Goal: Task Accomplishment & Management: Manage account settings

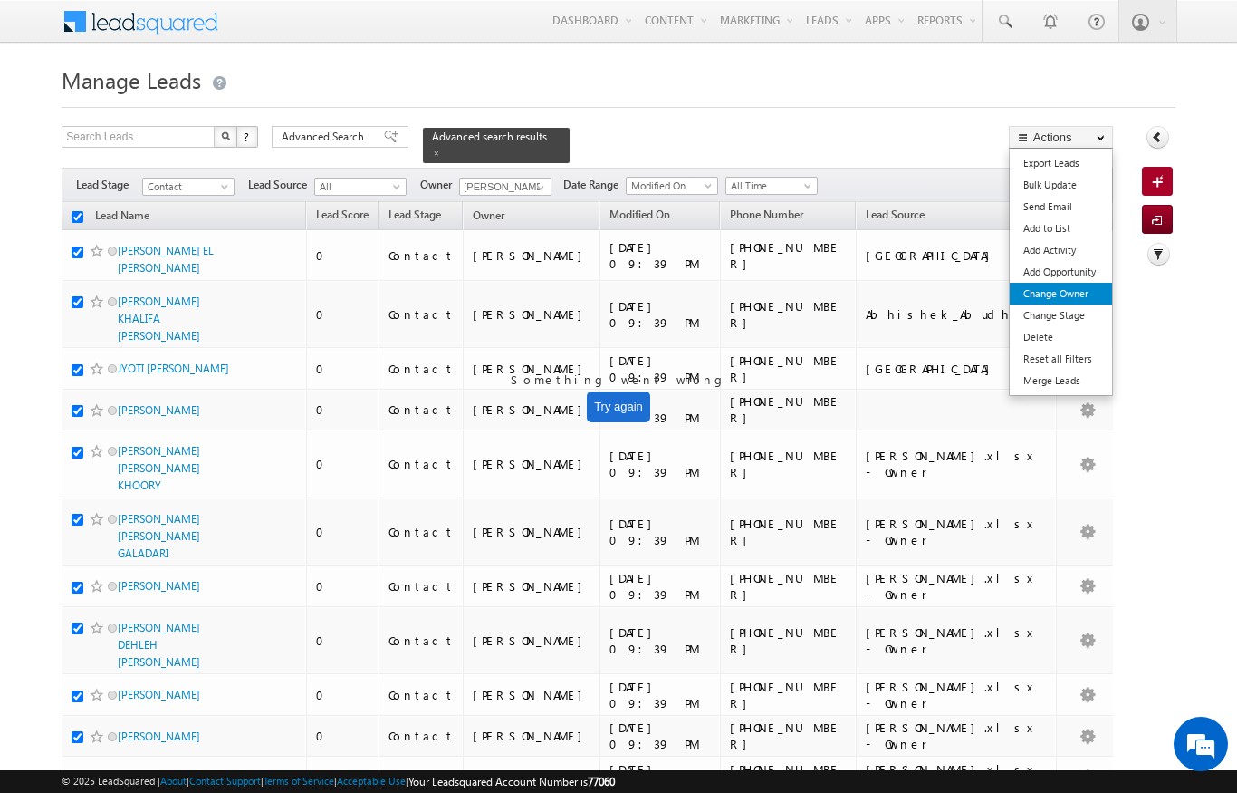
click at [1073, 298] on link "Change Owner" at bounding box center [1061, 294] width 102 height 22
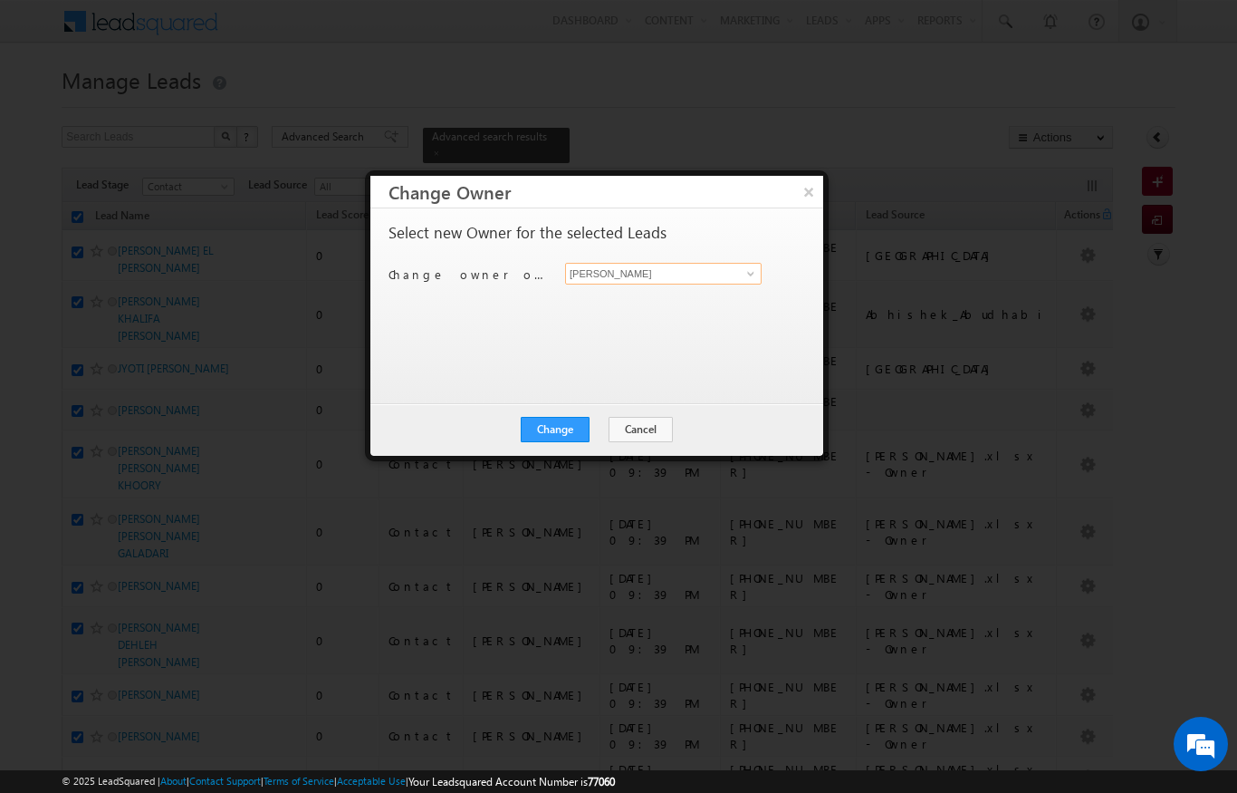
click at [733, 264] on input "[PERSON_NAME]" at bounding box center [663, 274] width 197 height 22
click at [721, 310] on span "[EMAIL_ADDRESS][DOMAIN_NAME]" at bounding box center [654, 309] width 163 height 14
type input "[PERSON_NAME]"
click at [546, 426] on button "Change" at bounding box center [555, 429] width 69 height 25
click at [601, 423] on button "Close" at bounding box center [600, 429] width 58 height 25
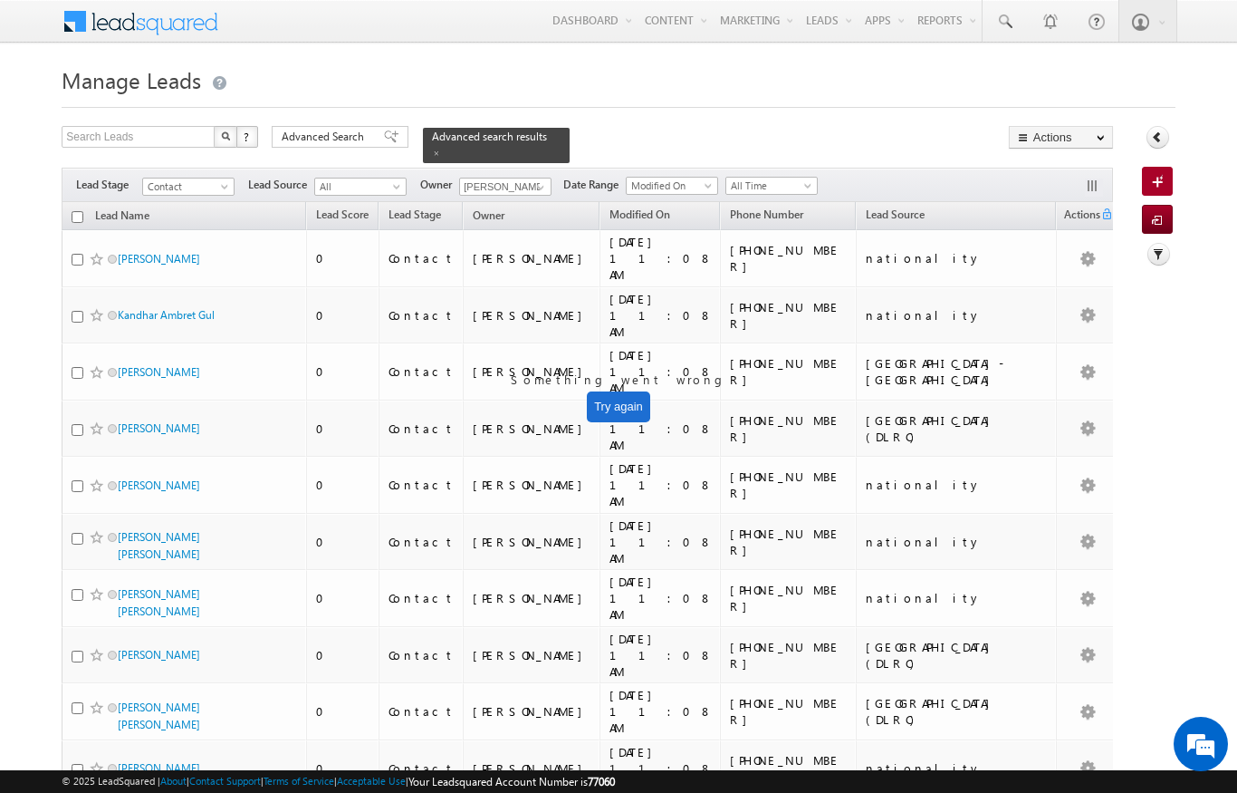
checkbox input "false"
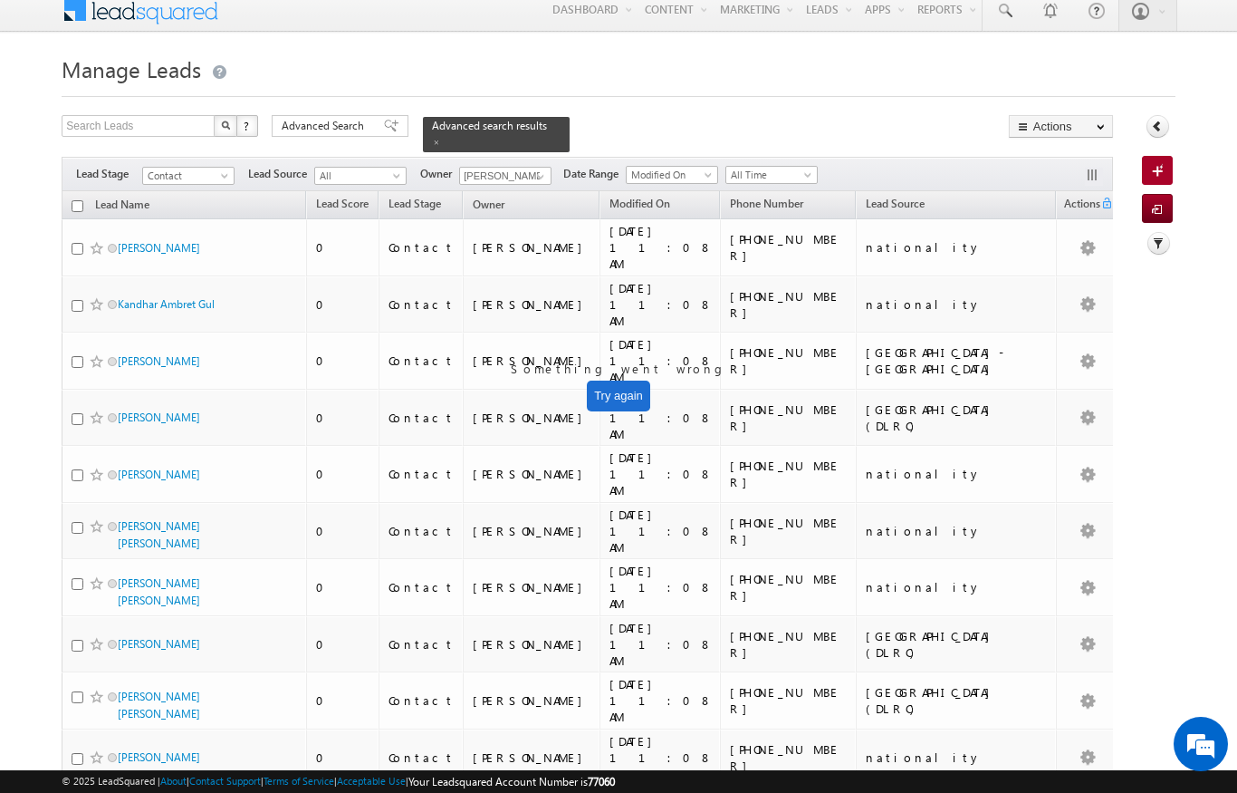
scroll to position [15, 0]
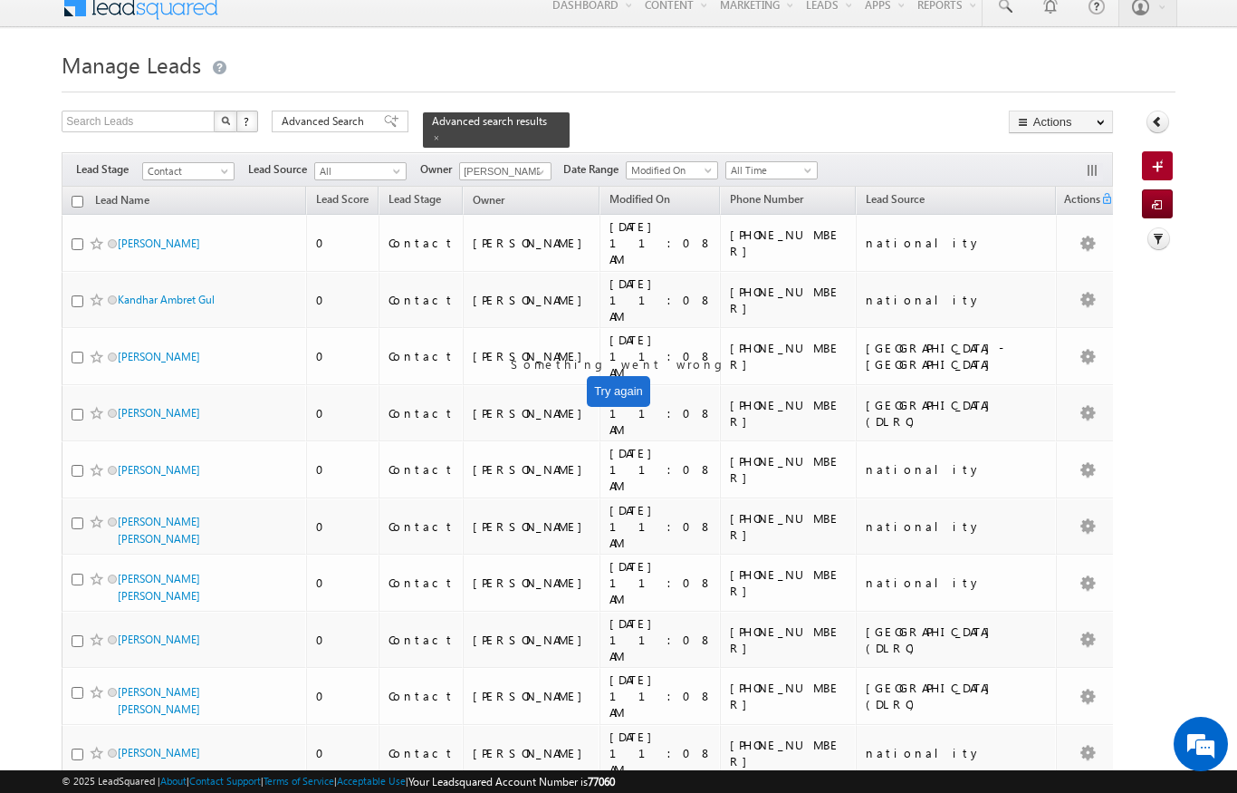
drag, startPoint x: 909, startPoint y: 775, endPoint x: -1, endPoint y: -16, distance: 1205.2
click at [216, 163] on span "Contact" at bounding box center [186, 171] width 86 height 16
click at [189, 218] on link "Prospect" at bounding box center [188, 216] width 91 height 16
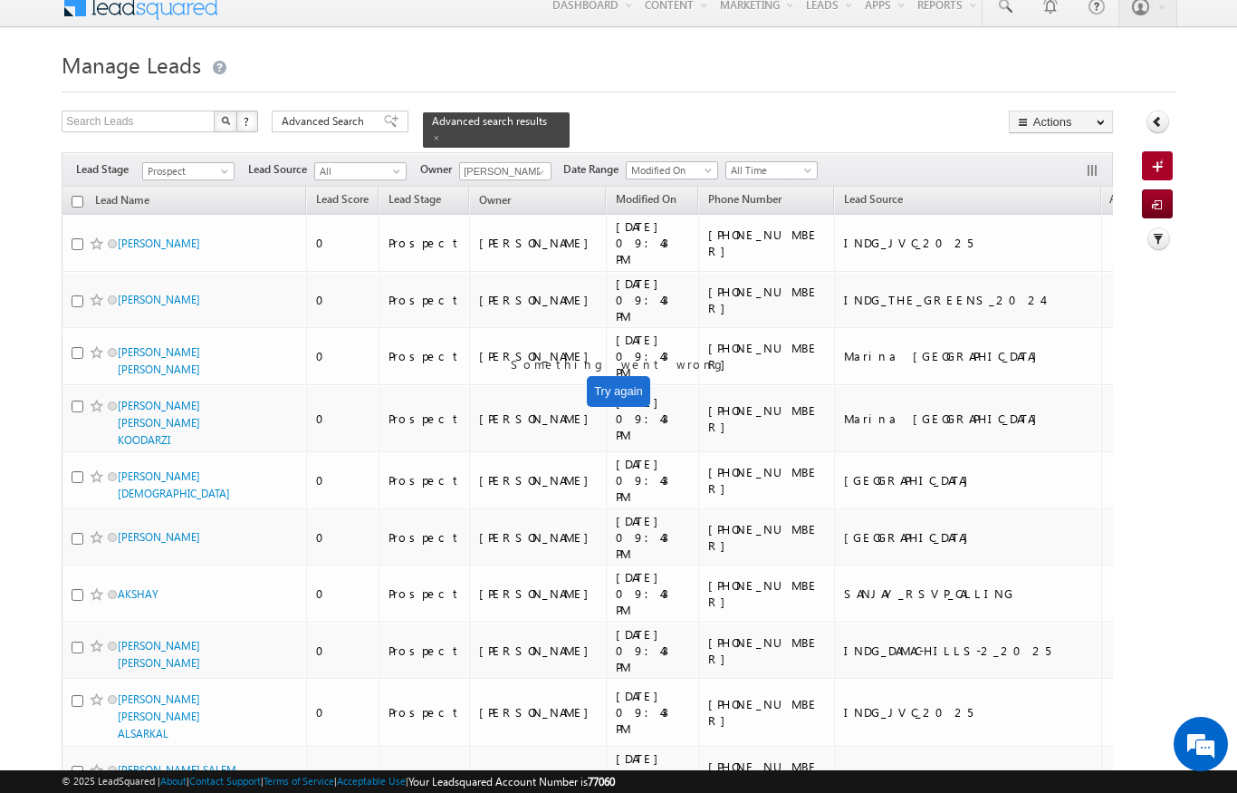
click at [441, 133] on span at bounding box center [436, 137] width 9 height 9
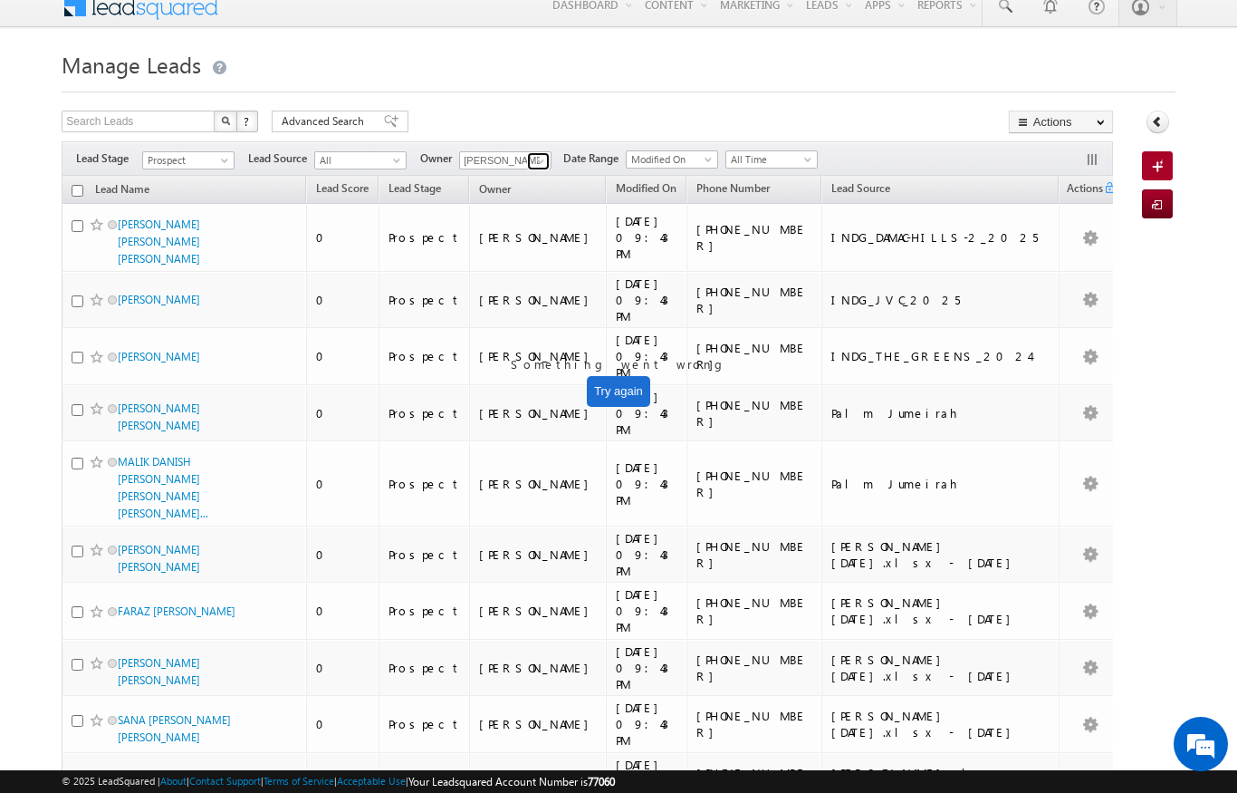
click at [541, 155] on span at bounding box center [541, 161] width 14 height 14
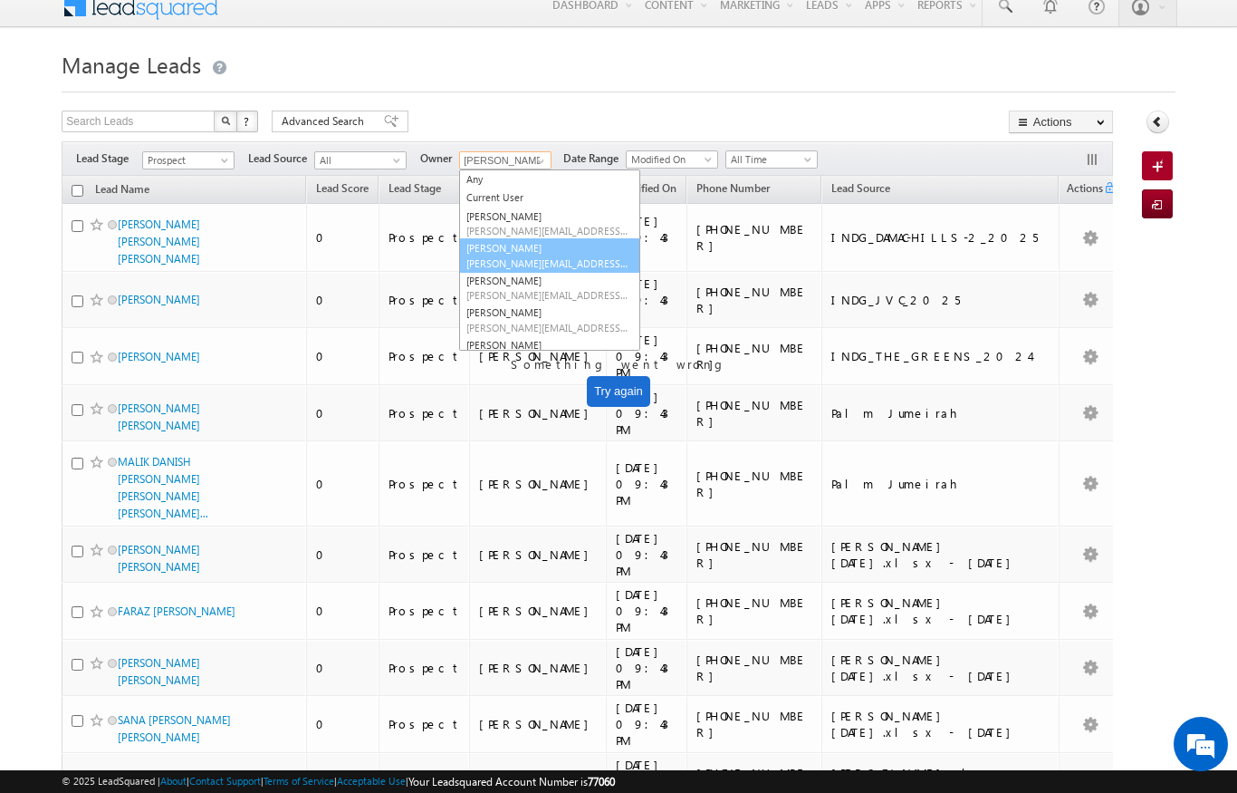
click at [524, 262] on span "[EMAIL_ADDRESS][PERSON_NAME][DOMAIN_NAME]" at bounding box center [548, 263] width 163 height 14
type input "[PERSON_NAME]"
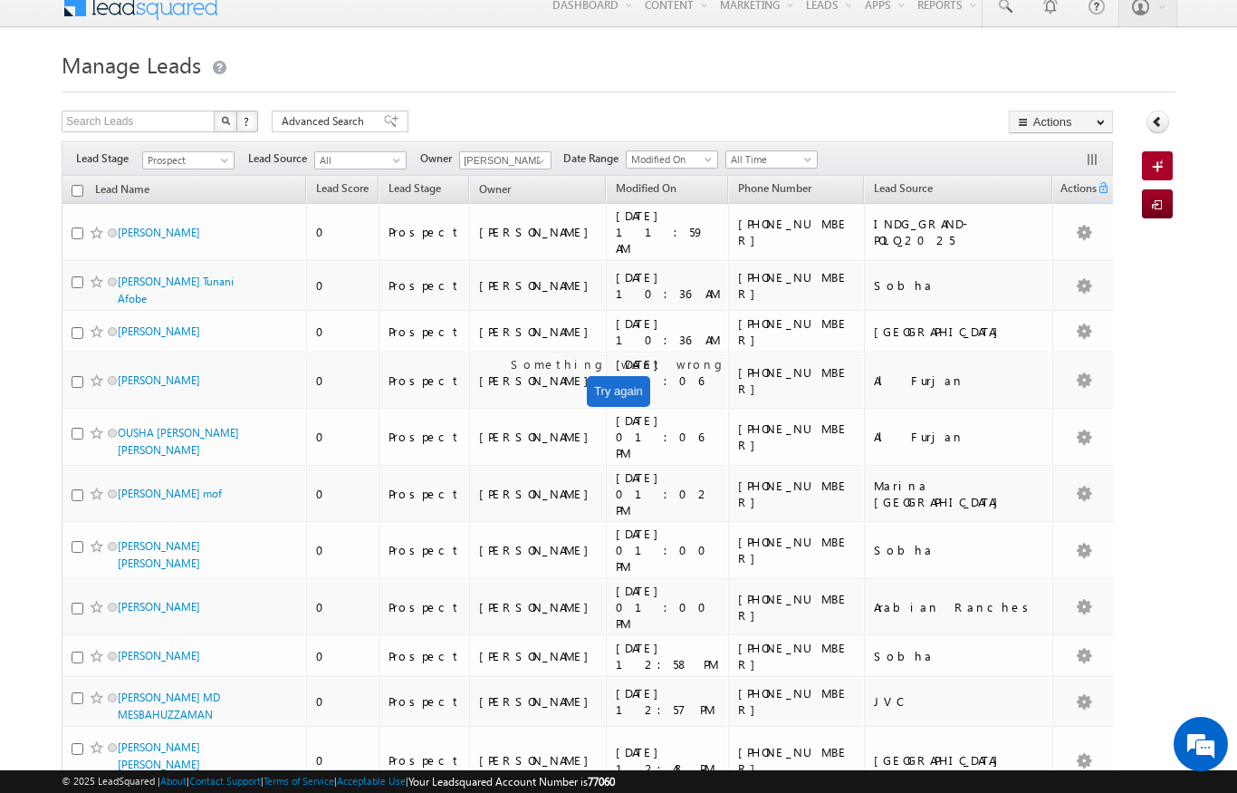
scroll to position [0, 0]
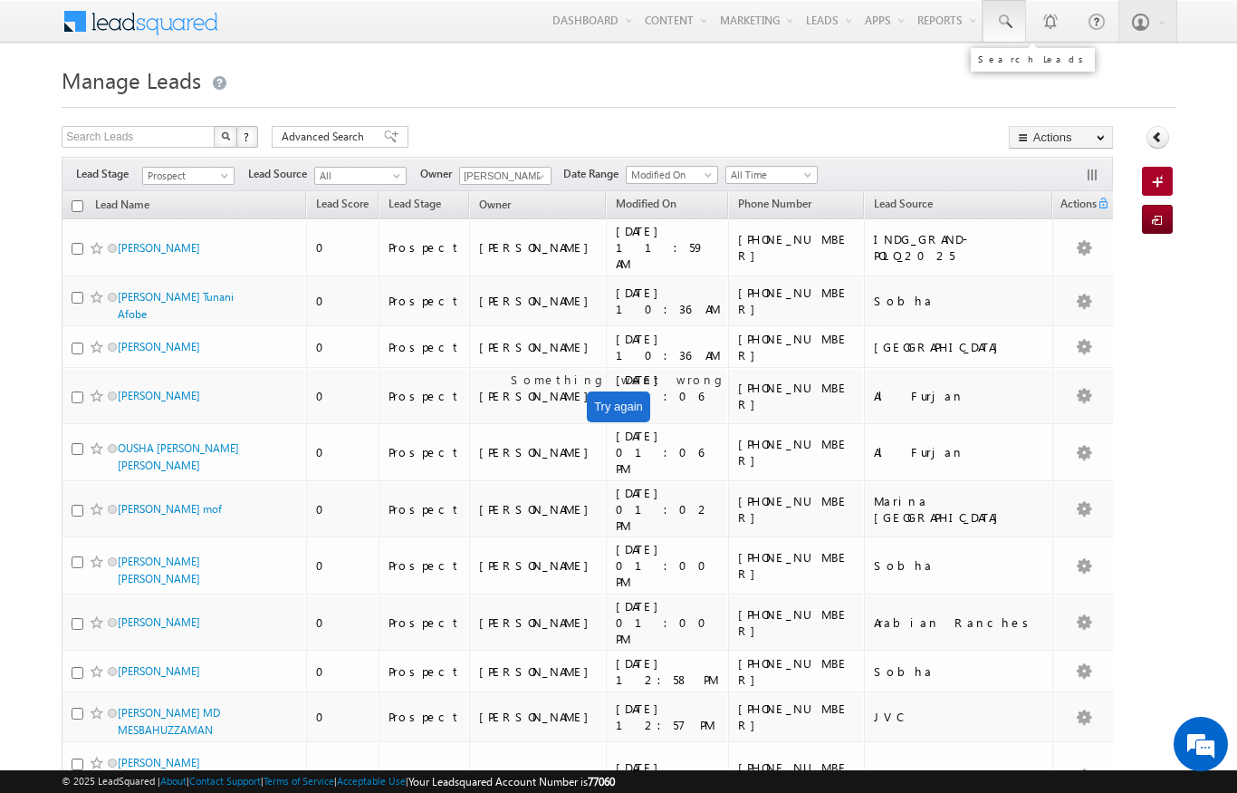
click at [1010, 9] on link at bounding box center [1004, 21] width 43 height 42
type input "5"
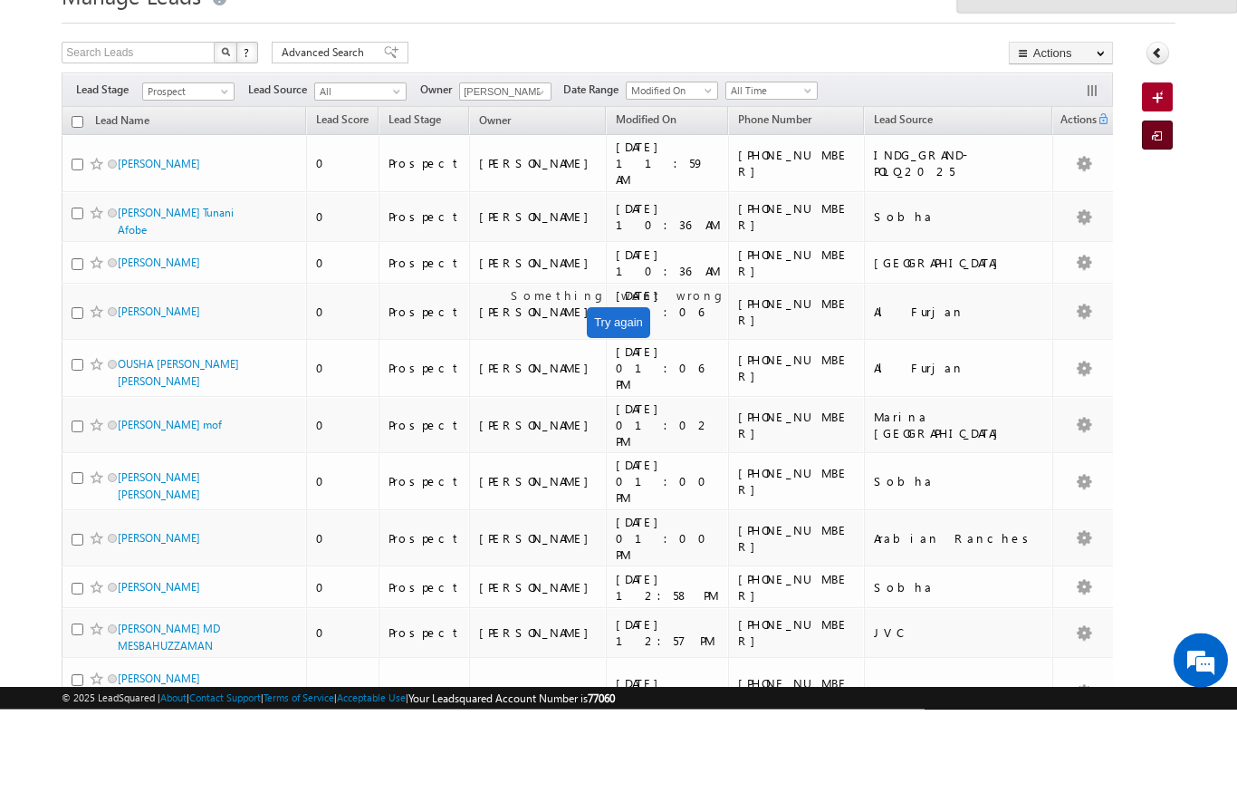
click at [1142, 205] on link "Import Lead" at bounding box center [1157, 219] width 31 height 29
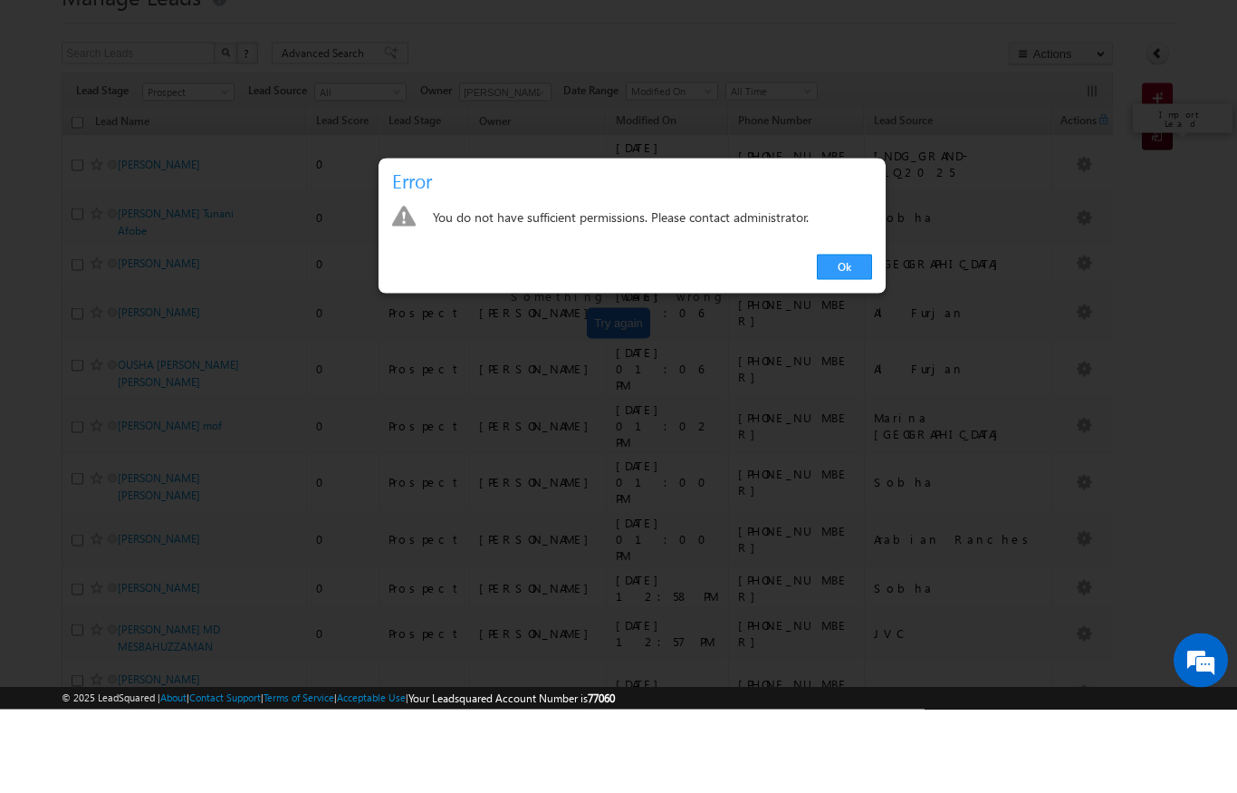
scroll to position [84, 0]
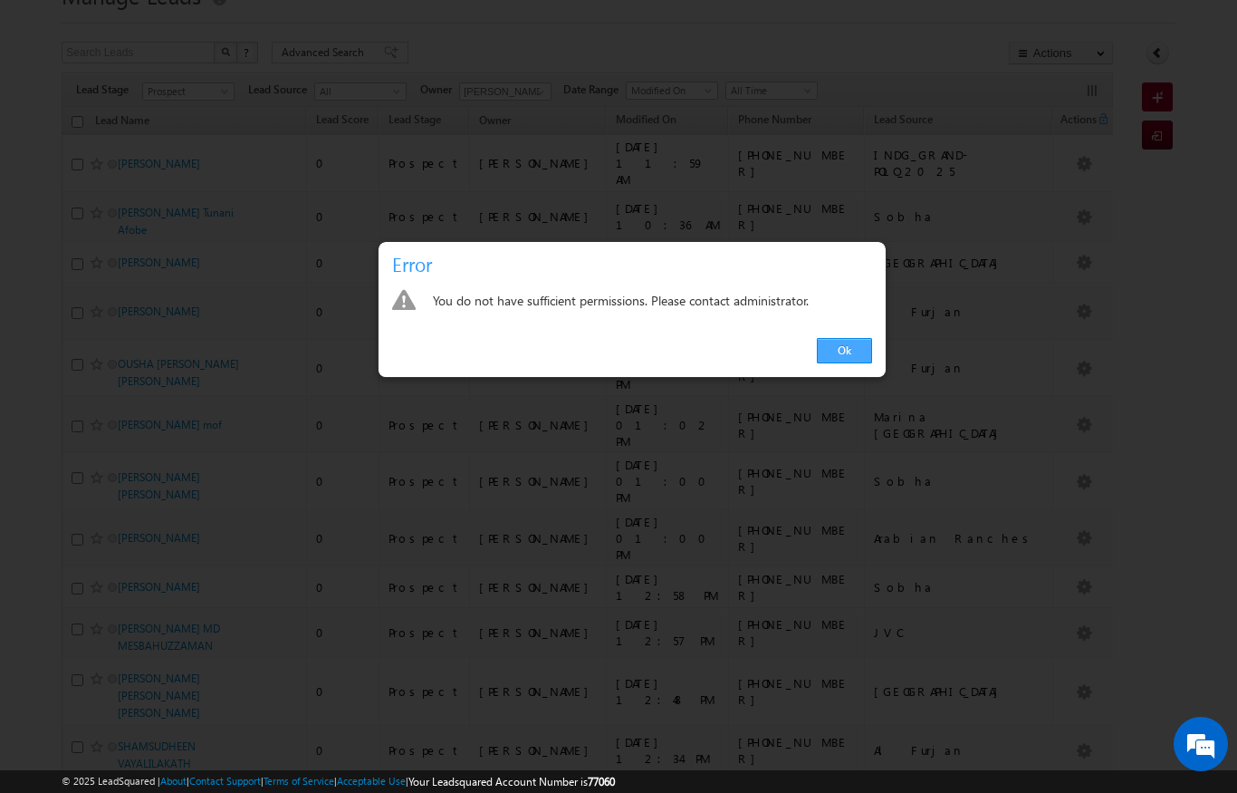
click at [835, 362] on link "Ok" at bounding box center [844, 350] width 55 height 25
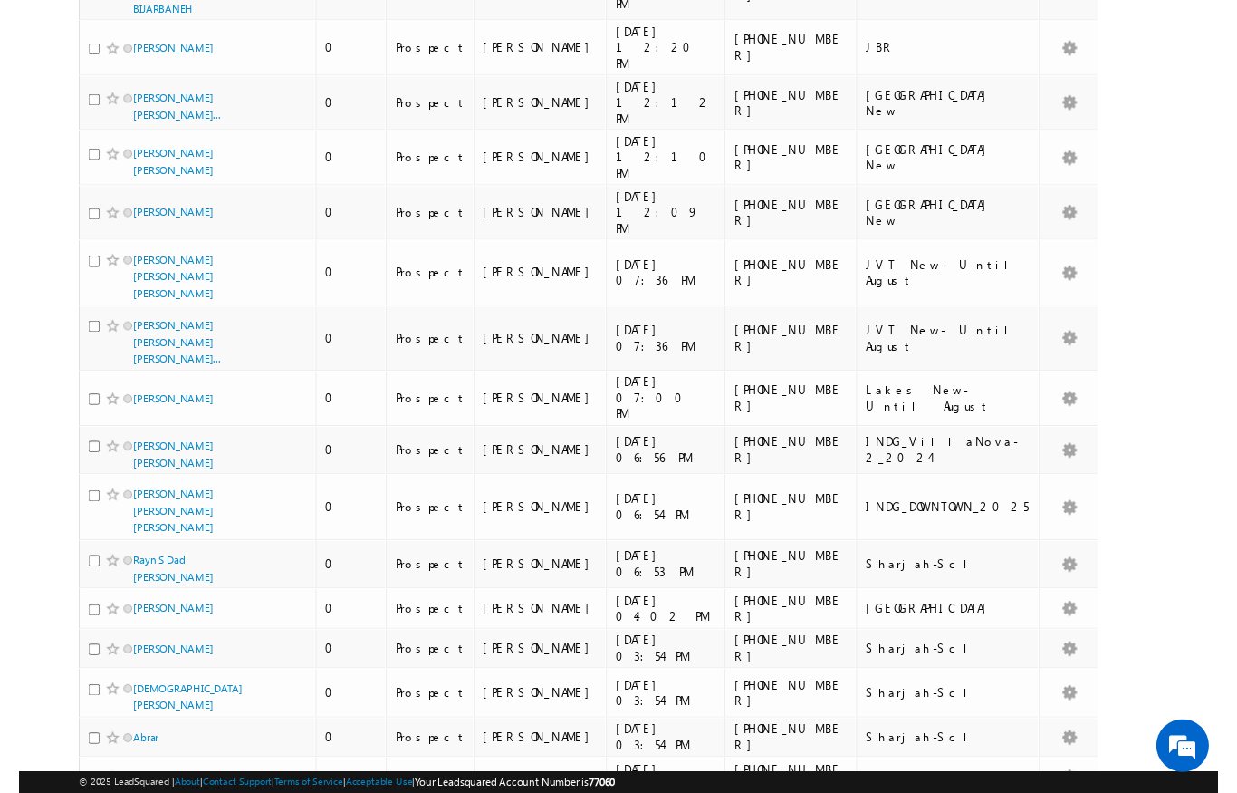
scroll to position [21, 0]
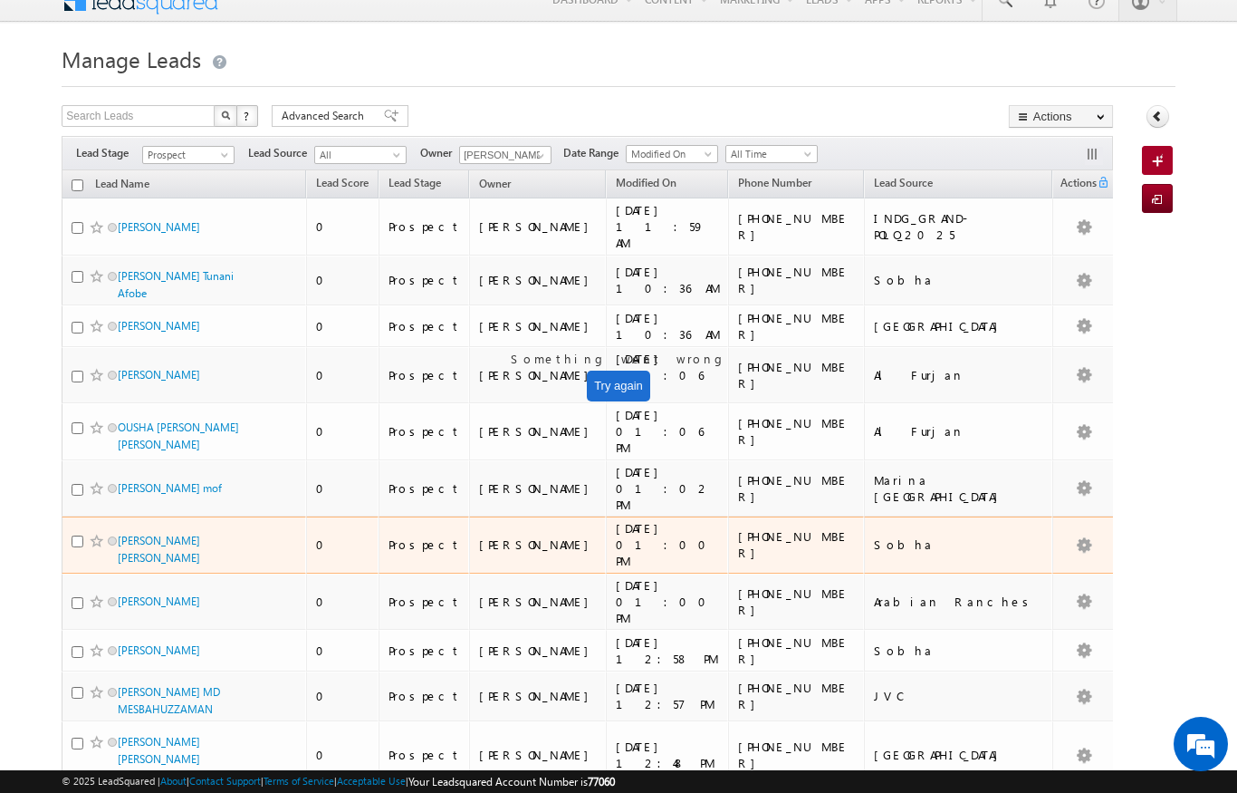
click at [616, 520] on div "14/09/2025 01:00 PM" at bounding box center [668, 544] width 105 height 49
click at [529, 156] on link at bounding box center [538, 156] width 23 height 18
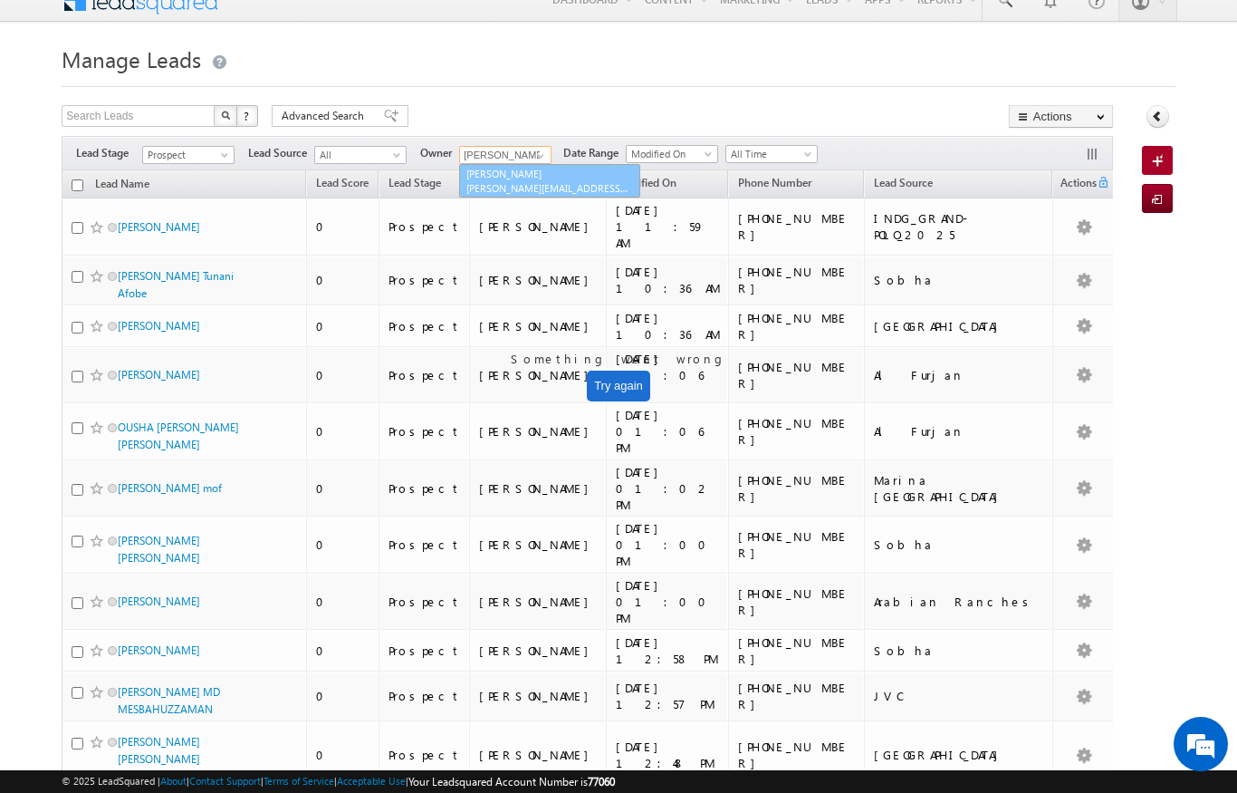
click at [580, 182] on span "[EMAIL_ADDRESS][PERSON_NAME][DOMAIN_NAME]" at bounding box center [548, 188] width 163 height 14
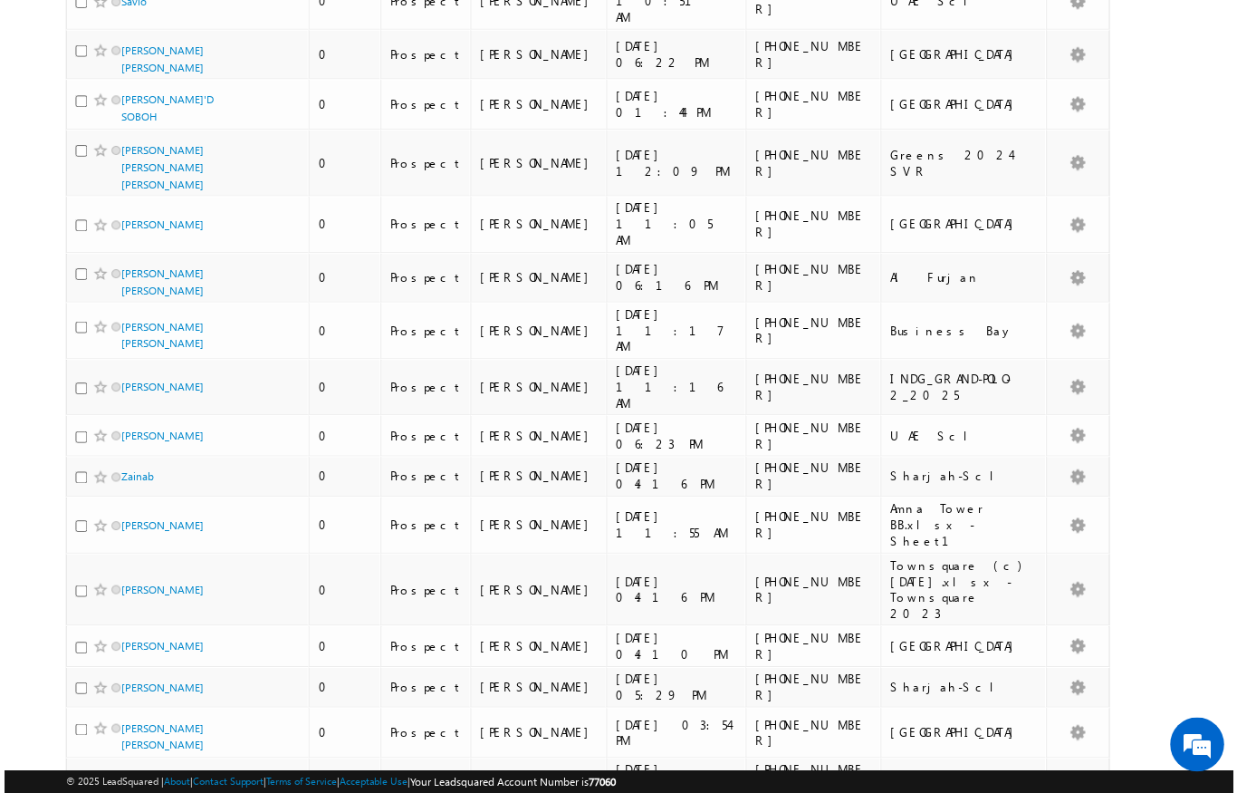
scroll to position [0, 0]
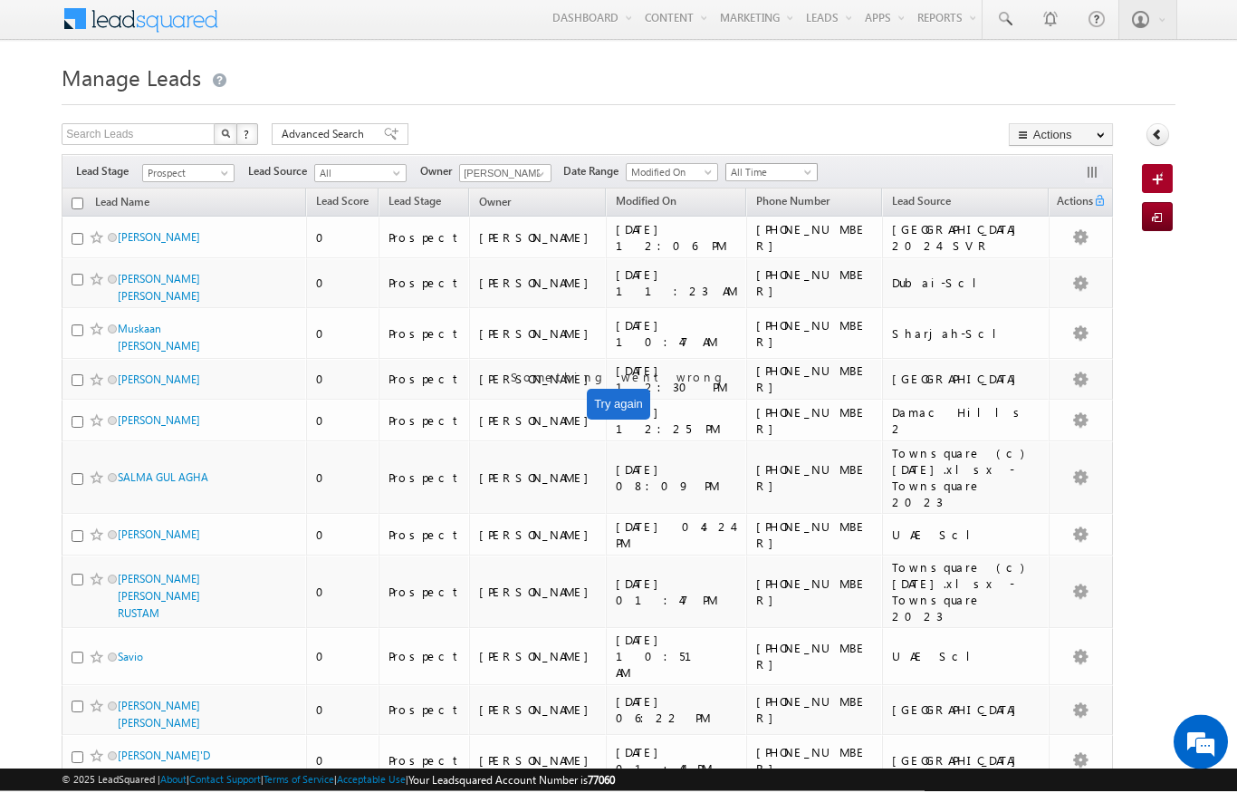
click at [798, 179] on span "All Time" at bounding box center [769, 175] width 86 height 16
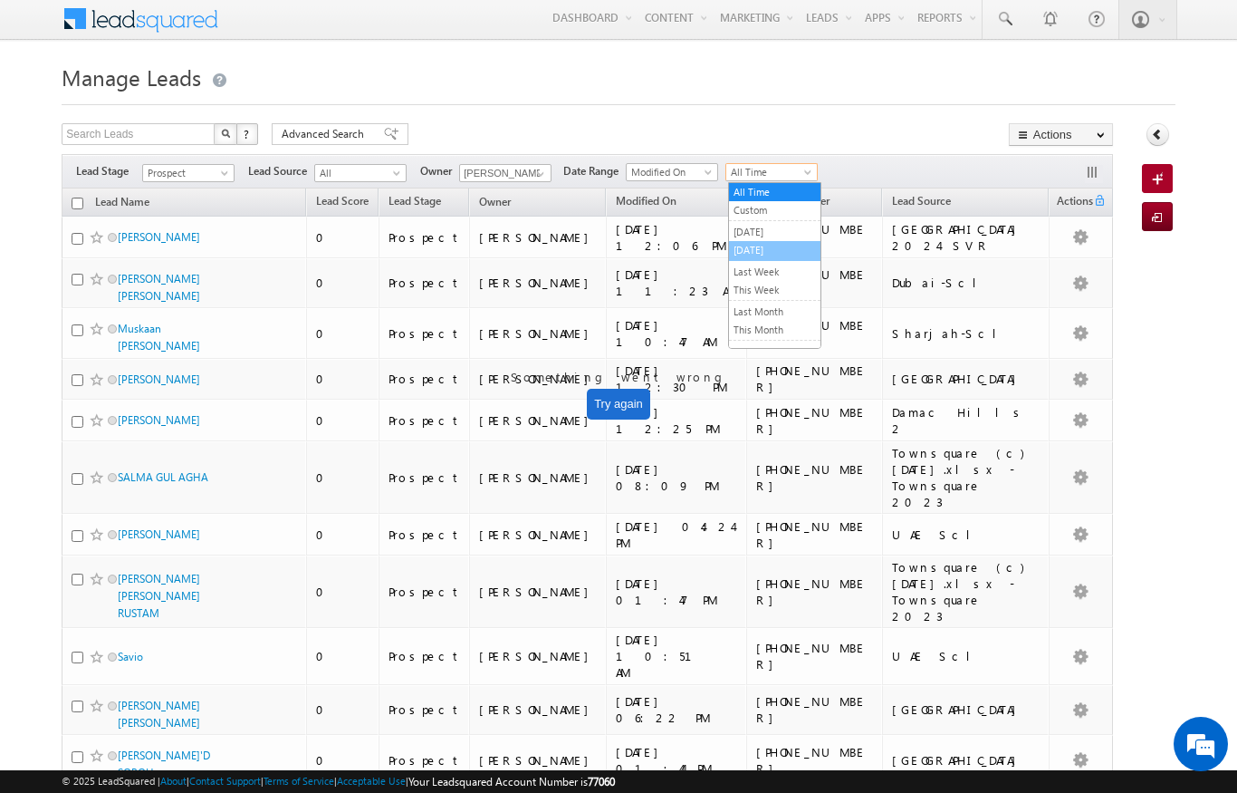
click at [778, 254] on link "Today" at bounding box center [774, 250] width 91 height 16
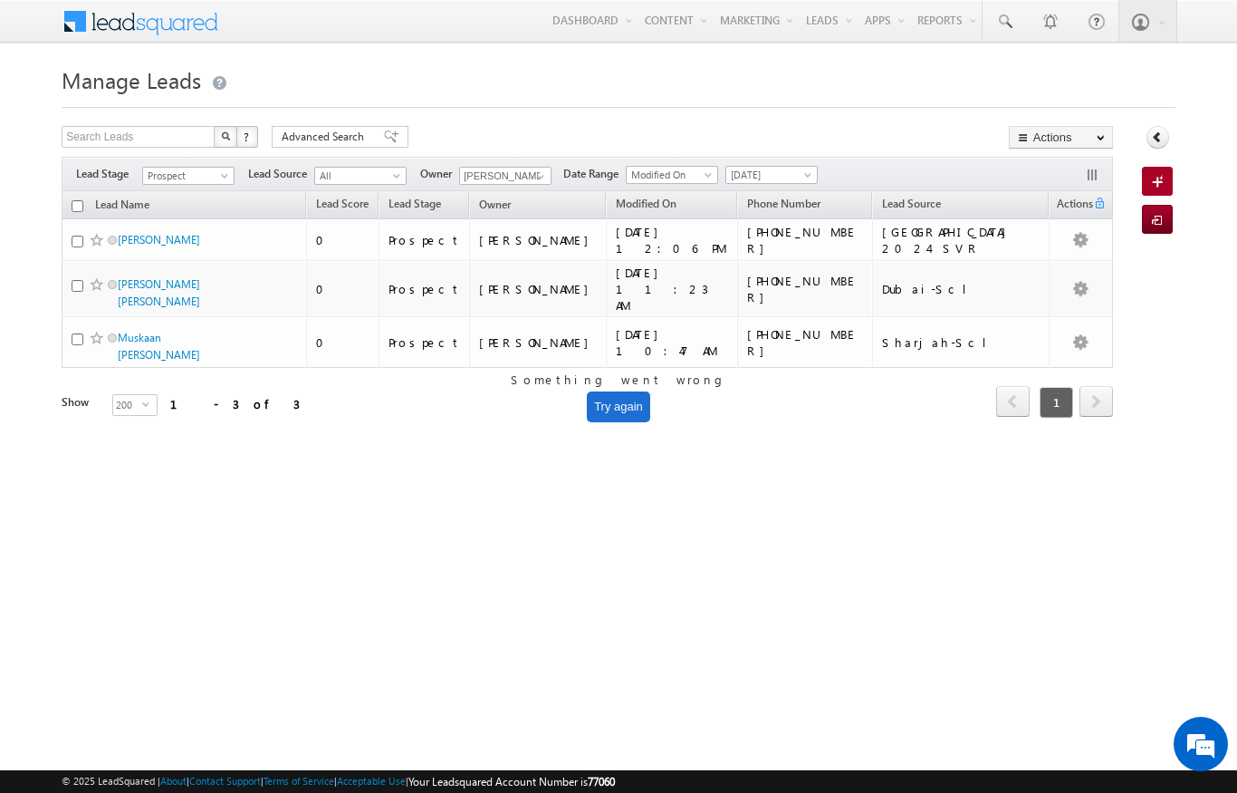
scroll to position [0, 0]
click at [219, 178] on span at bounding box center [226, 179] width 14 height 14
click at [168, 215] on link "Contact" at bounding box center [188, 214] width 91 height 16
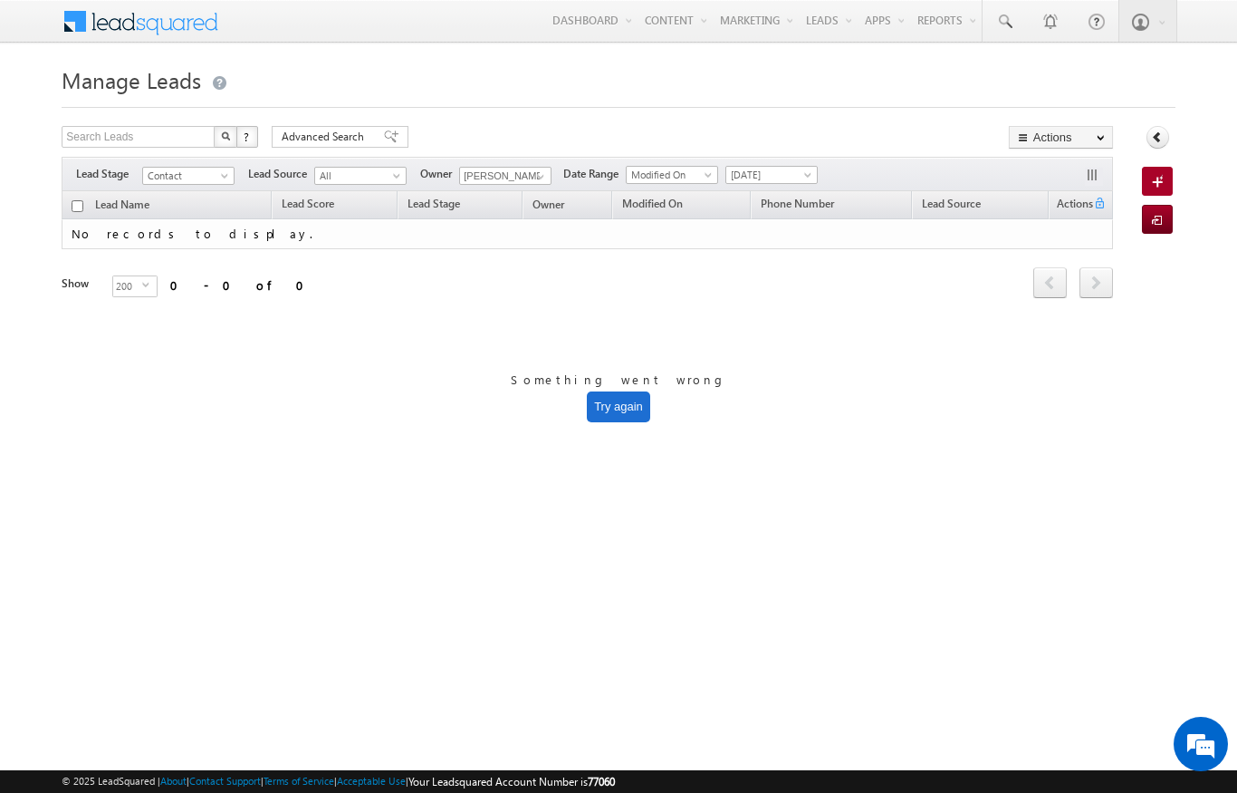
click at [600, 409] on button "Try again" at bounding box center [618, 406] width 63 height 31
click at [599, 409] on button "Try again" at bounding box center [618, 406] width 63 height 31
click at [612, 409] on button "Try again" at bounding box center [618, 406] width 63 height 31
click at [221, 172] on span at bounding box center [226, 179] width 14 height 14
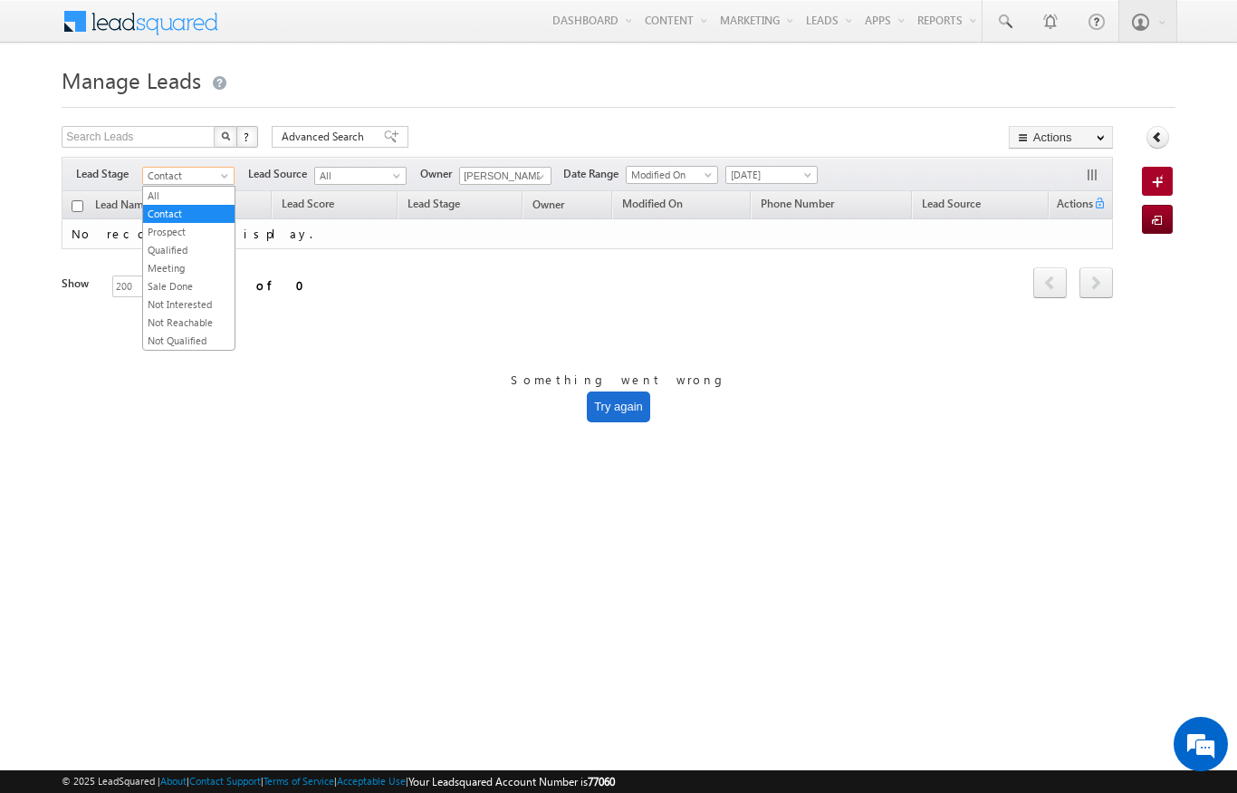
click at [1154, 559] on html "Menu Niraj Upadhyay niraj .upad hyay@ indgl obal. ae" at bounding box center [618, 279] width 1237 height 559
click at [218, 168] on span "Contact" at bounding box center [186, 176] width 86 height 16
click at [153, 210] on link "Contact" at bounding box center [188, 214] width 91 height 16
click at [205, 171] on span "Contact" at bounding box center [186, 176] width 86 height 16
click at [156, 182] on span "Contact" at bounding box center [186, 176] width 86 height 16
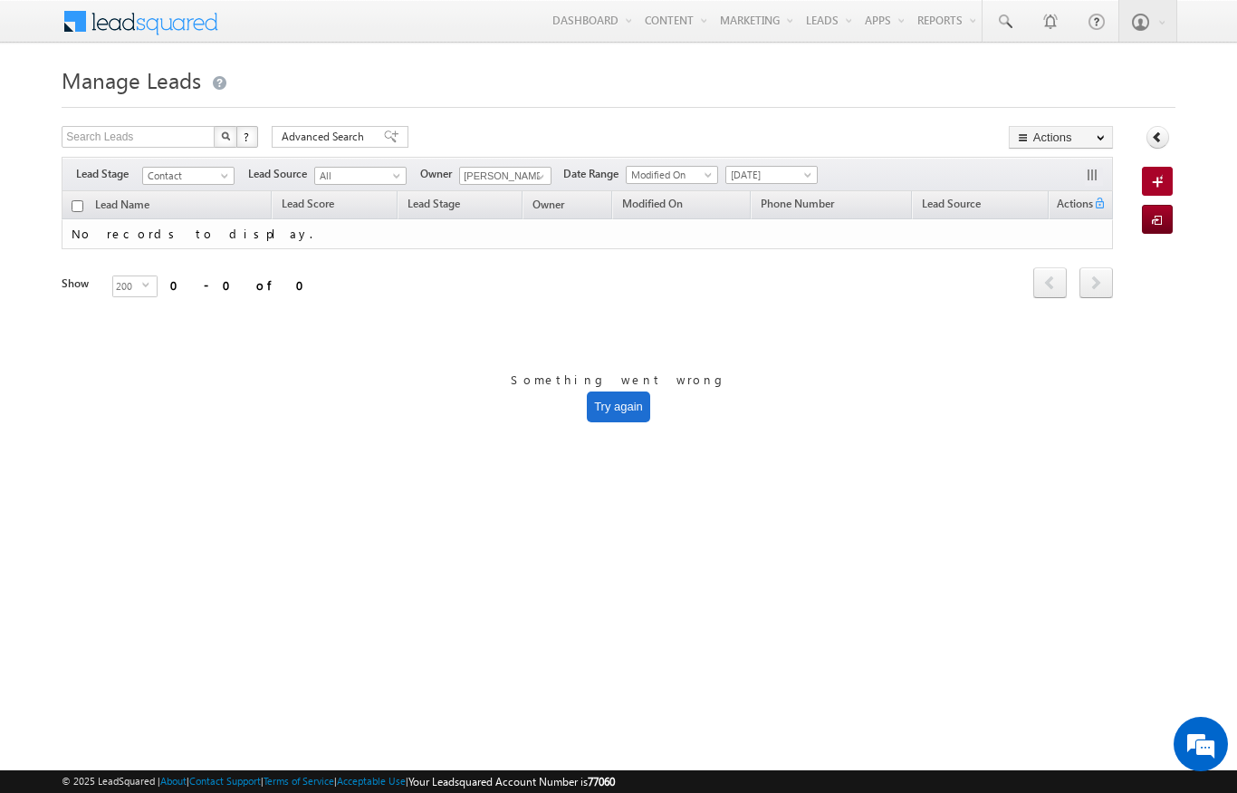
click at [172, 183] on span "Contact" at bounding box center [186, 176] width 86 height 16
click at [156, 200] on link "All" at bounding box center [188, 196] width 91 height 16
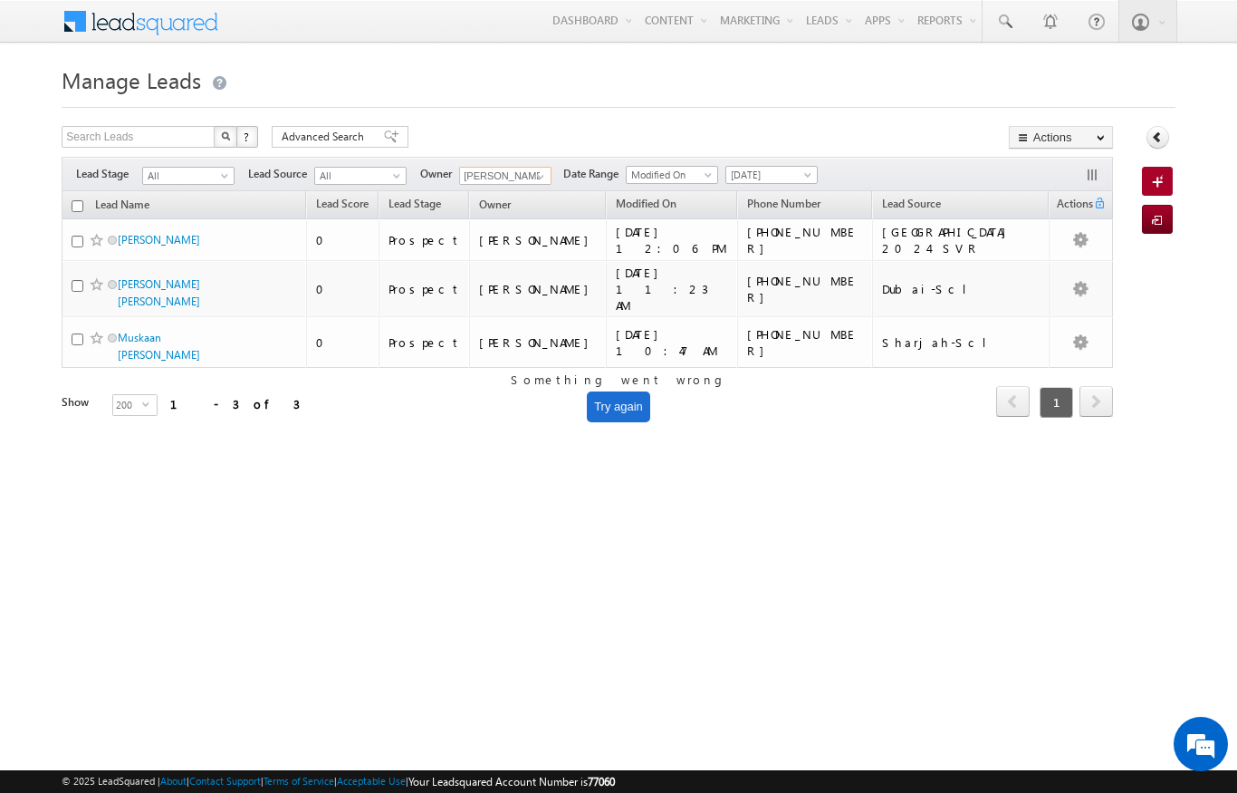
click at [526, 168] on input "[PERSON_NAME]" at bounding box center [505, 176] width 92 height 18
click at [552, 177] on input "[PERSON_NAME]" at bounding box center [505, 176] width 92 height 18
click at [548, 180] on span at bounding box center [541, 176] width 14 height 14
click at [566, 201] on link "Niraj Upadhyay niraj.upadhyay@indglobal.ae" at bounding box center [549, 202] width 181 height 34
type input "[PERSON_NAME]"
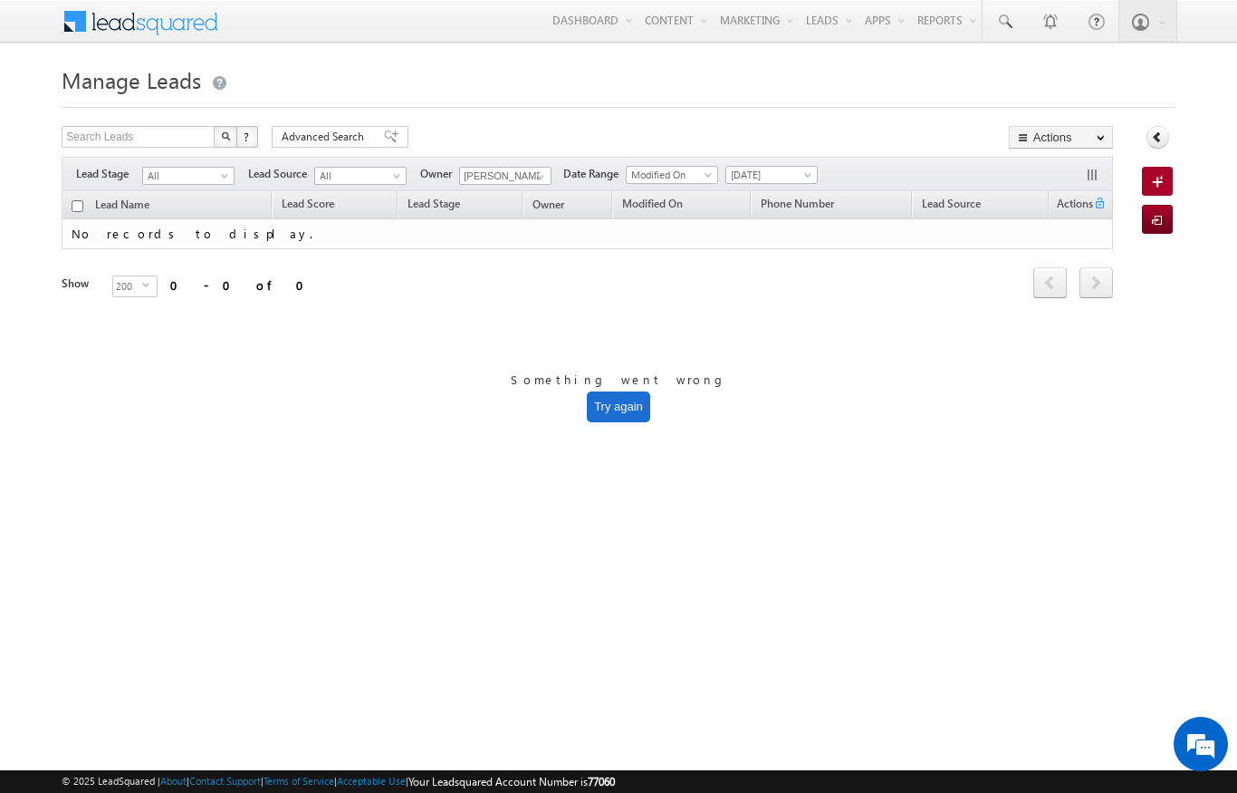
click at [234, 177] on span at bounding box center [226, 179] width 14 height 14
click at [159, 216] on link "Contact" at bounding box center [188, 214] width 91 height 16
click at [608, 412] on button "Try again" at bounding box center [618, 406] width 63 height 31
click at [620, 415] on button "Try again" at bounding box center [618, 406] width 63 height 31
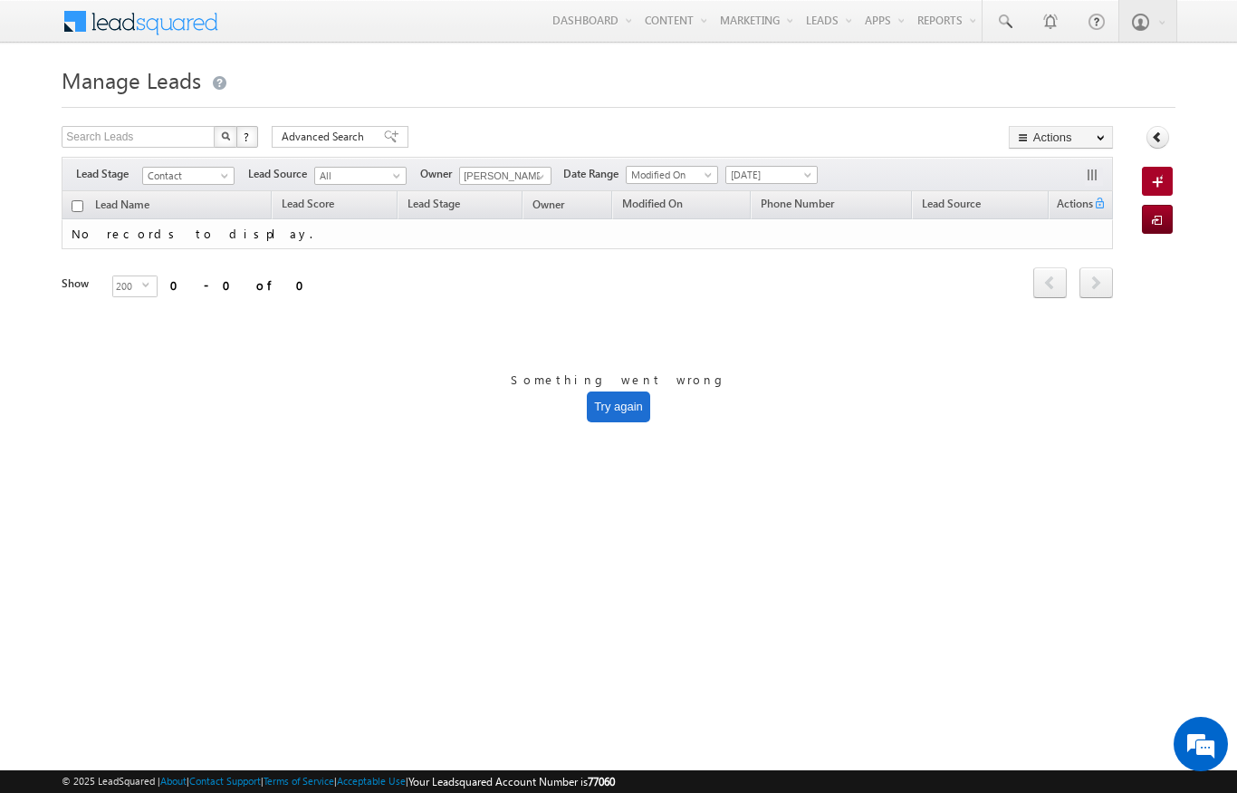
click at [619, 414] on button "Try again" at bounding box center [618, 406] width 63 height 31
click at [627, 390] on div "Something went wrong Try again" at bounding box center [619, 396] width 216 height 51
click at [609, 418] on button "Try again" at bounding box center [618, 406] width 63 height 31
click at [610, 415] on button "Try again" at bounding box center [618, 406] width 63 height 31
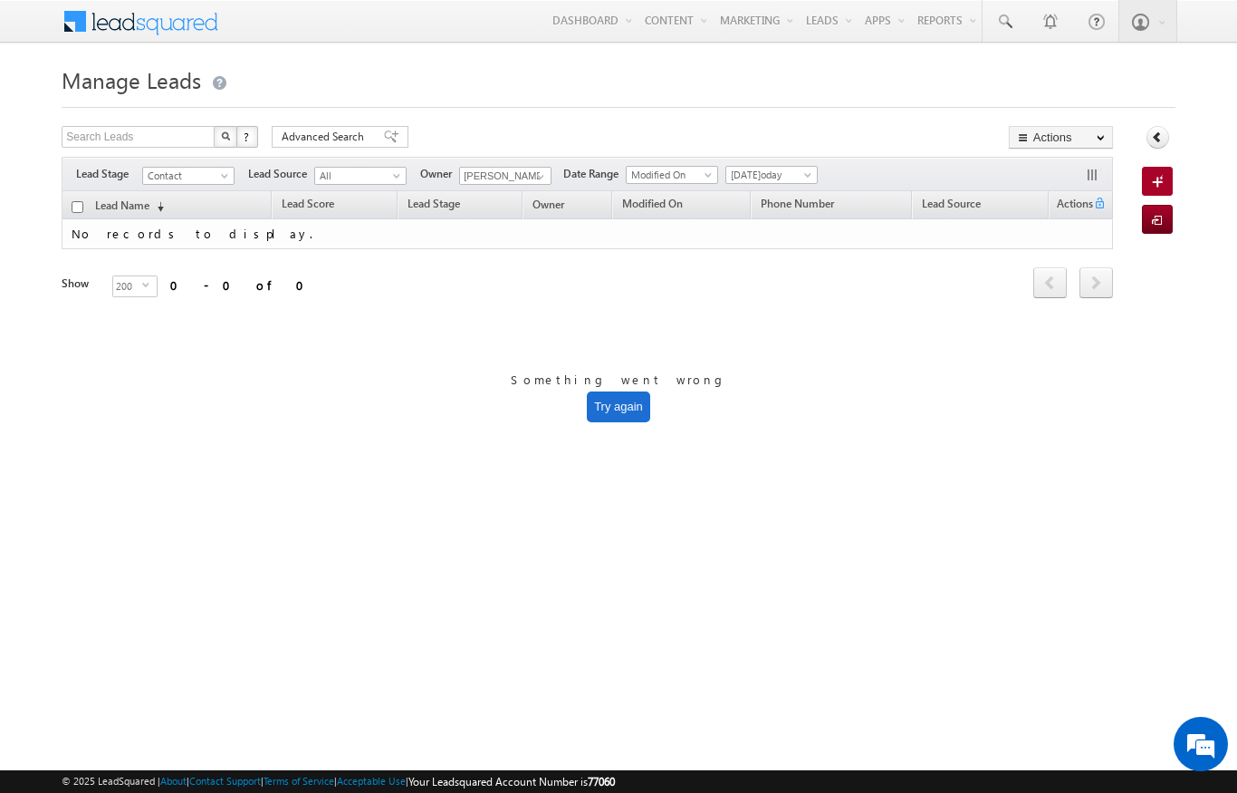
click at [601, 420] on button "Try again" at bounding box center [618, 406] width 63 height 31
click at [232, 177] on span at bounding box center [226, 179] width 14 height 14
click at [170, 229] on link "Prospect" at bounding box center [188, 232] width 91 height 16
click at [232, 176] on span at bounding box center [226, 179] width 14 height 14
click at [168, 218] on link "Contact" at bounding box center [188, 214] width 91 height 16
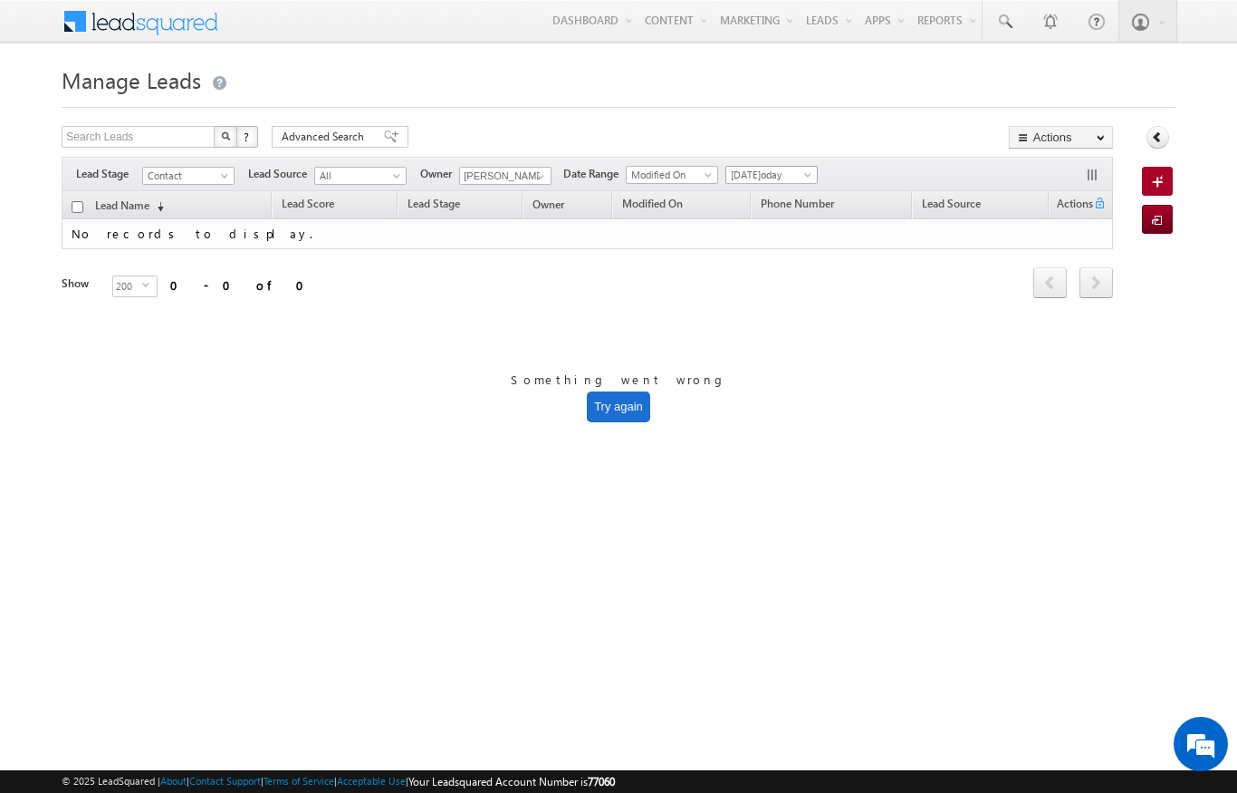
click at [817, 172] on span at bounding box center [810, 178] width 14 height 14
click at [736, 197] on link "All Time" at bounding box center [774, 195] width 91 height 16
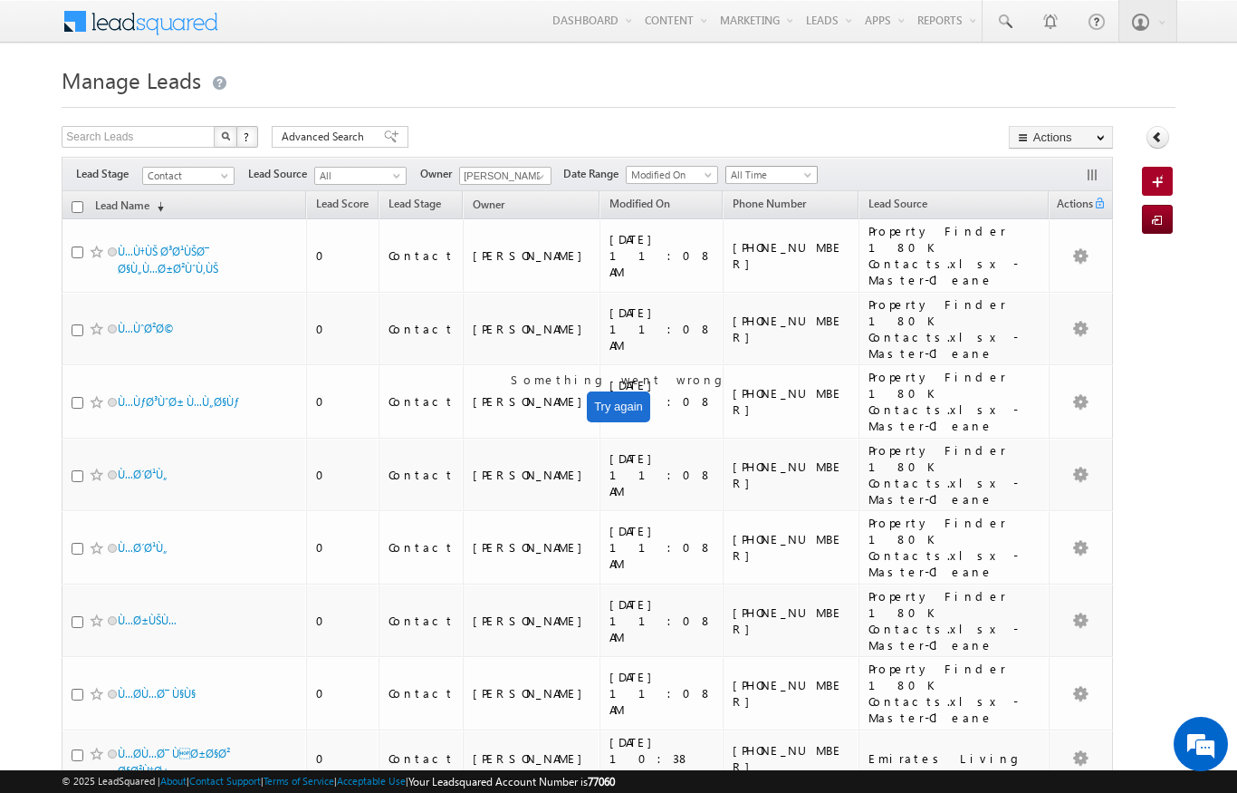
click at [789, 169] on span "All Time" at bounding box center [769, 175] width 86 height 16
click at [741, 247] on link "Today" at bounding box center [774, 253] width 91 height 16
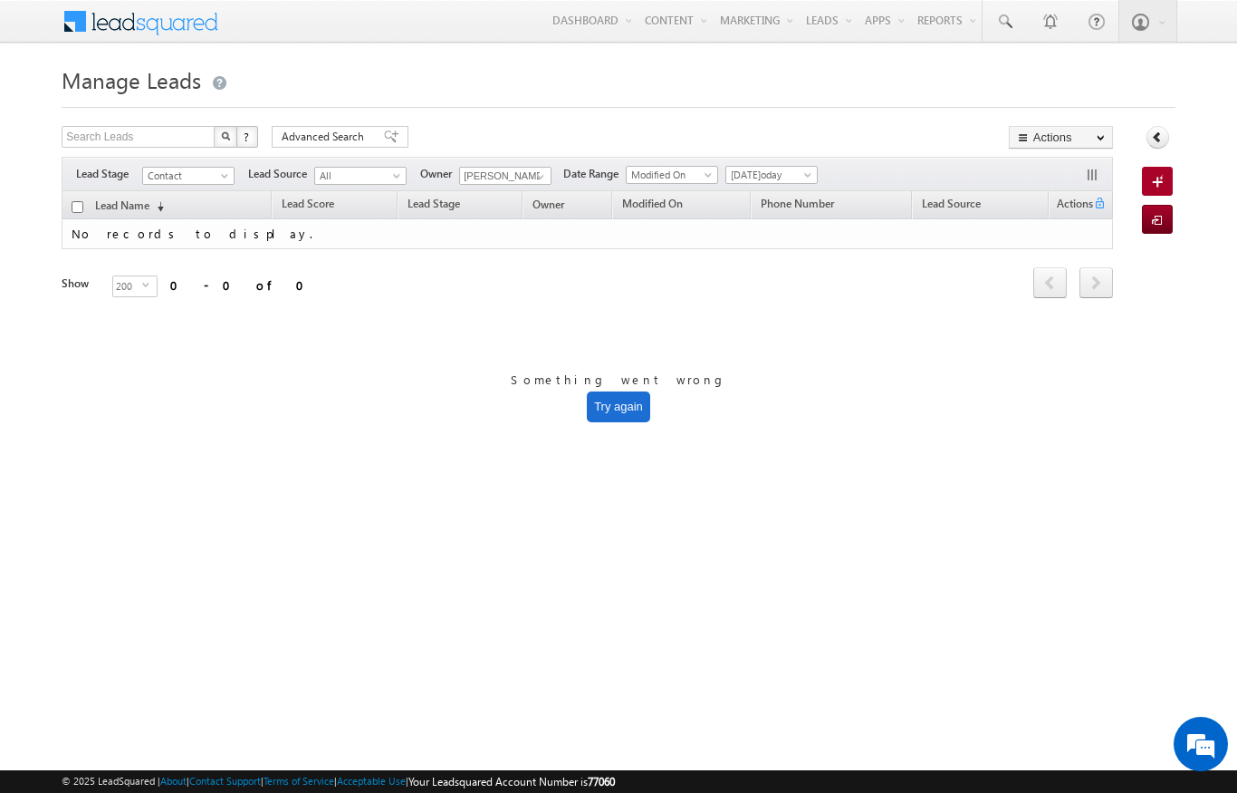
click at [784, 175] on span "Today" at bounding box center [769, 175] width 86 height 16
click at [732, 190] on link "All Time" at bounding box center [774, 195] width 91 height 16
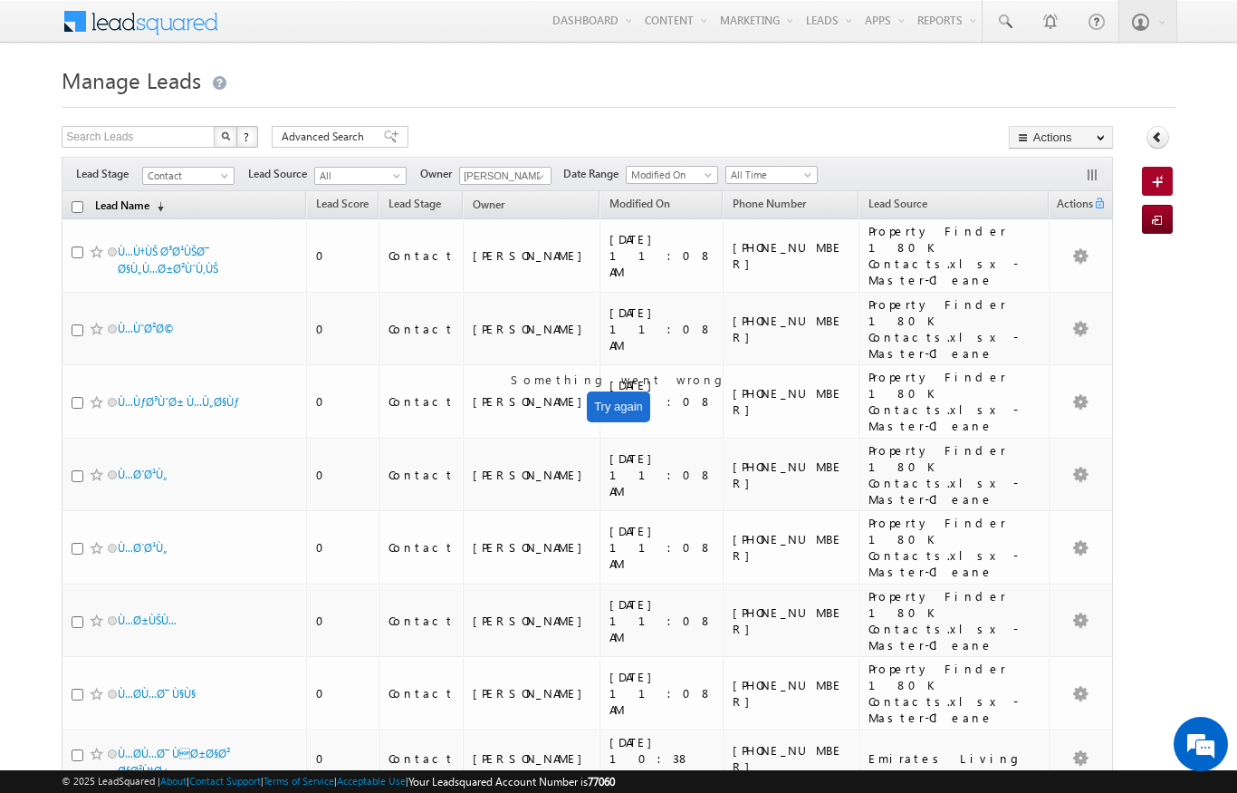
click at [154, 212] on span "(sorted descending)" at bounding box center [156, 206] width 14 height 14
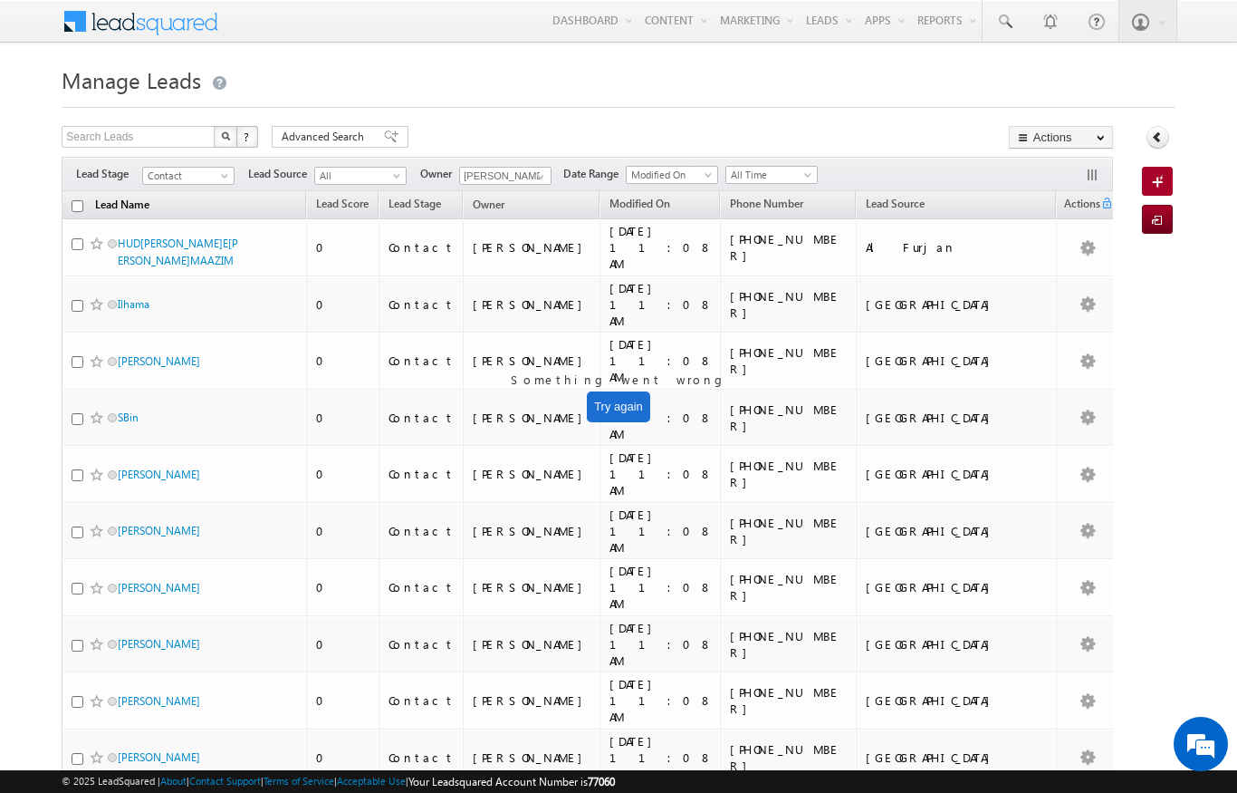
click at [154, 213] on link "Lead Name (sorted descending)" at bounding box center [122, 207] width 72 height 24
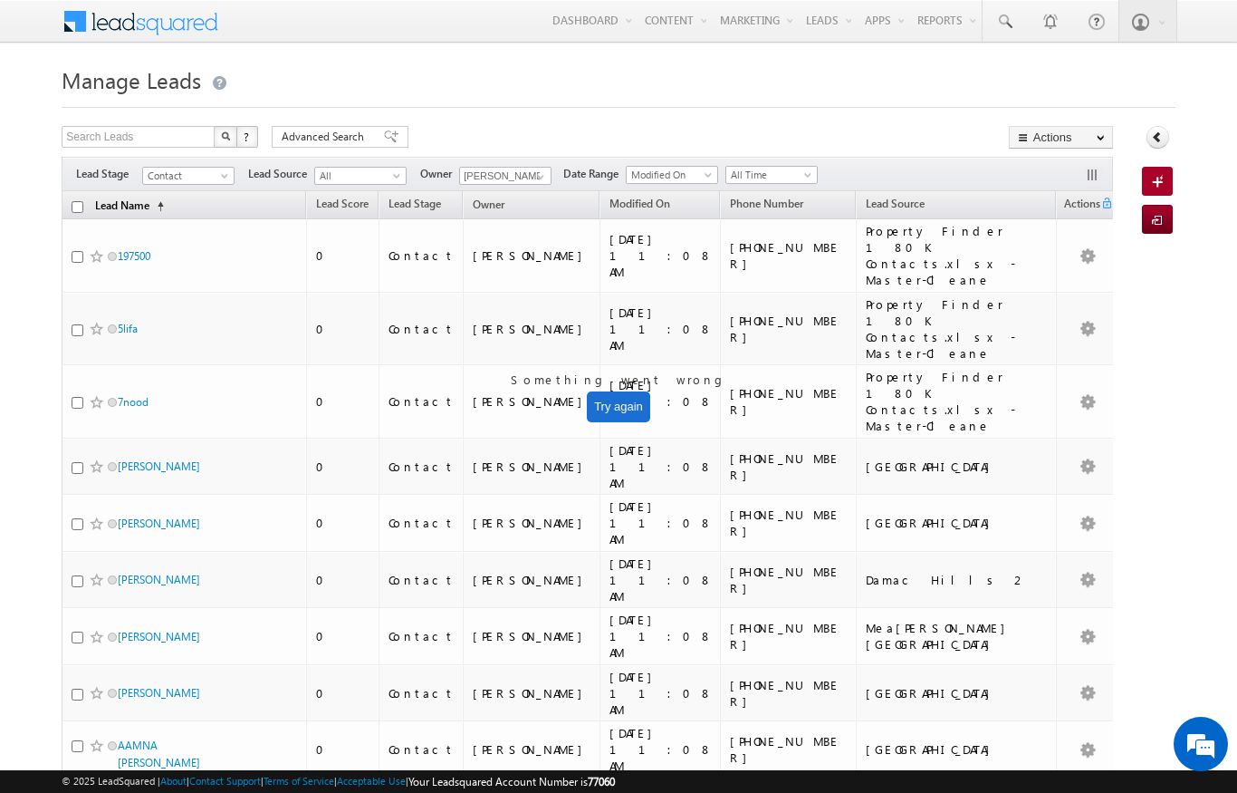
click at [159, 212] on span "(sorted ascending)" at bounding box center [156, 206] width 14 height 14
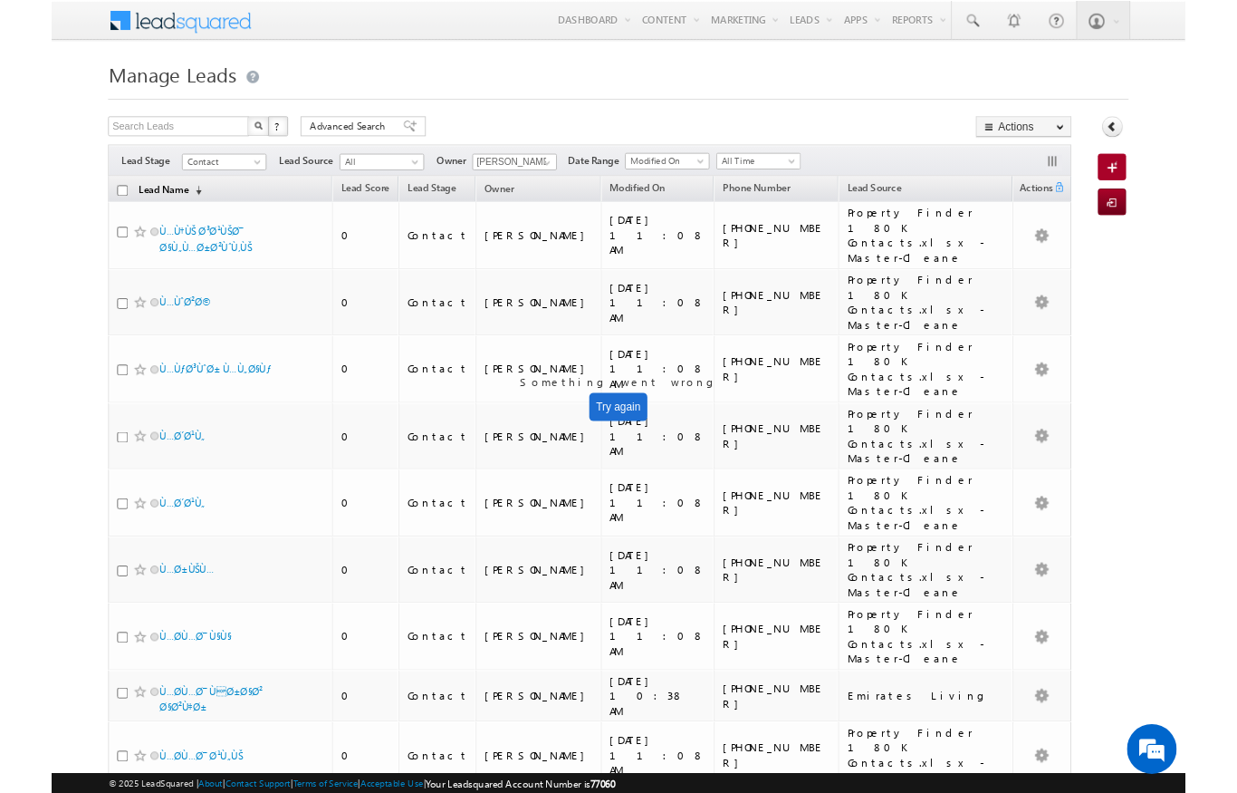
scroll to position [72, 0]
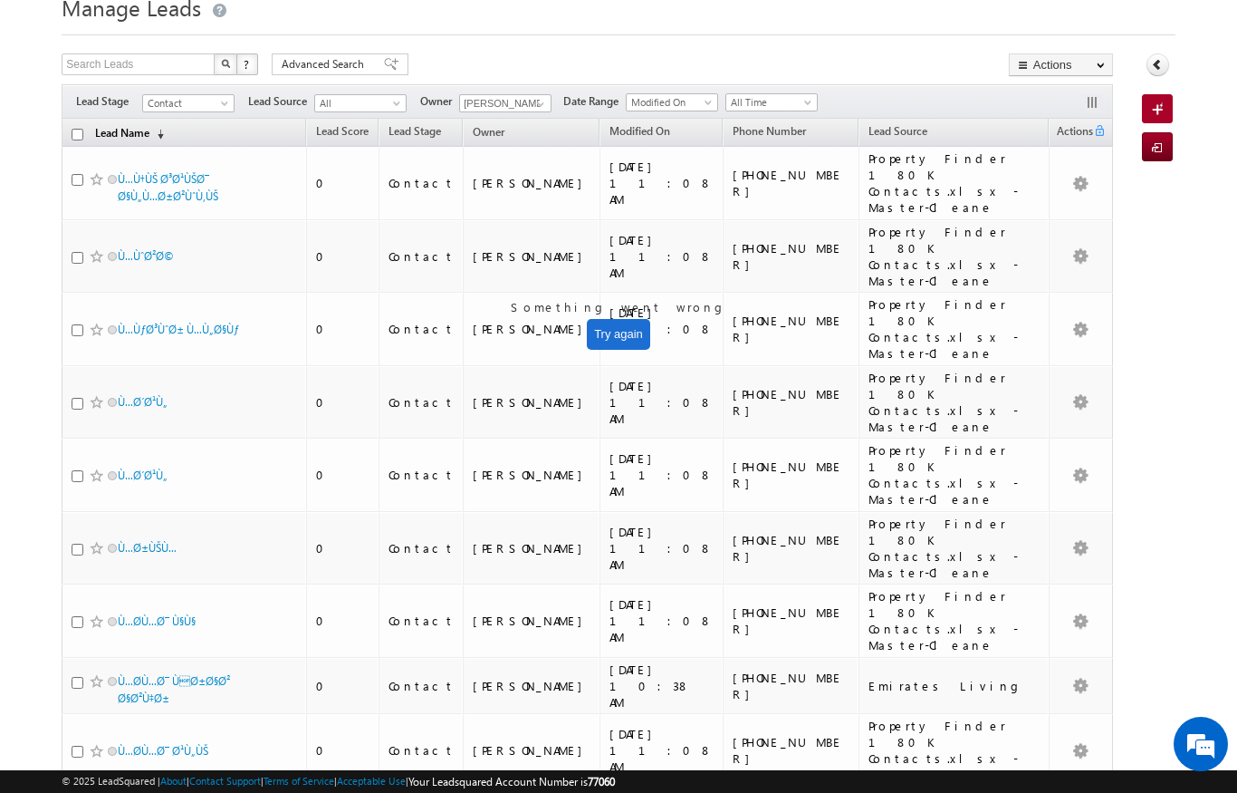
click at [158, 140] on span "(sorted descending)" at bounding box center [156, 134] width 14 height 14
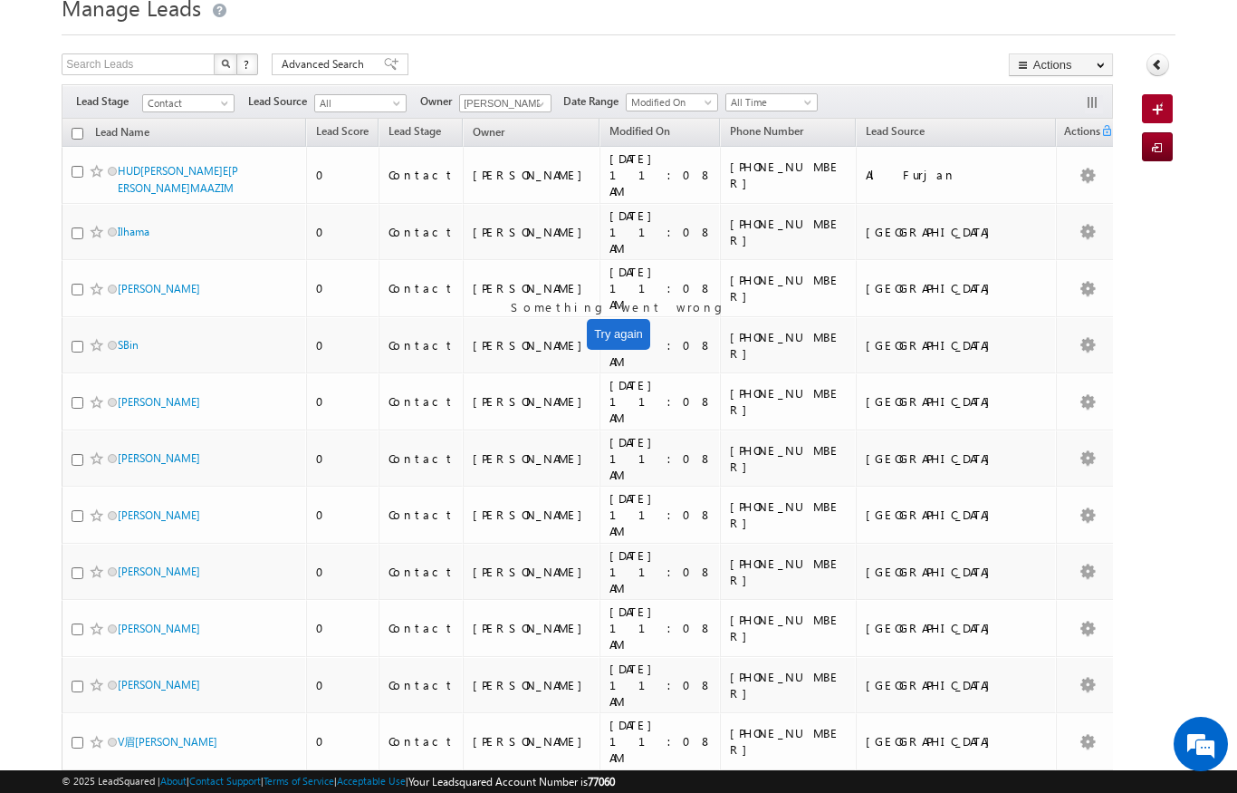
click at [79, 135] on input "checkbox" at bounding box center [78, 134] width 12 height 12
checkbox input "true"
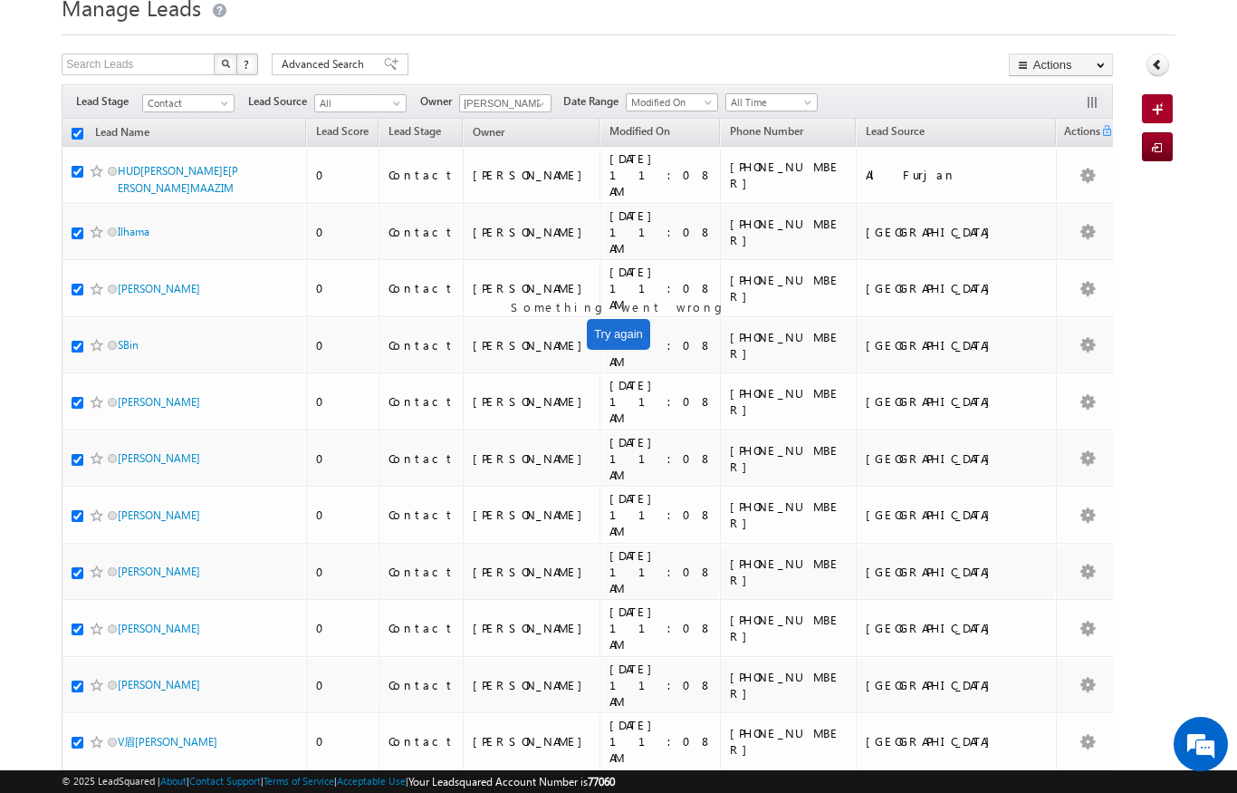
checkbox input "true"
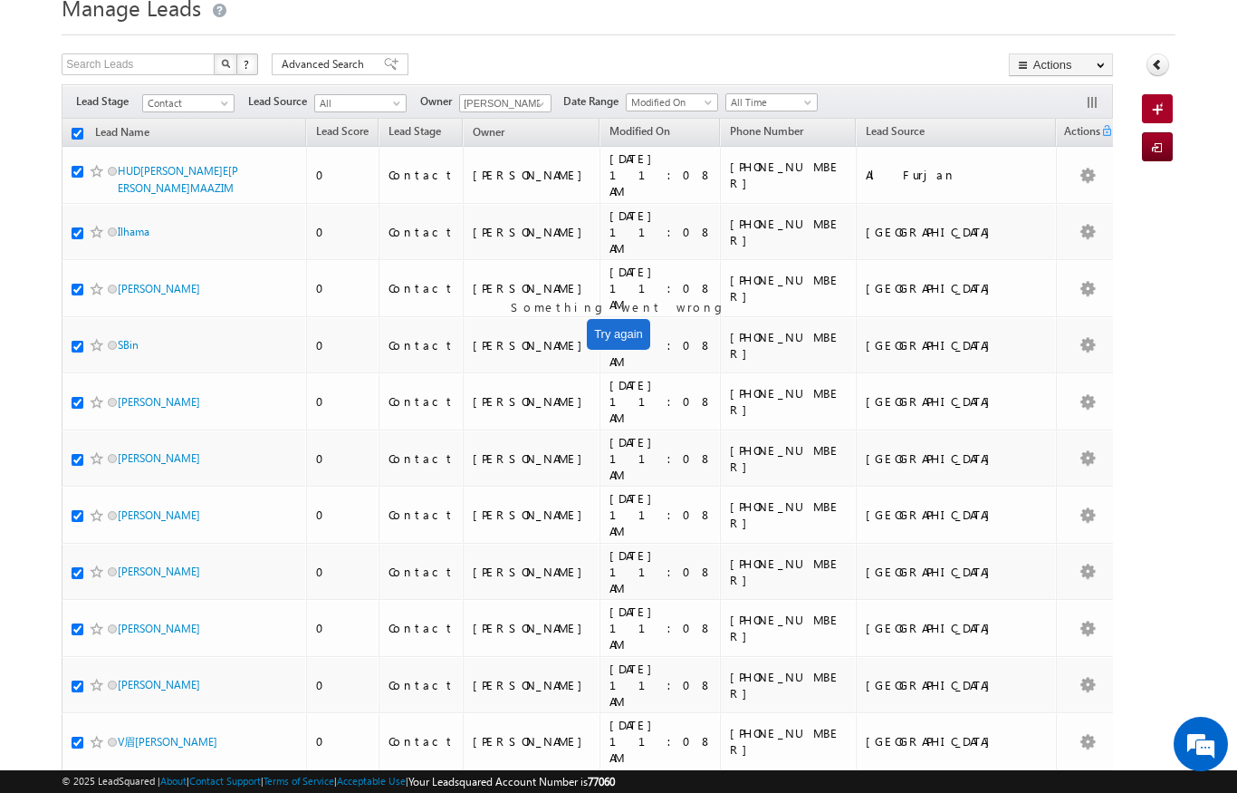
checkbox input "true"
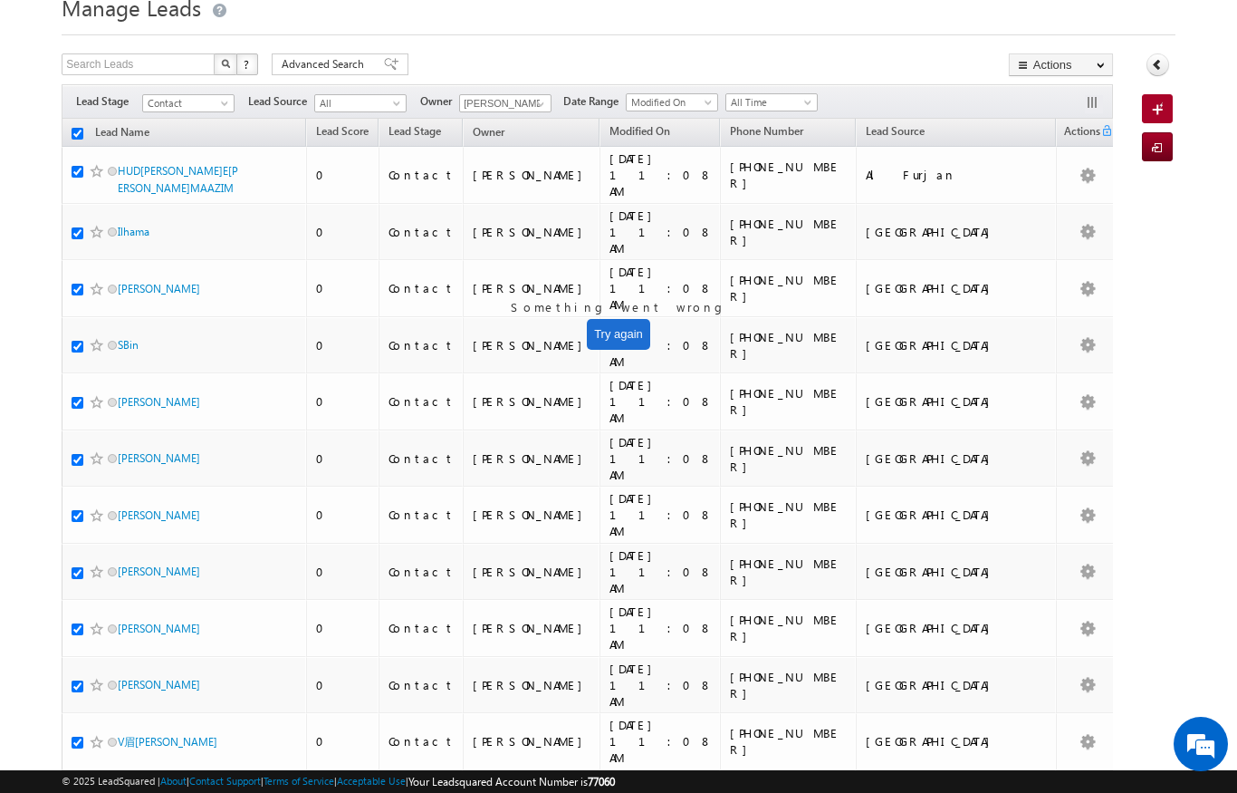
checkbox input "true"
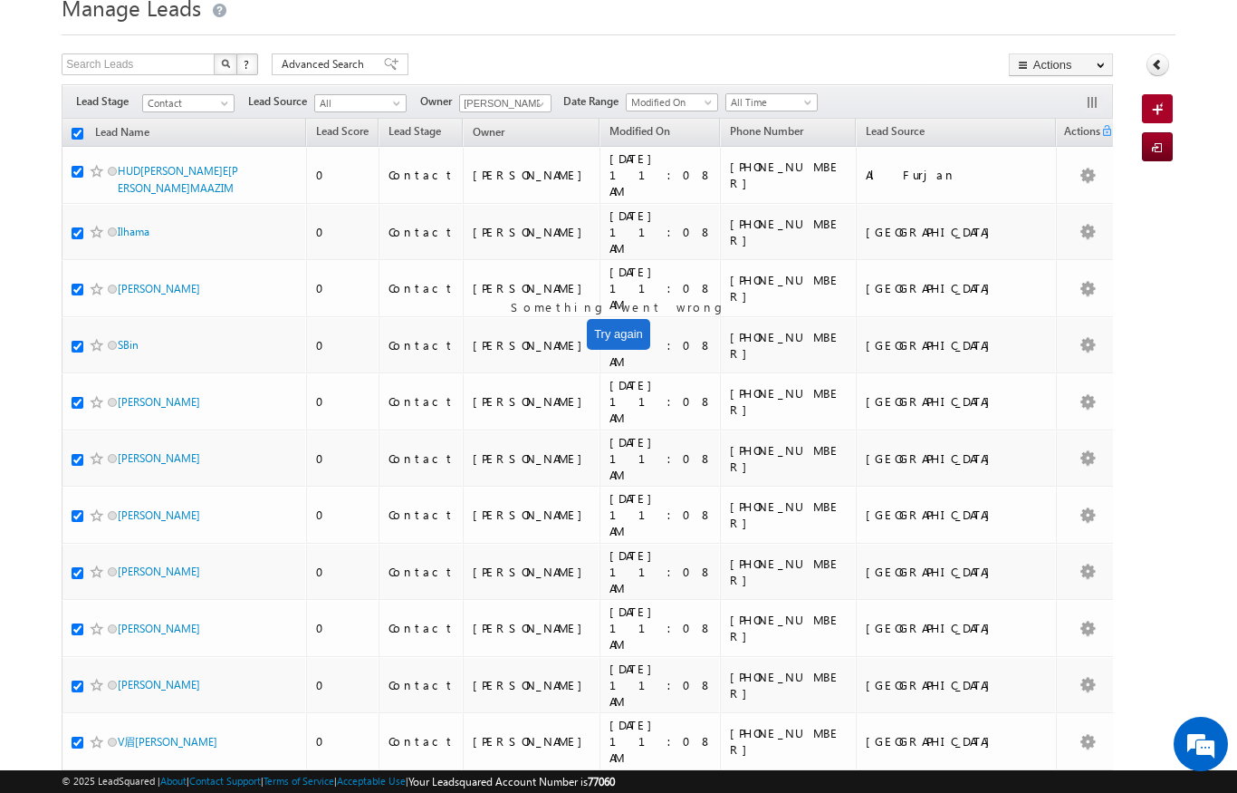
checkbox input "true"
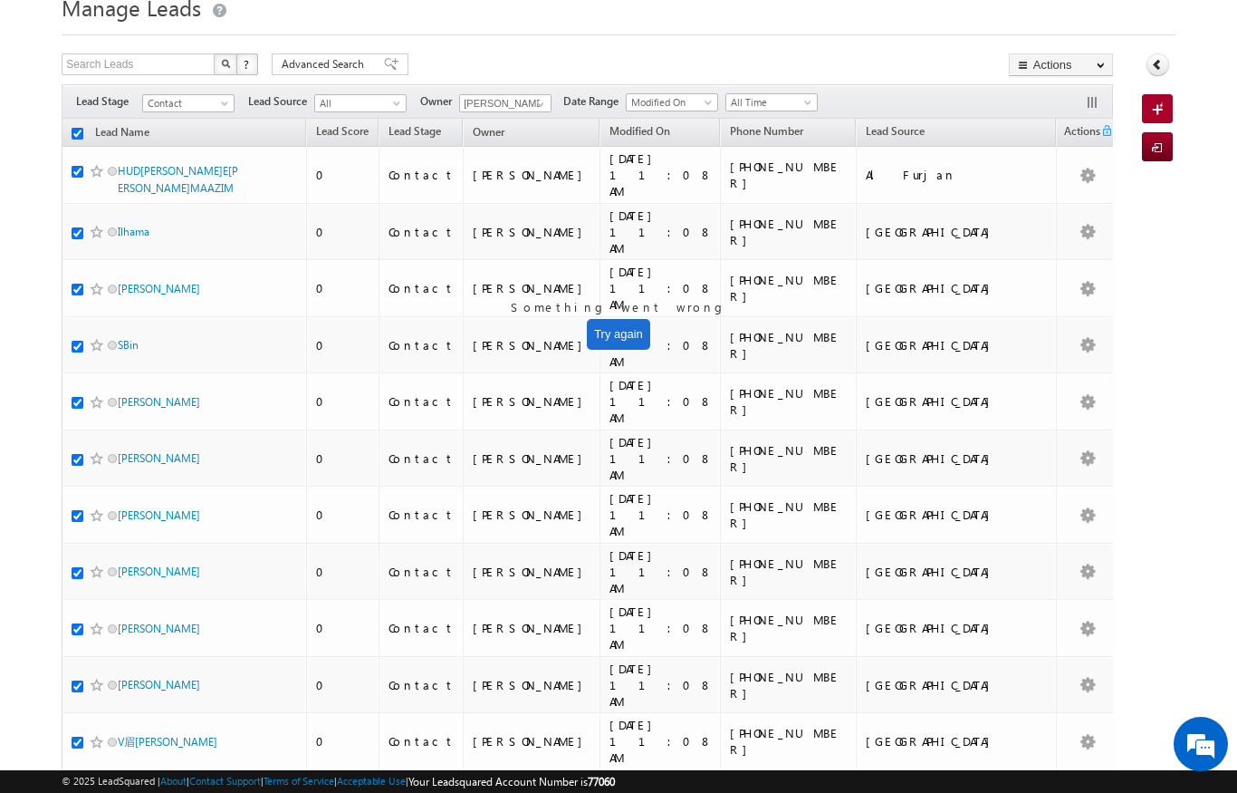
checkbox input "true"
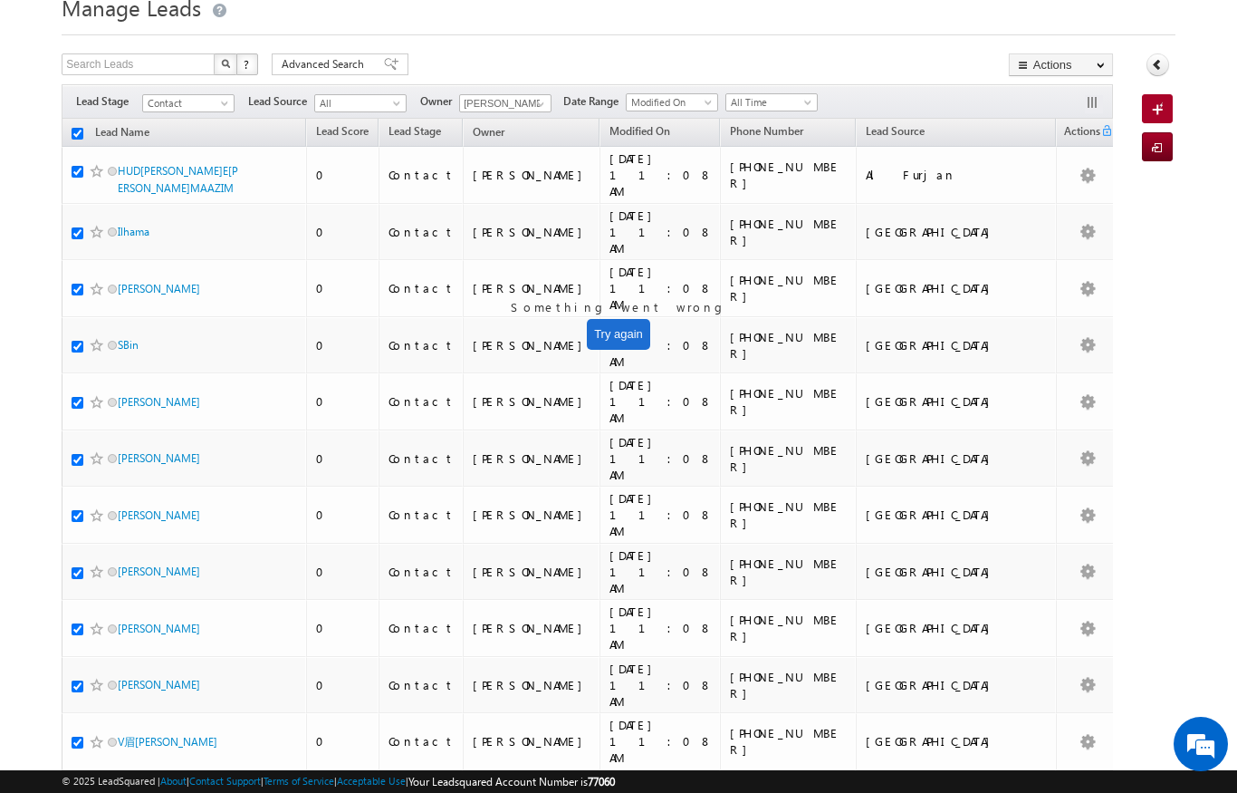
checkbox input "true"
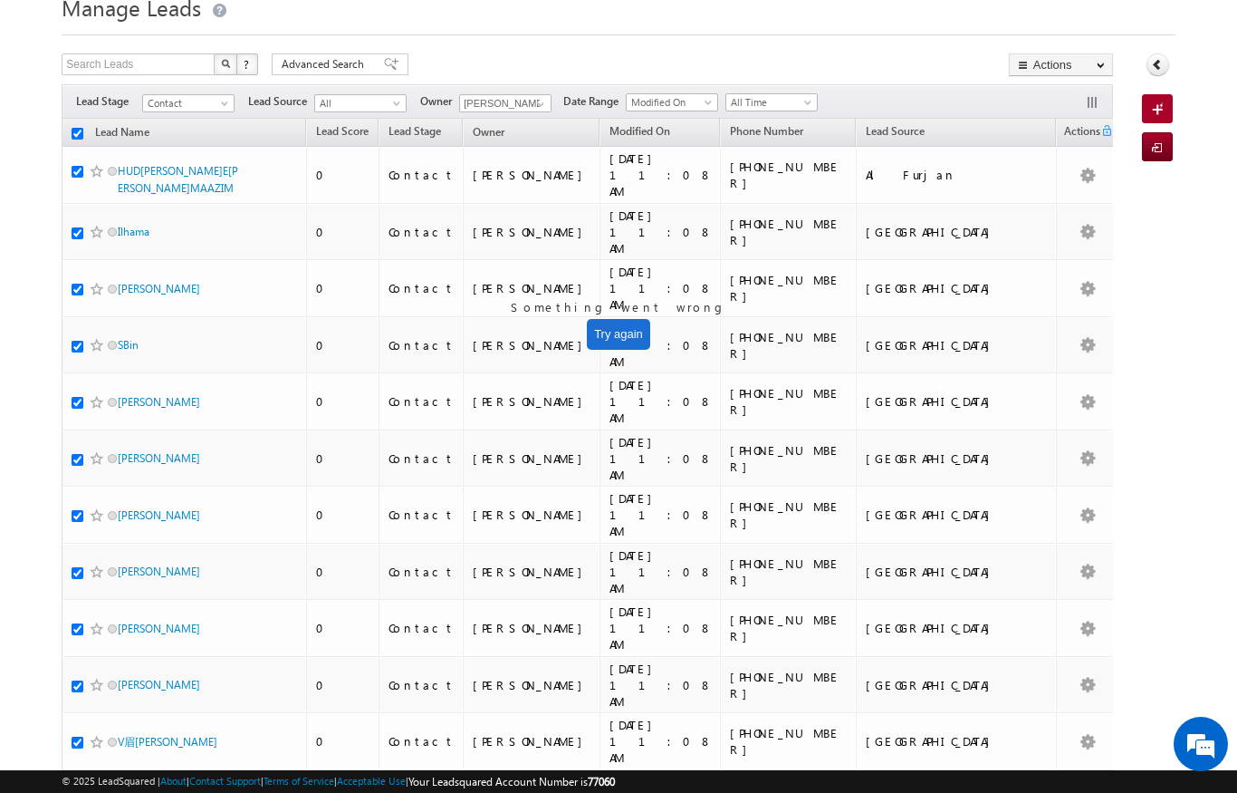
checkbox input "true"
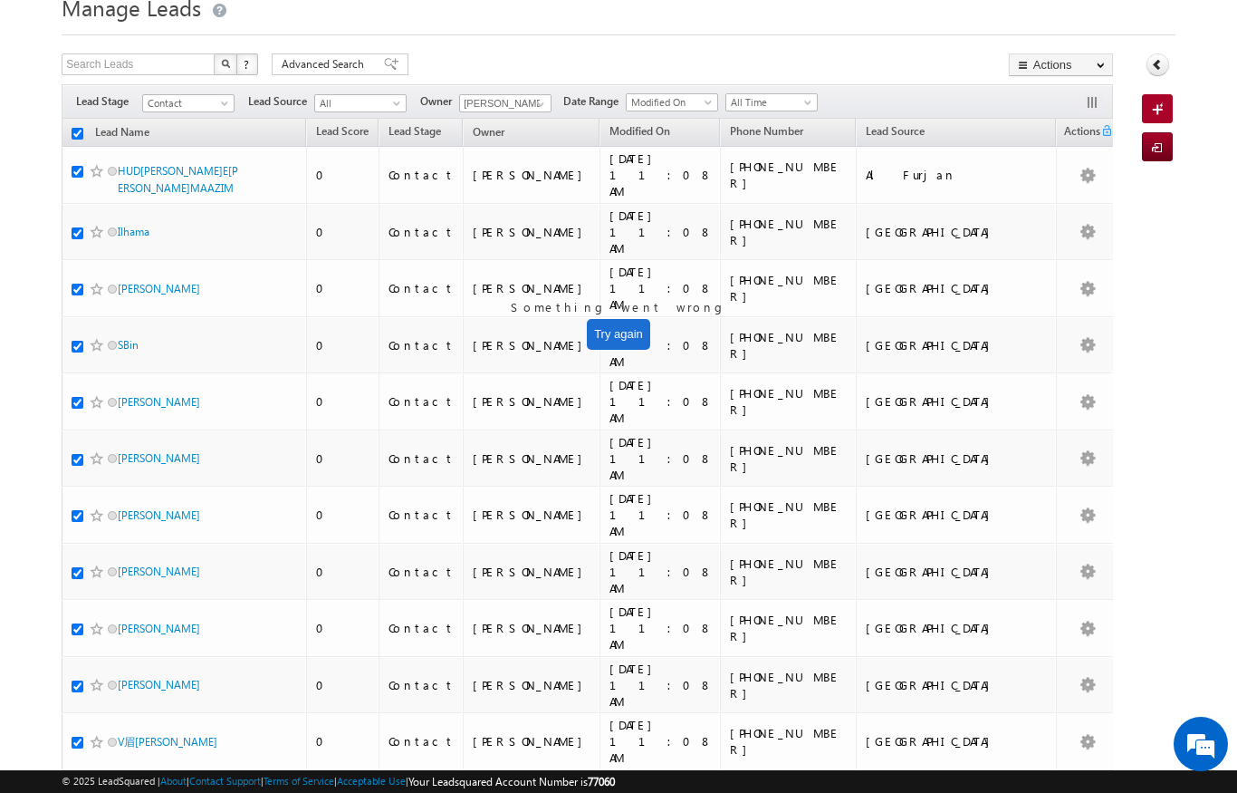
checkbox input "true"
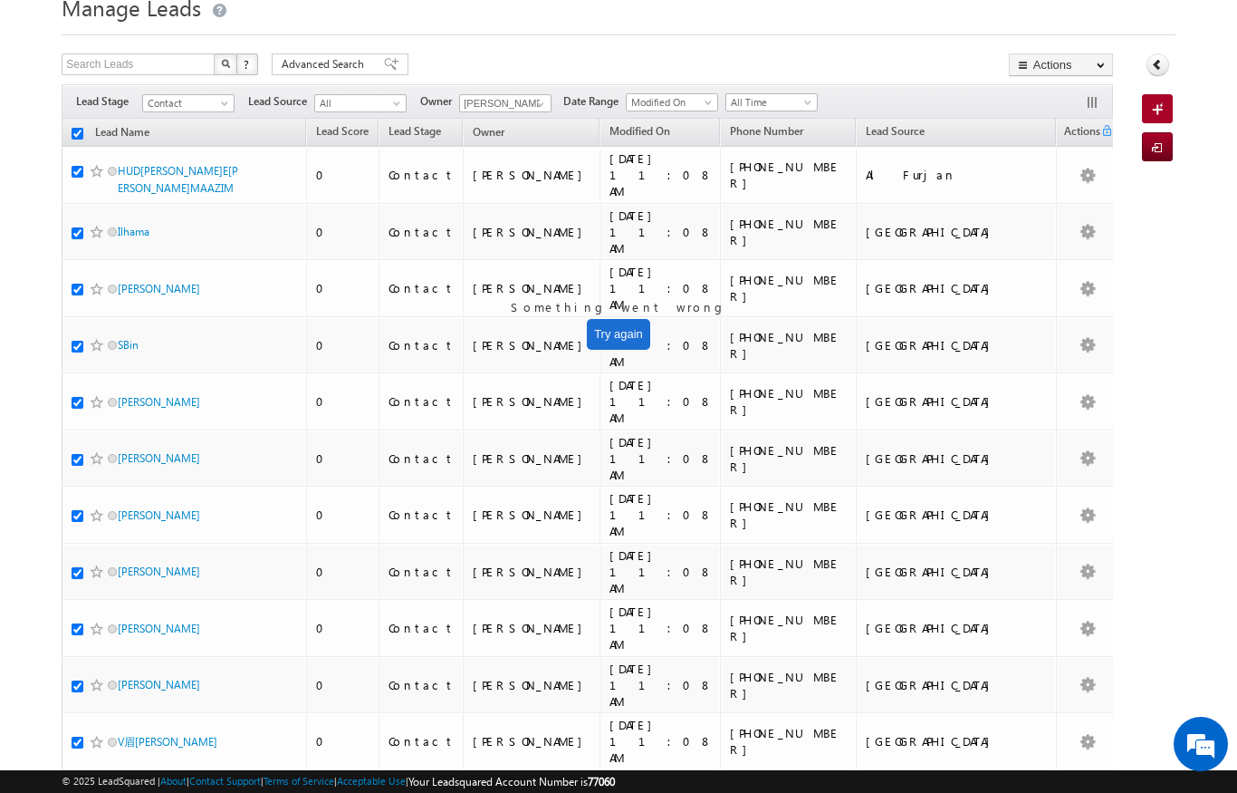
checkbox input "true"
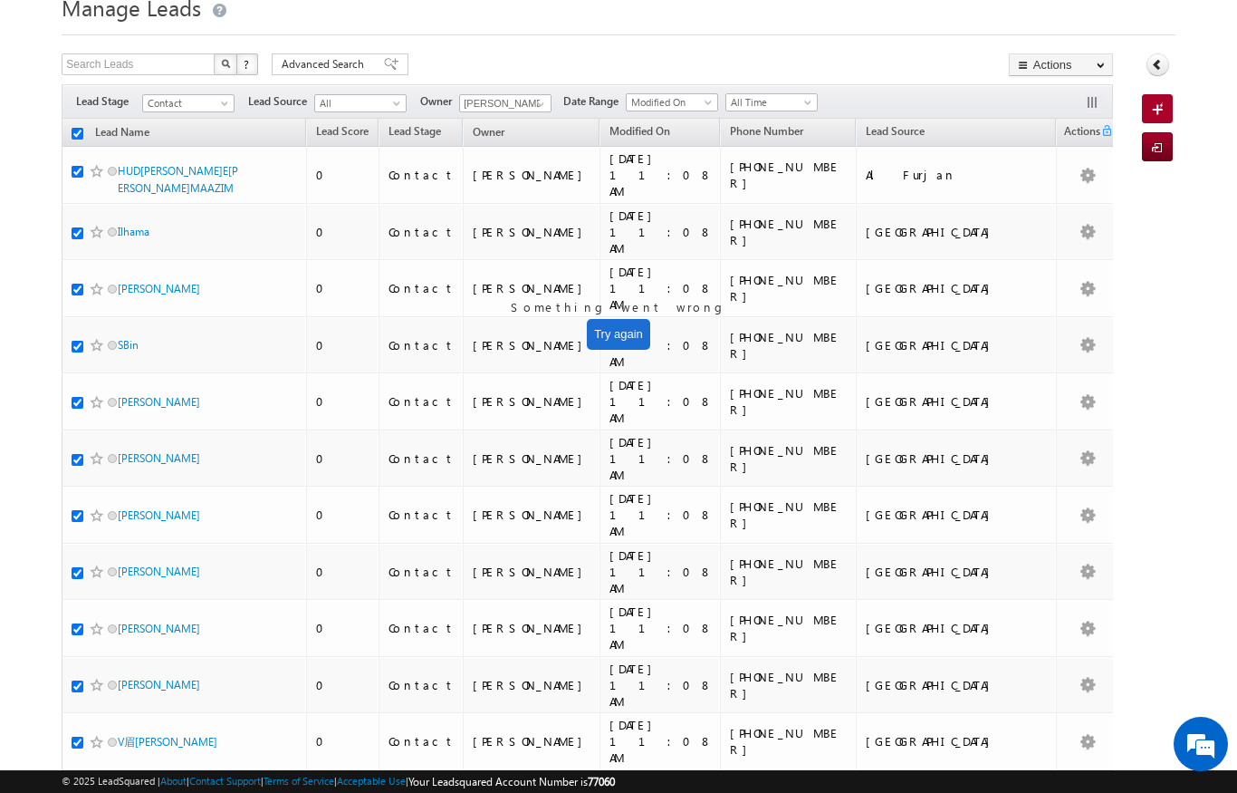
checkbox input "true"
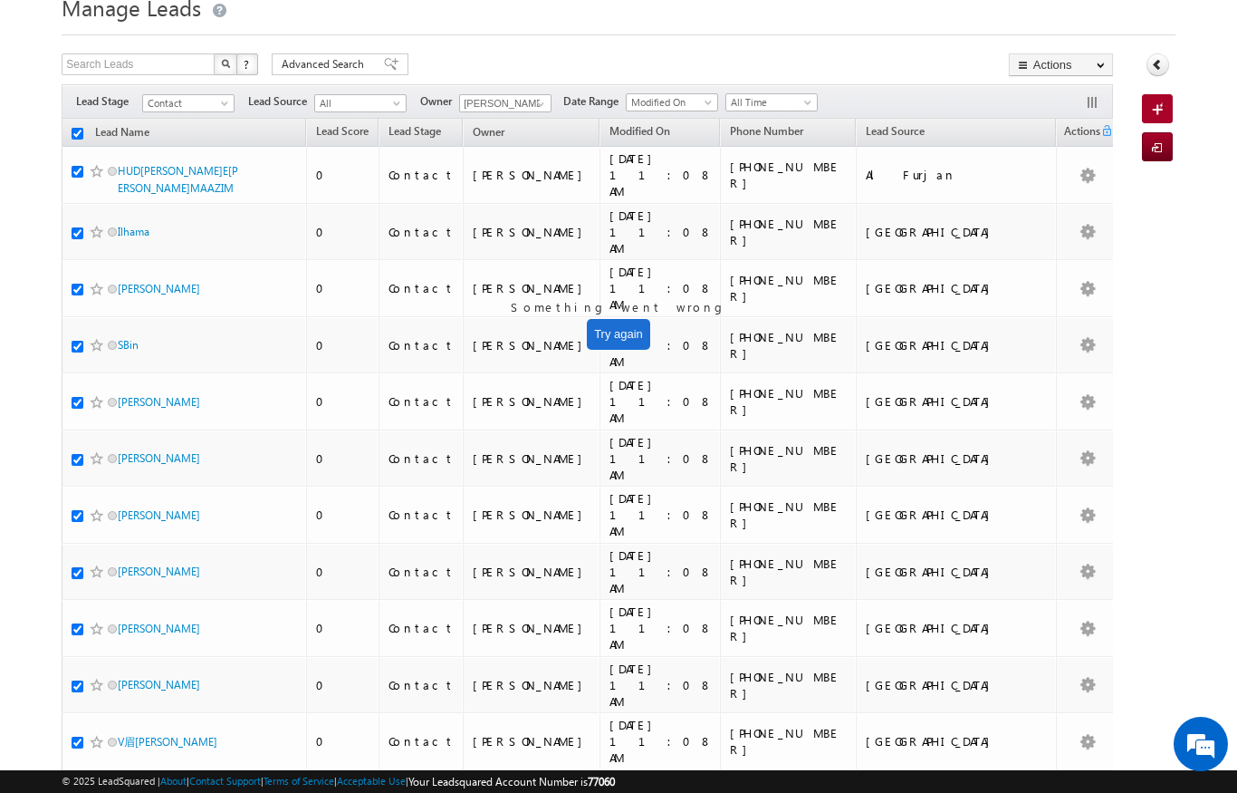
checkbox input "true"
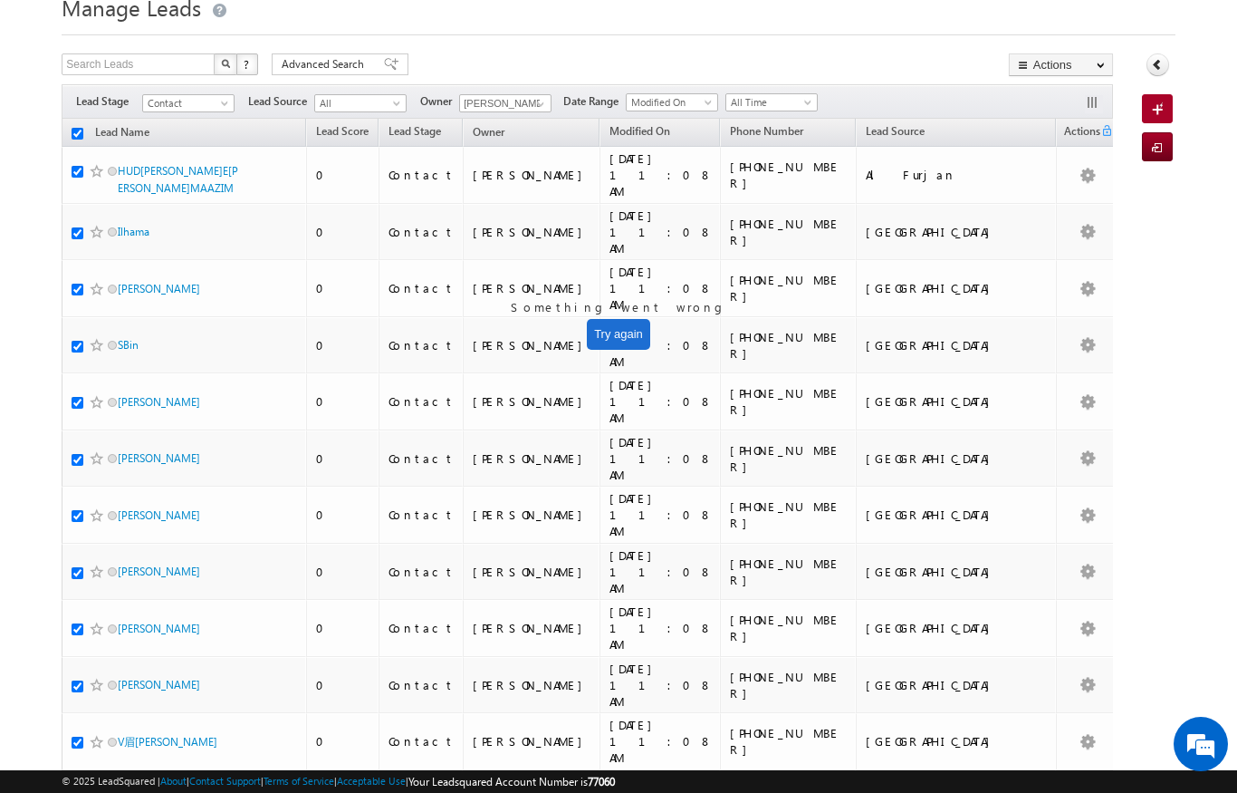
checkbox input "true"
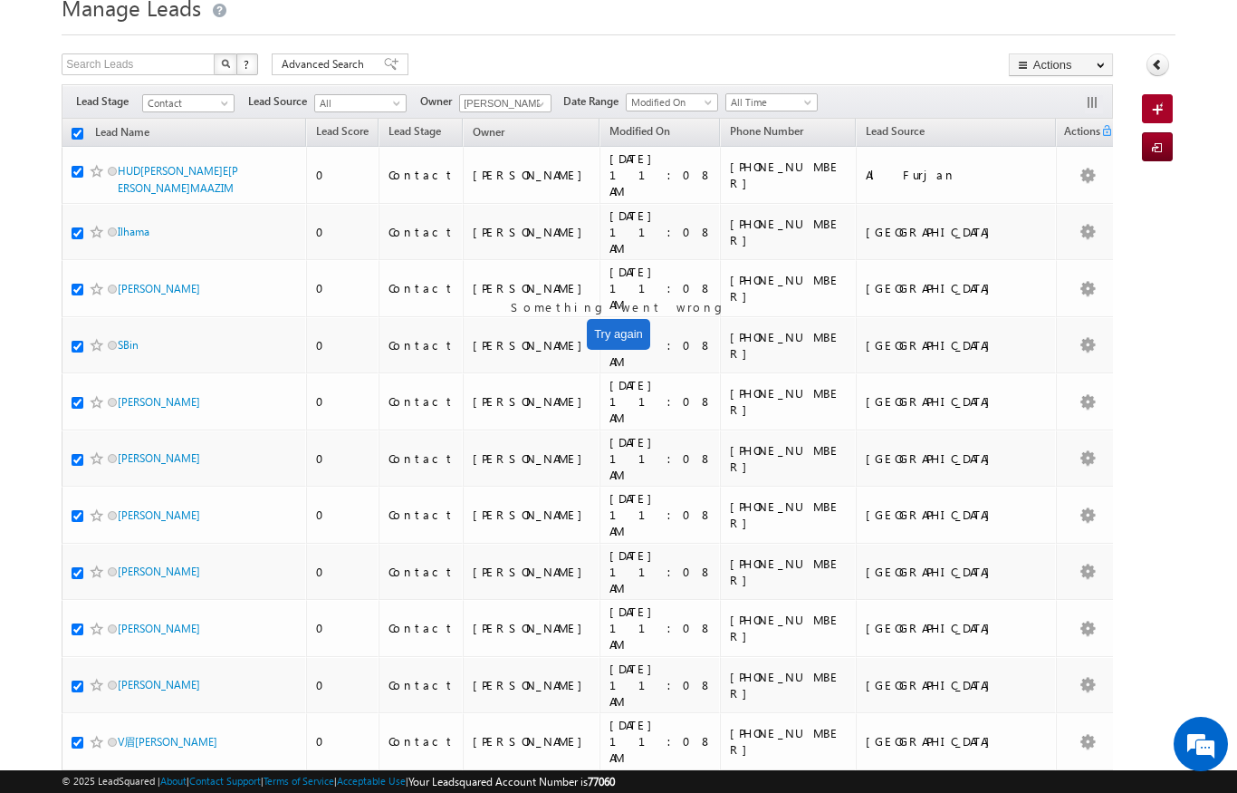
checkbox input "true"
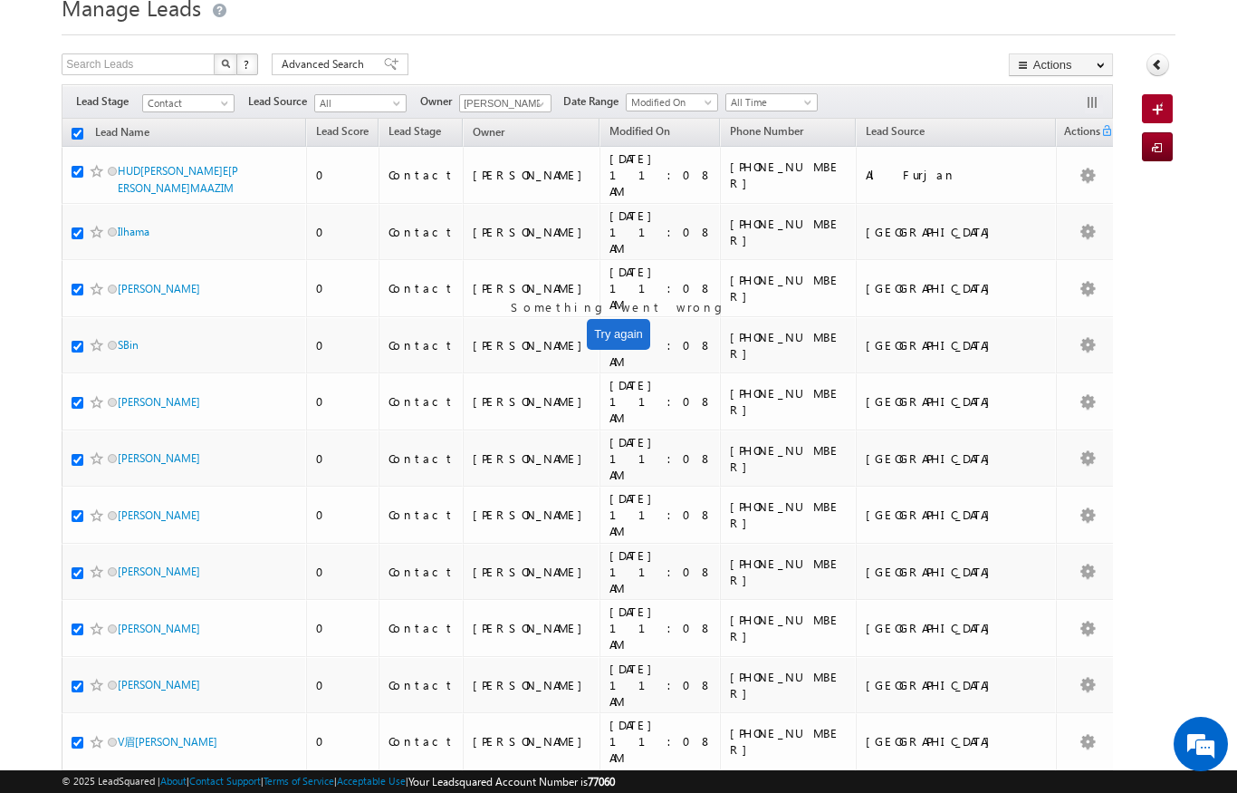
checkbox input "true"
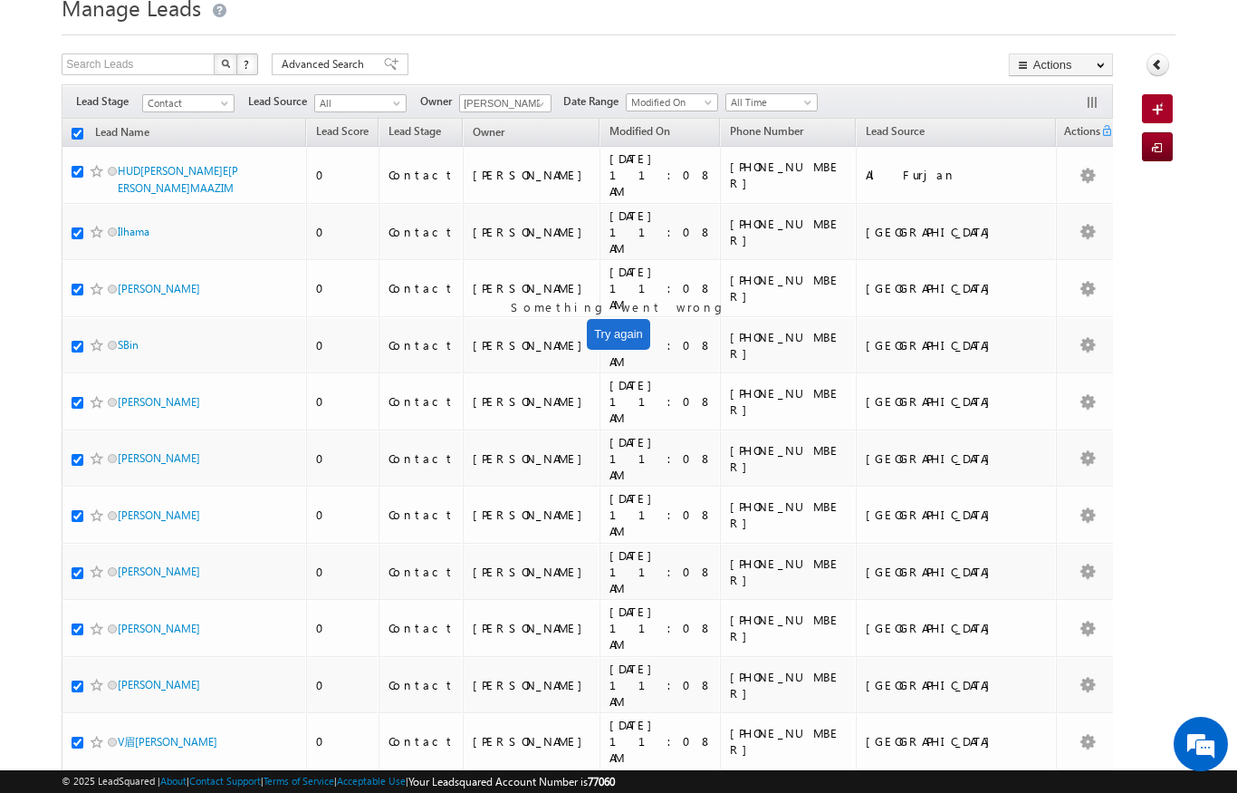
checkbox input "true"
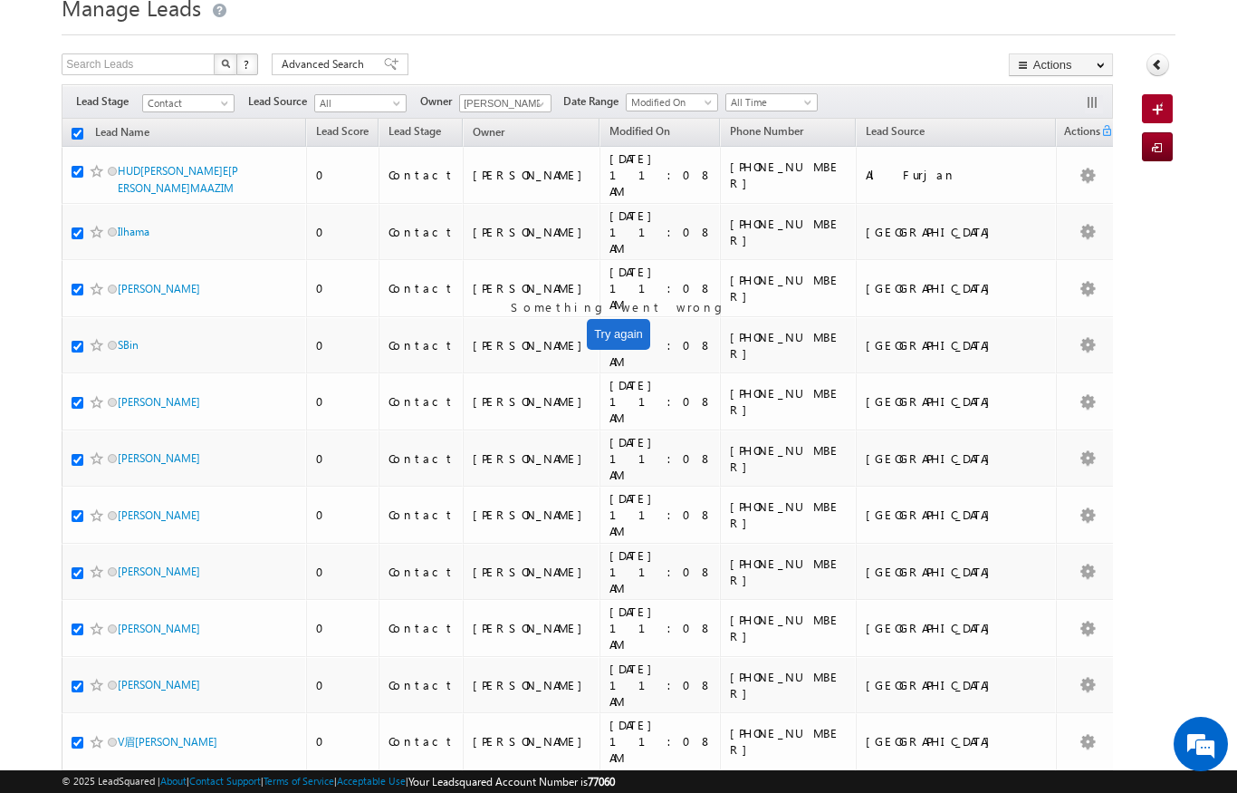
checkbox input "true"
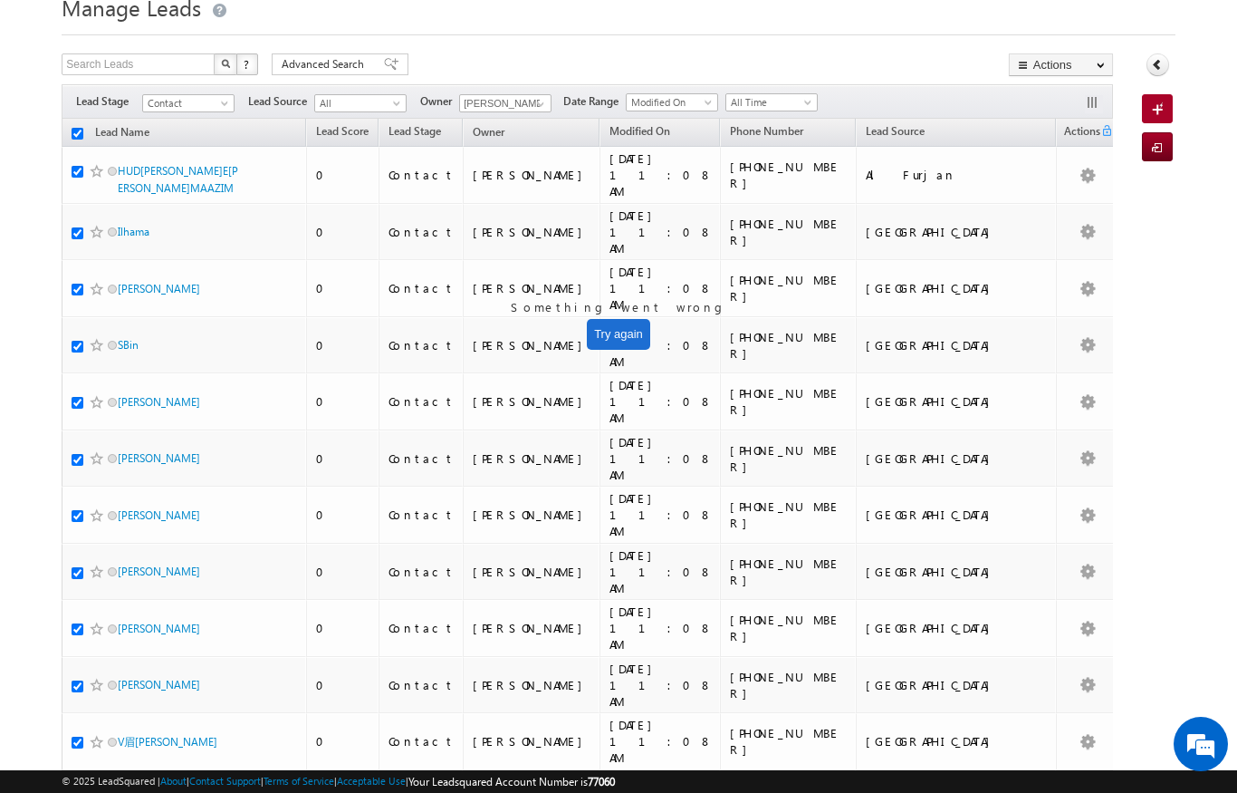
checkbox input "true"
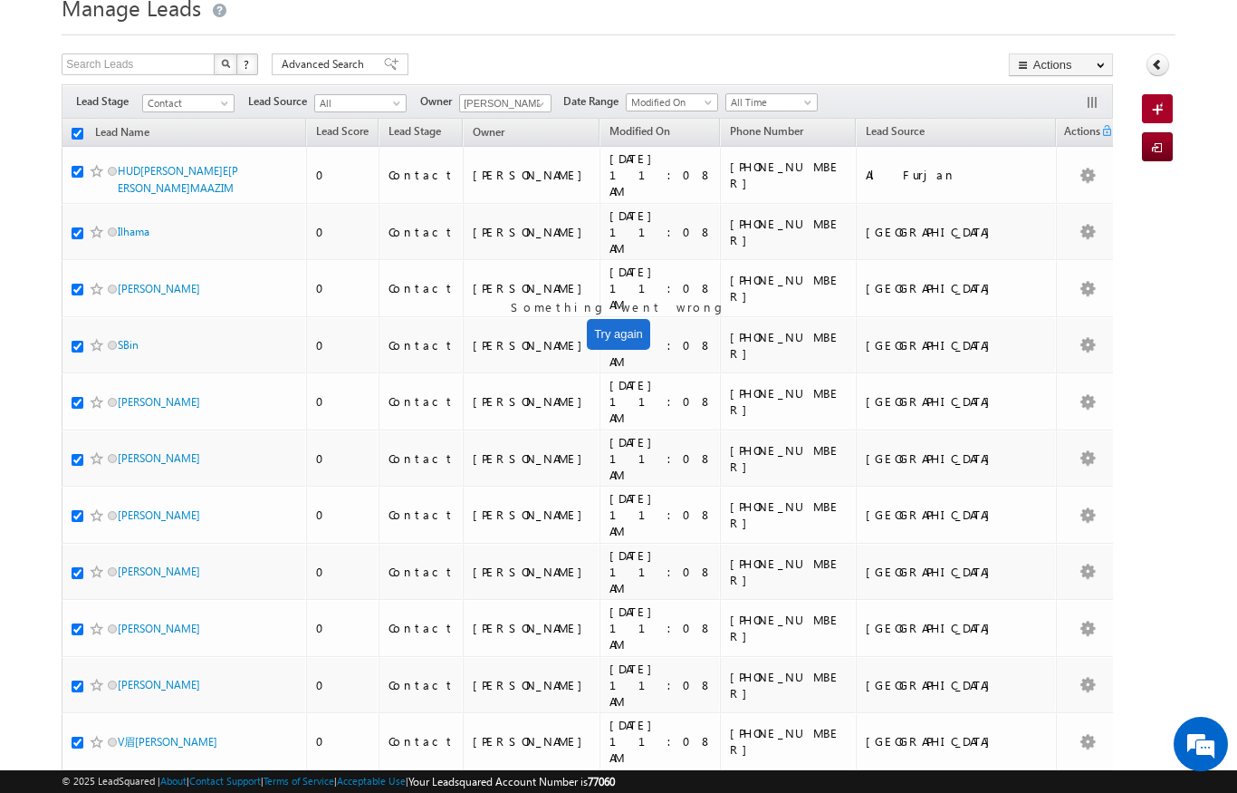
checkbox input "true"
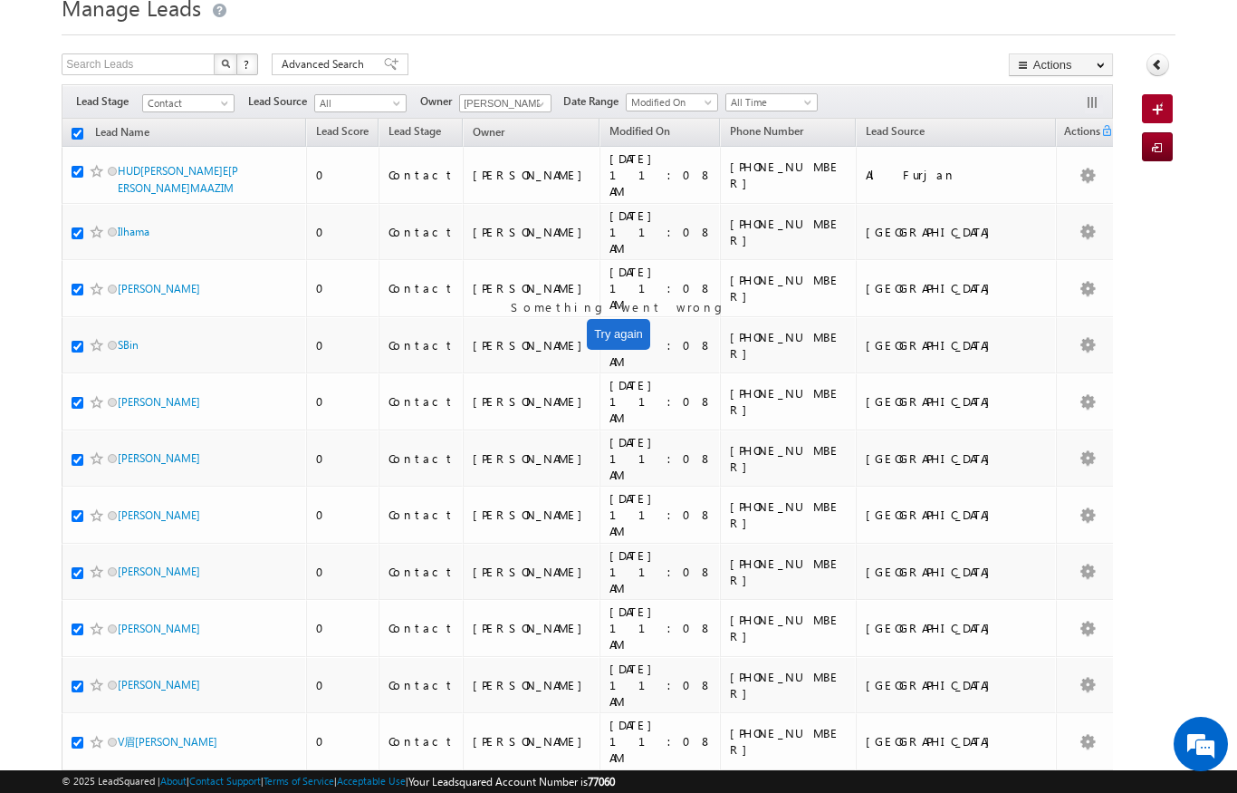
checkbox input "true"
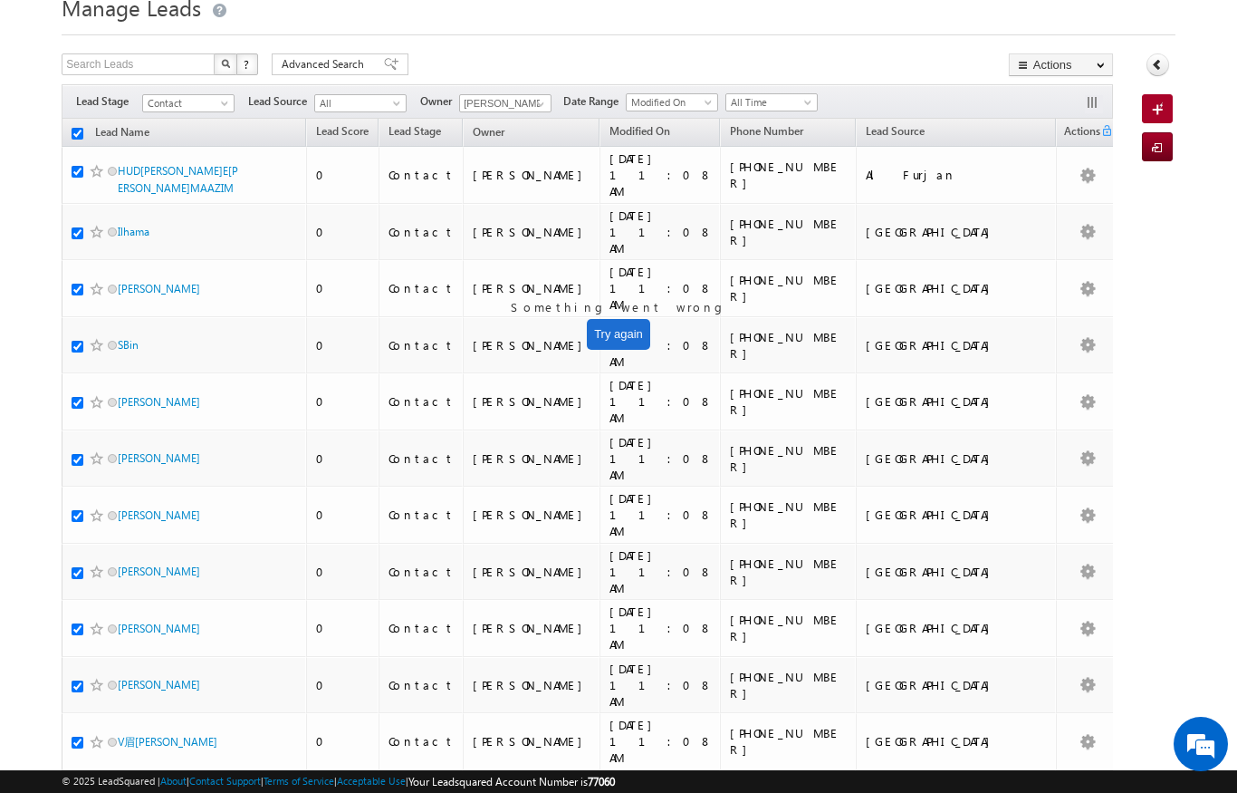
checkbox input "true"
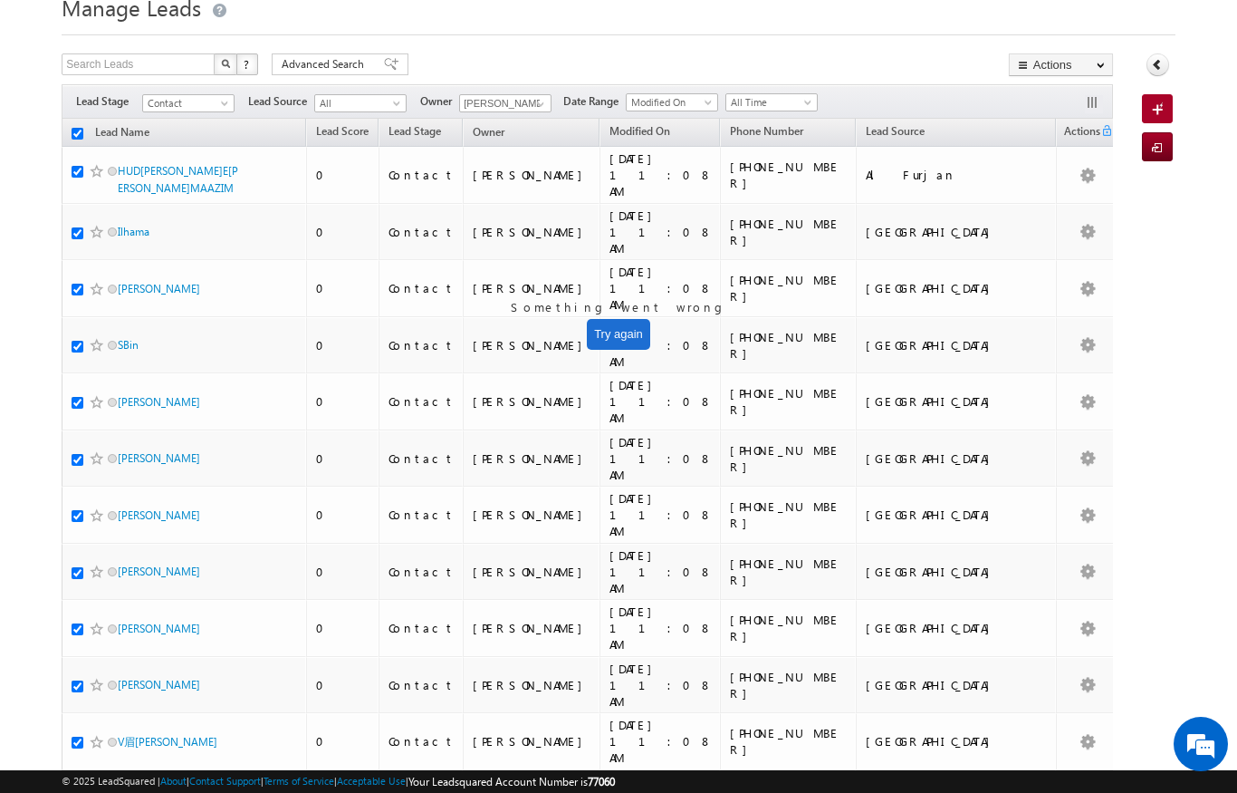
checkbox input "true"
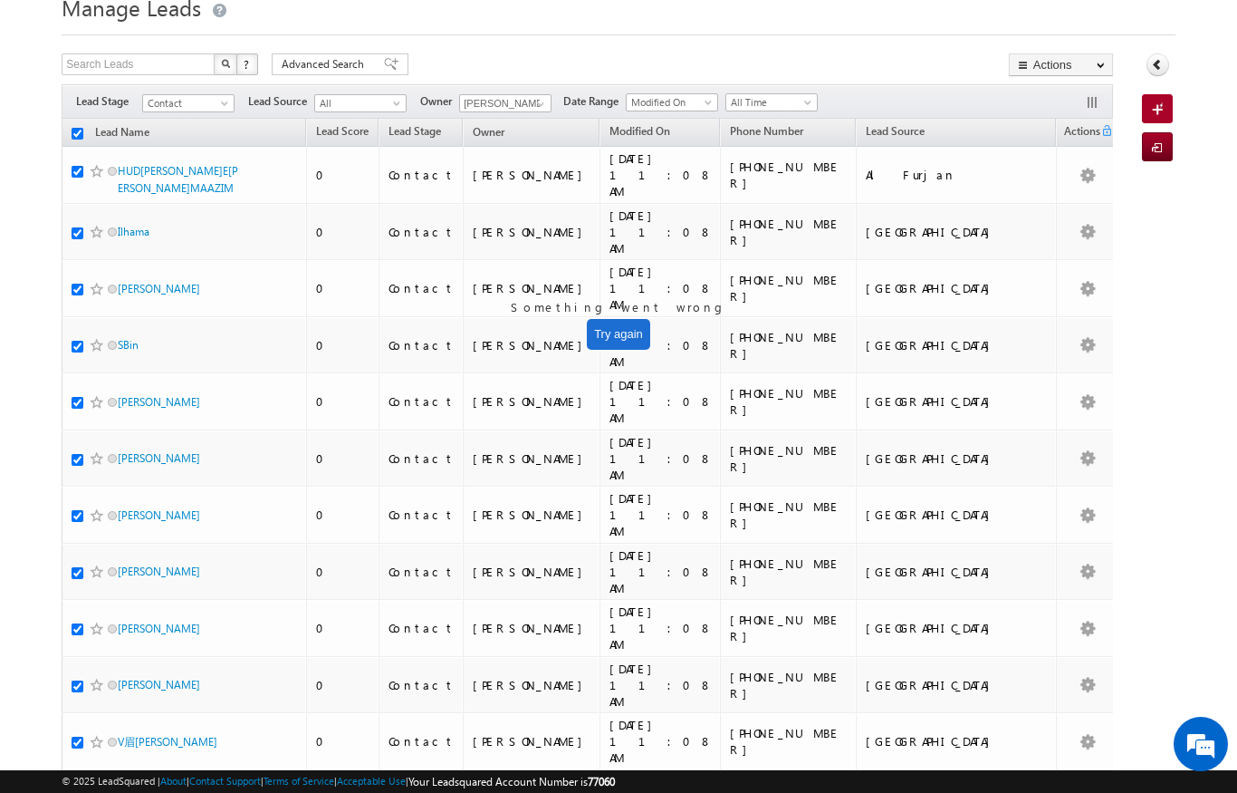
checkbox input "true"
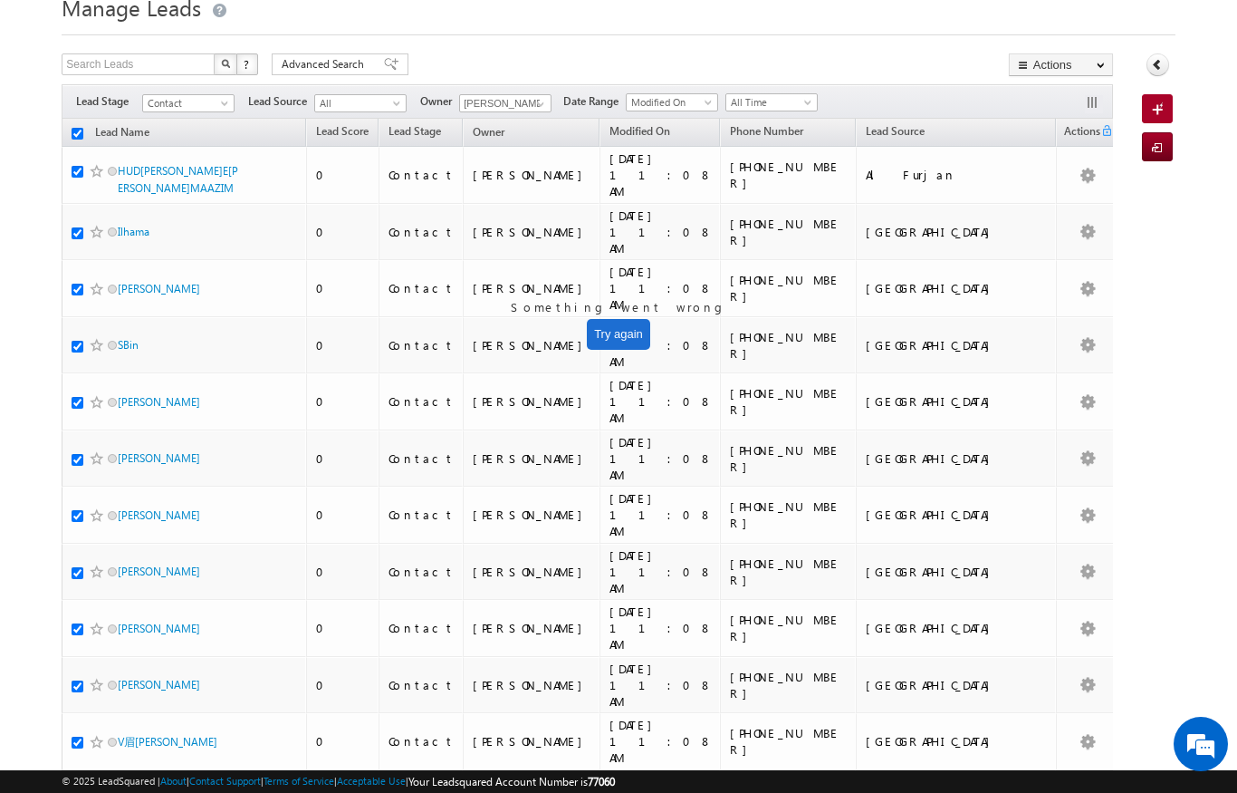
checkbox input "true"
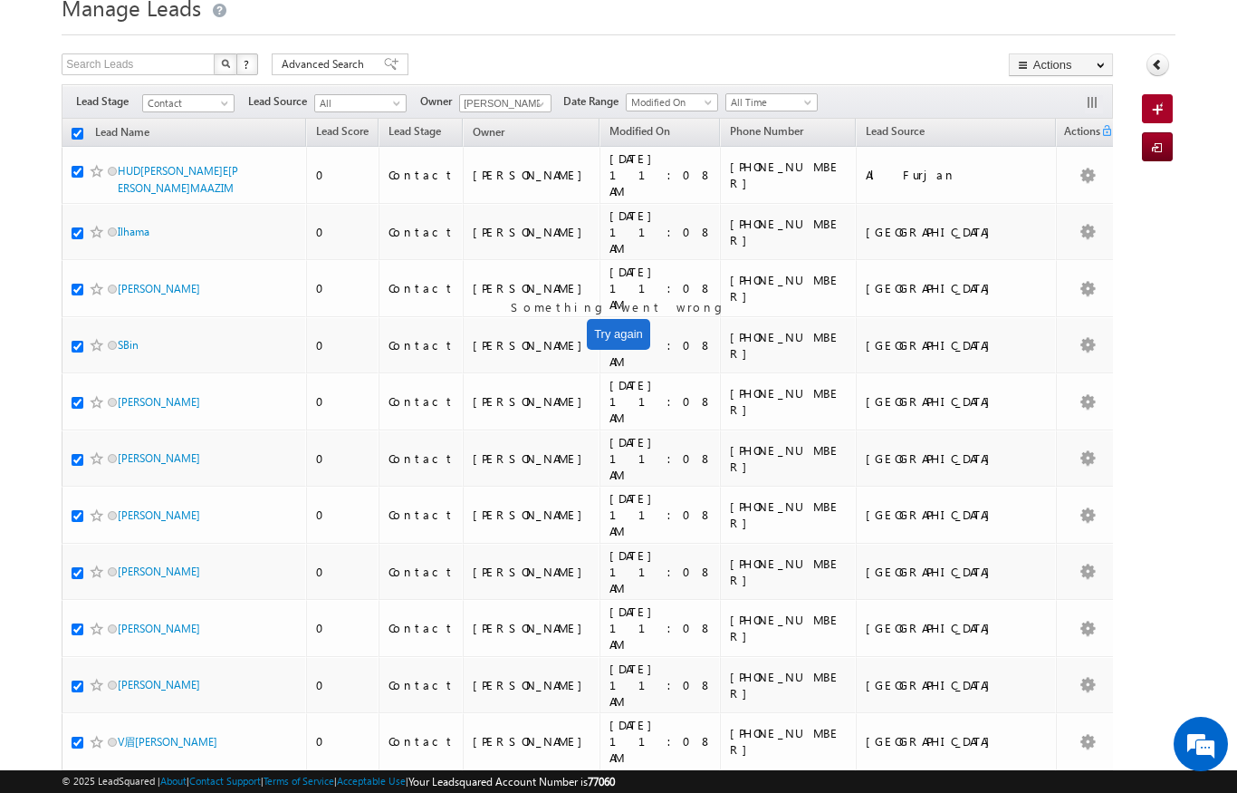
checkbox input "true"
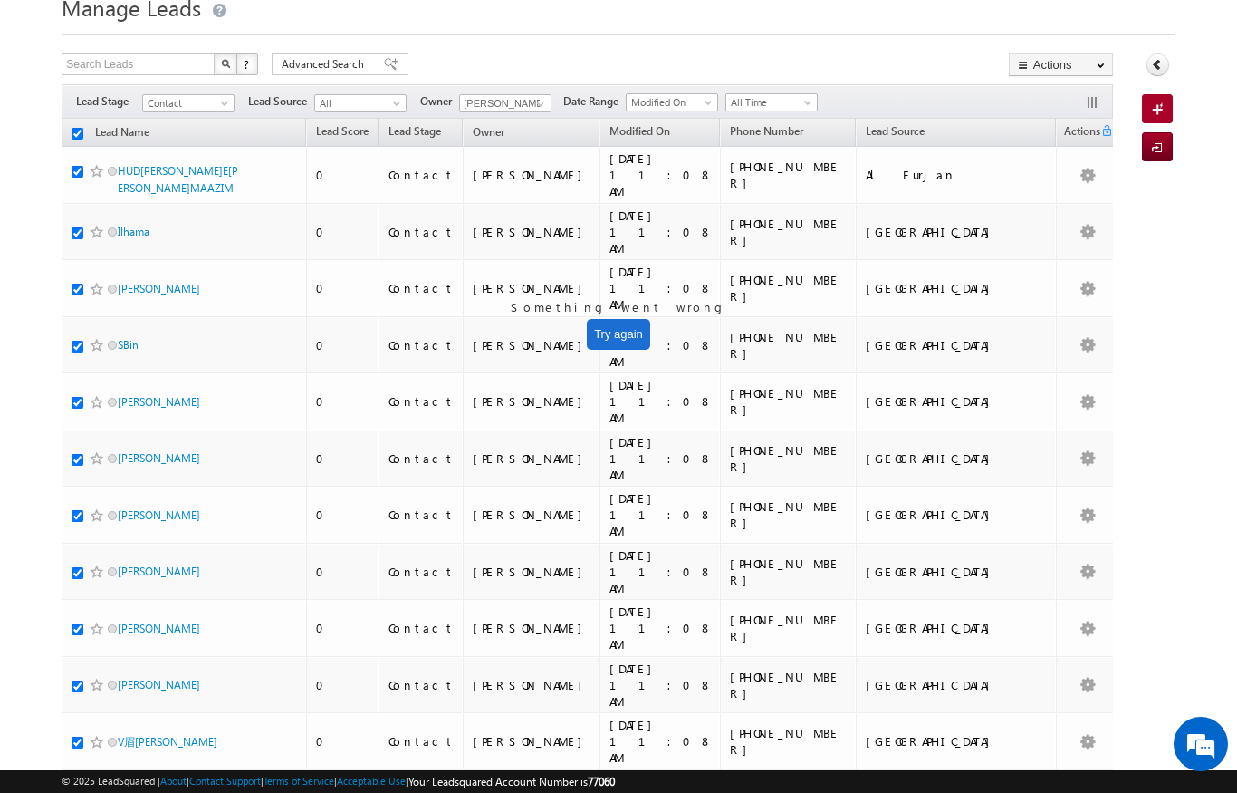
checkbox input "true"
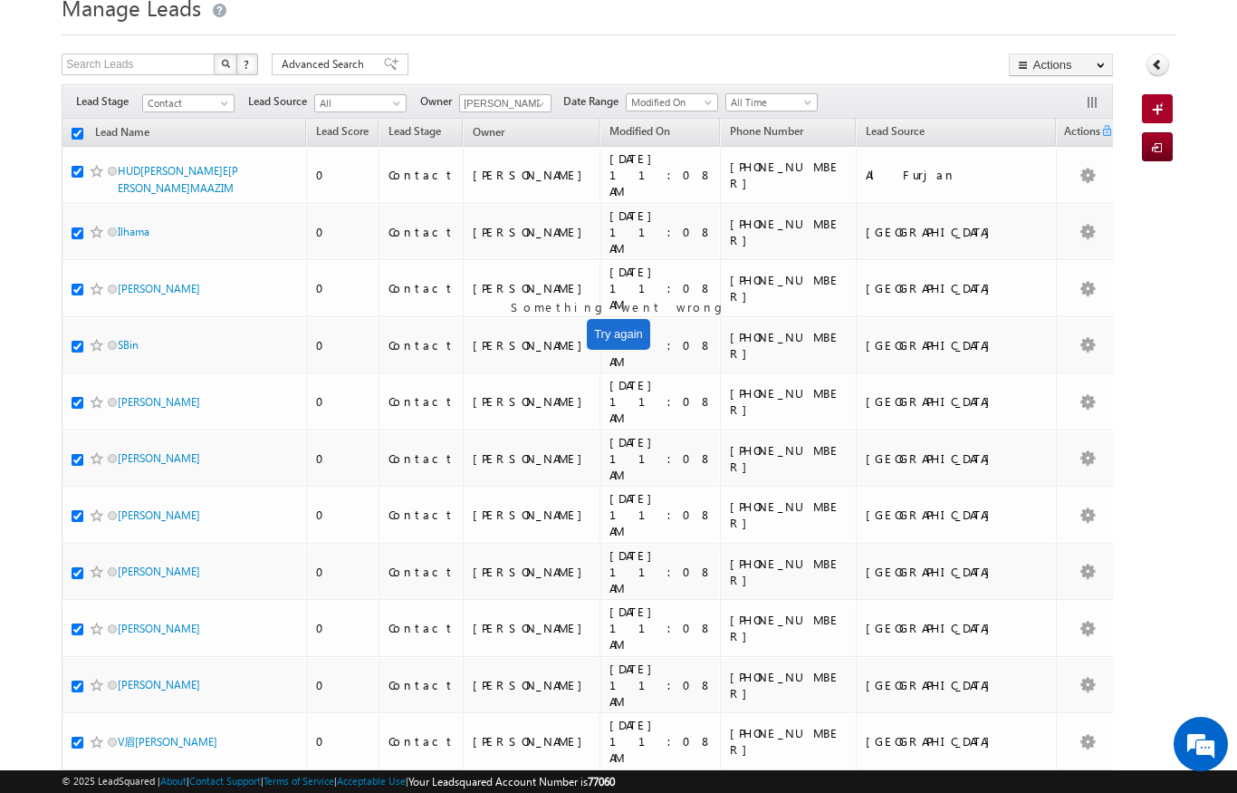
checkbox input "true"
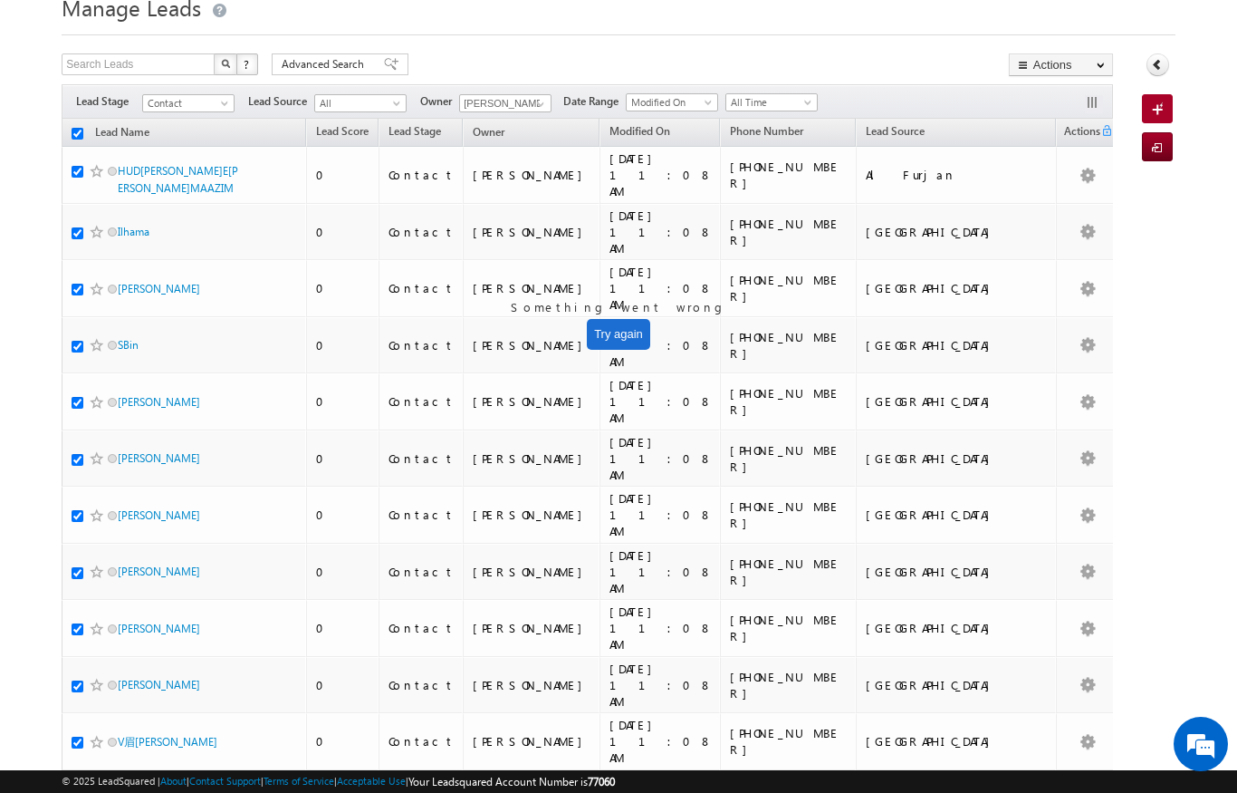
checkbox input "true"
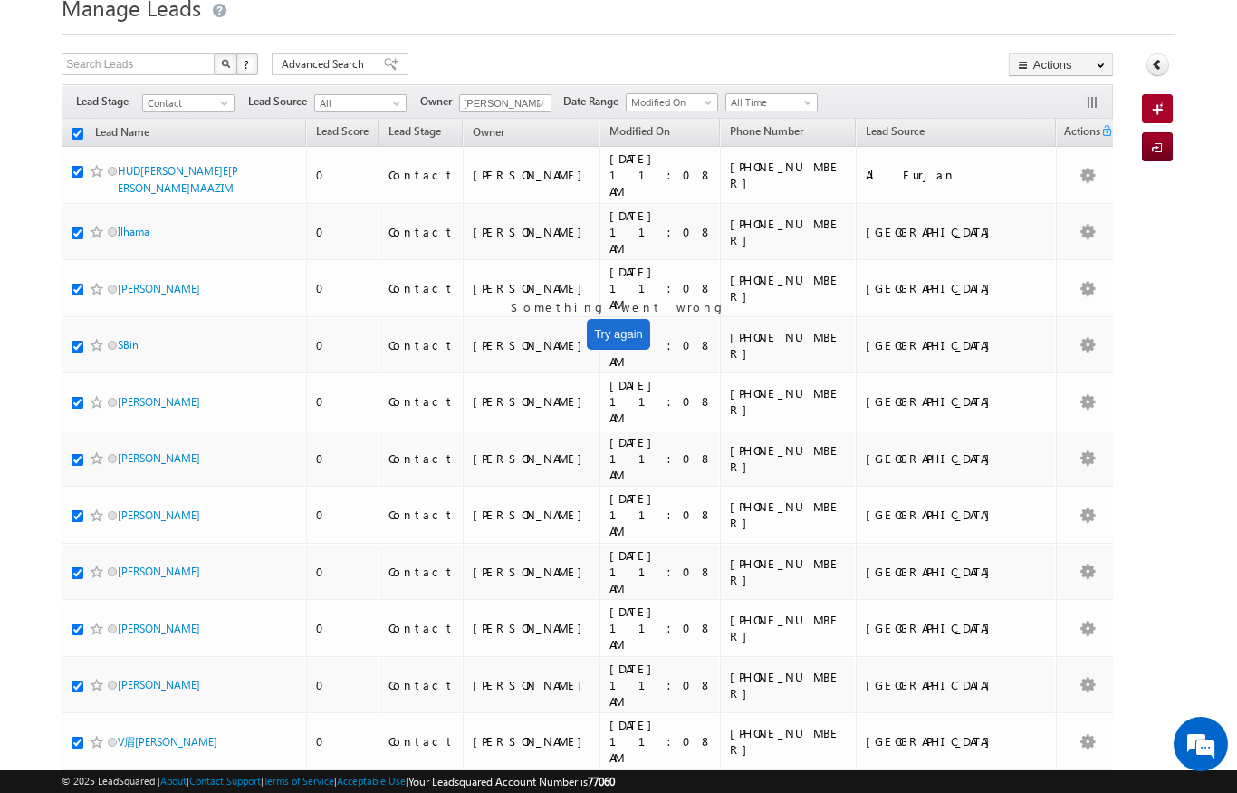
checkbox input "true"
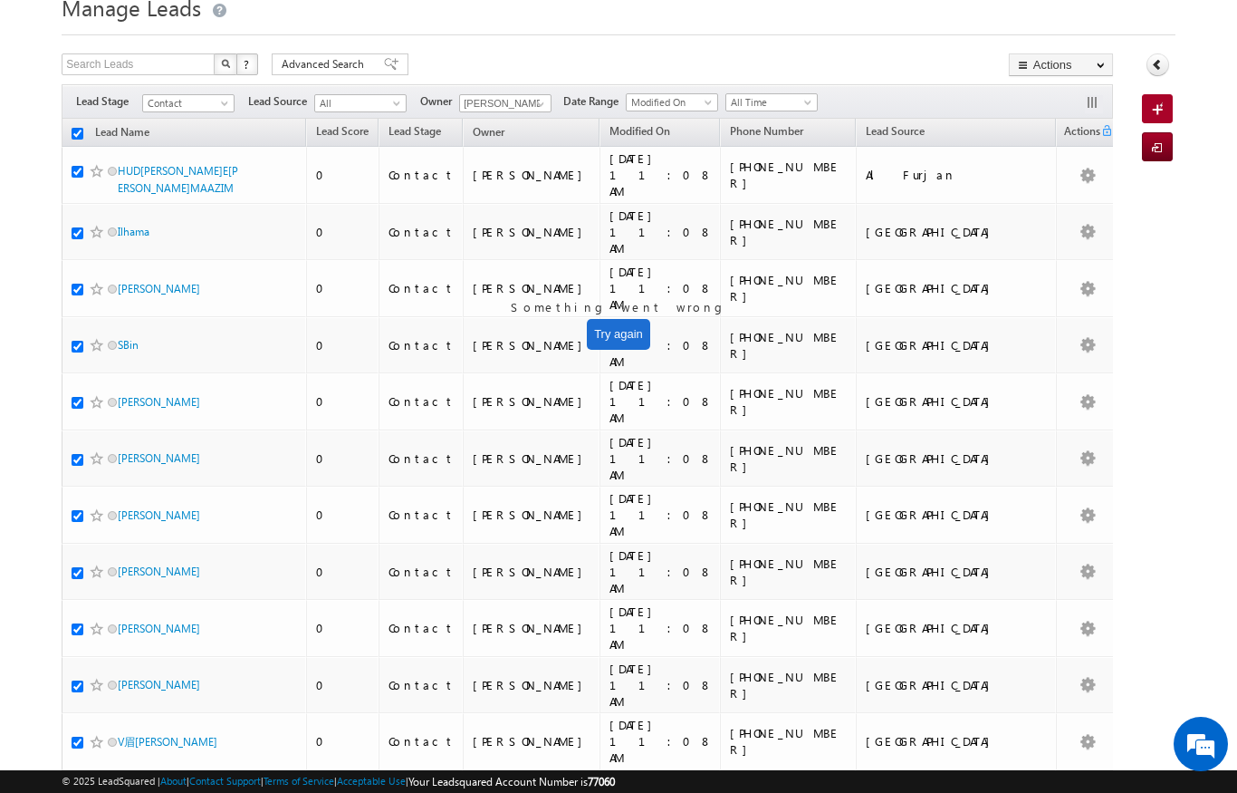
checkbox input "true"
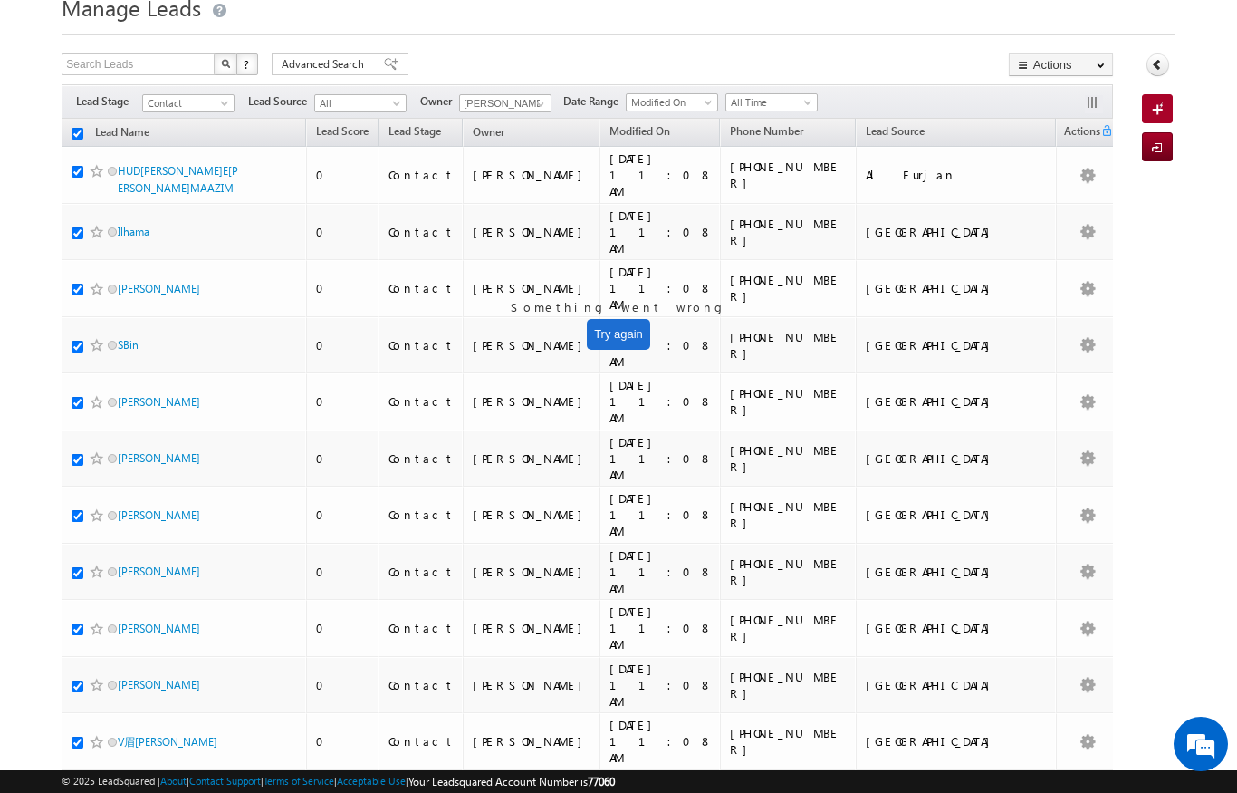
checkbox input "true"
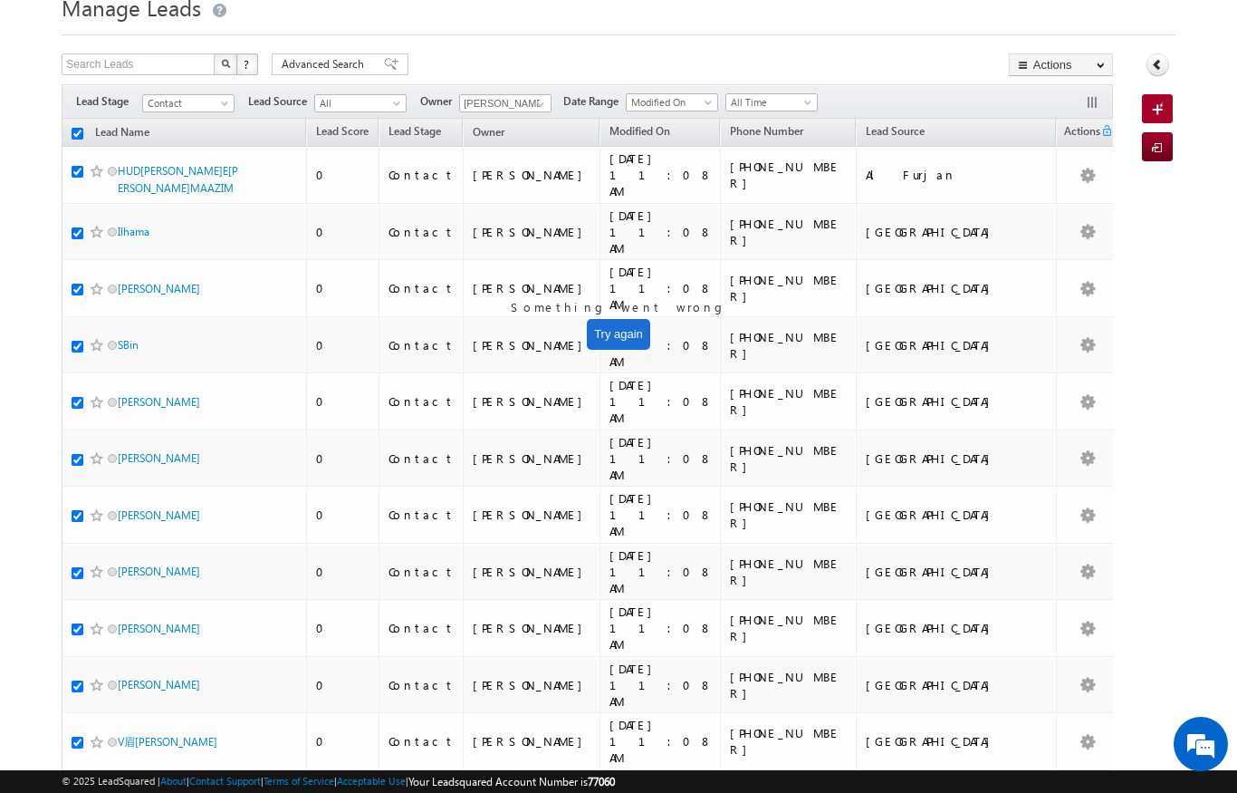
checkbox input "true"
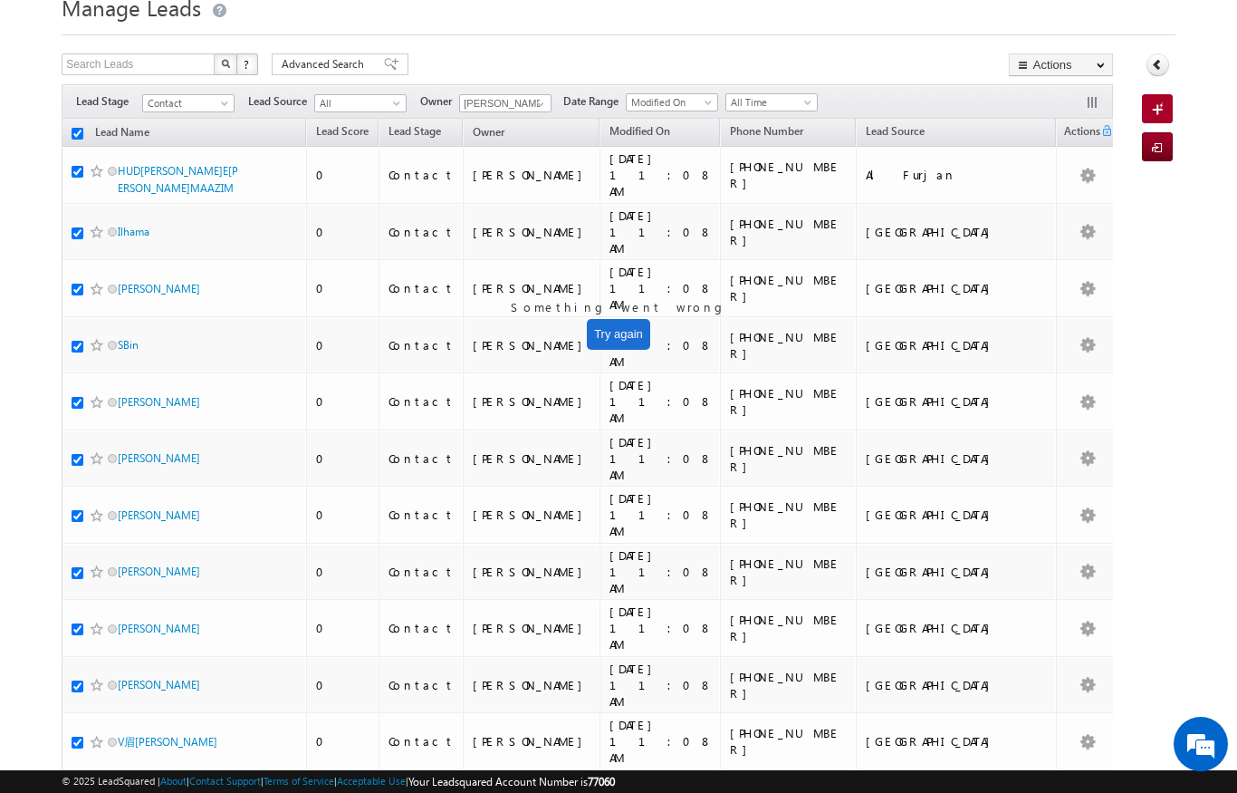
checkbox input "true"
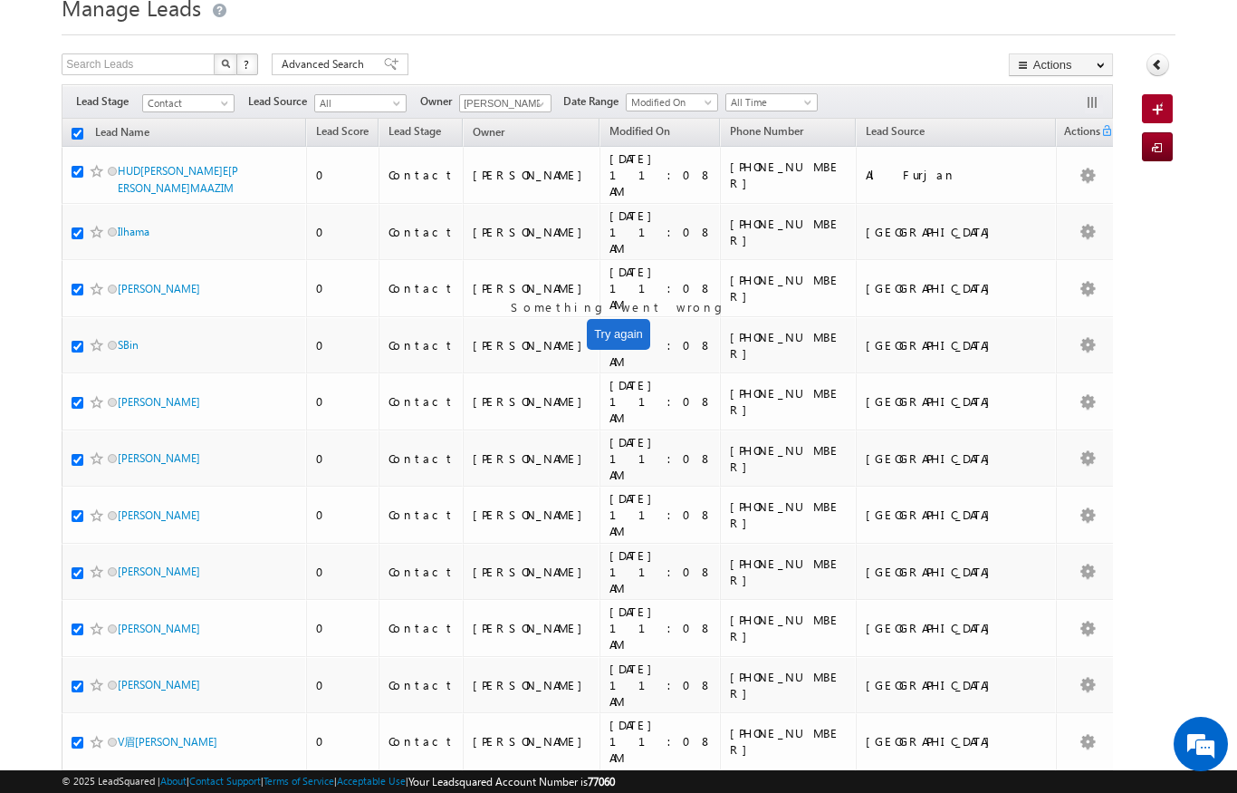
checkbox input "true"
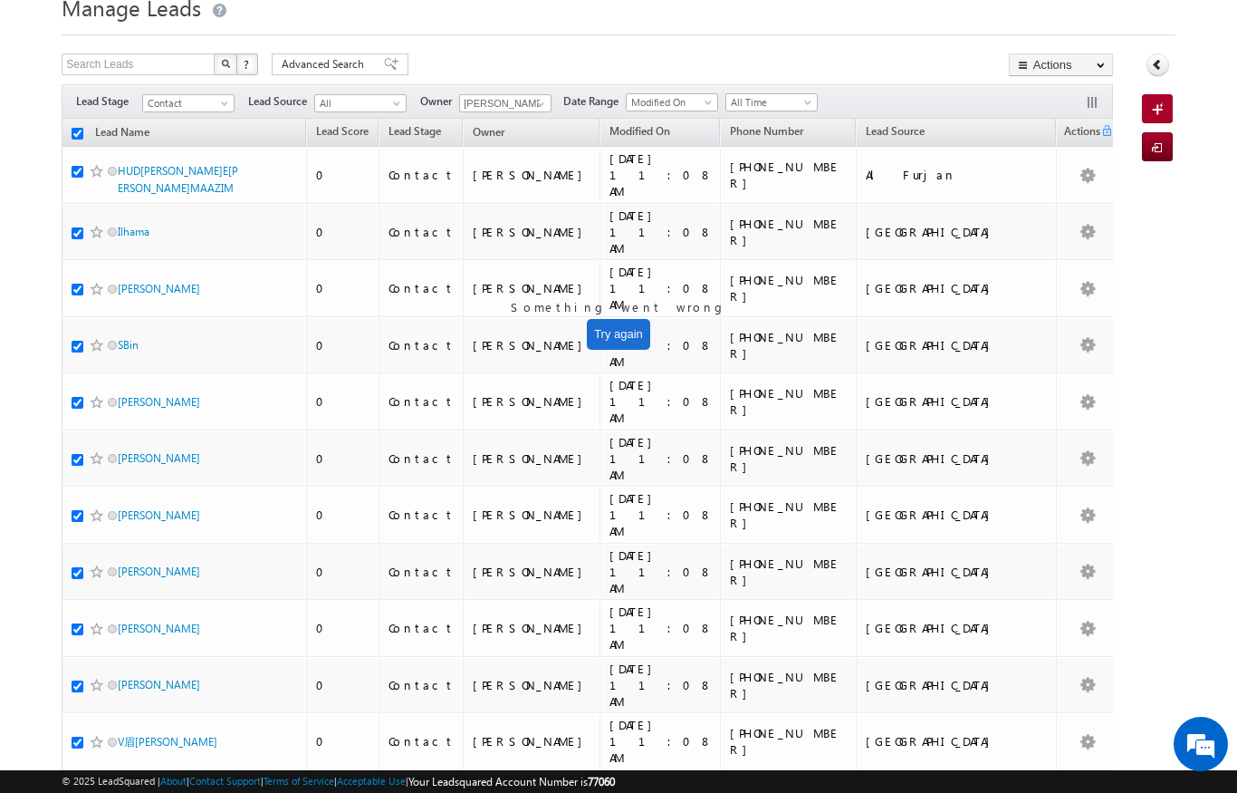
checkbox input "true"
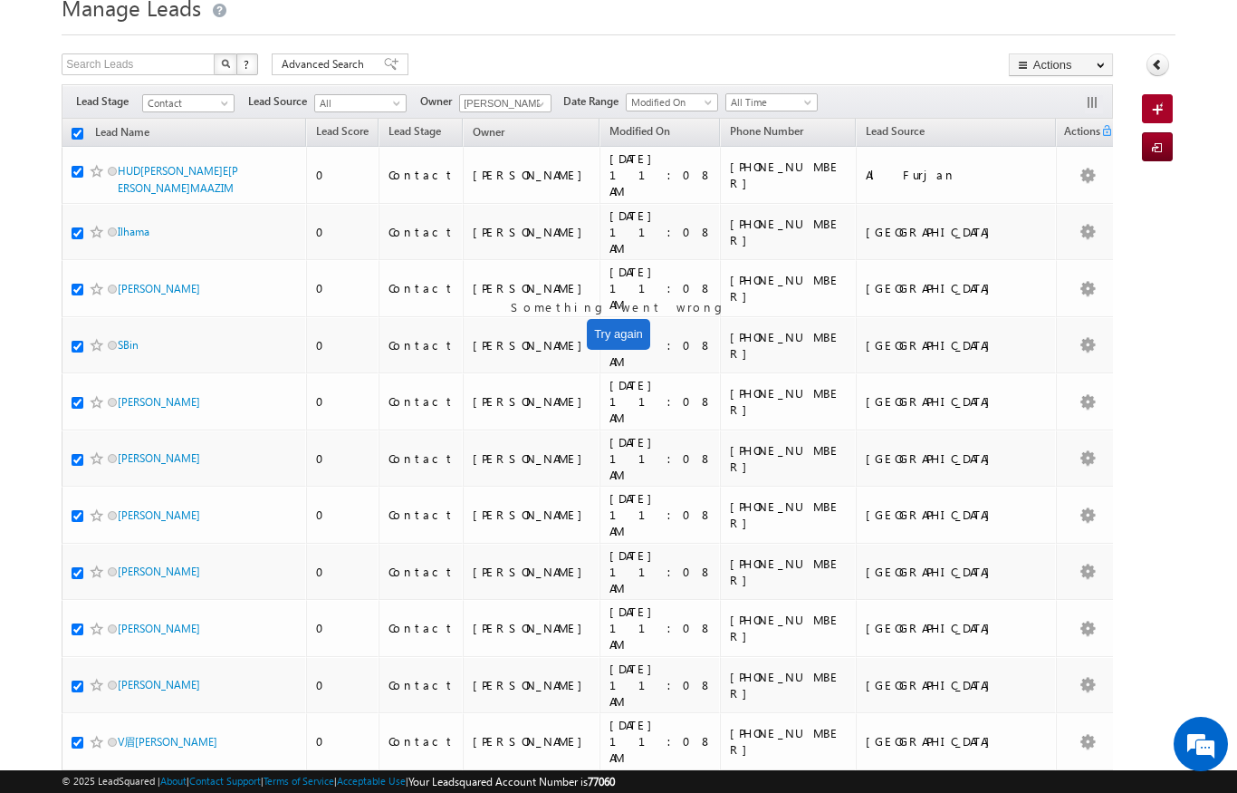
checkbox input "true"
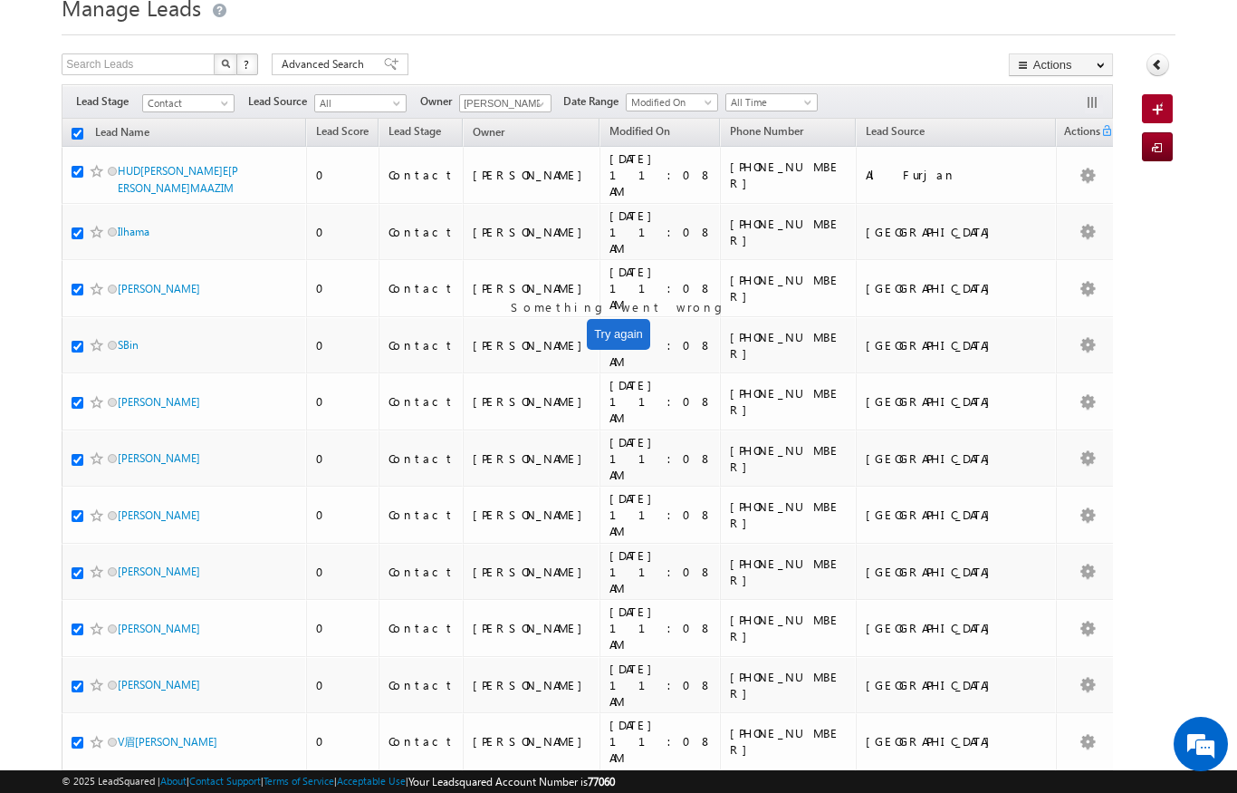
checkbox input "true"
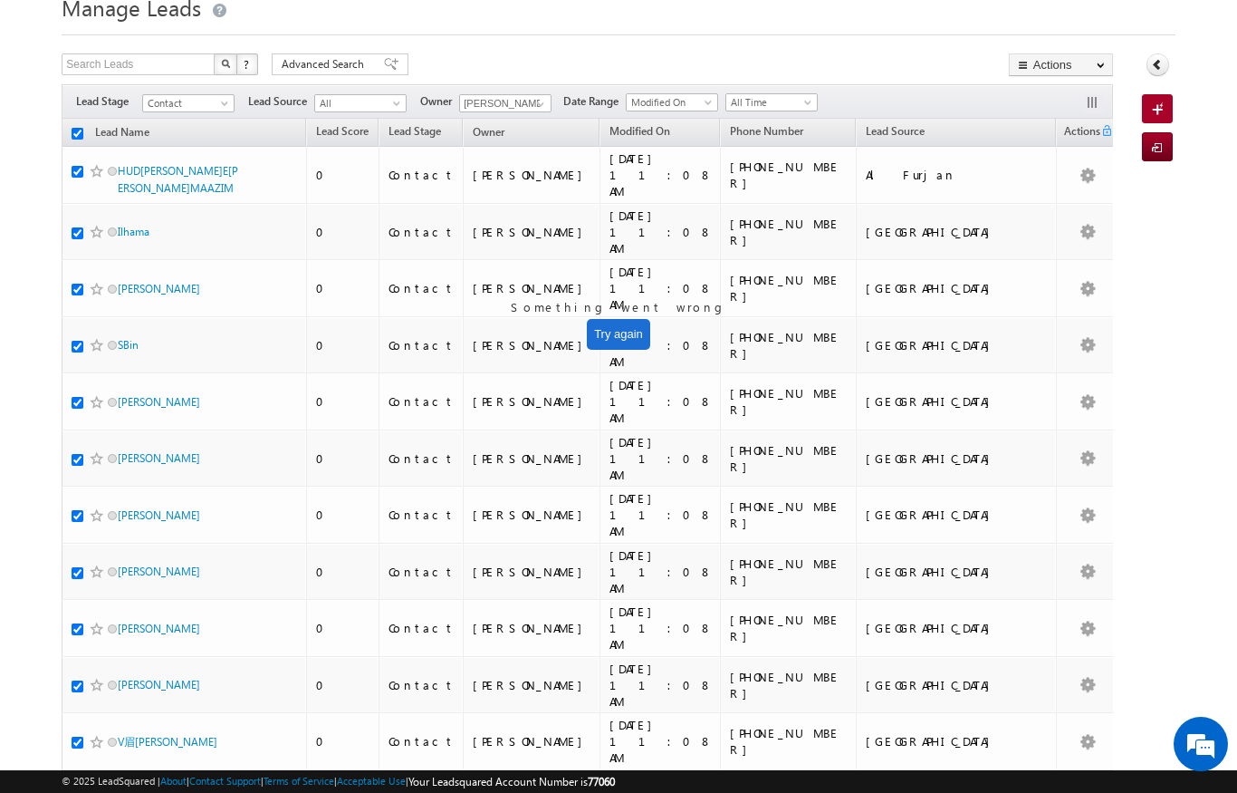
checkbox input "true"
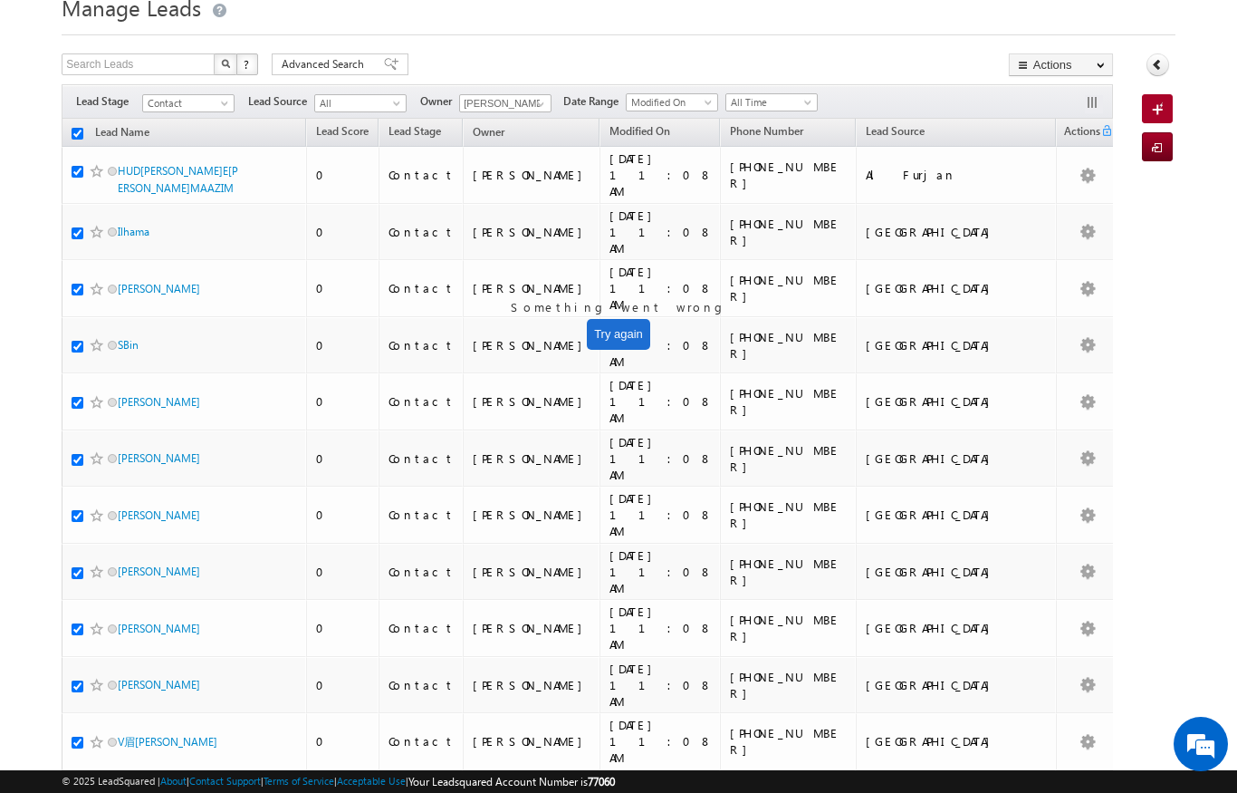
checkbox input "true"
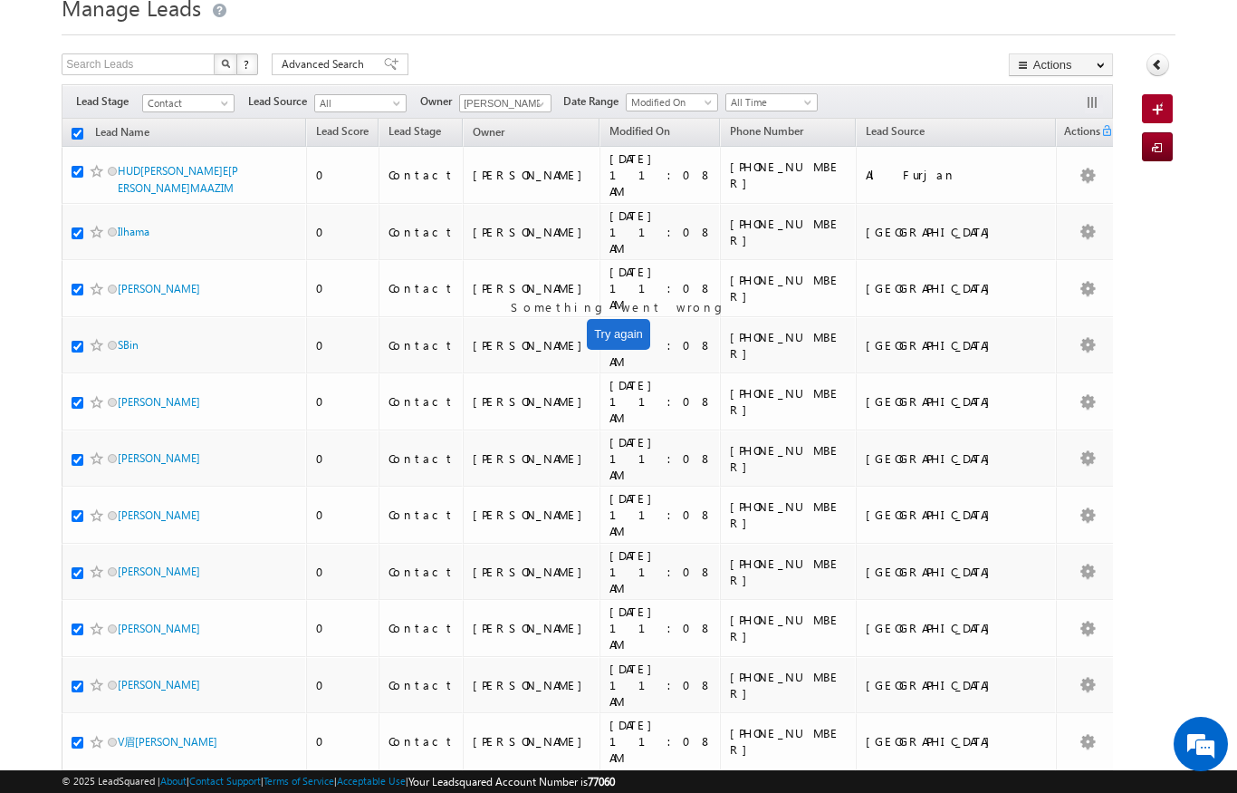
checkbox input "true"
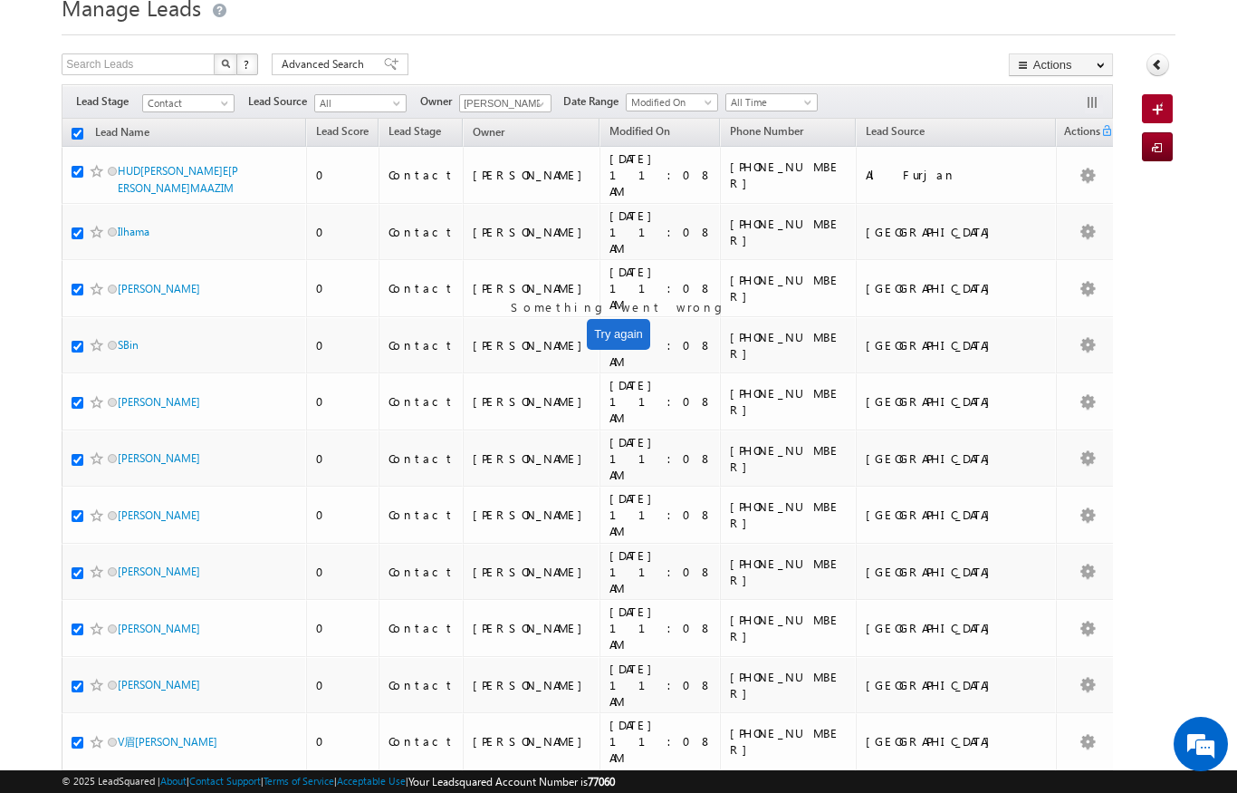
checkbox input "true"
click at [235, 111] on link "All" at bounding box center [188, 103] width 92 height 18
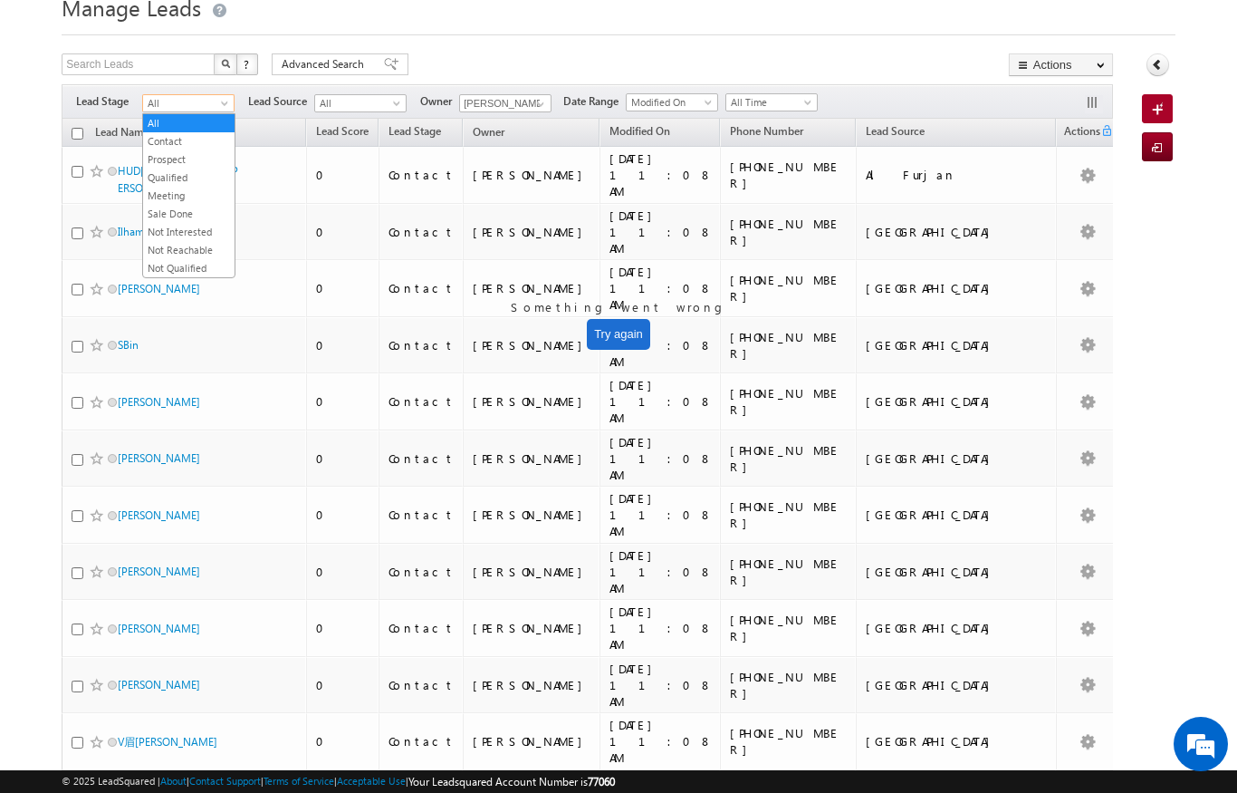
click at [165, 146] on link "Contact" at bounding box center [188, 141] width 91 height 16
click at [866, 137] on span "Lead Source" at bounding box center [895, 131] width 59 height 14
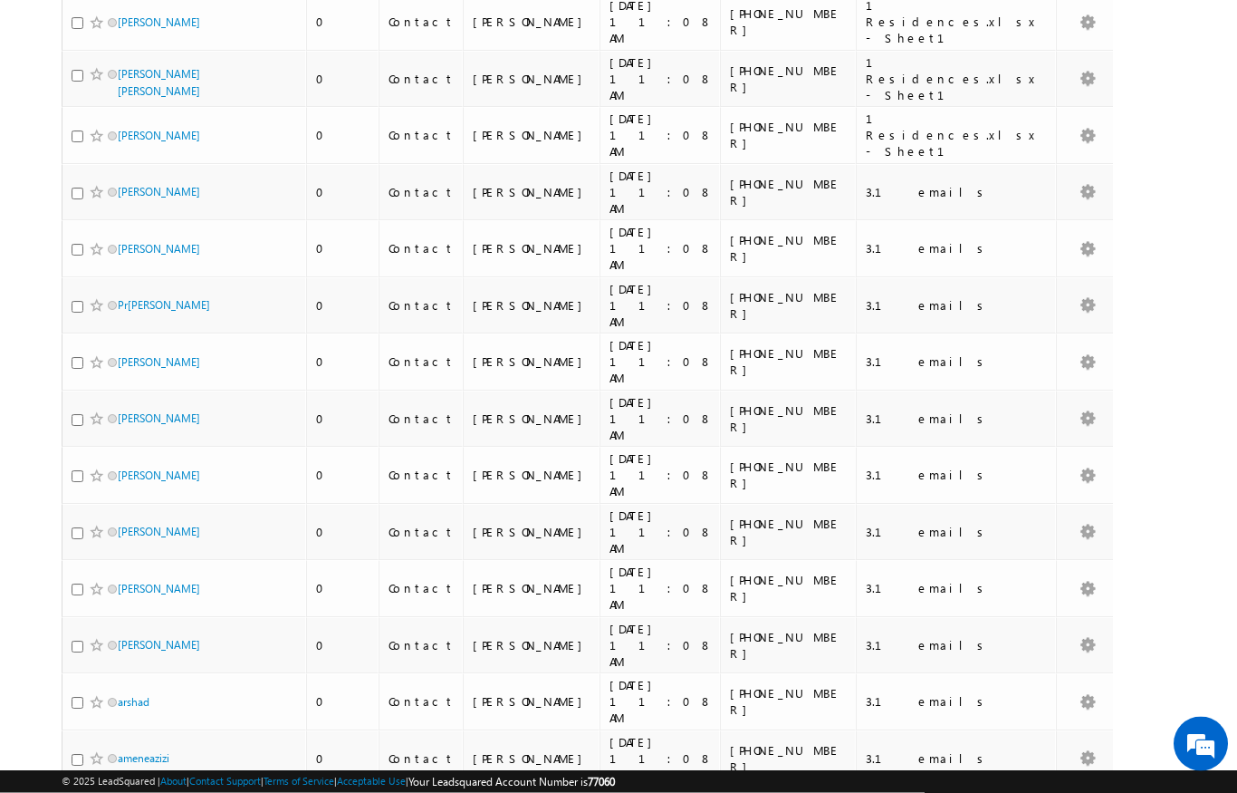
scroll to position [0, 0]
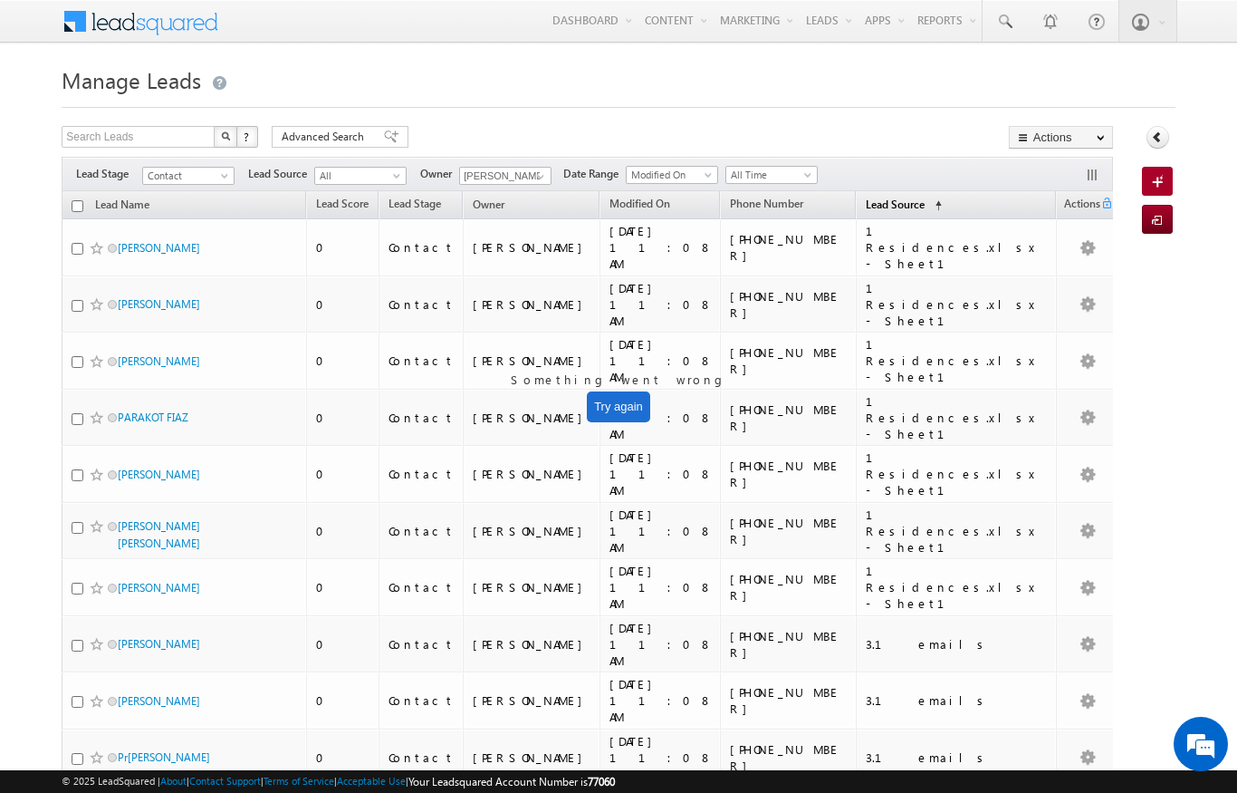
click at [925, 208] on span "Lead Source" at bounding box center [895, 204] width 59 height 14
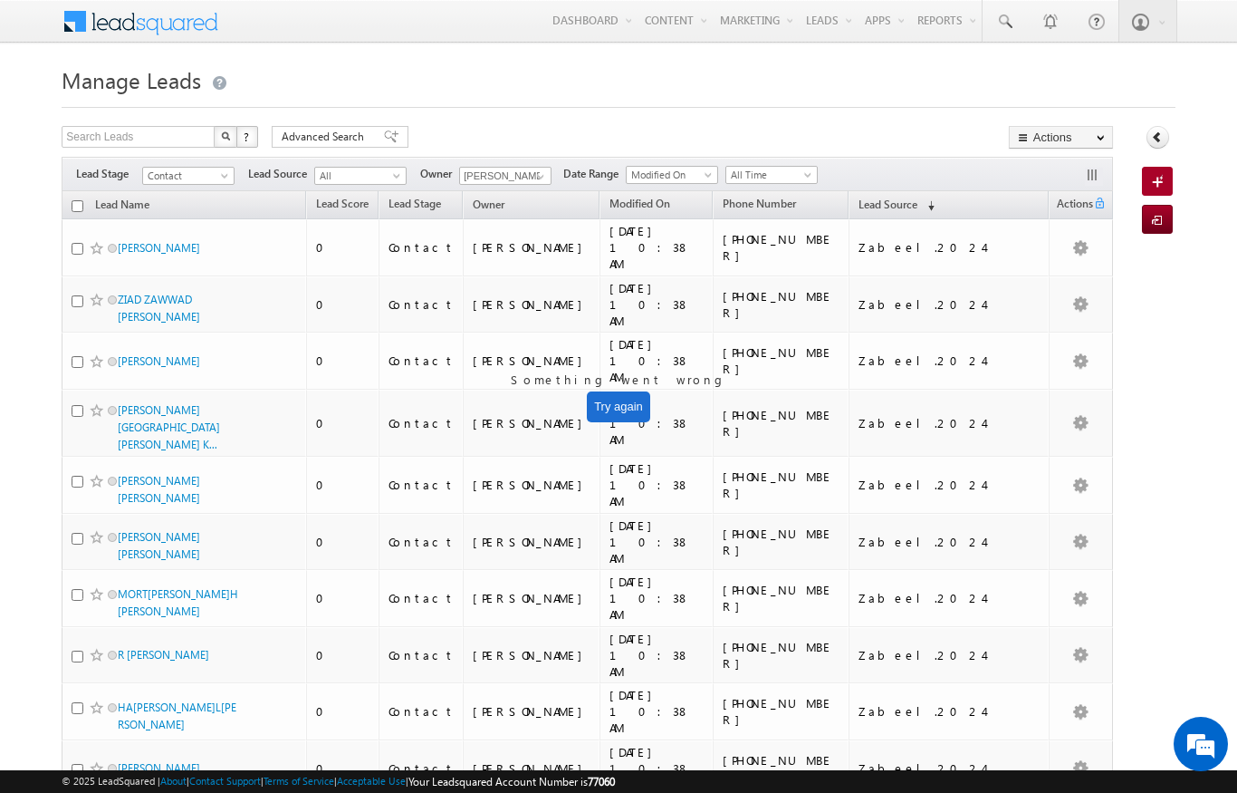
click at [72, 211] on input "checkbox" at bounding box center [78, 206] width 12 height 12
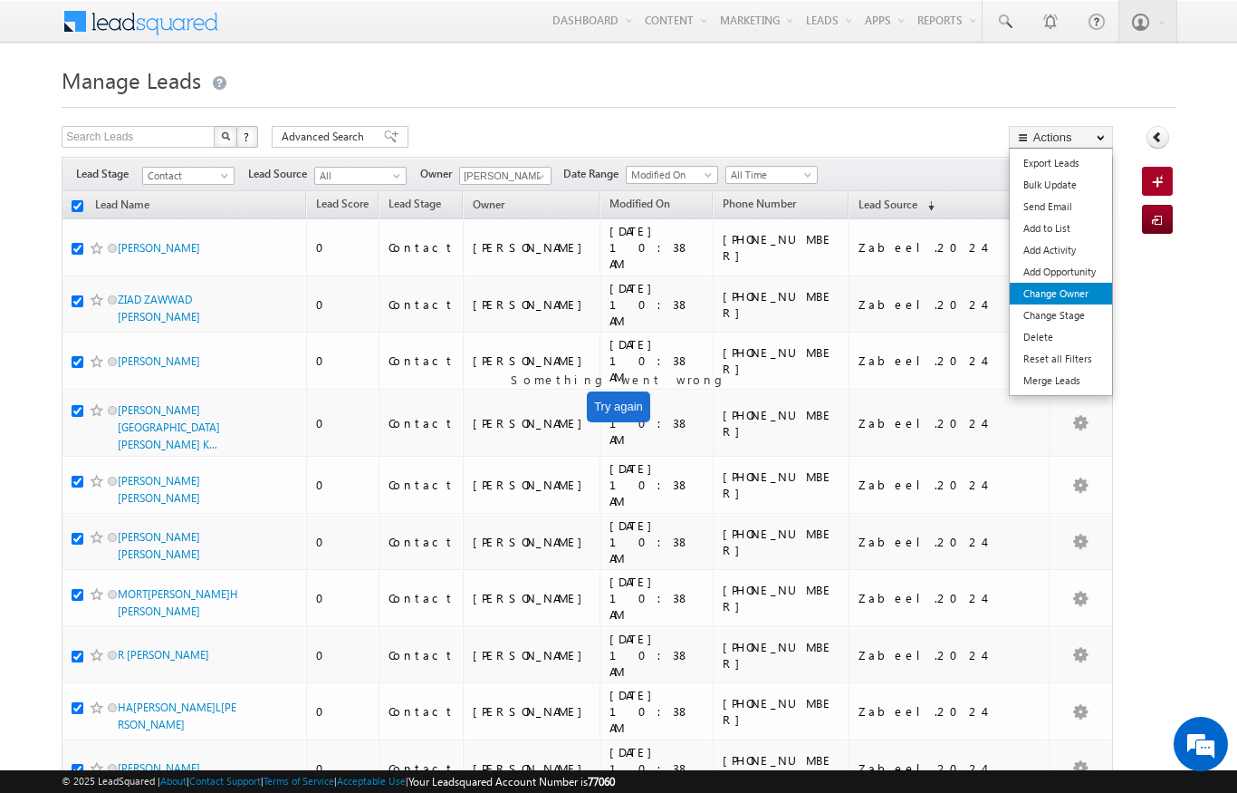
click at [1072, 296] on link "Change Owner" at bounding box center [1061, 294] width 102 height 22
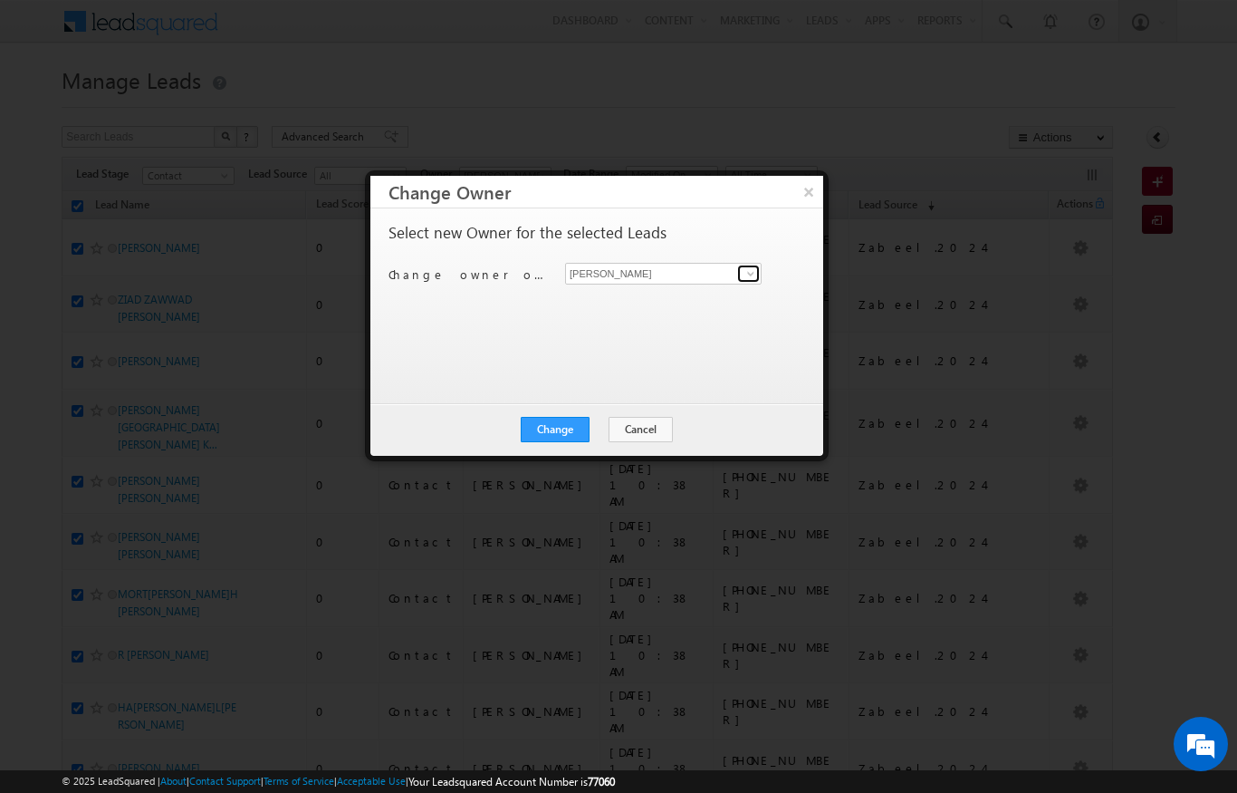
click at [753, 267] on span at bounding box center [751, 273] width 14 height 14
click at [666, 300] on link "Ekta Verhani ekta.verhani@indglobal.ae" at bounding box center [663, 301] width 197 height 34
click at [562, 438] on button "Change" at bounding box center [555, 429] width 69 height 25
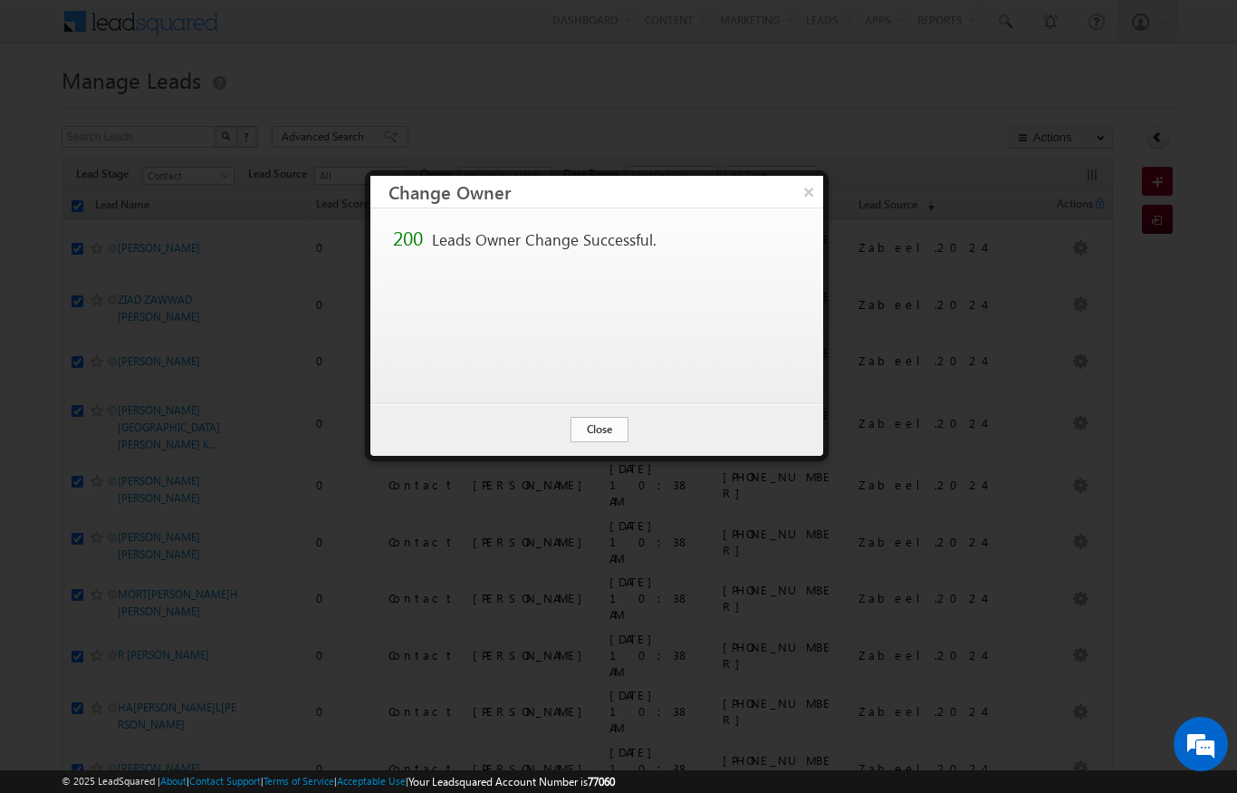
click at [611, 432] on button "Close" at bounding box center [600, 429] width 58 height 25
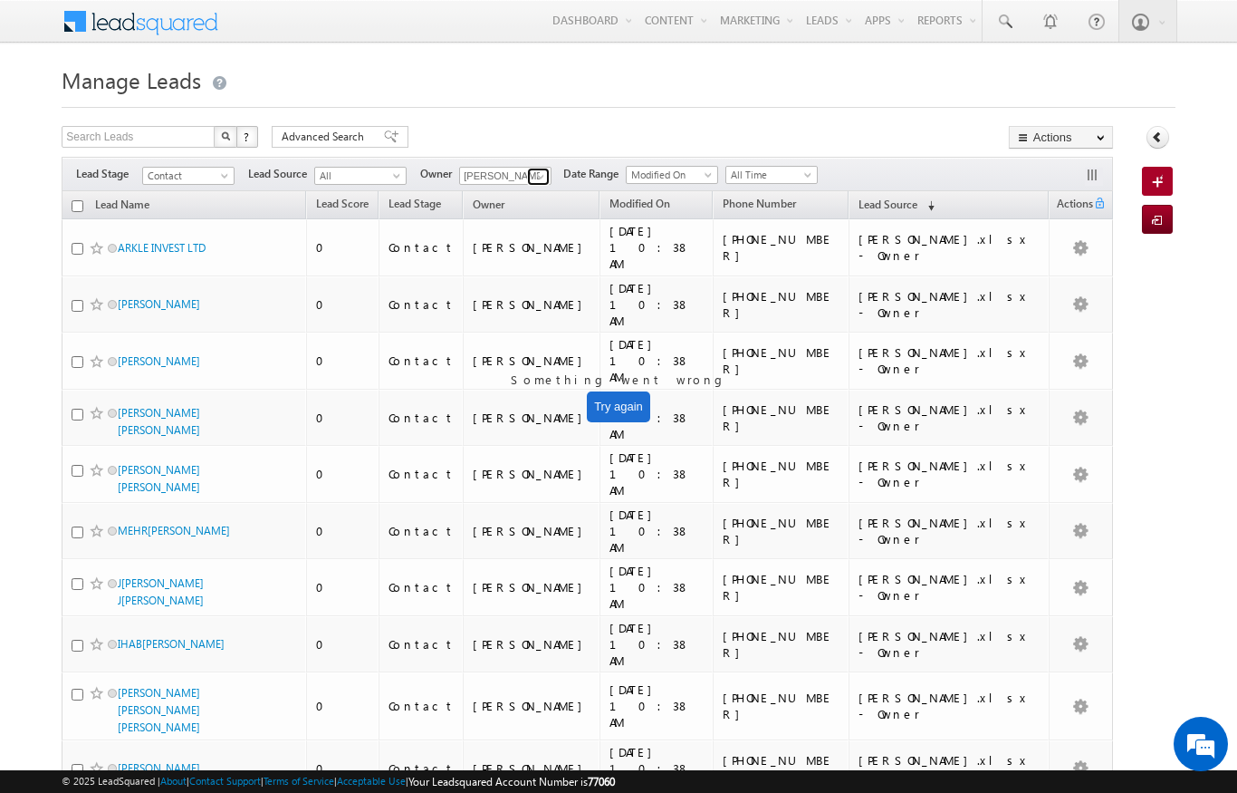
click at [530, 179] on link at bounding box center [538, 177] width 23 height 18
click at [569, 195] on link "Ankita Dua ankita.dua@indglobal.ae" at bounding box center [549, 202] width 181 height 34
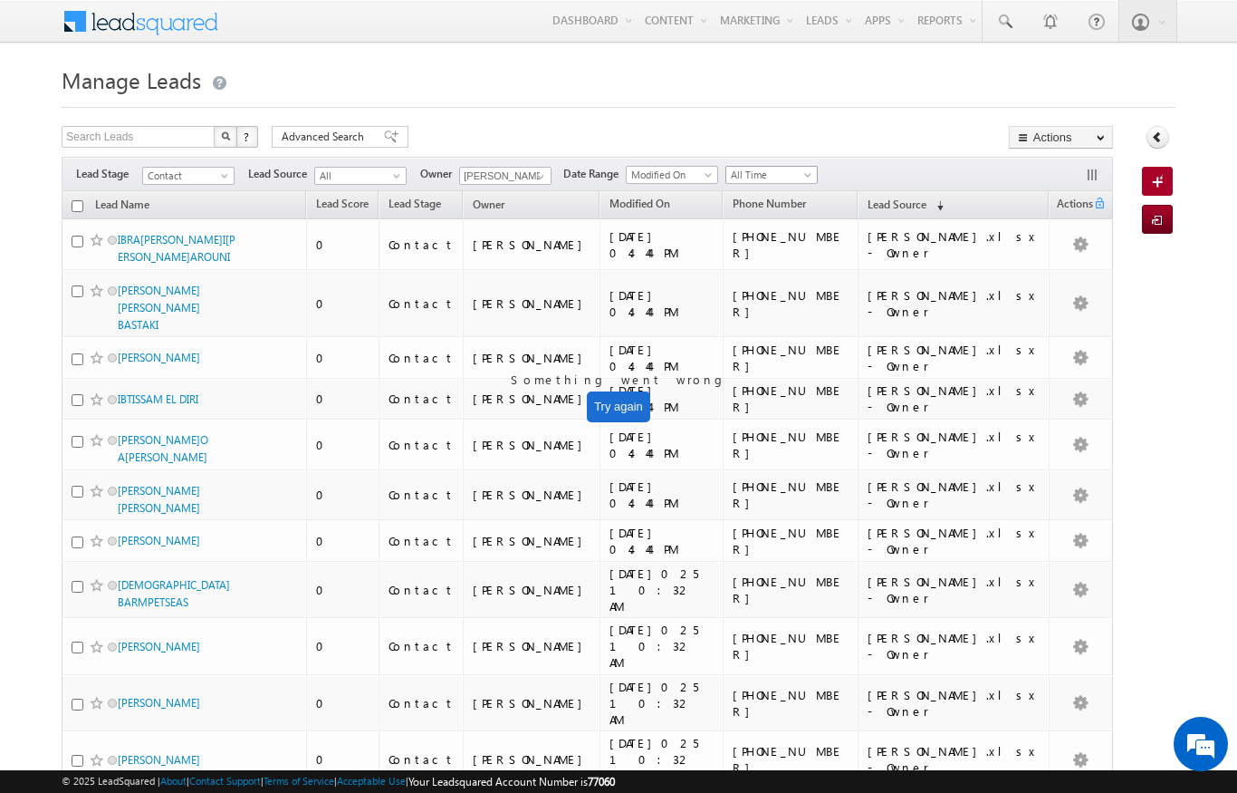
click at [799, 183] on span "All Time" at bounding box center [769, 175] width 86 height 16
click at [795, 254] on link "Today" at bounding box center [774, 253] width 91 height 16
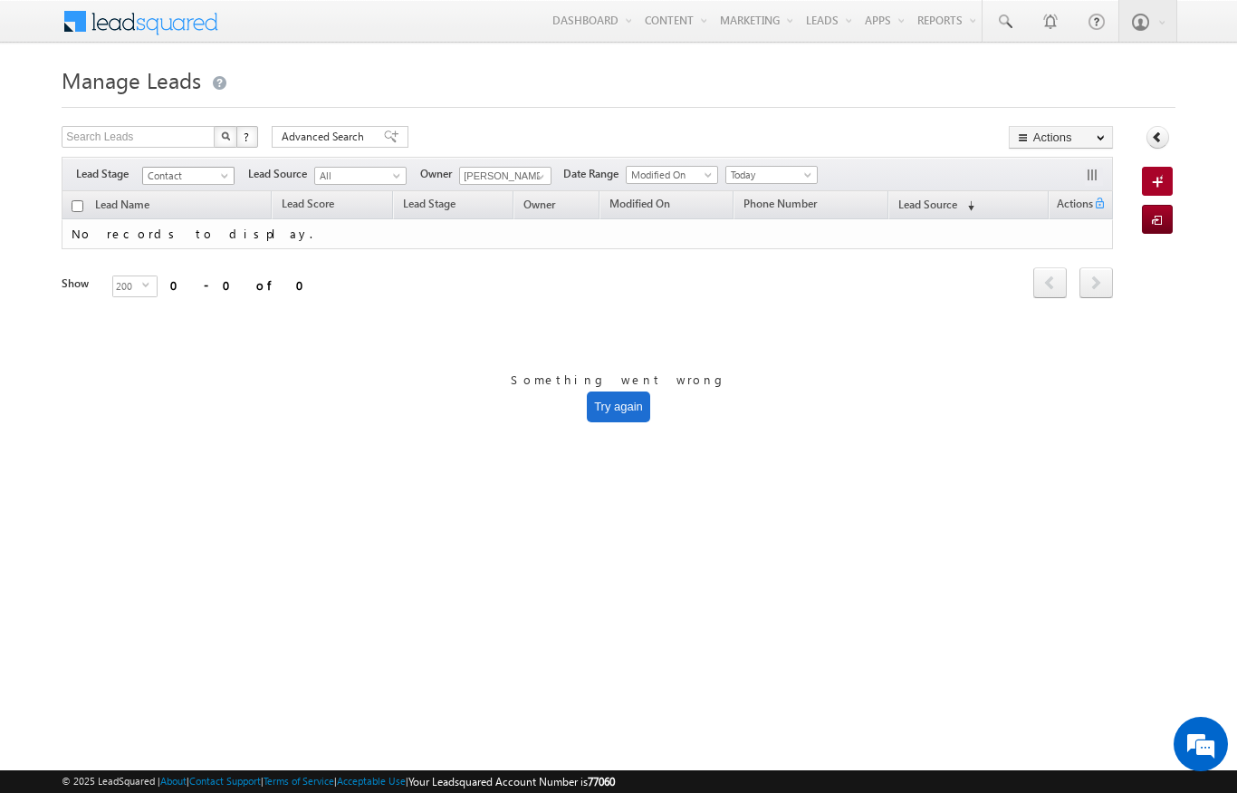
click at [230, 174] on span at bounding box center [226, 179] width 14 height 14
click at [442, 383] on div "Manage Leads Search Leads X ? 0 results found Advanced Search Advanced Search A…" at bounding box center [618, 287] width 1113 height 453
click at [539, 172] on span at bounding box center [541, 176] width 14 height 14
click at [573, 206] on span "[EMAIL_ADDRESS][PERSON_NAME][DOMAIN_NAME]" at bounding box center [548, 209] width 163 height 14
type input "[PERSON_NAME]"
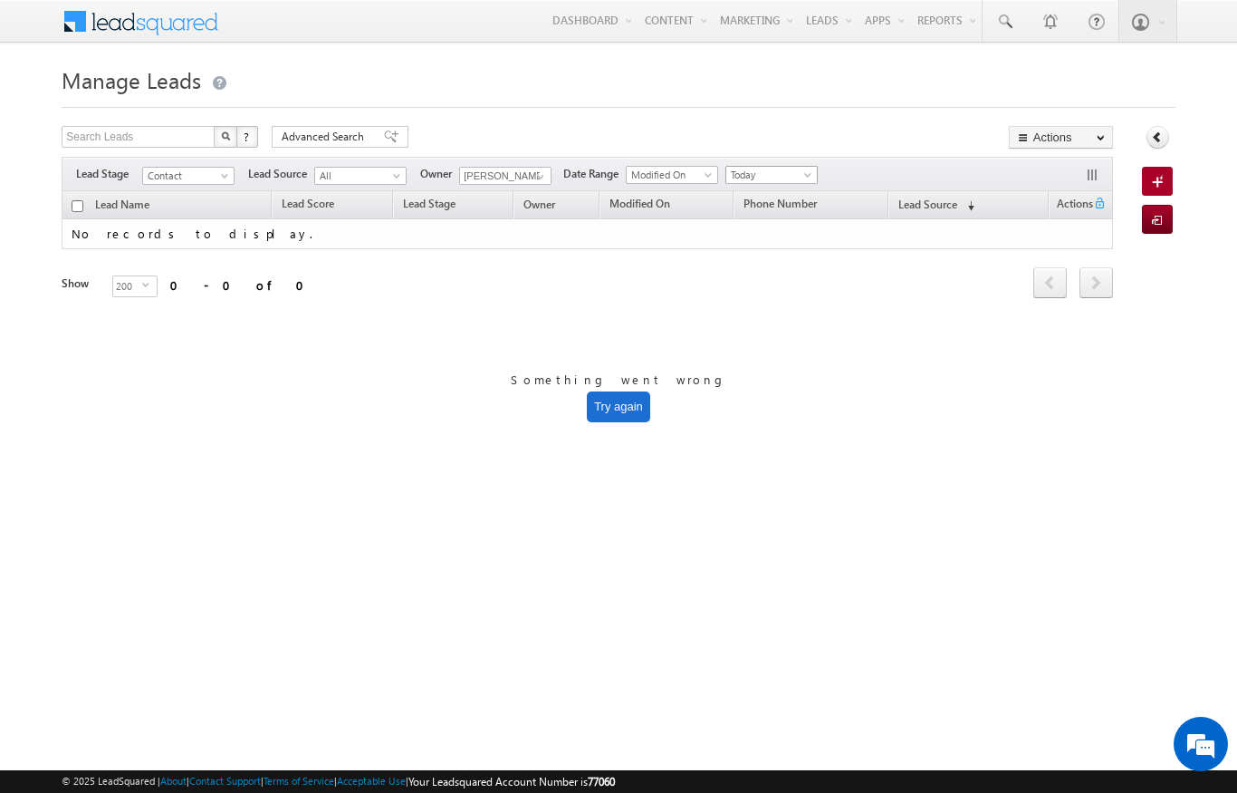
click at [813, 168] on span "Today" at bounding box center [769, 175] width 86 height 16
click at [767, 197] on link "All Time" at bounding box center [774, 195] width 91 height 16
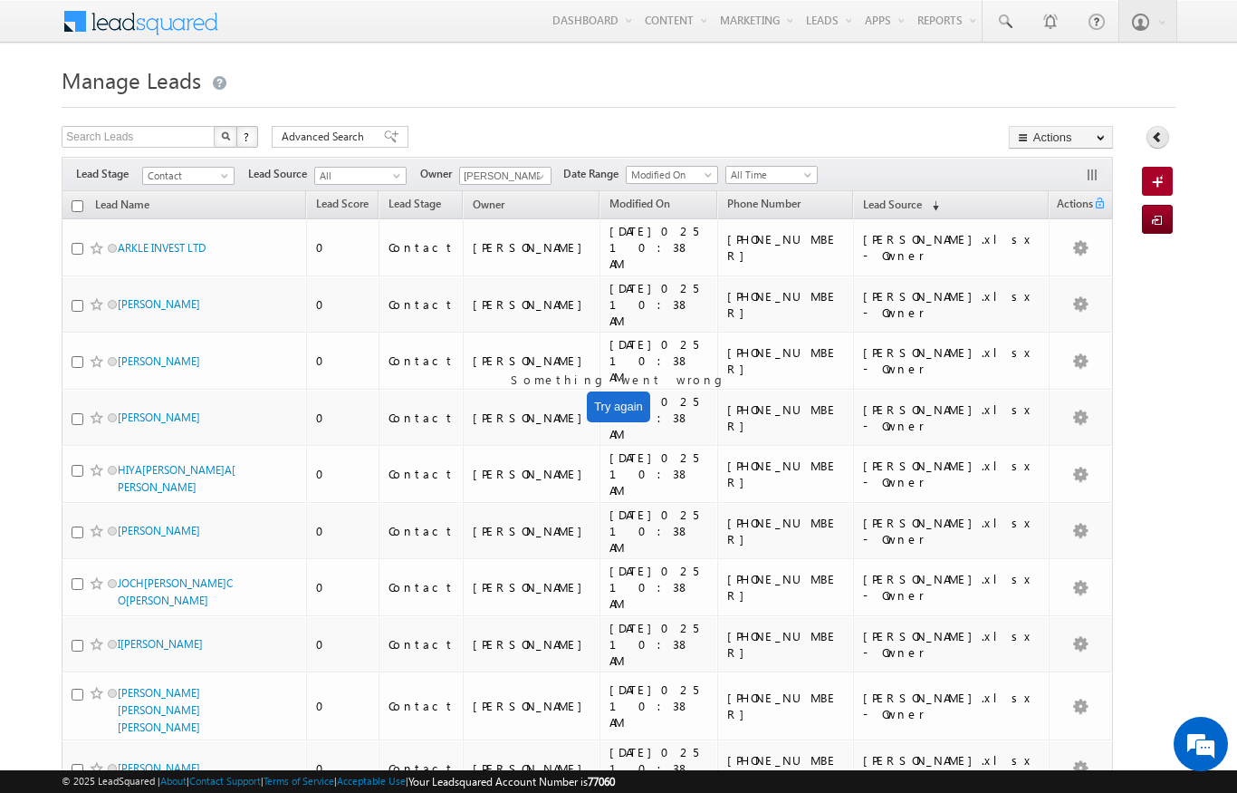
click at [1168, 136] on link at bounding box center [1158, 137] width 23 height 23
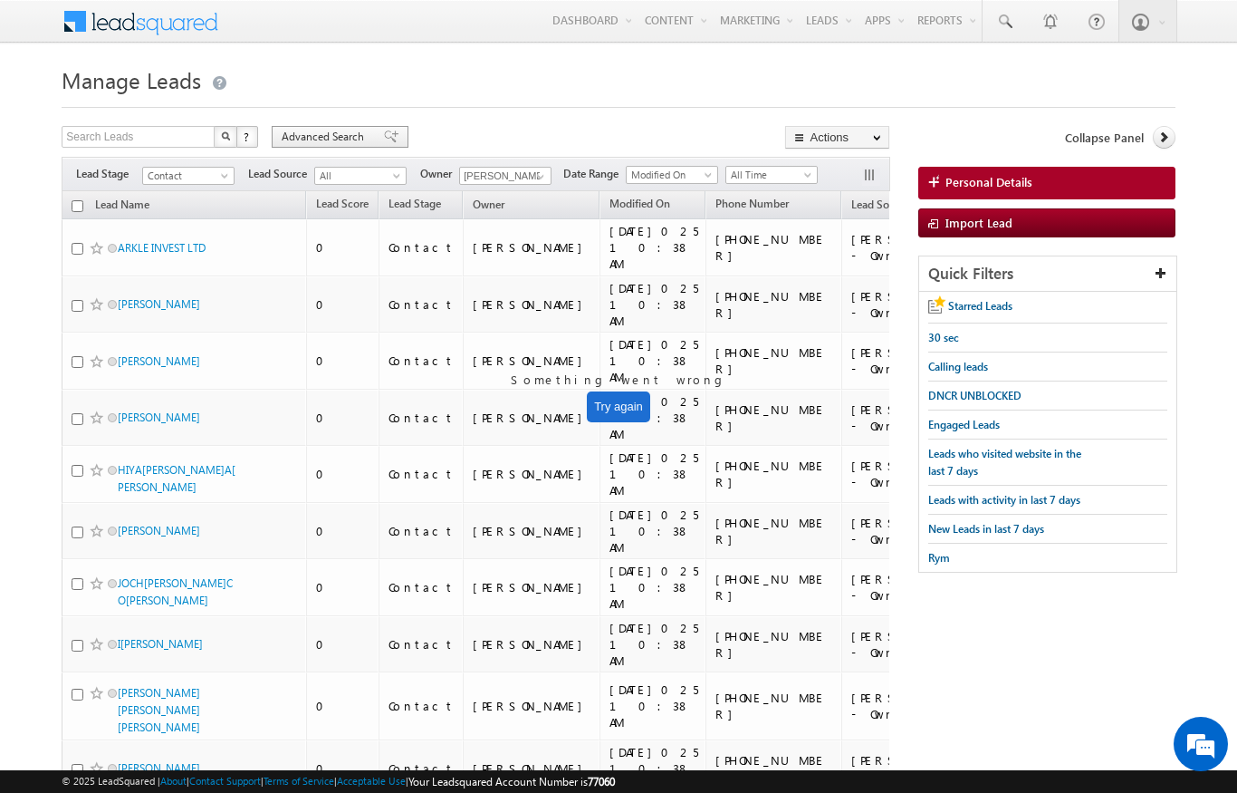
click at [326, 140] on span "Advanced Search" at bounding box center [326, 137] width 88 height 16
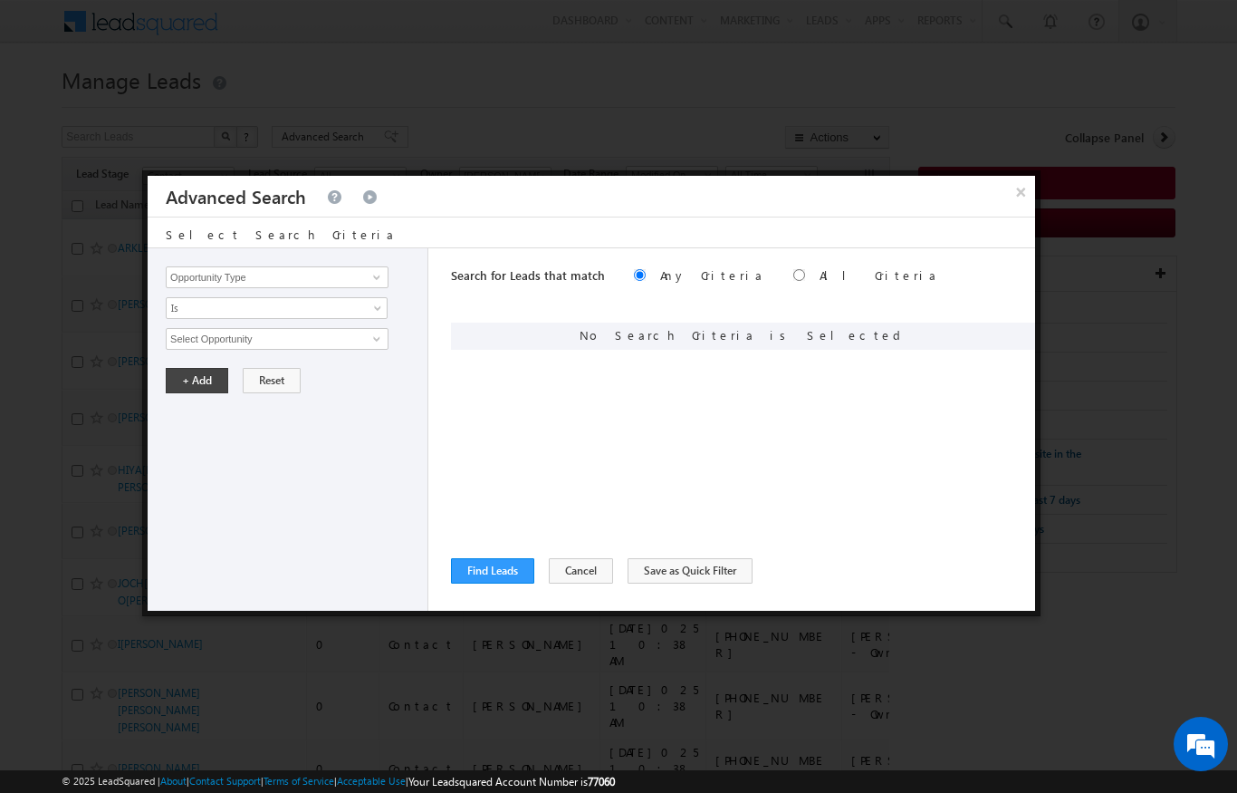
click at [675, 78] on div at bounding box center [618, 396] width 1237 height 793
click at [1015, 178] on button "×" at bounding box center [1021, 192] width 30 height 32
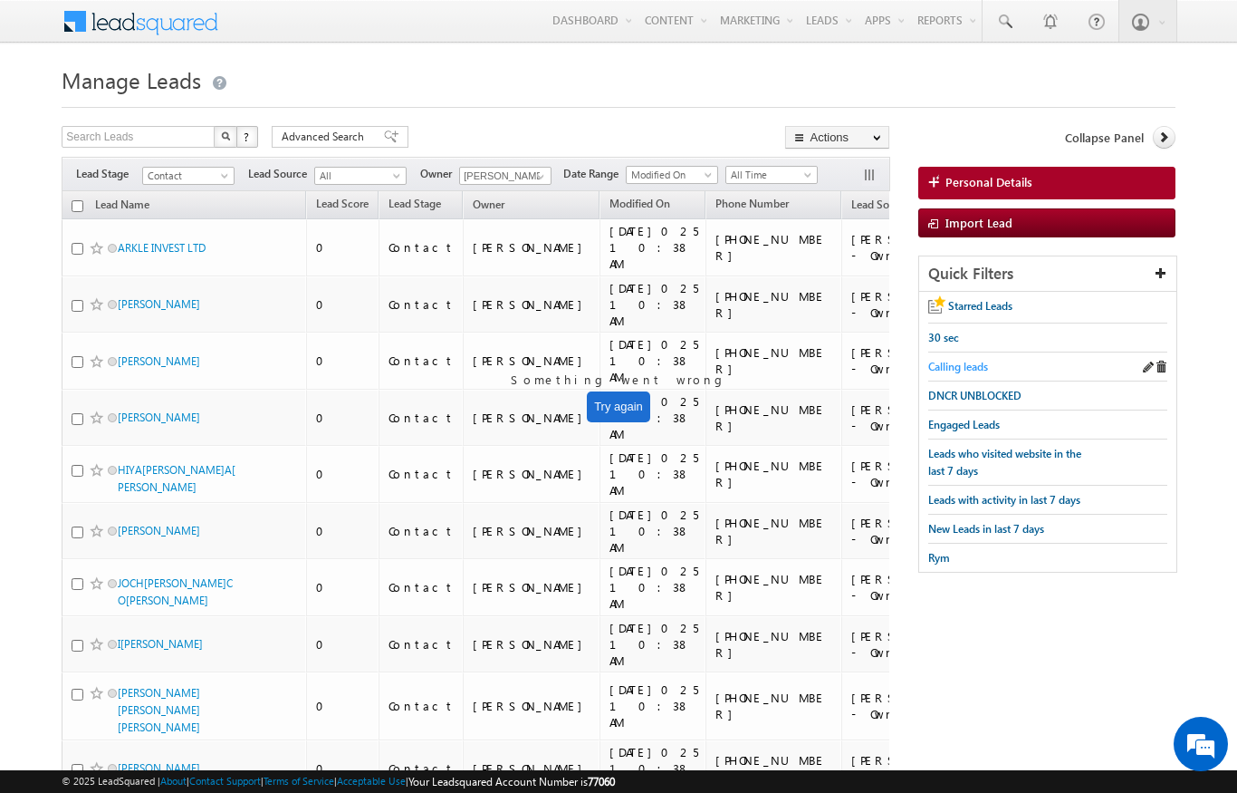
click at [962, 363] on span "Calling leads" at bounding box center [959, 367] width 60 height 14
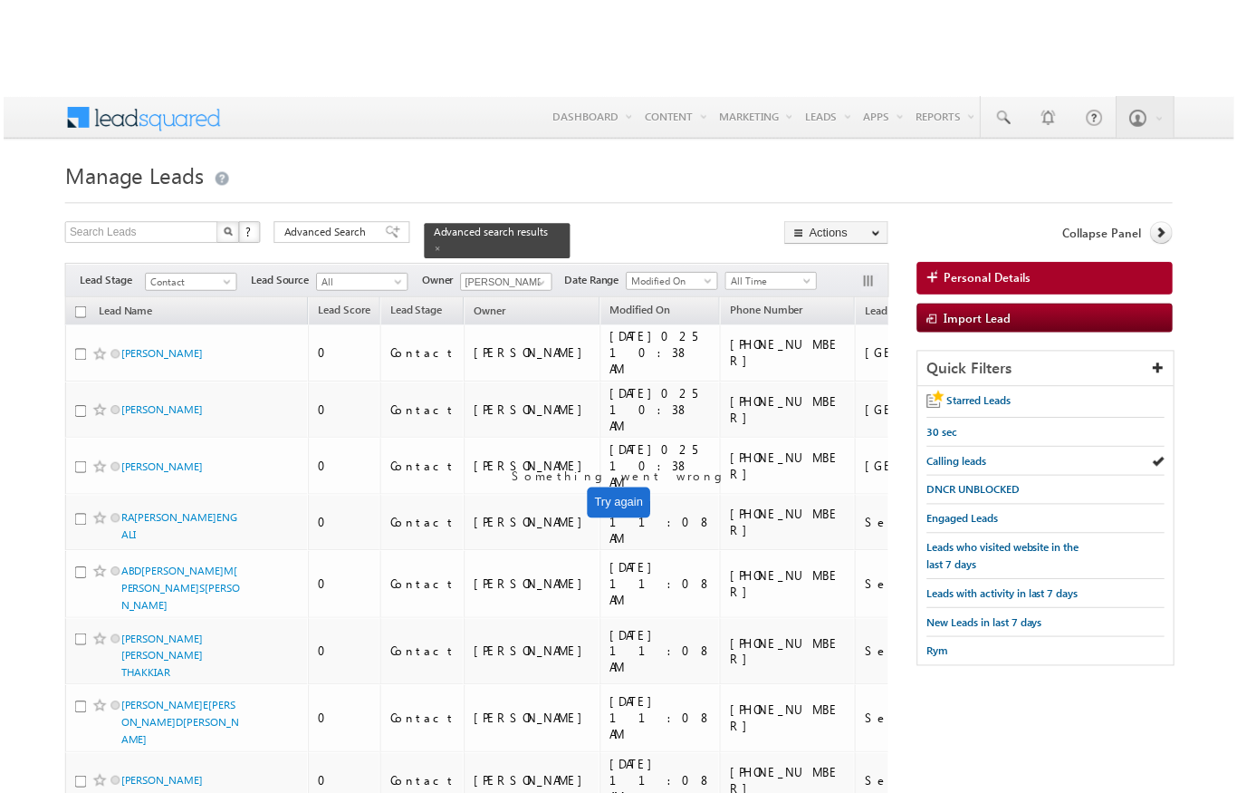
scroll to position [3, 0]
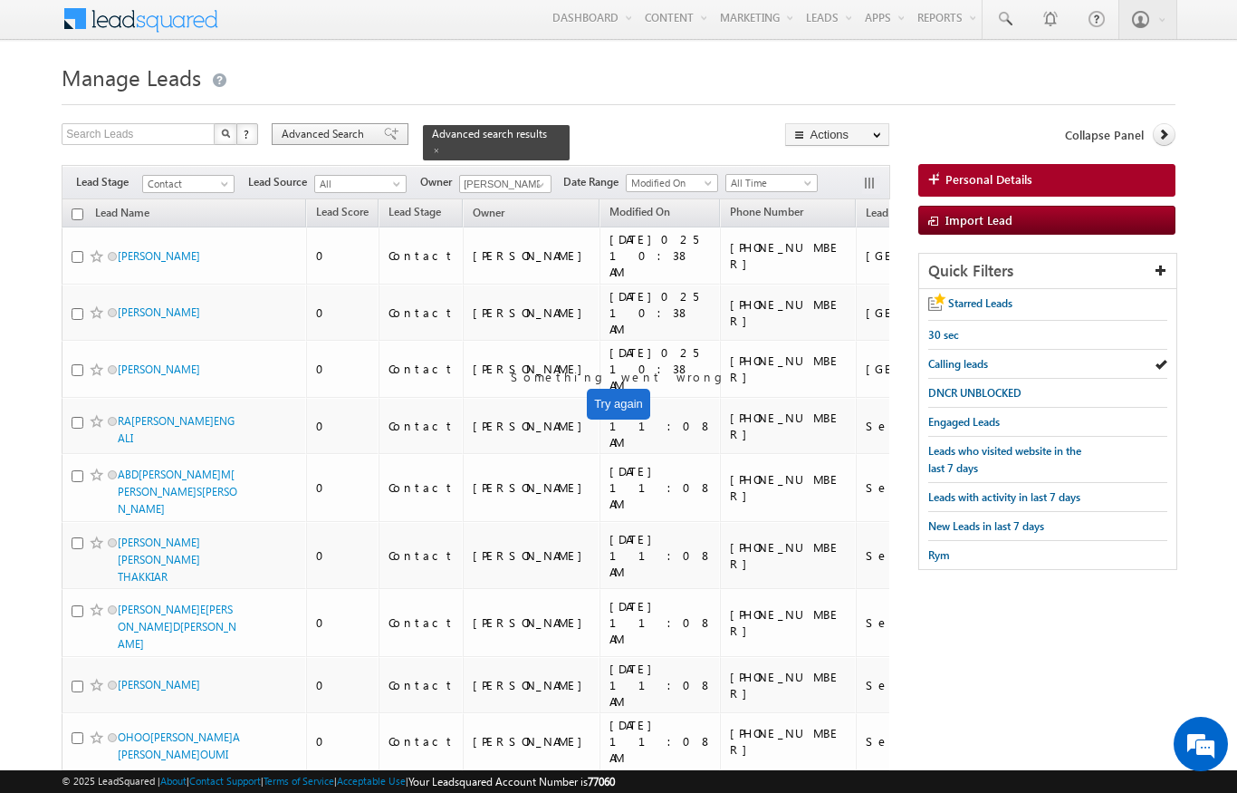
click at [328, 135] on span "Advanced Search" at bounding box center [326, 134] width 88 height 16
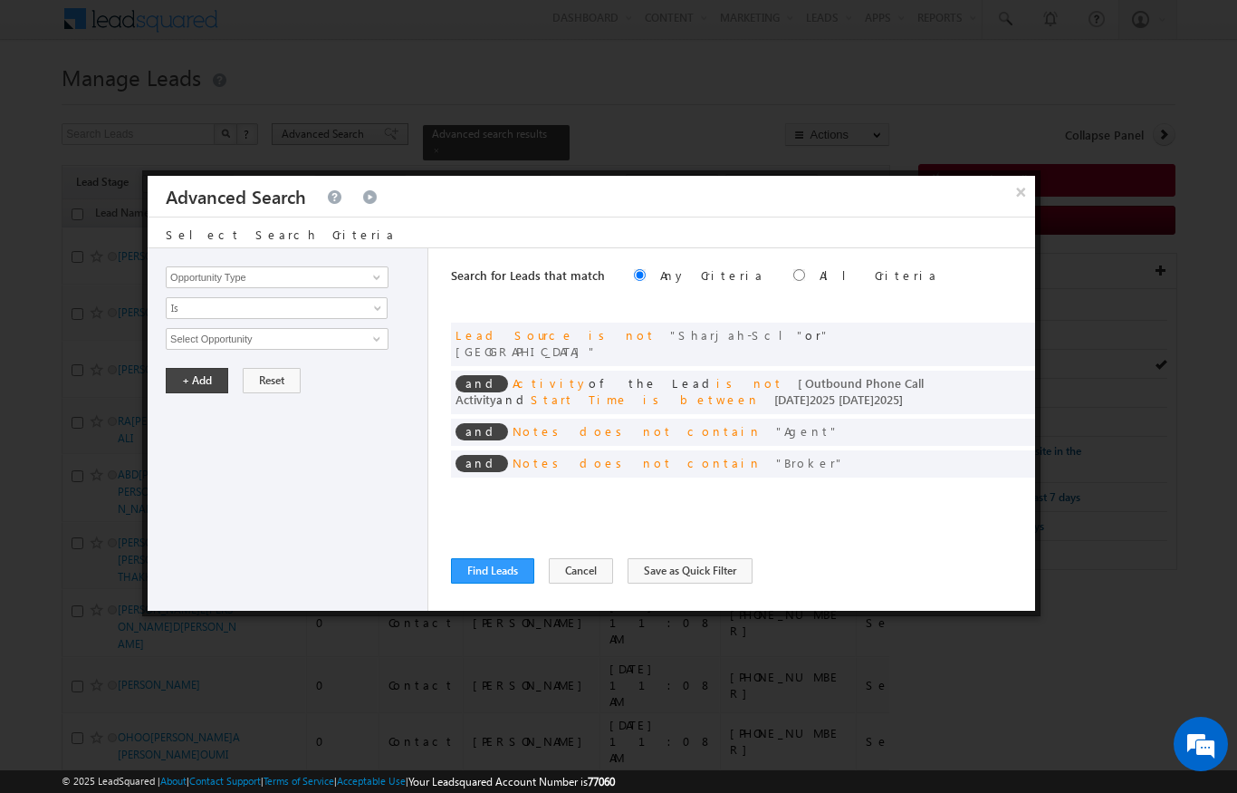
radio input "true"
click at [998, 375] on span at bounding box center [993, 381] width 13 height 13
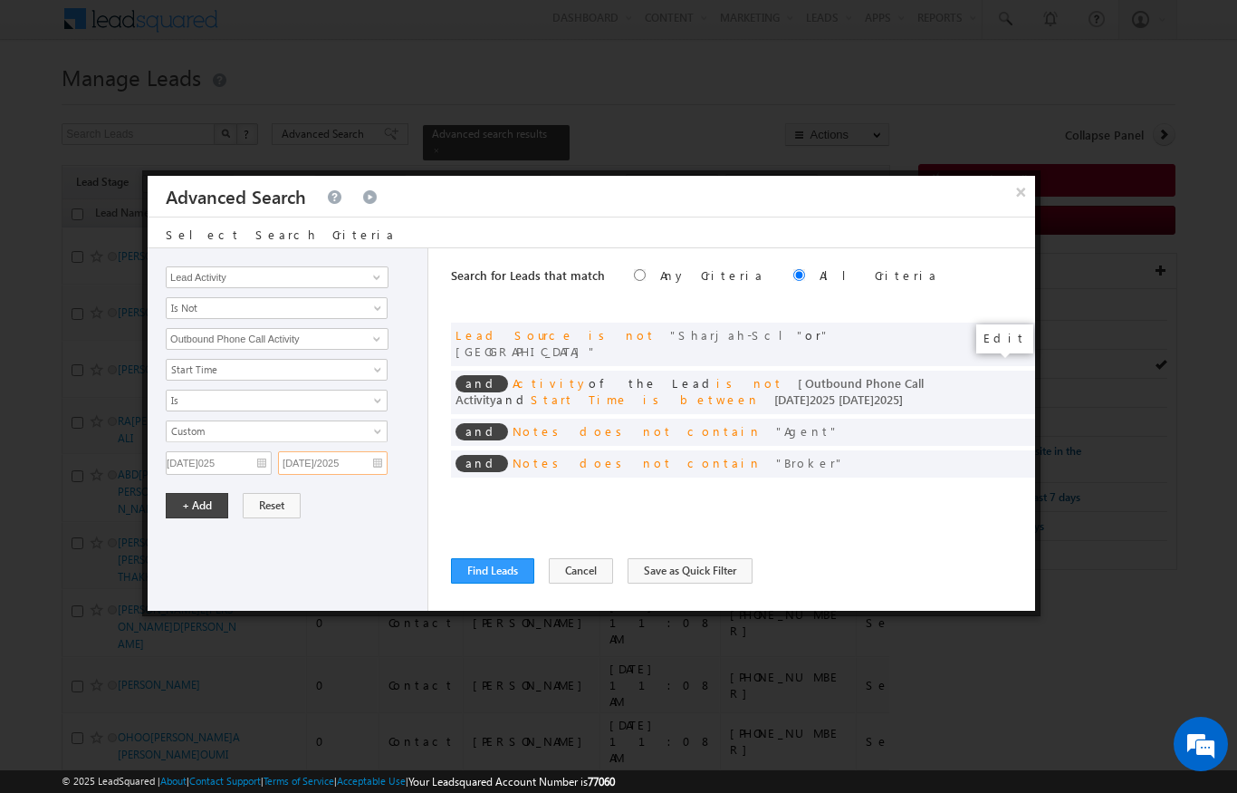
click at [356, 467] on input "[DATE]/2025" at bounding box center [333, 463] width 110 height 24
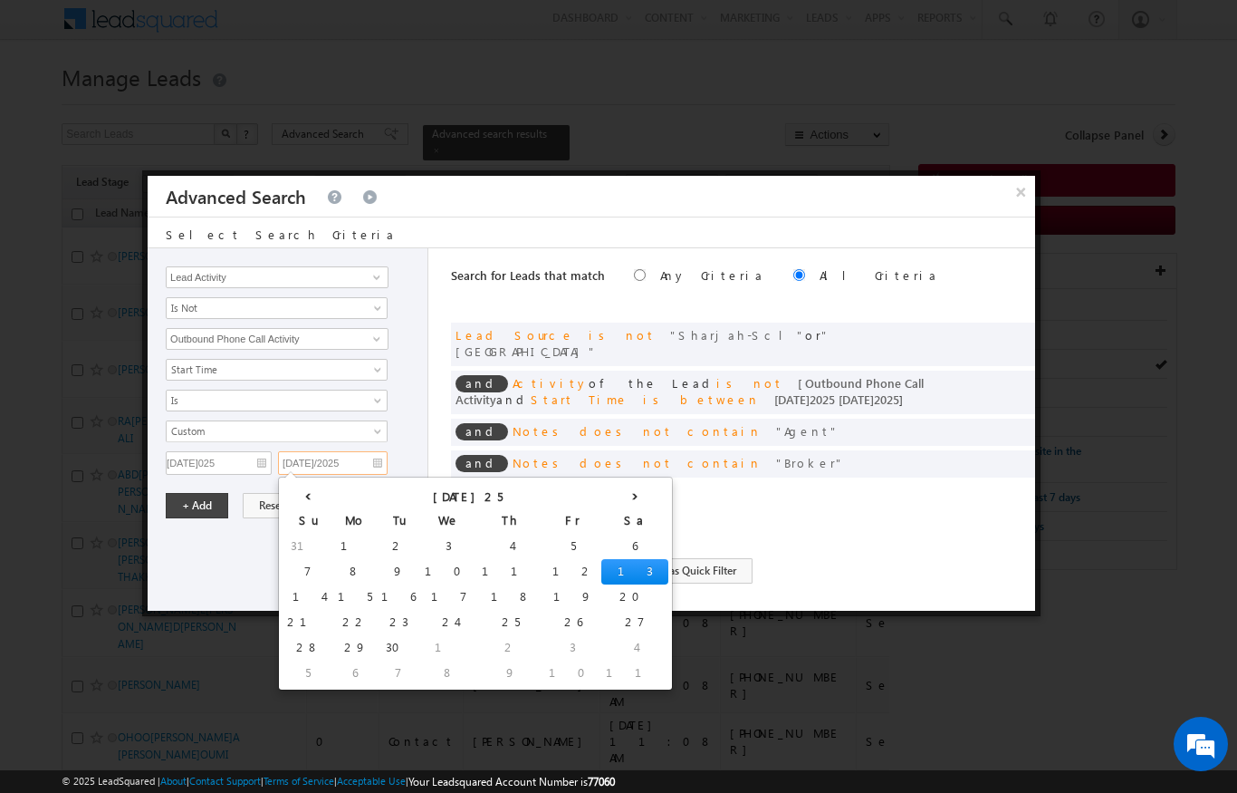
scroll to position [2, 0]
click at [333, 605] on td "15" at bounding box center [354, 597] width 43 height 25
type input "[DATE]025"
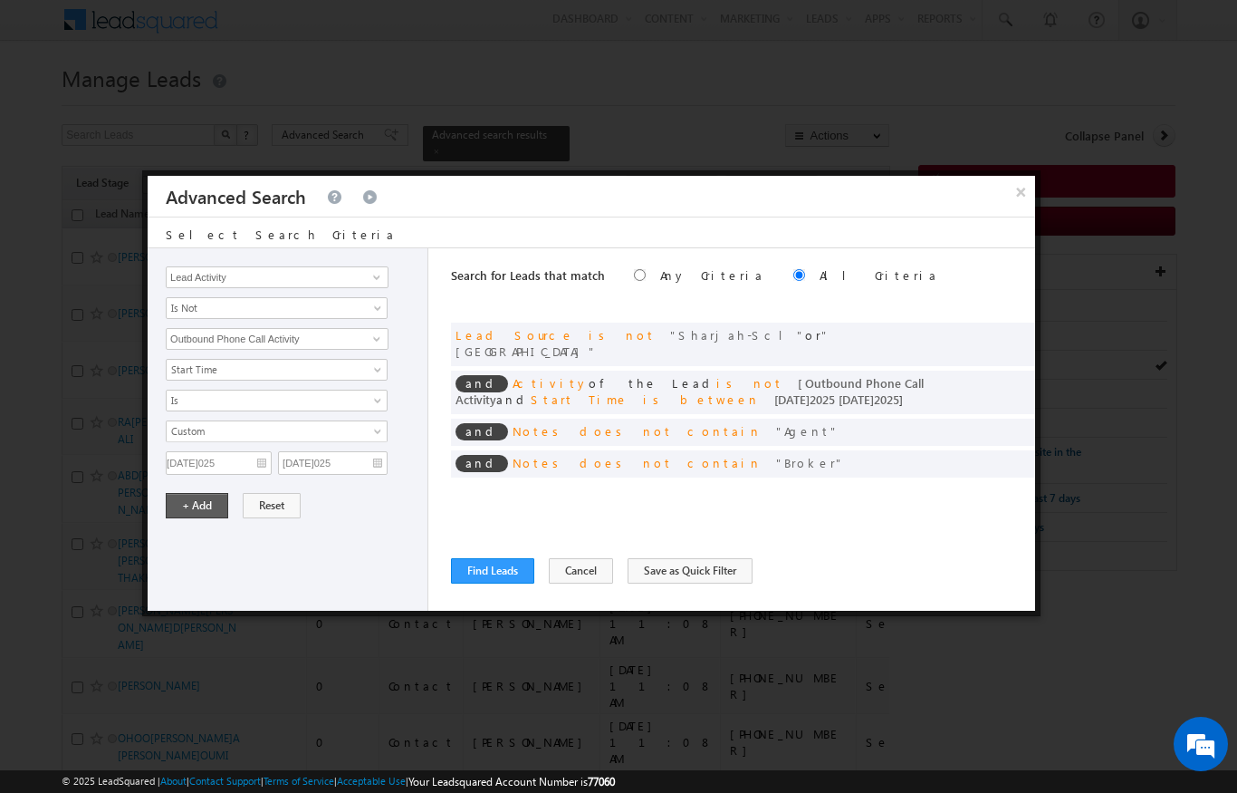
click at [176, 509] on button "+ Add" at bounding box center [197, 505] width 63 height 25
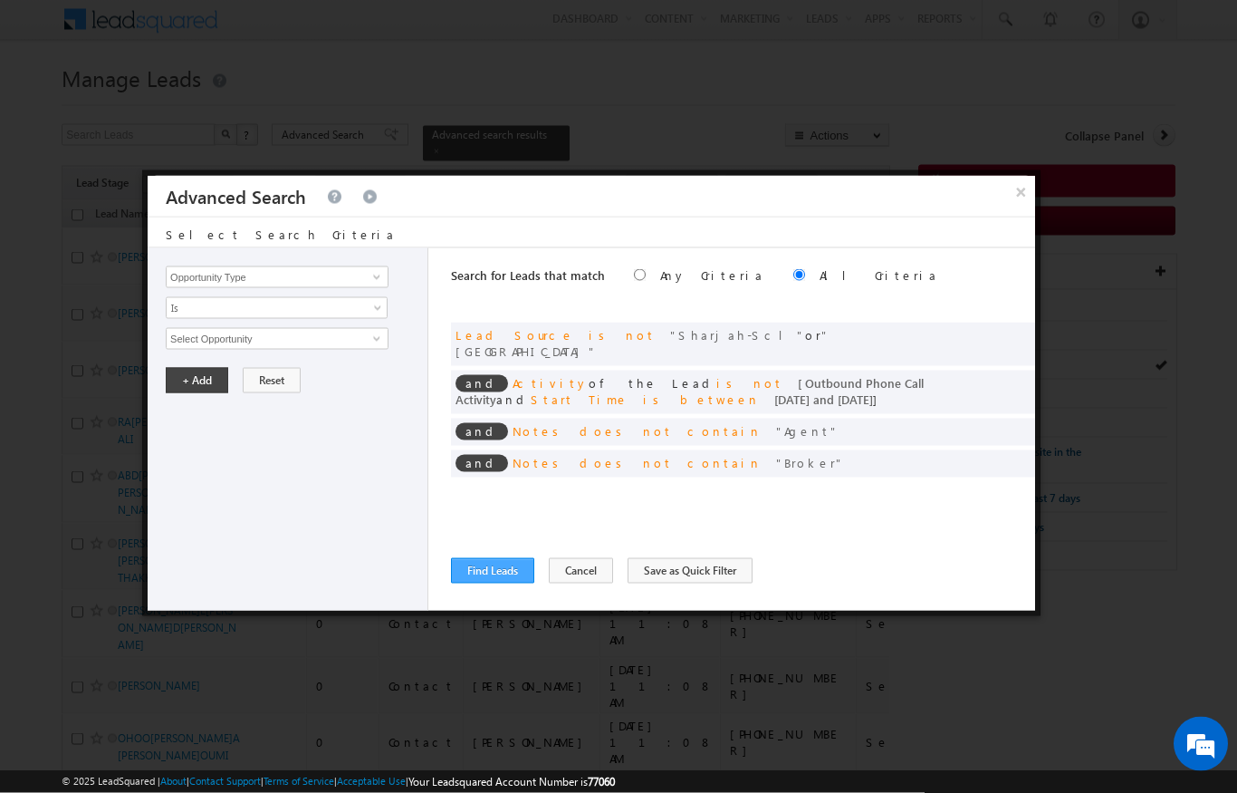
click at [506, 569] on button "Find Leads" at bounding box center [492, 570] width 83 height 25
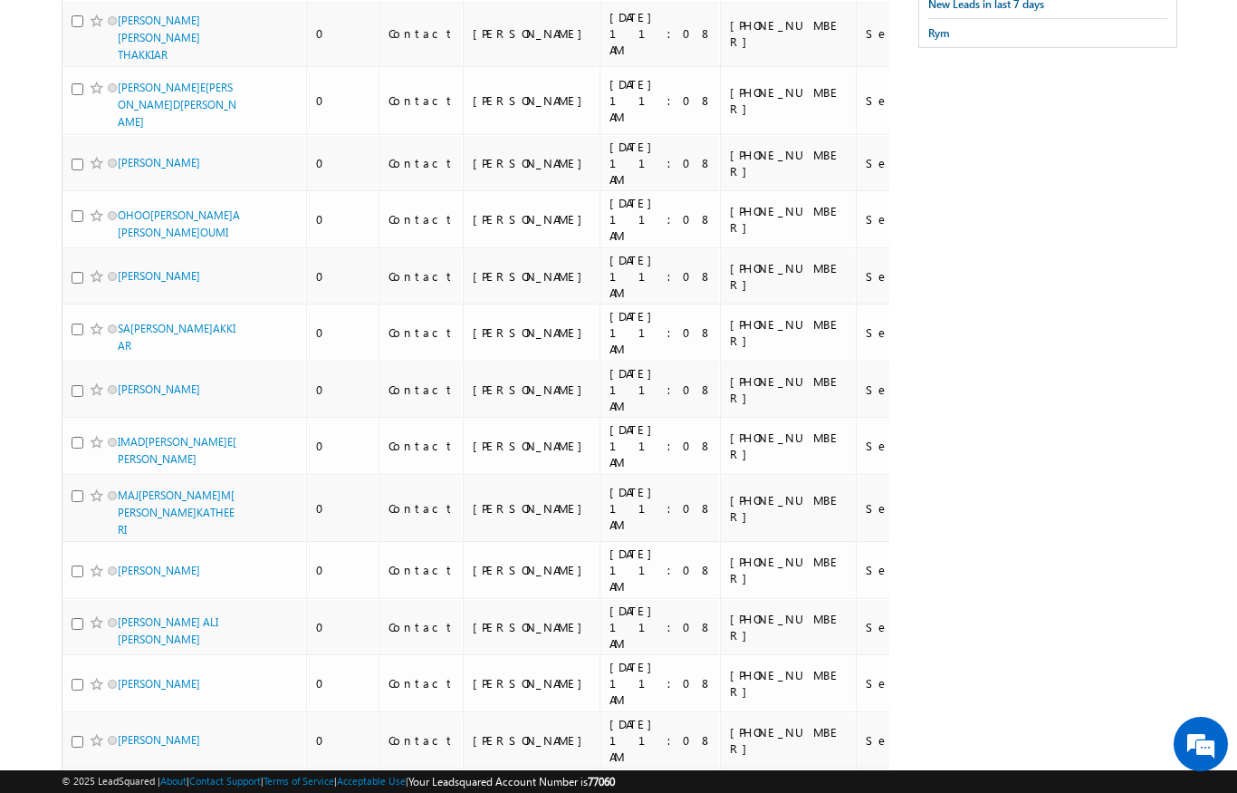
scroll to position [0, 0]
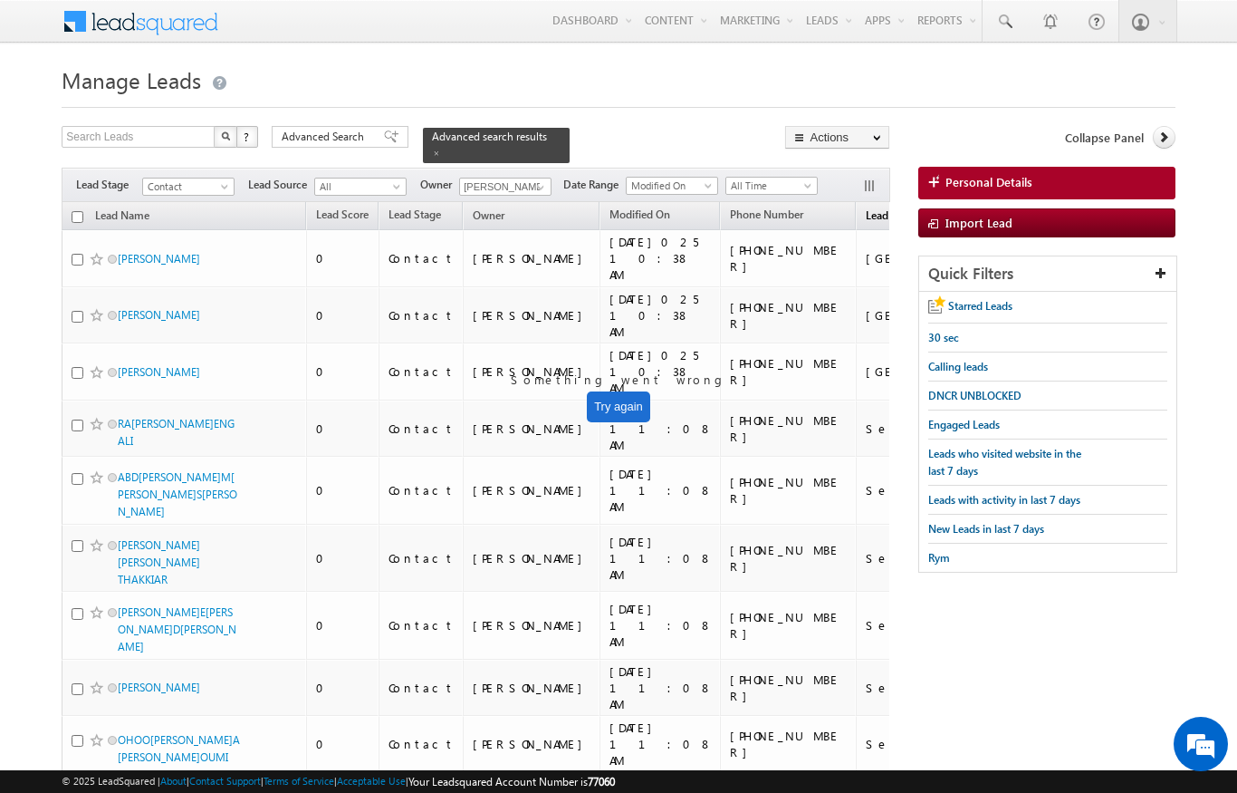
click at [866, 208] on span "Lead Source" at bounding box center [895, 215] width 59 height 14
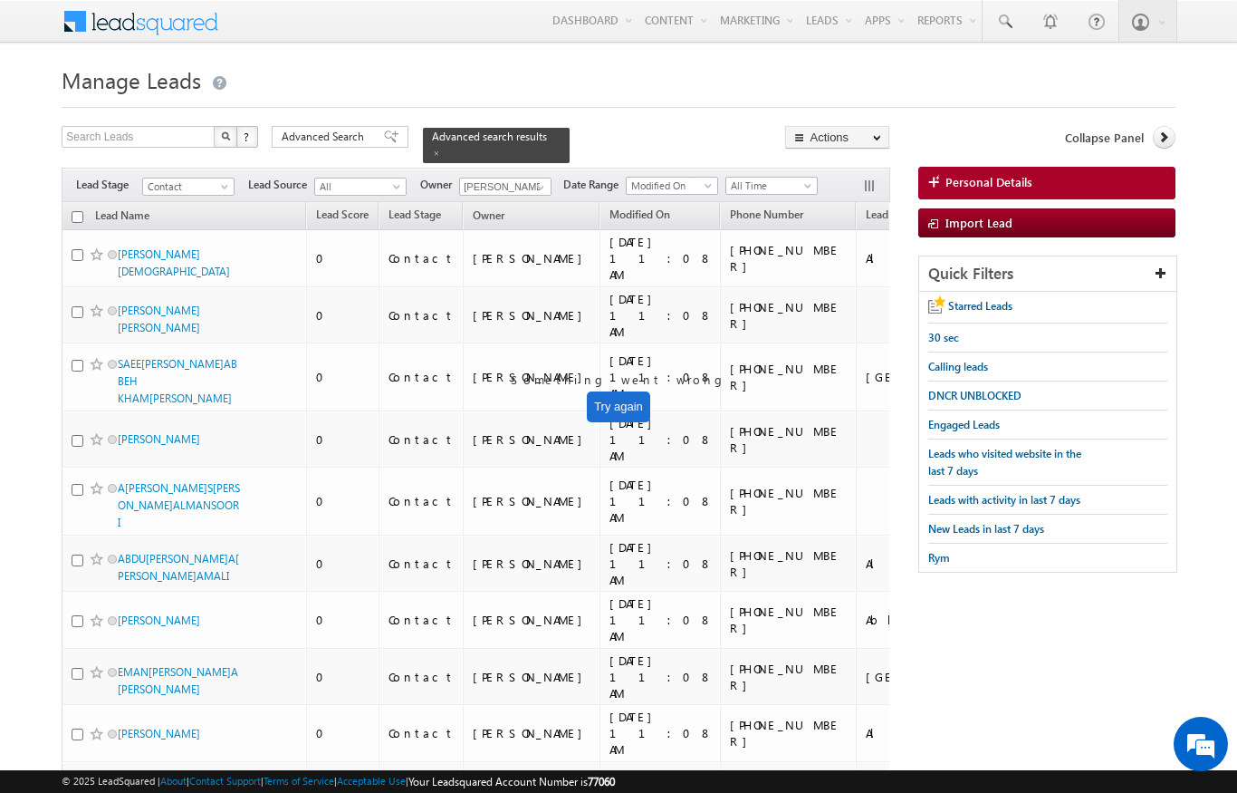
click at [79, 211] on input "checkbox" at bounding box center [78, 217] width 12 height 12
checkbox input "true"
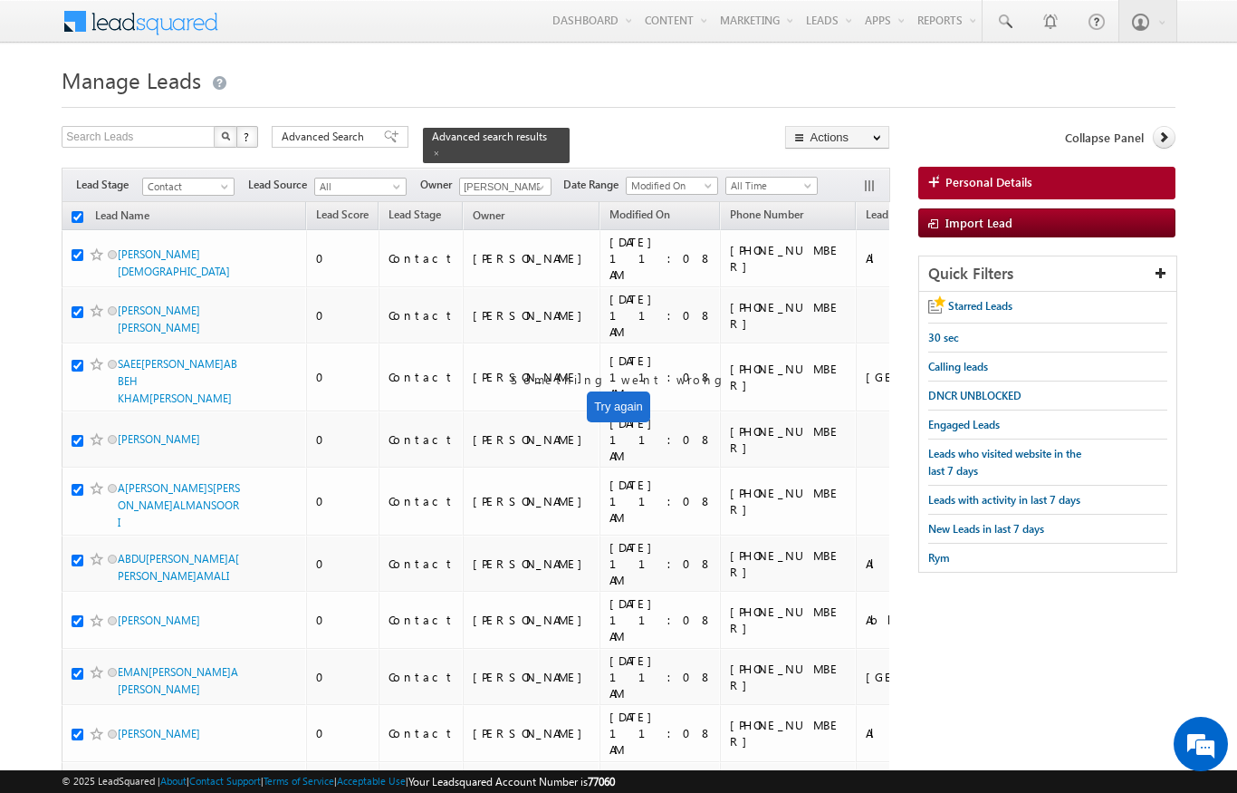
checkbox input "true"
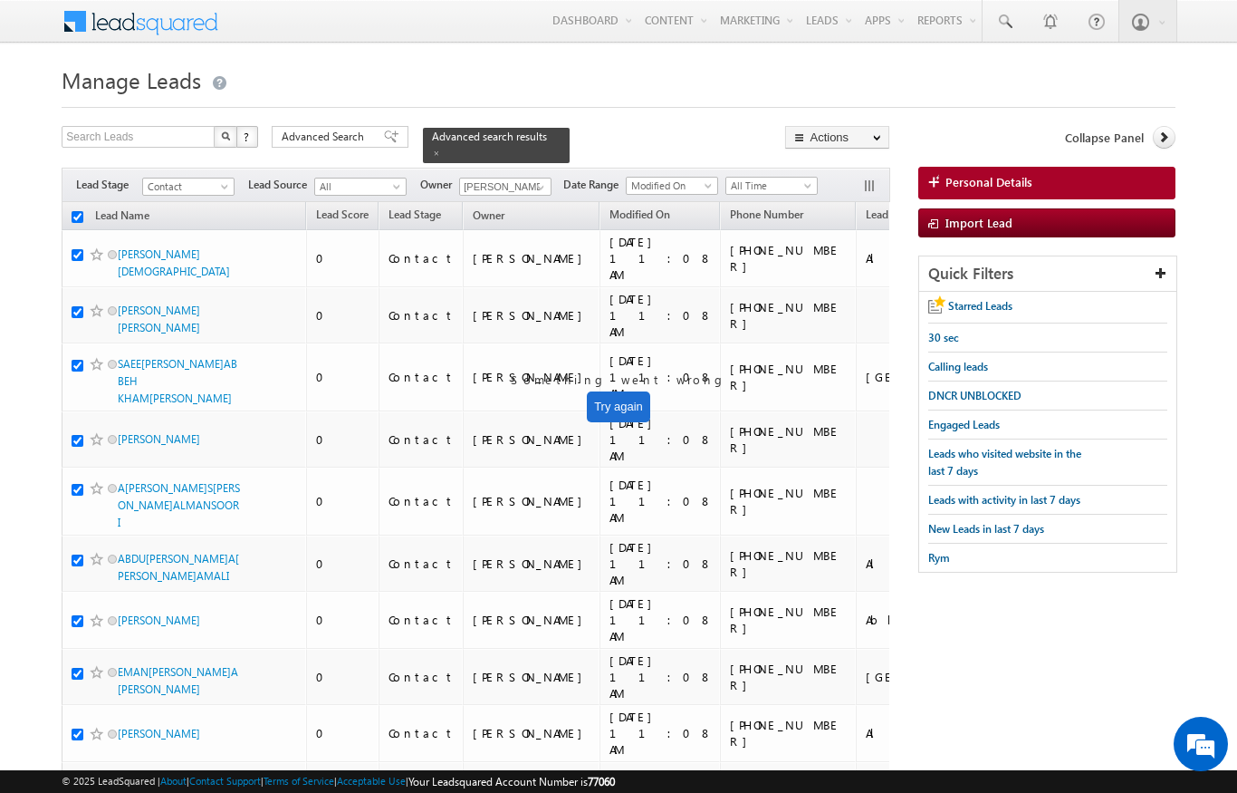
checkbox input "true"
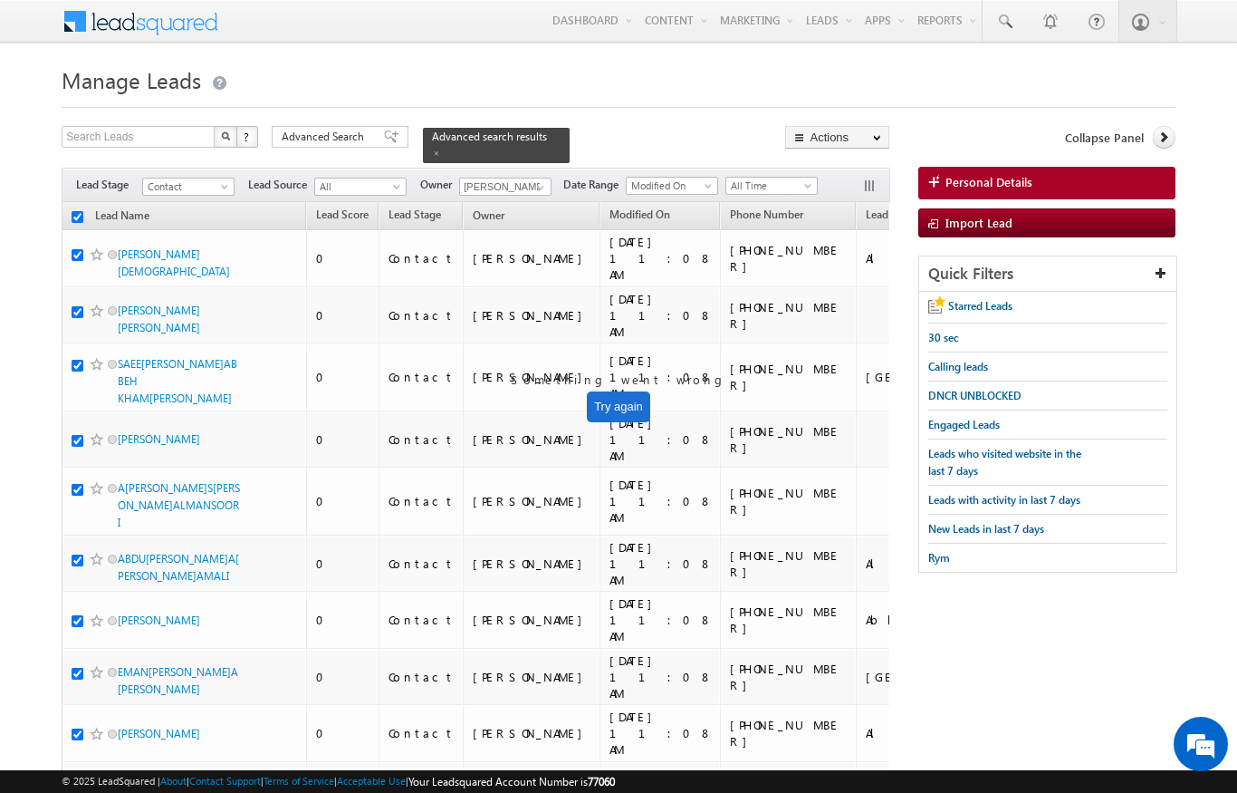
checkbox input "true"
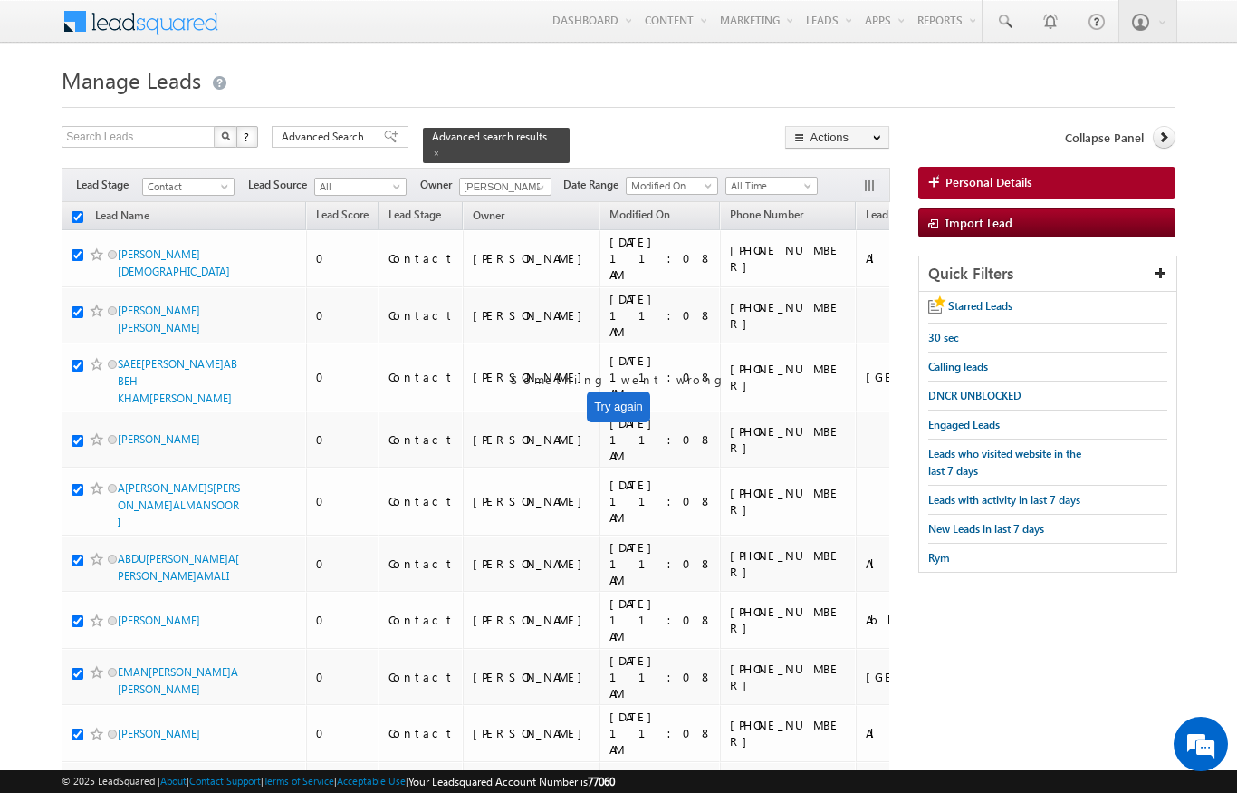
checkbox input "true"
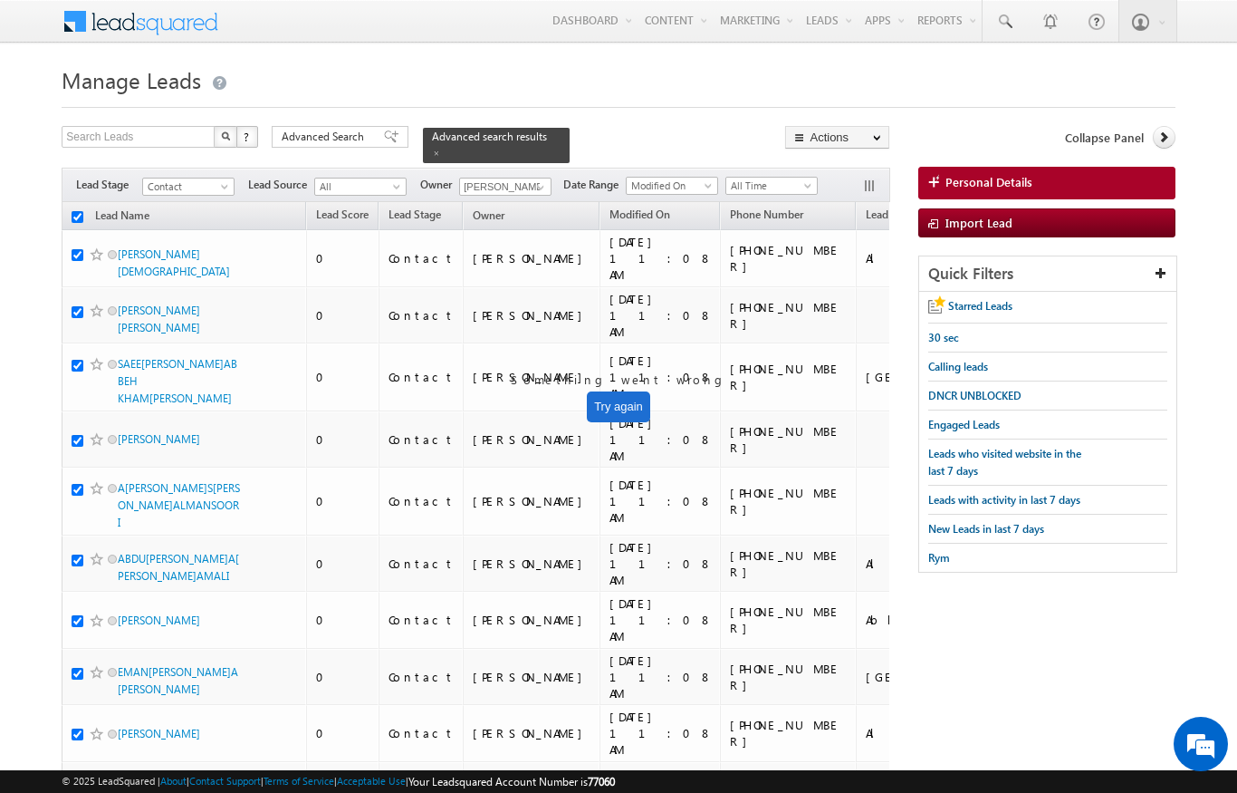
checkbox input "true"
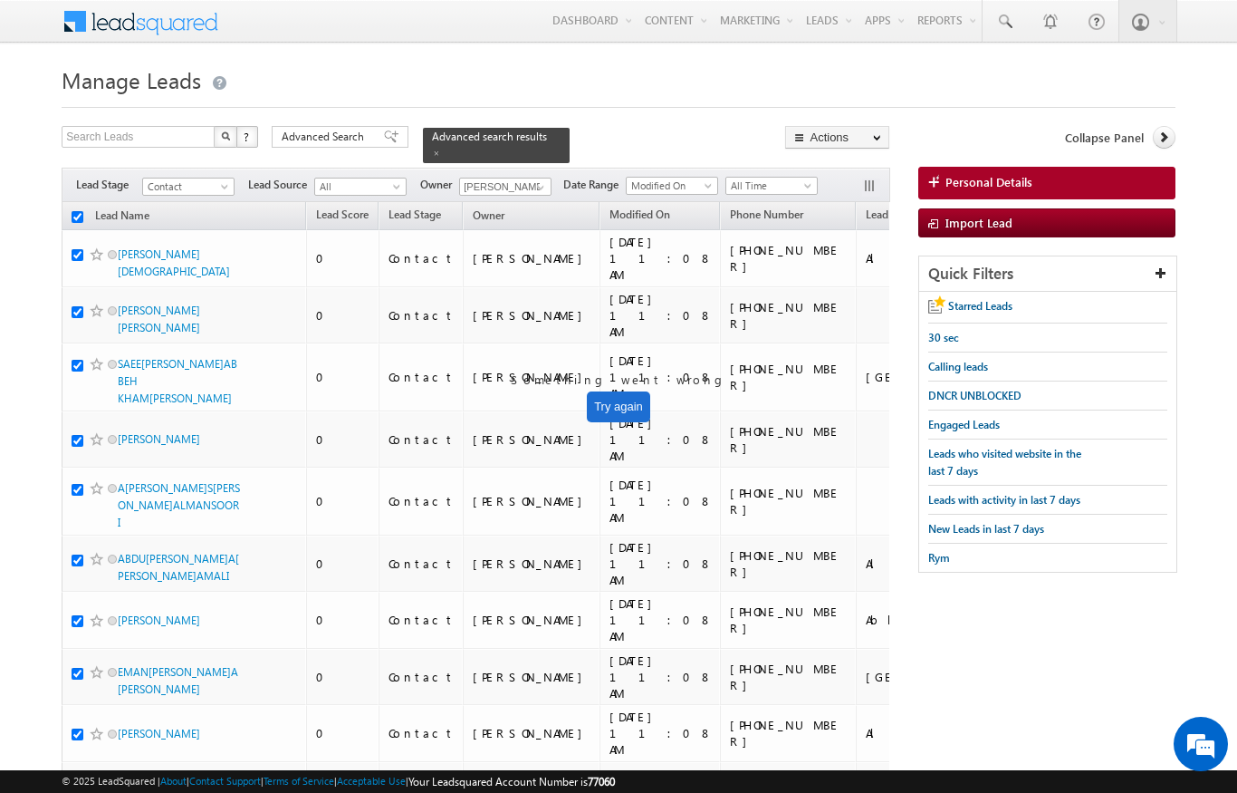
checkbox input "true"
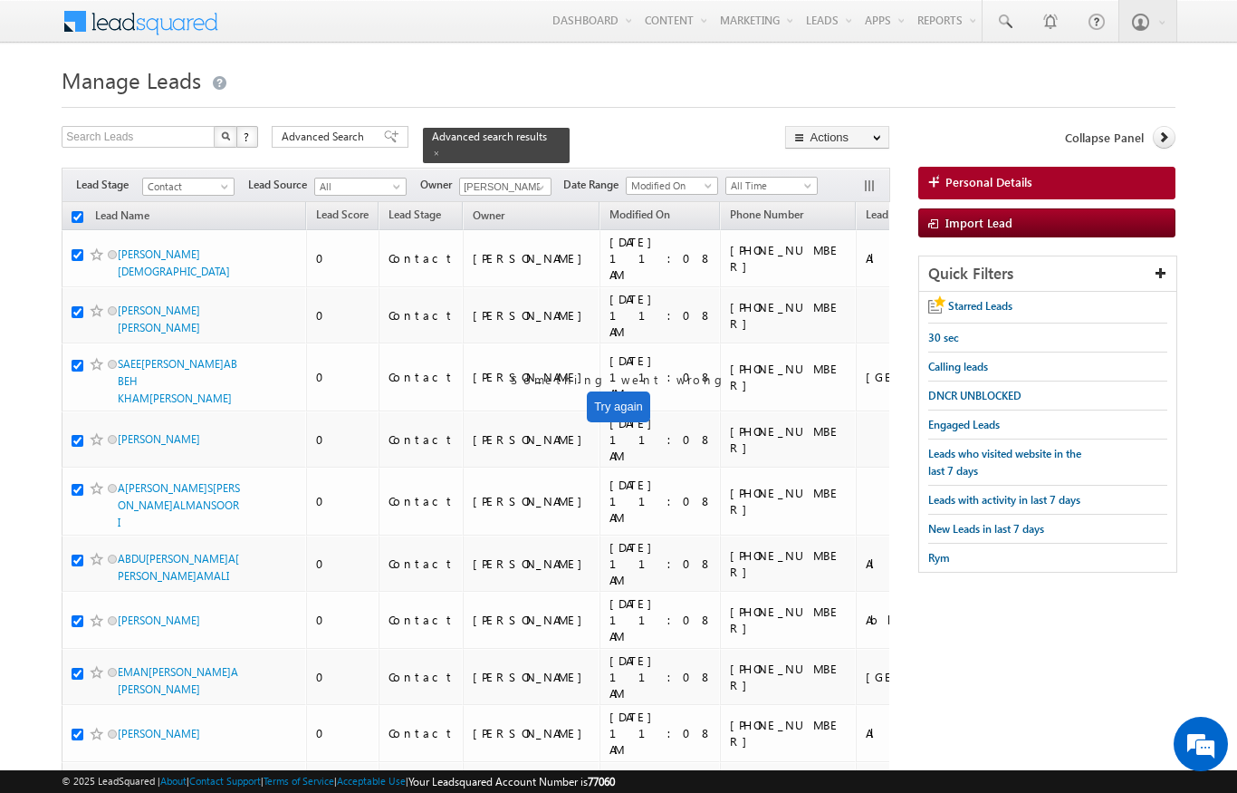
checkbox input "true"
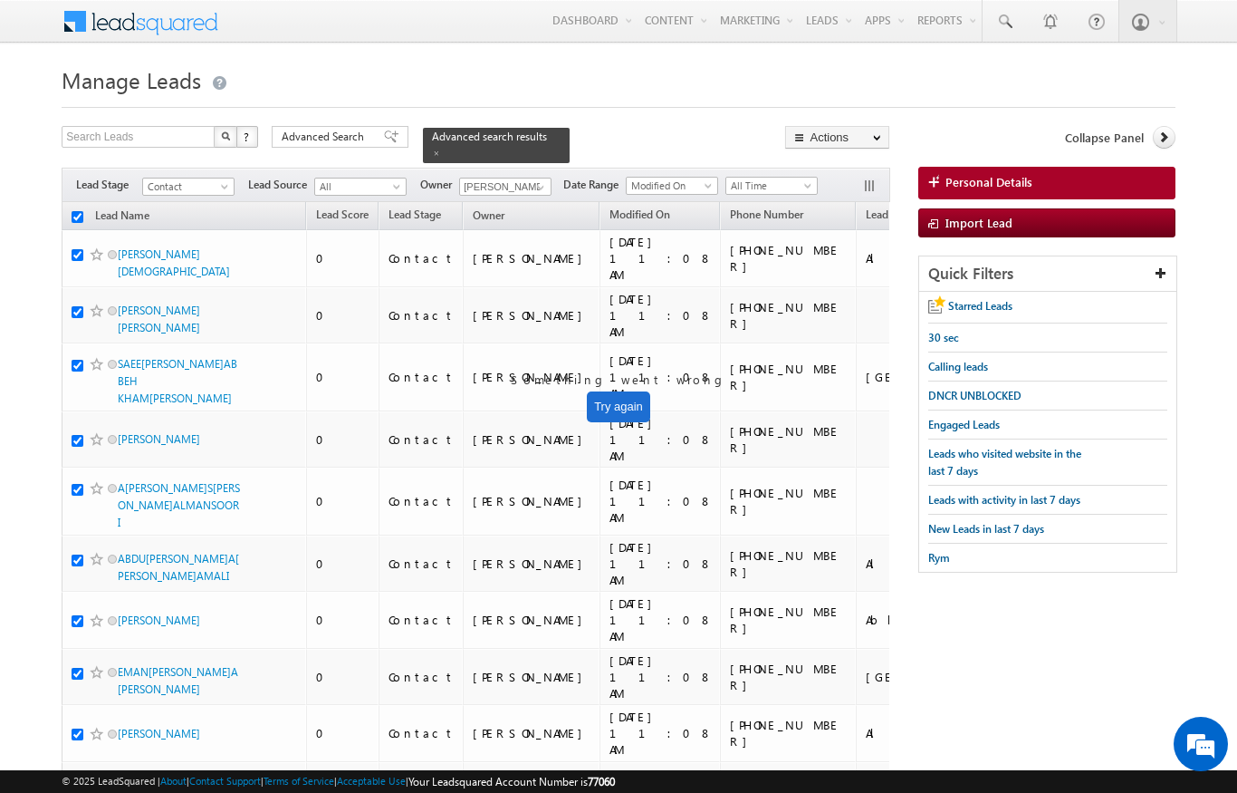
checkbox input "true"
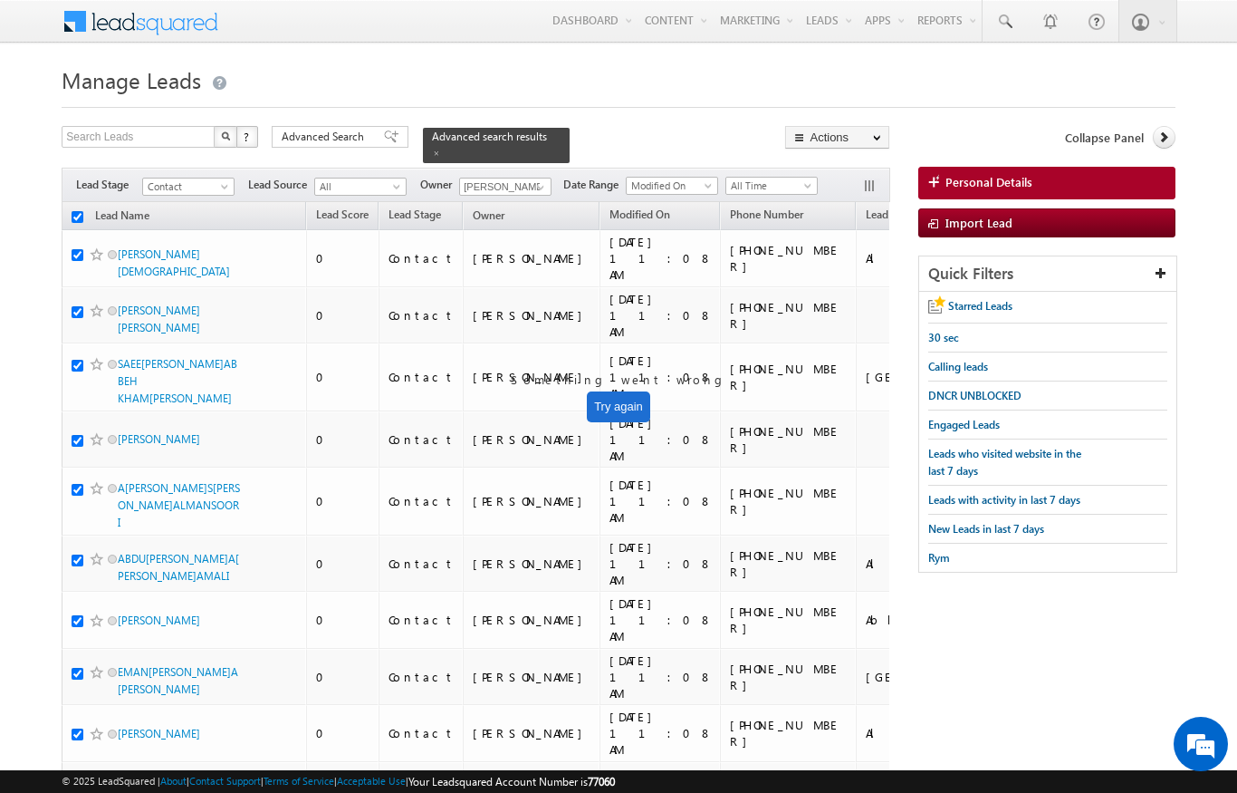
checkbox input "true"
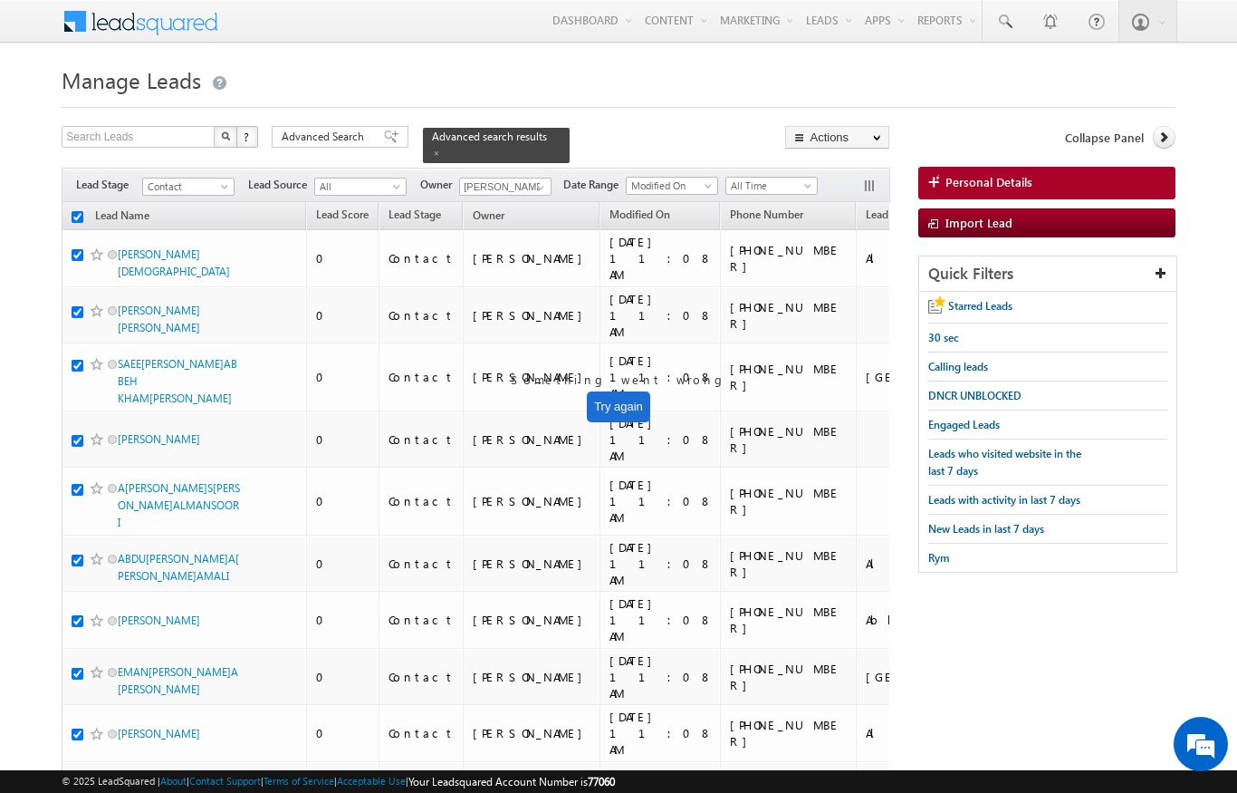
checkbox input "true"
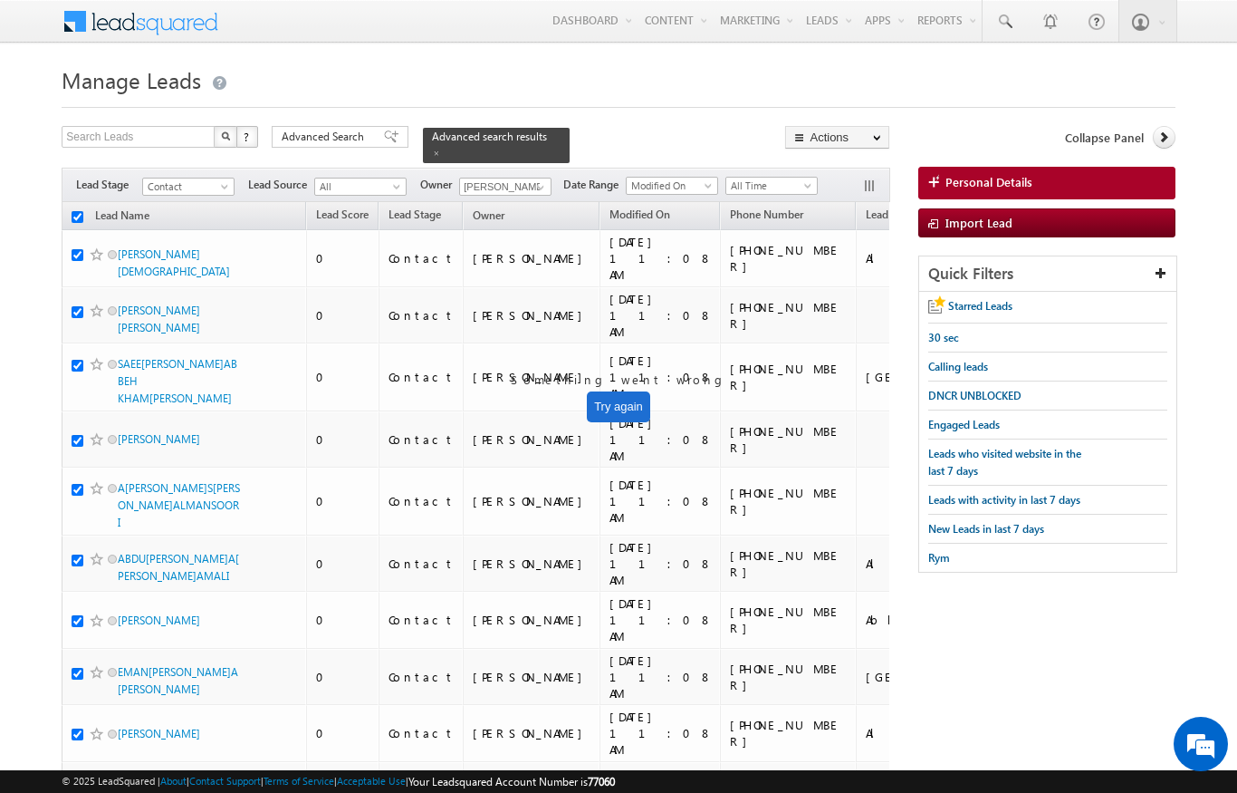
checkbox input "true"
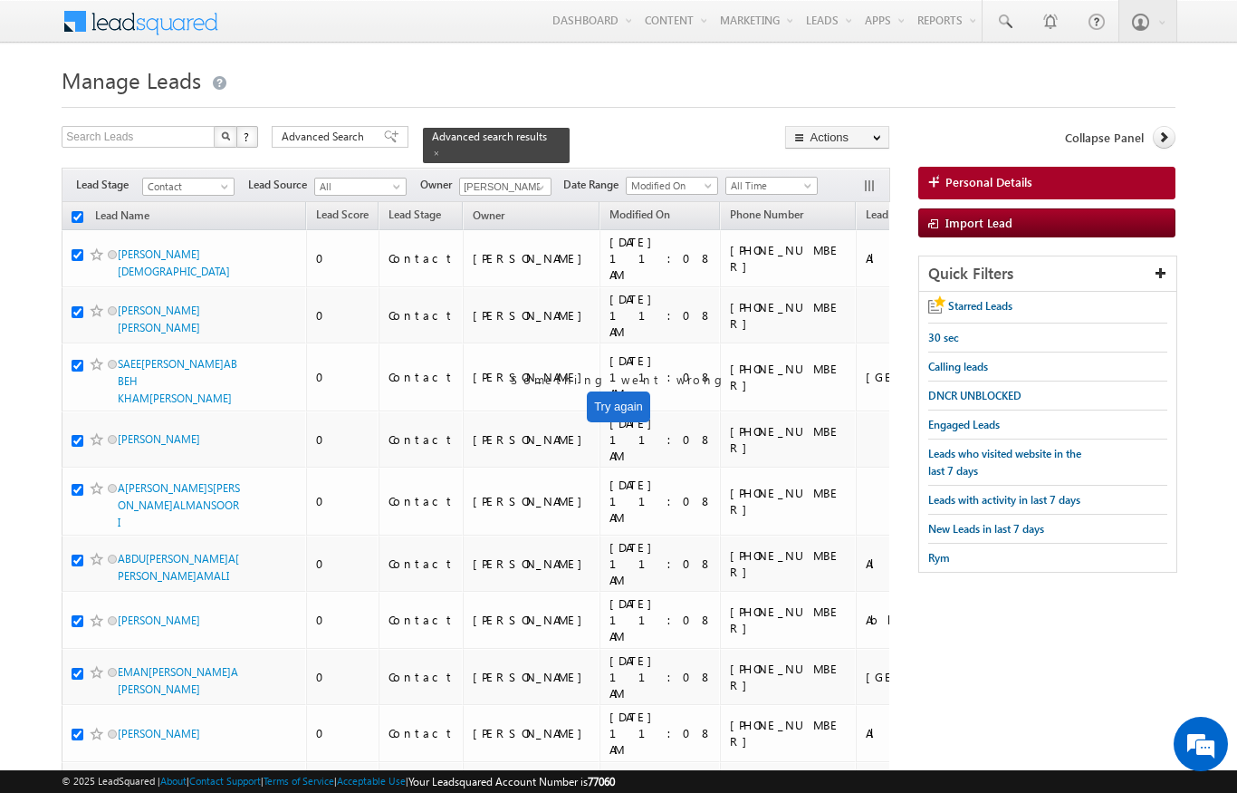
checkbox input "true"
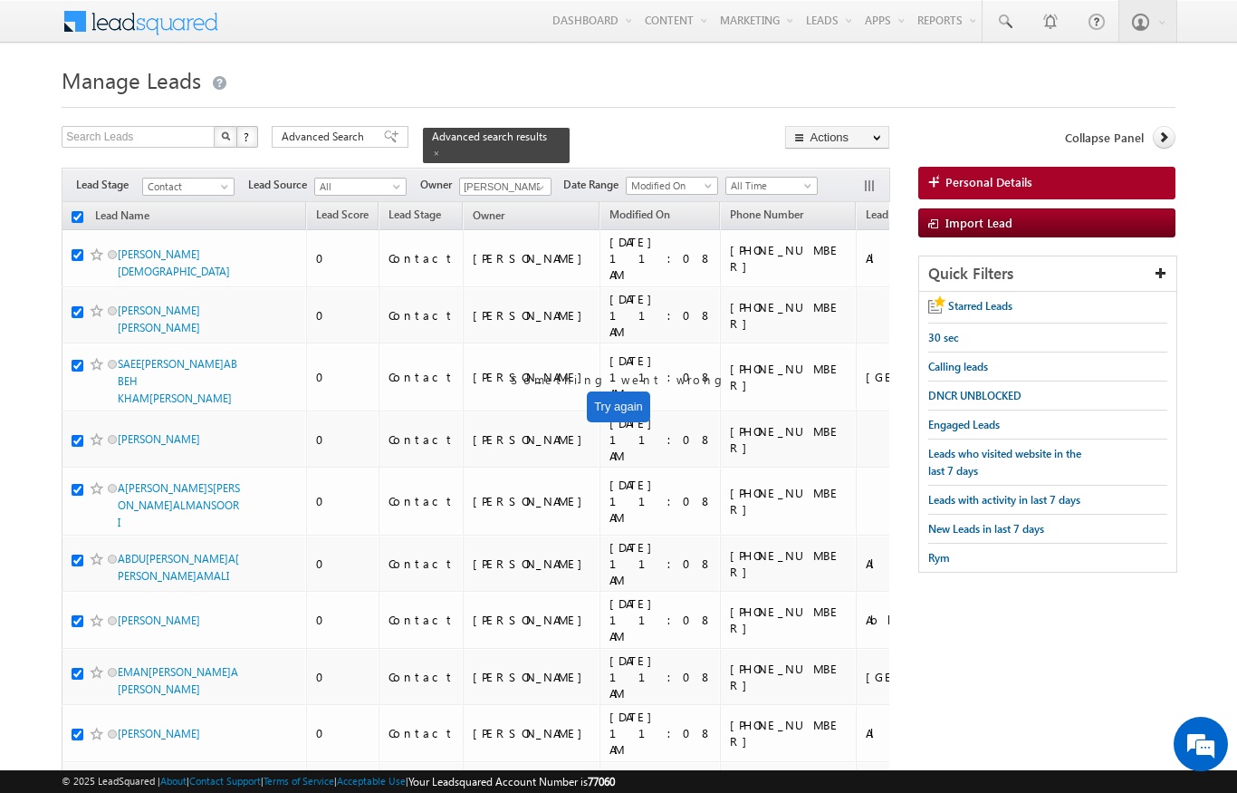
checkbox input "true"
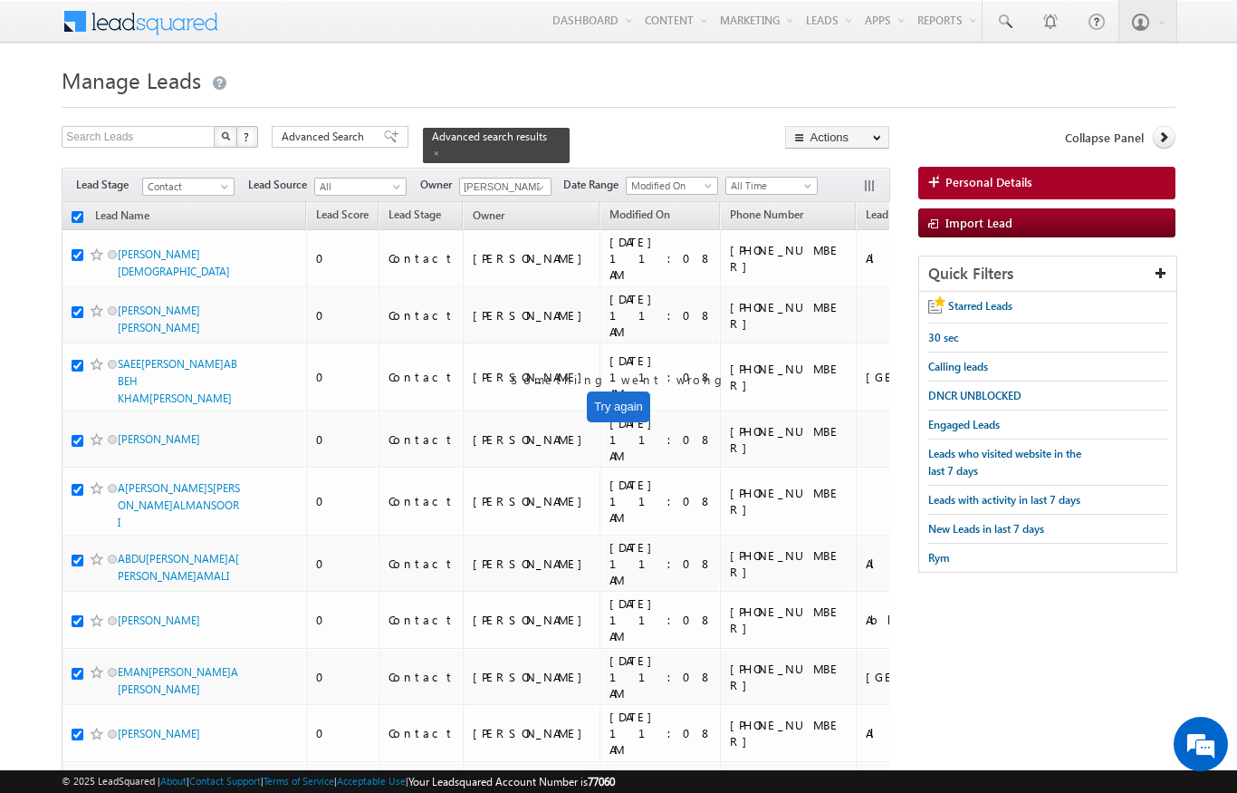
checkbox input "true"
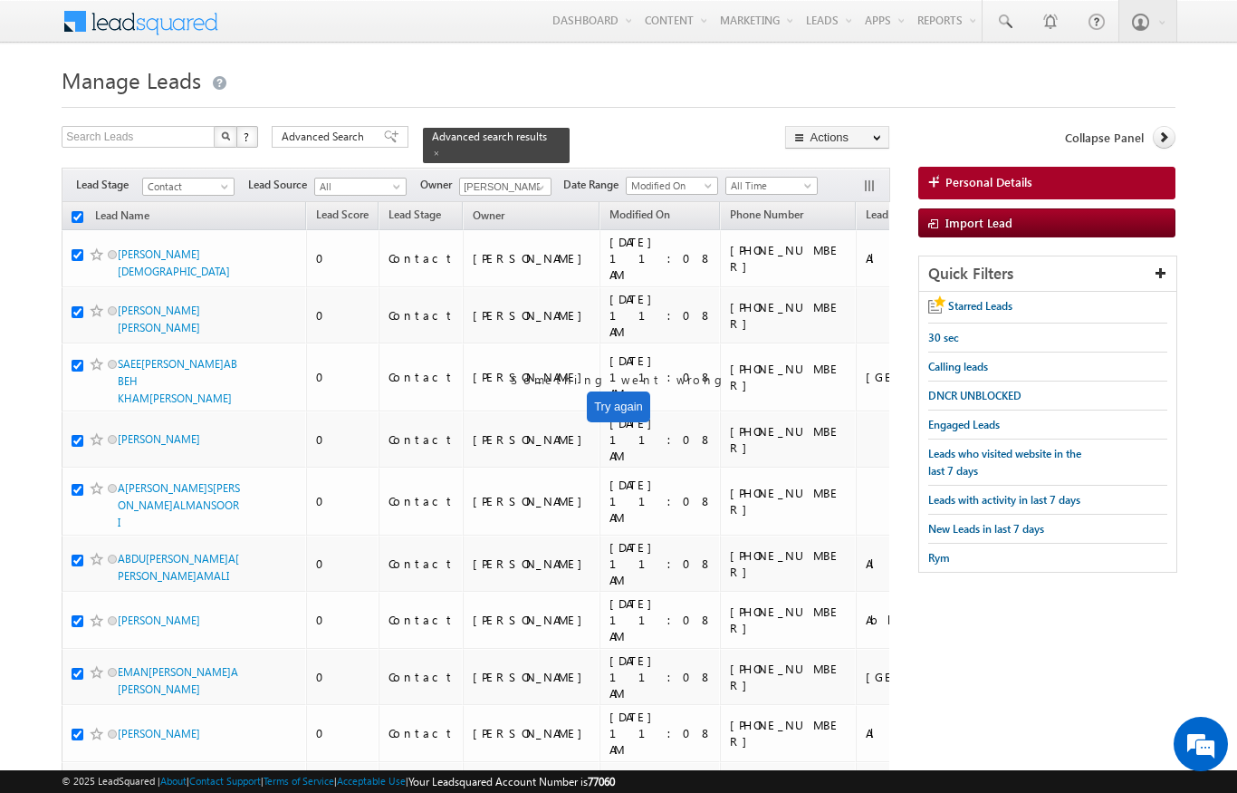
checkbox input "true"
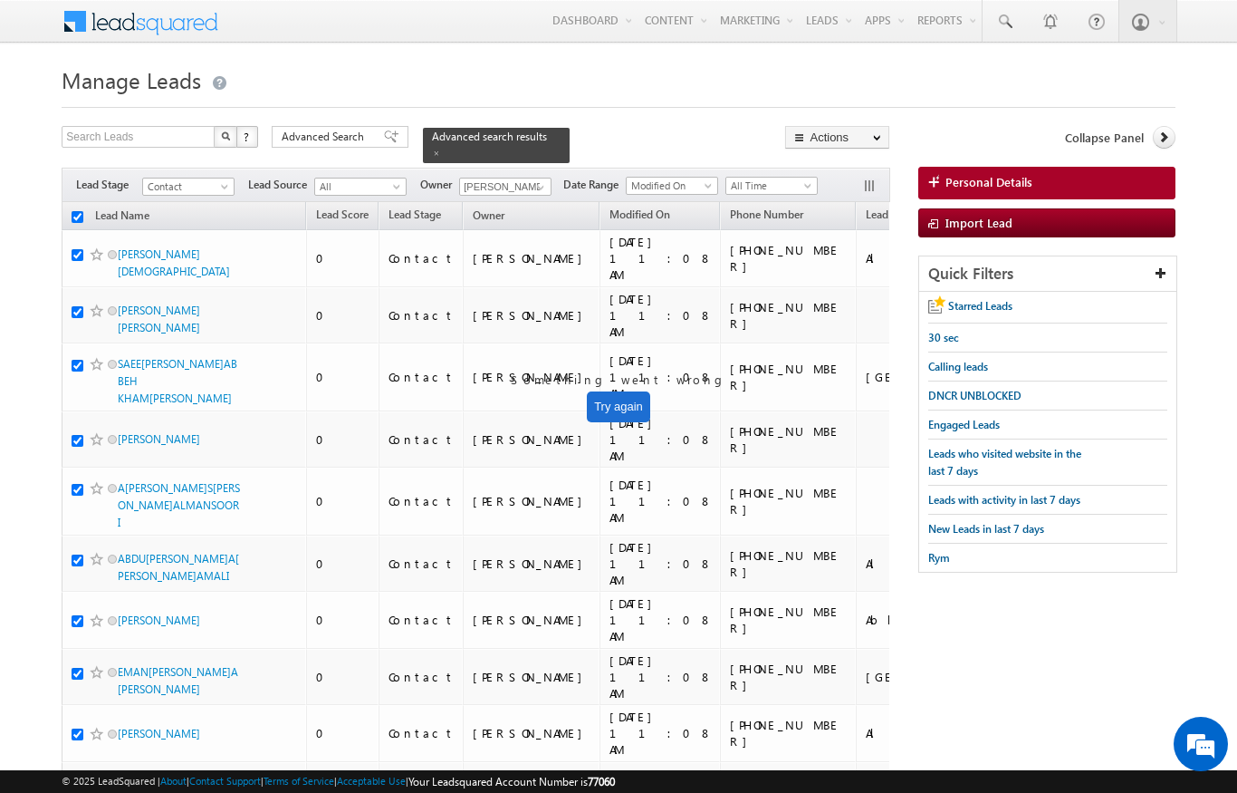
checkbox input "true"
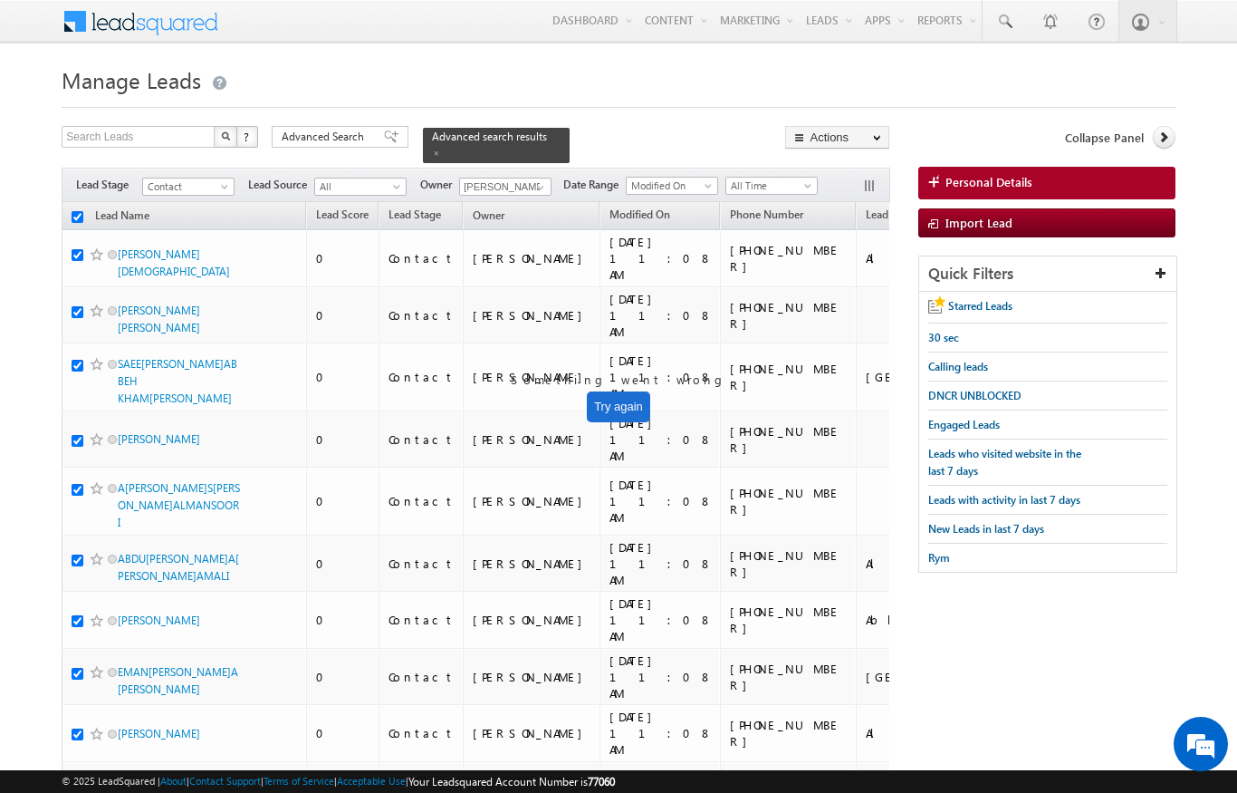
checkbox input "true"
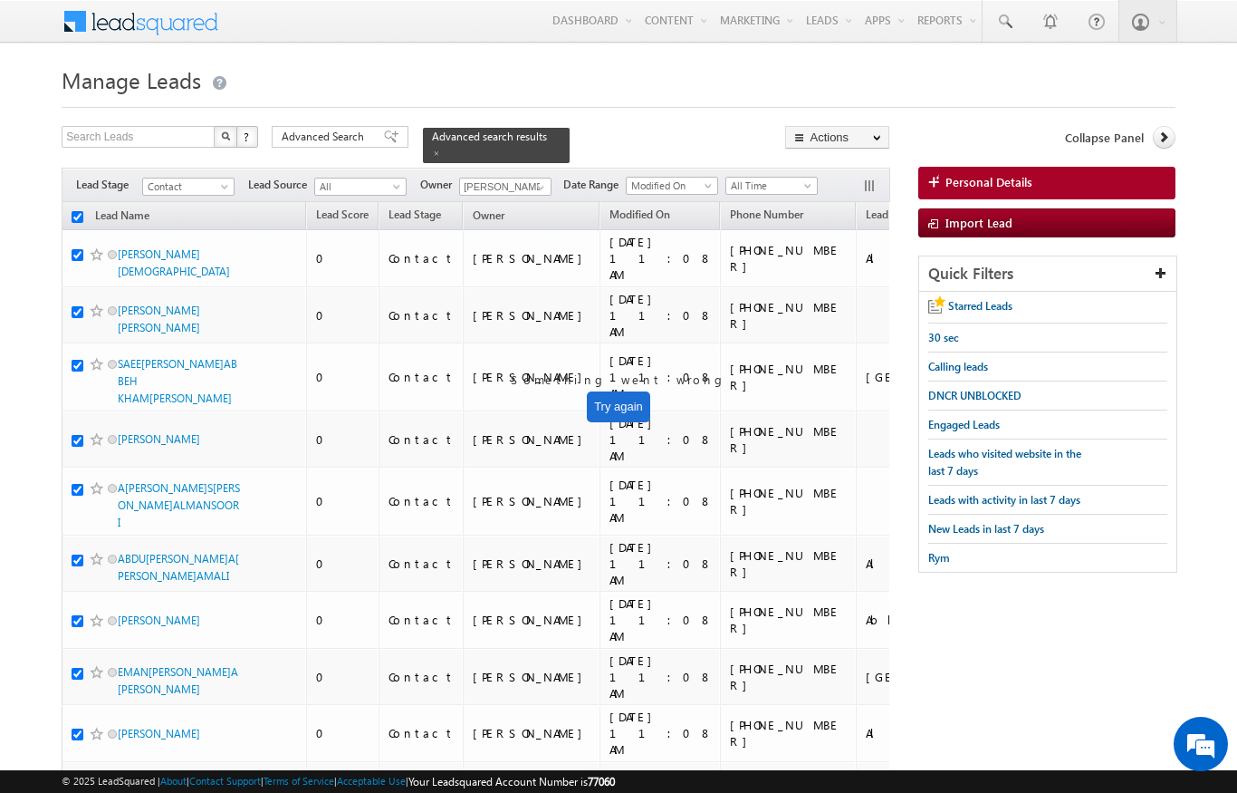
checkbox input "true"
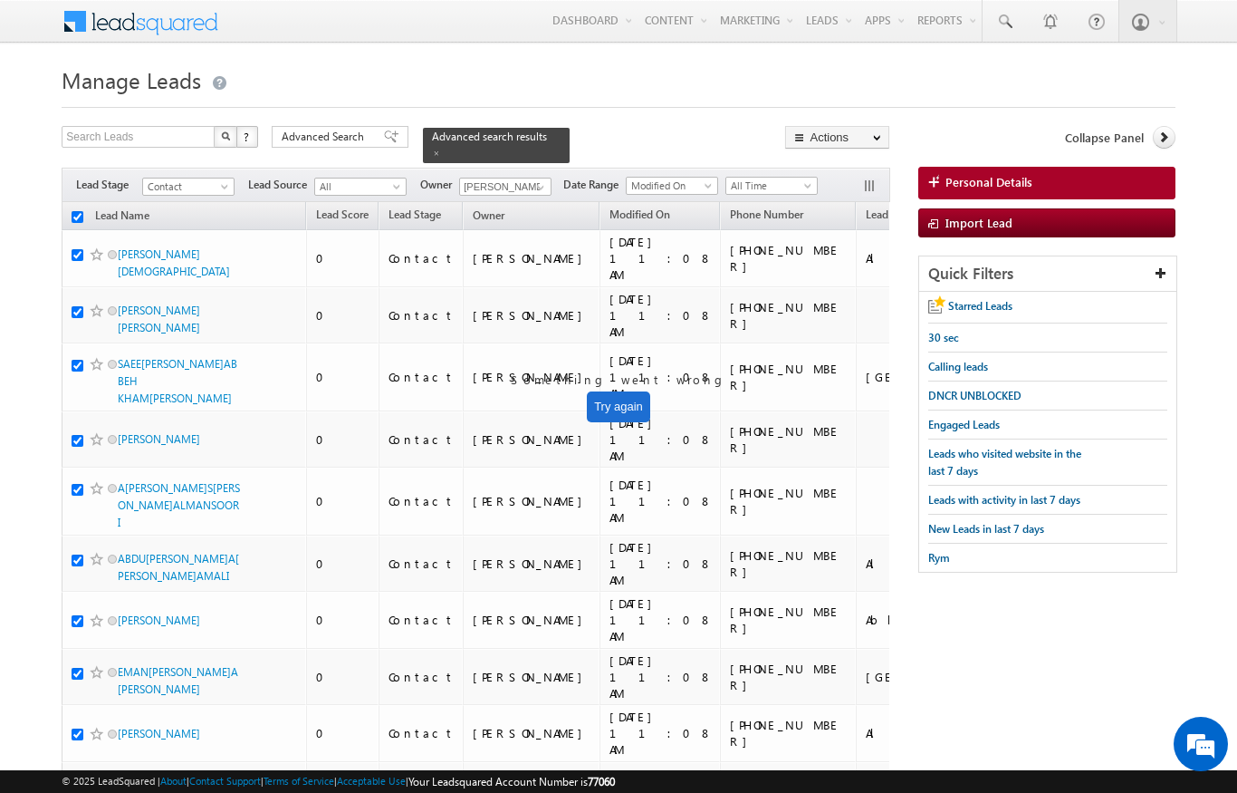
checkbox input "true"
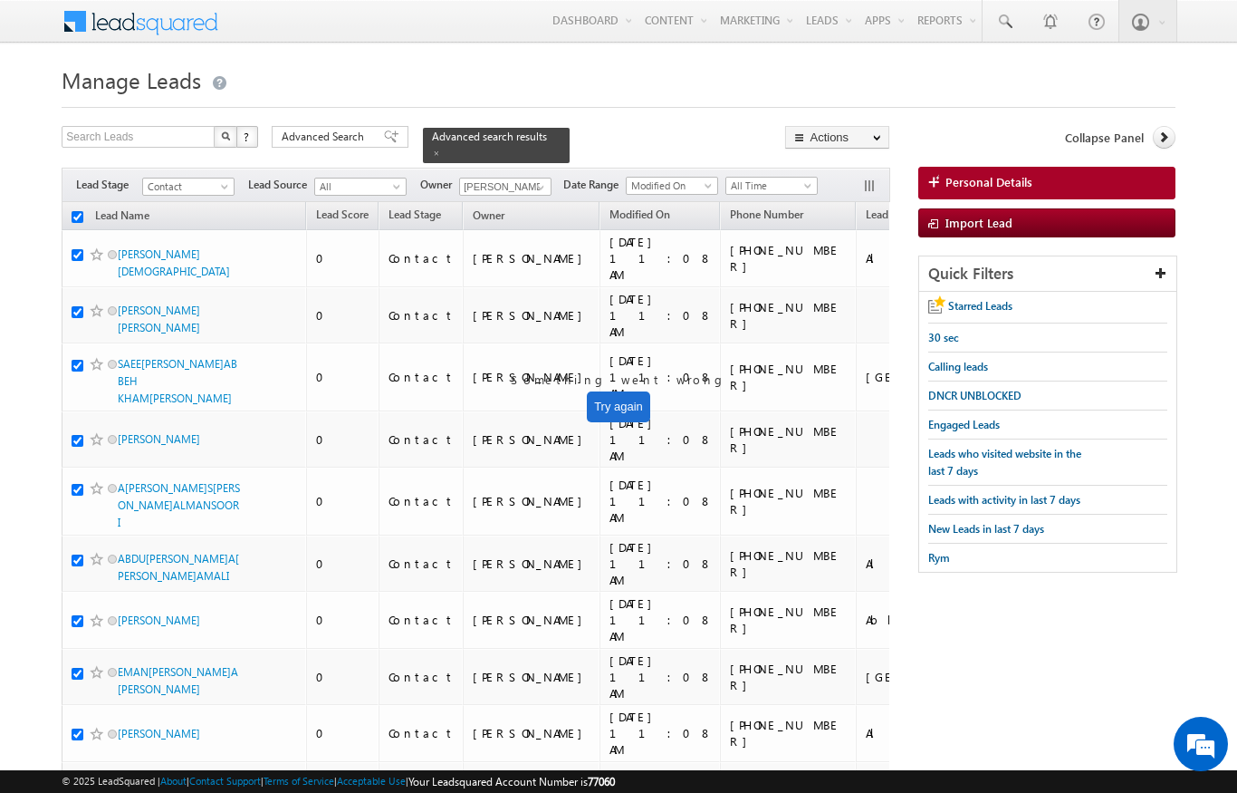
checkbox input "true"
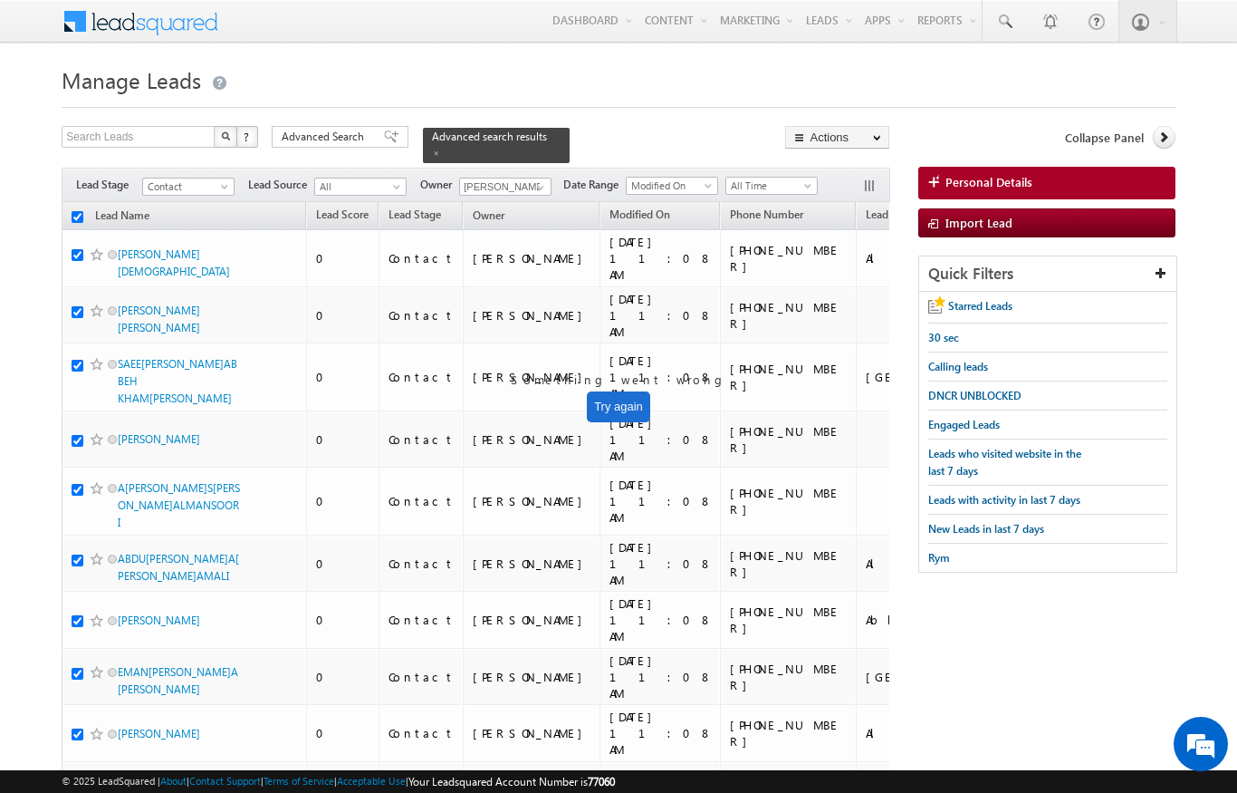
checkbox input "true"
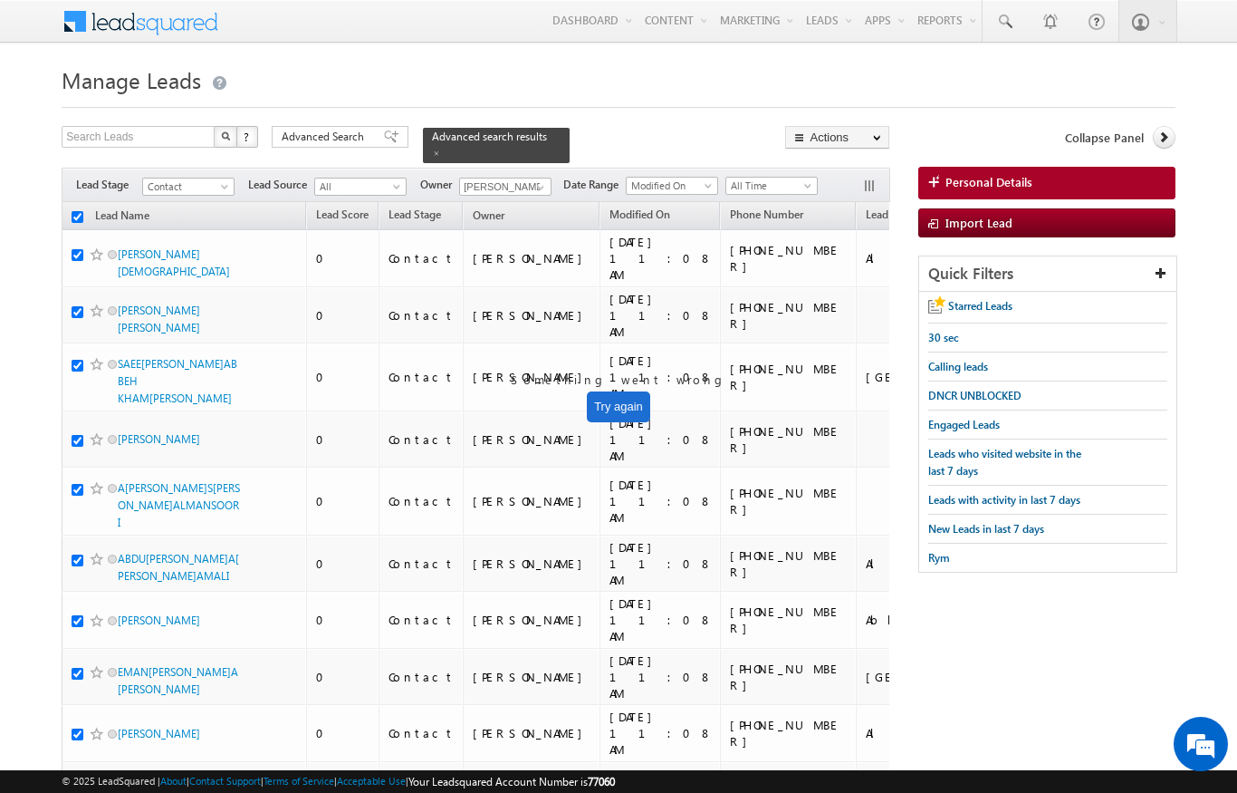
checkbox input "true"
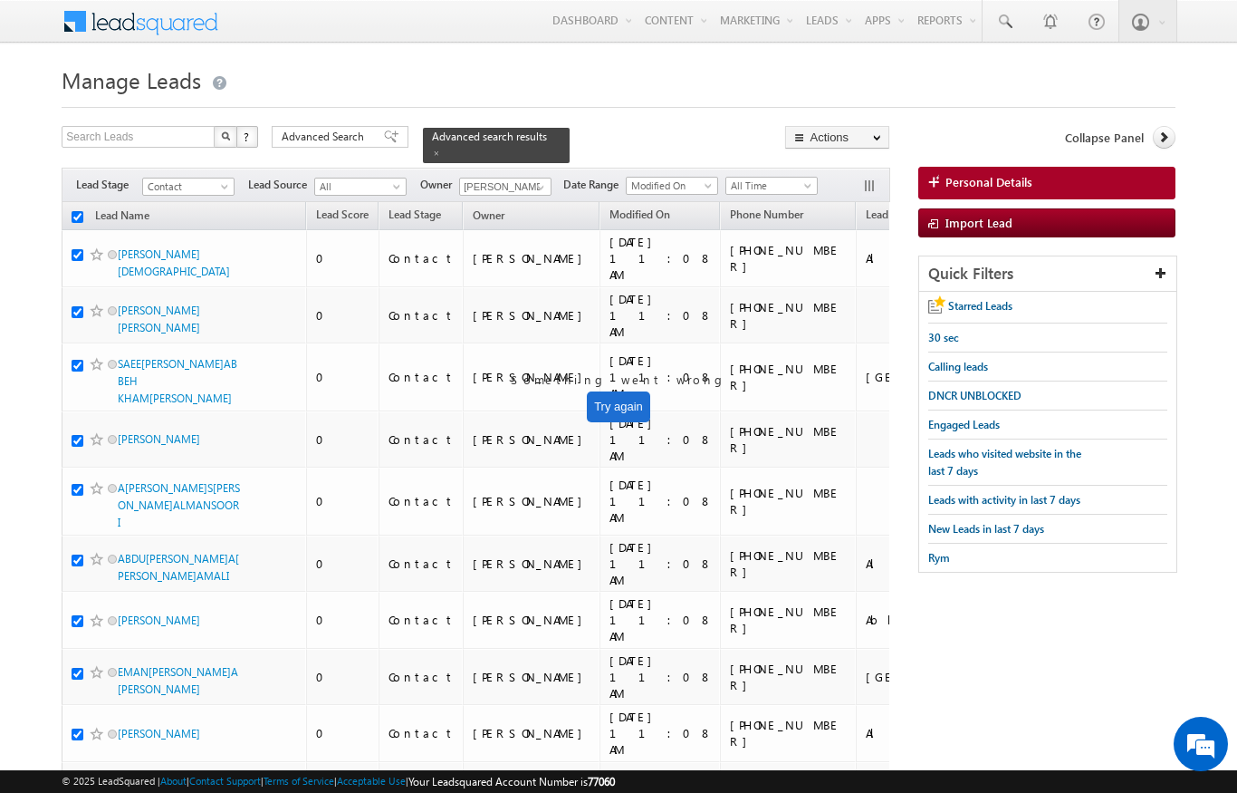
checkbox input "true"
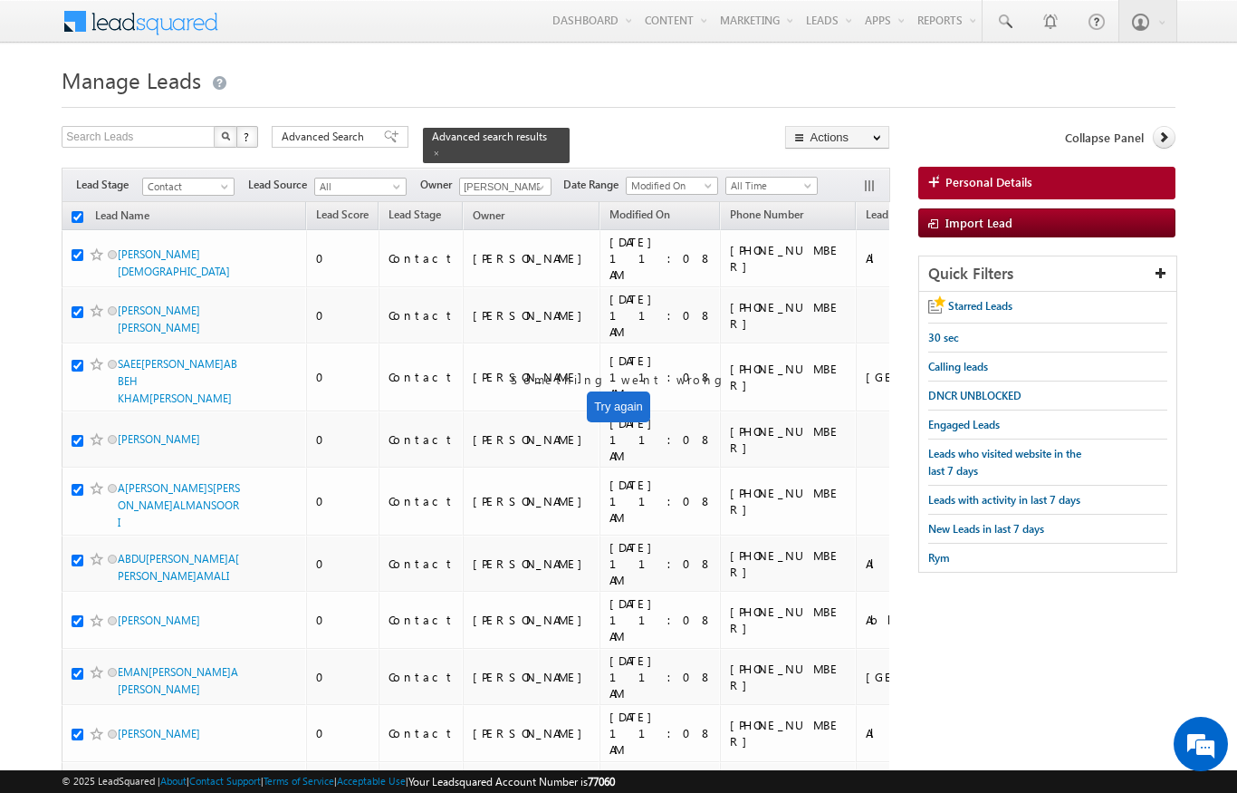
checkbox input "true"
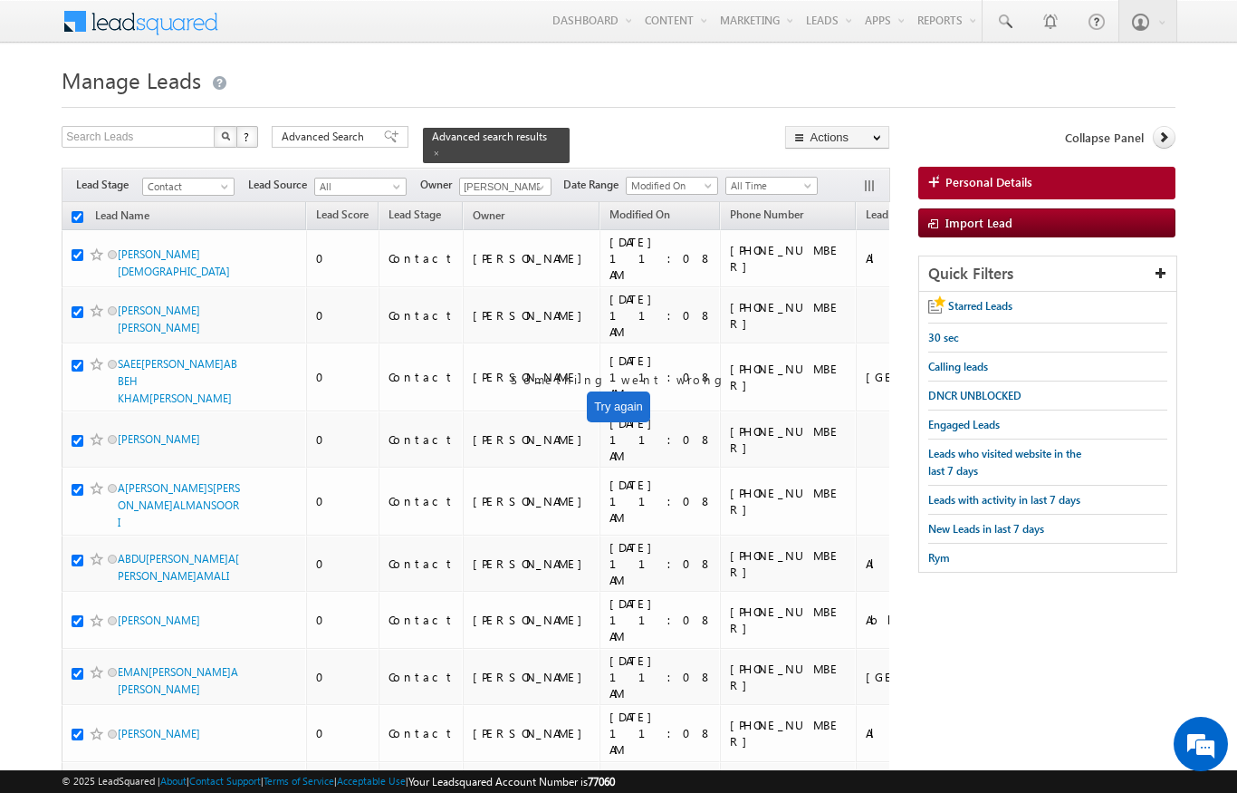
checkbox input "true"
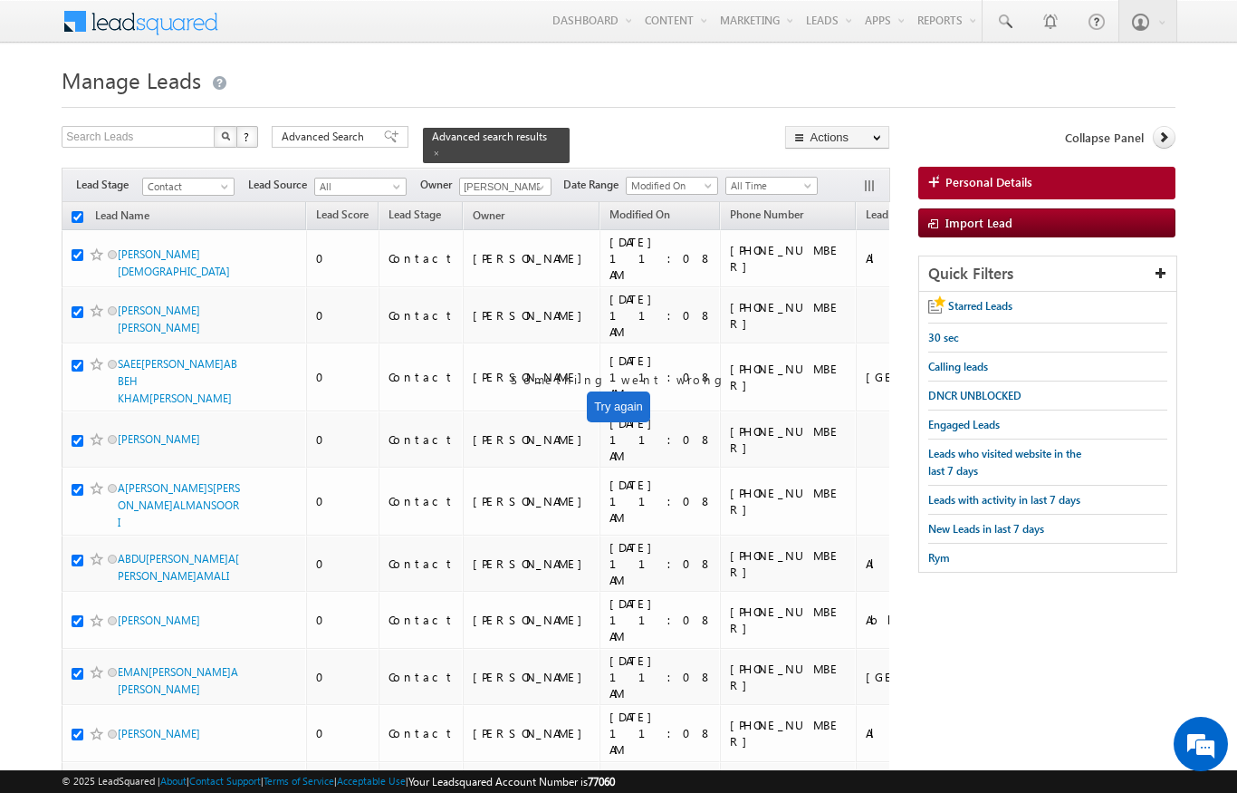
checkbox input "true"
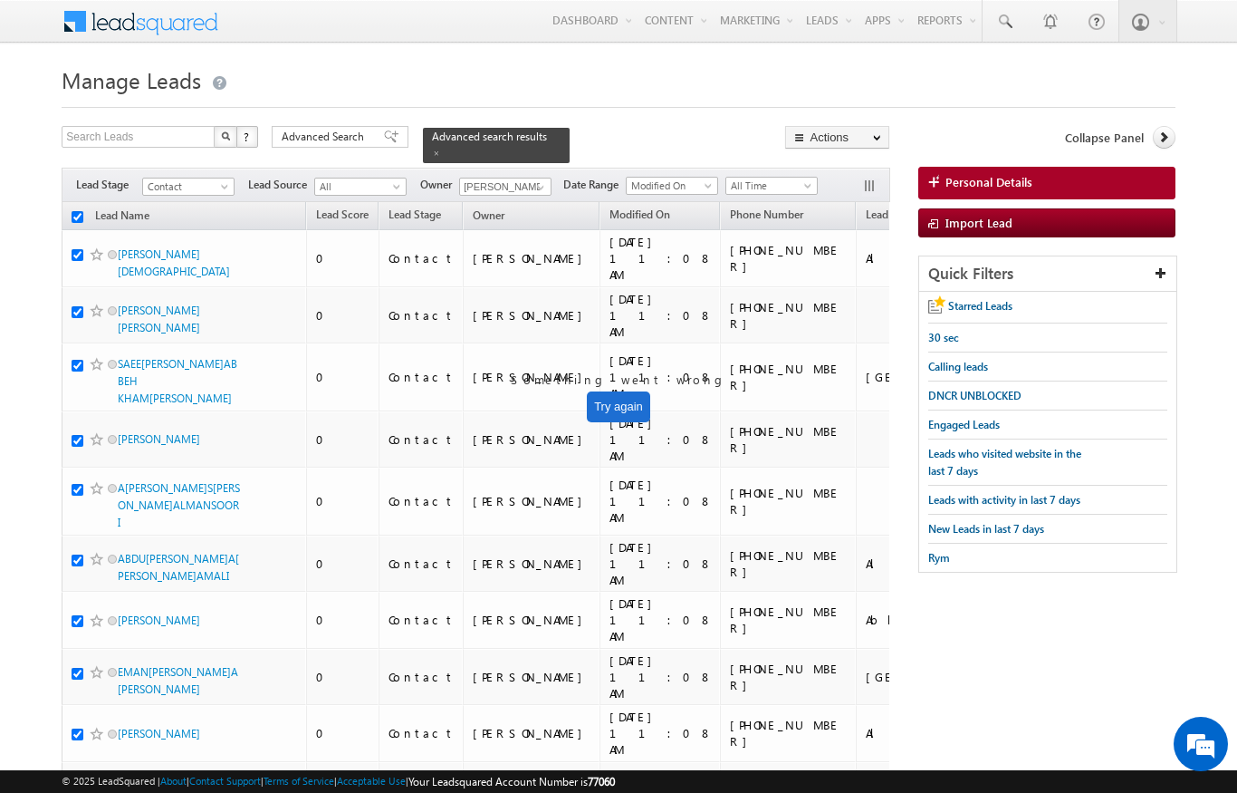
checkbox input "true"
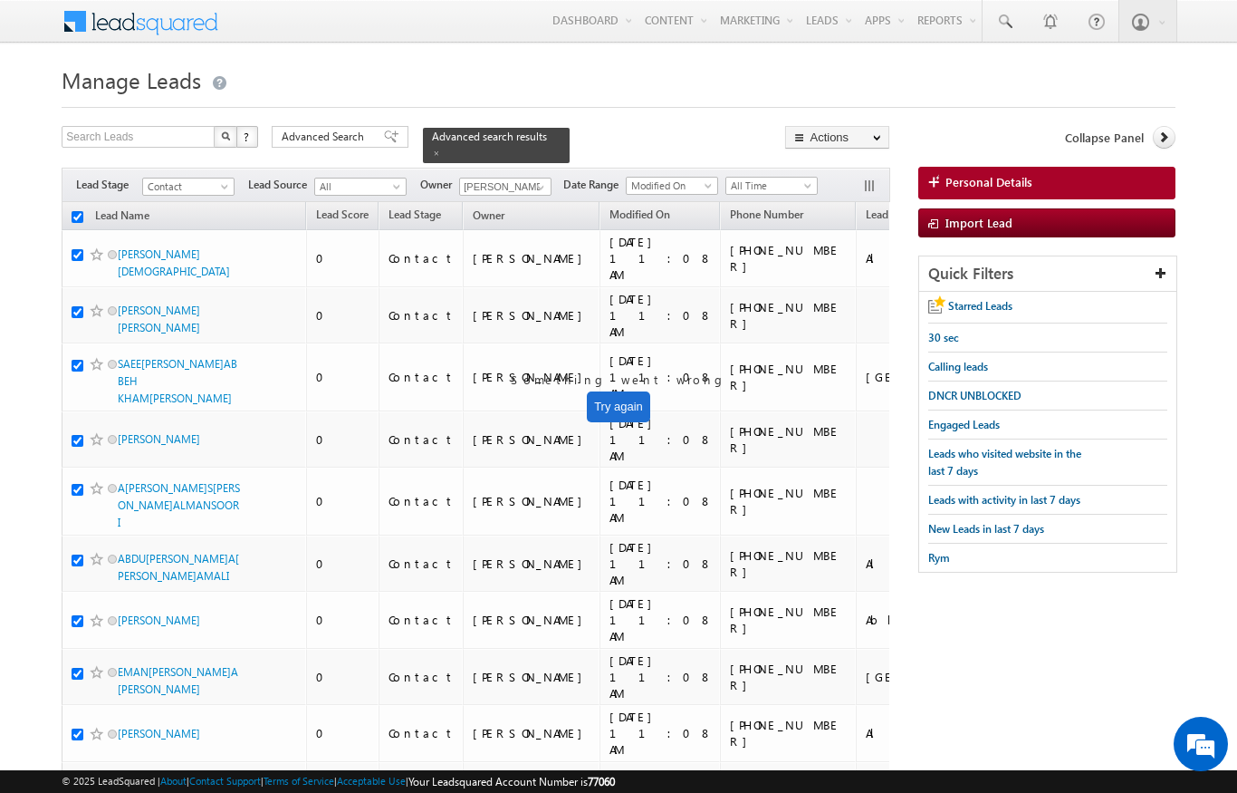
checkbox input "true"
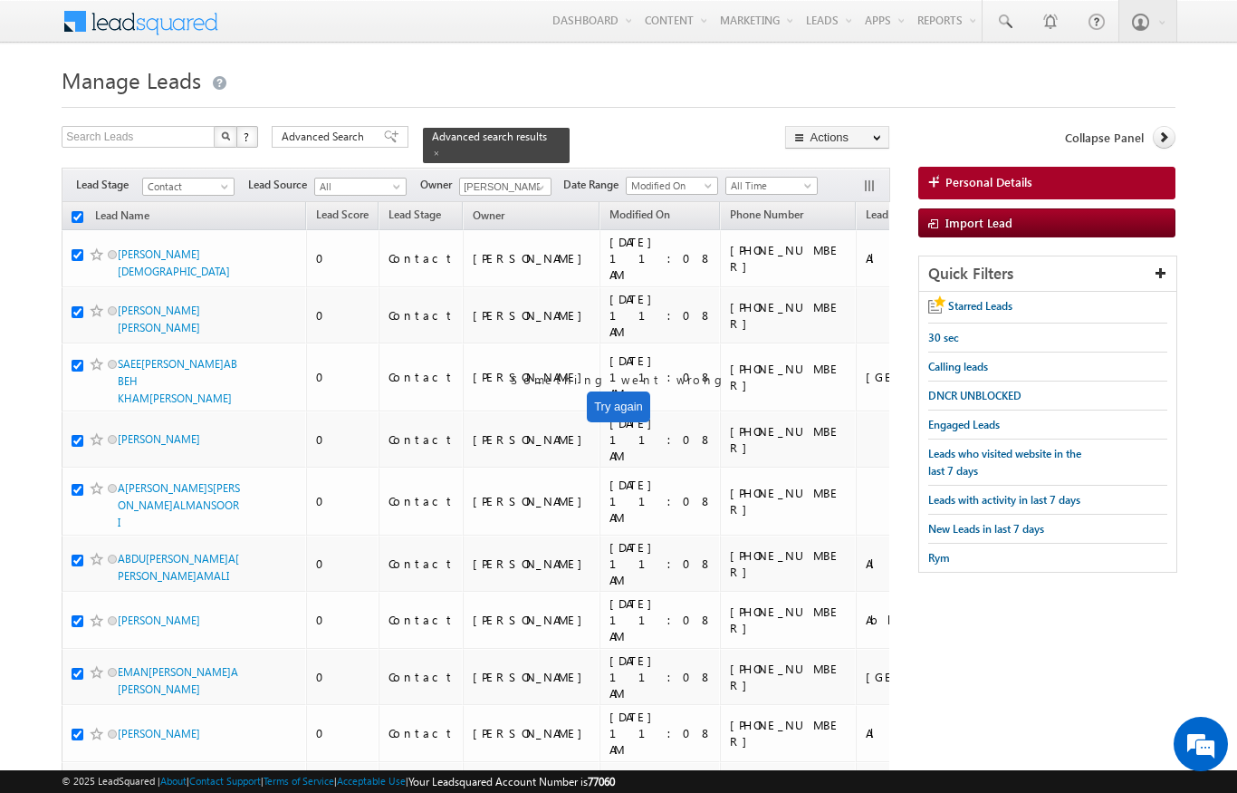
checkbox input "true"
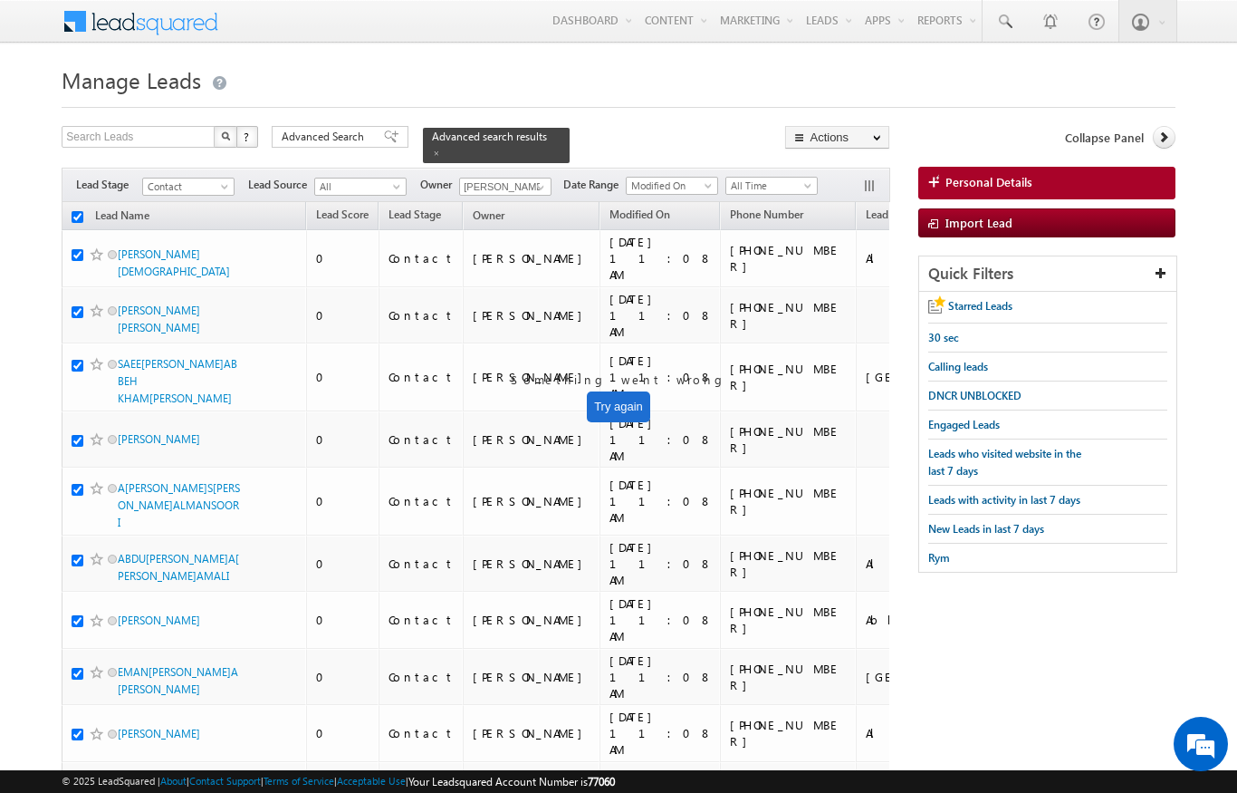
checkbox input "true"
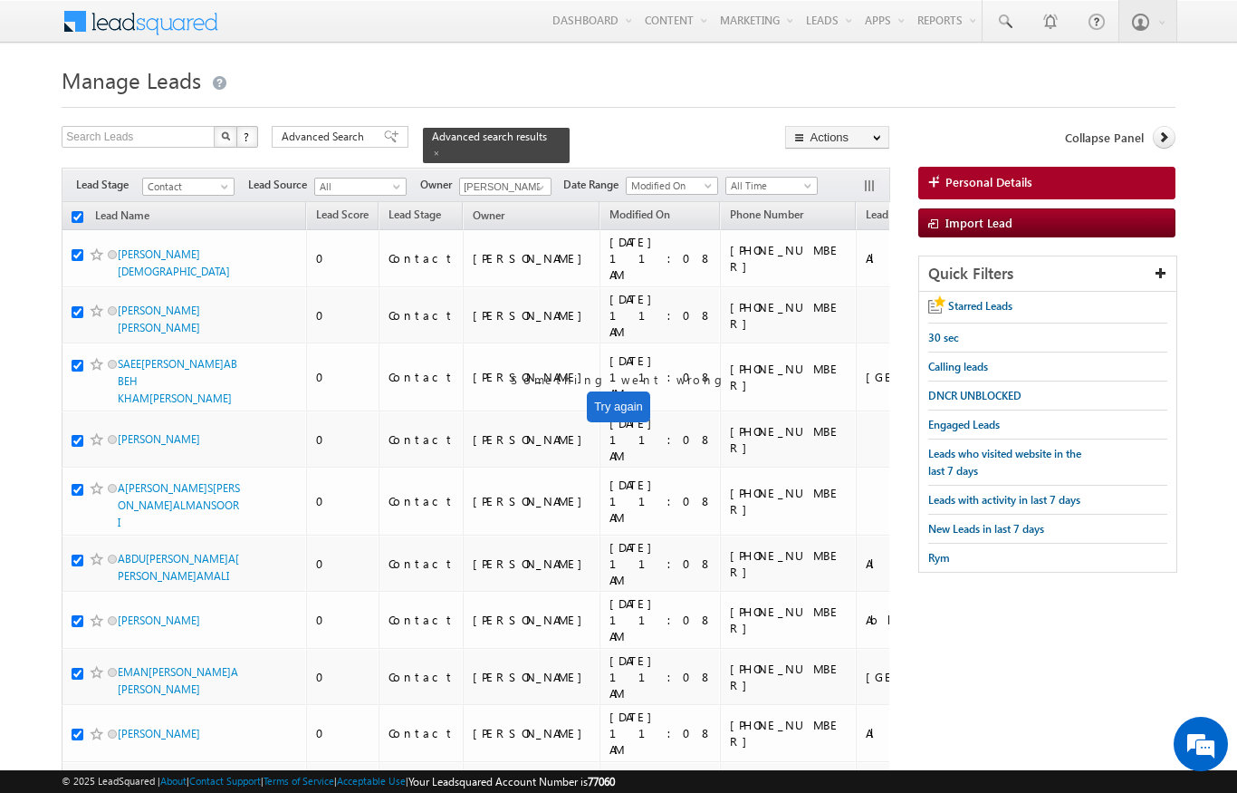
checkbox input "true"
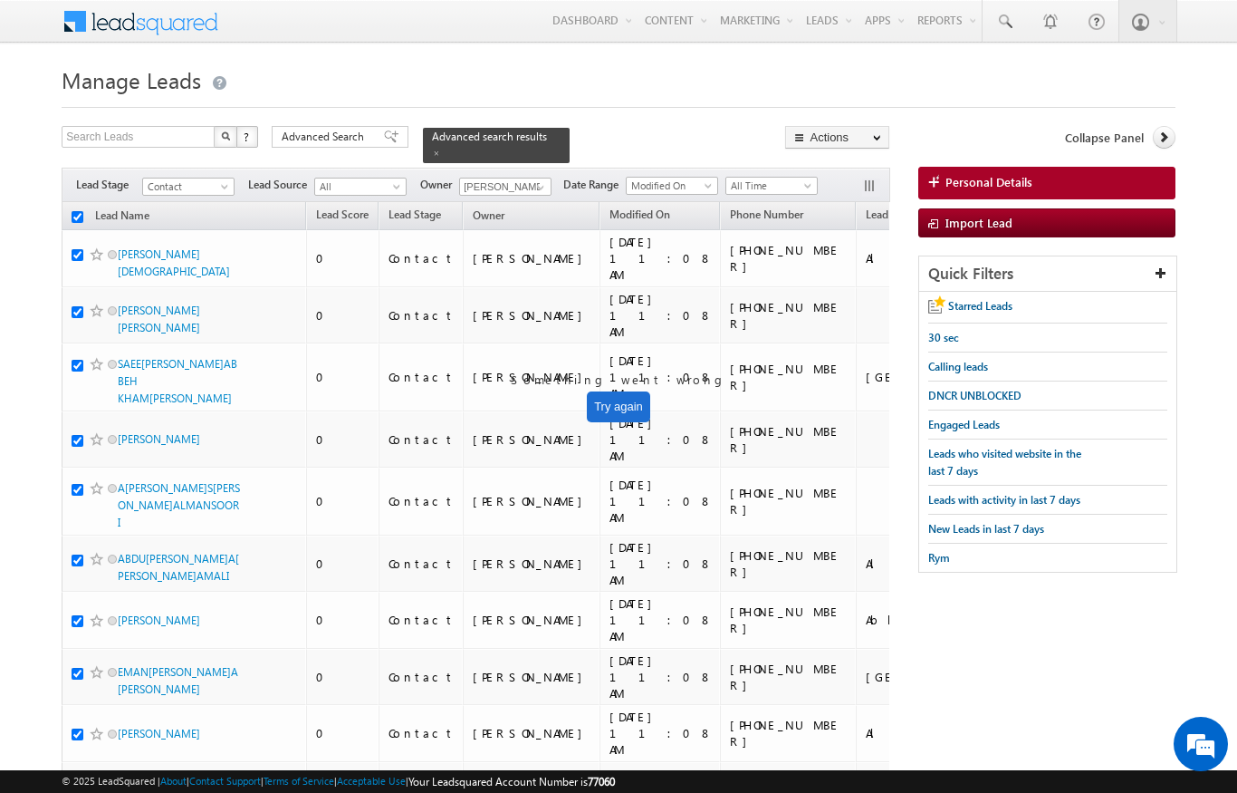
checkbox input "true"
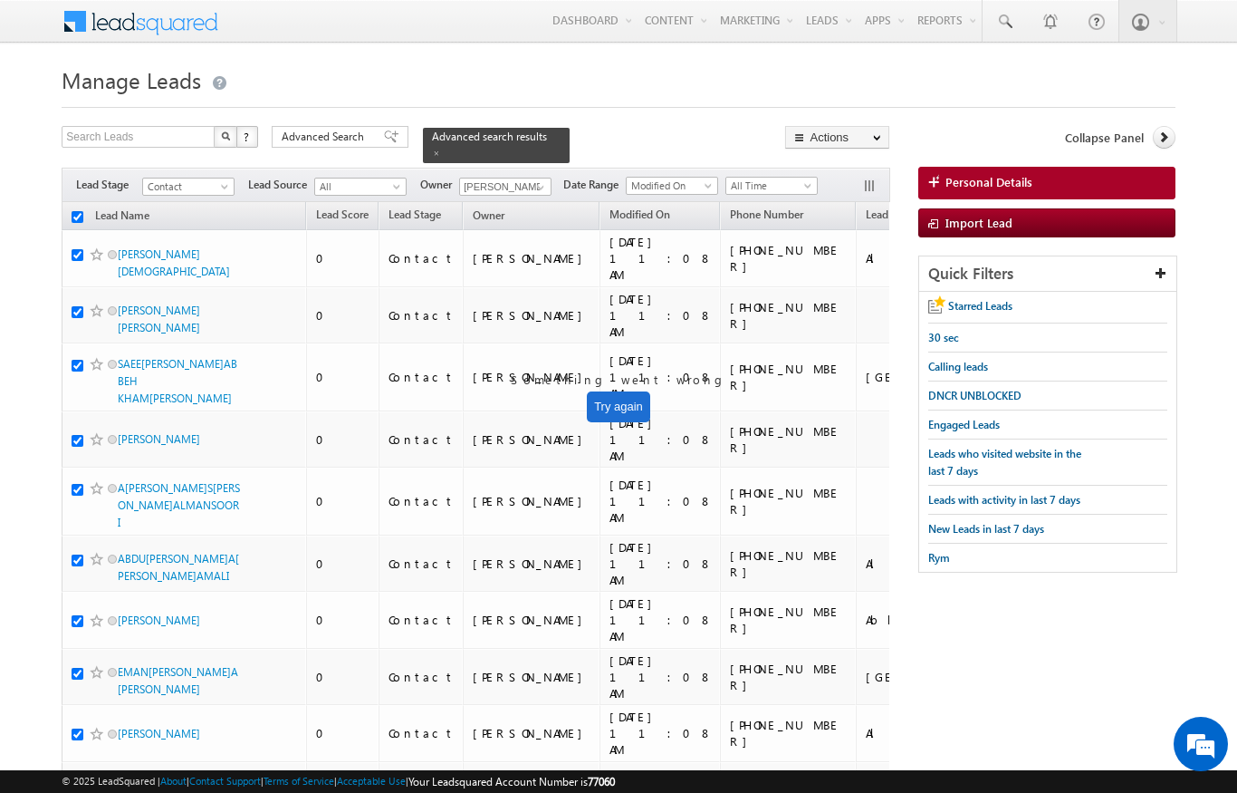
checkbox input "true"
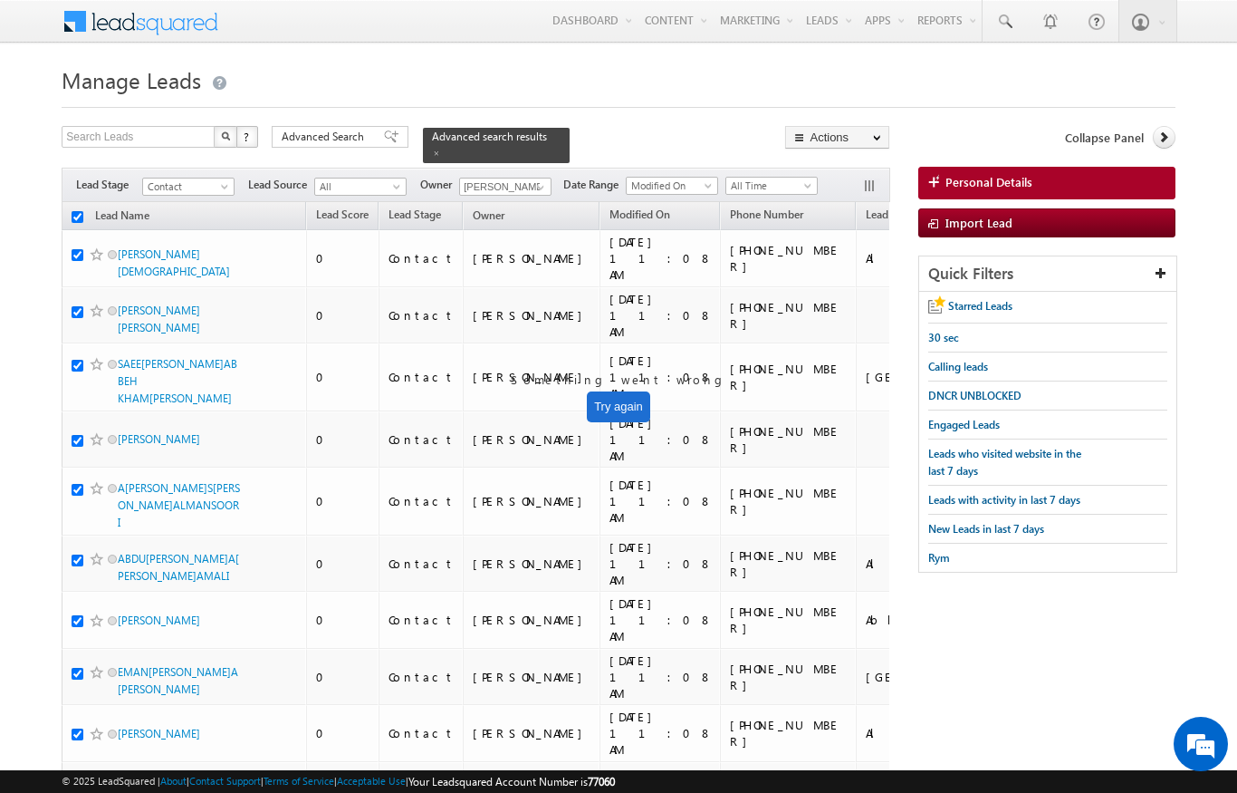
checkbox input "true"
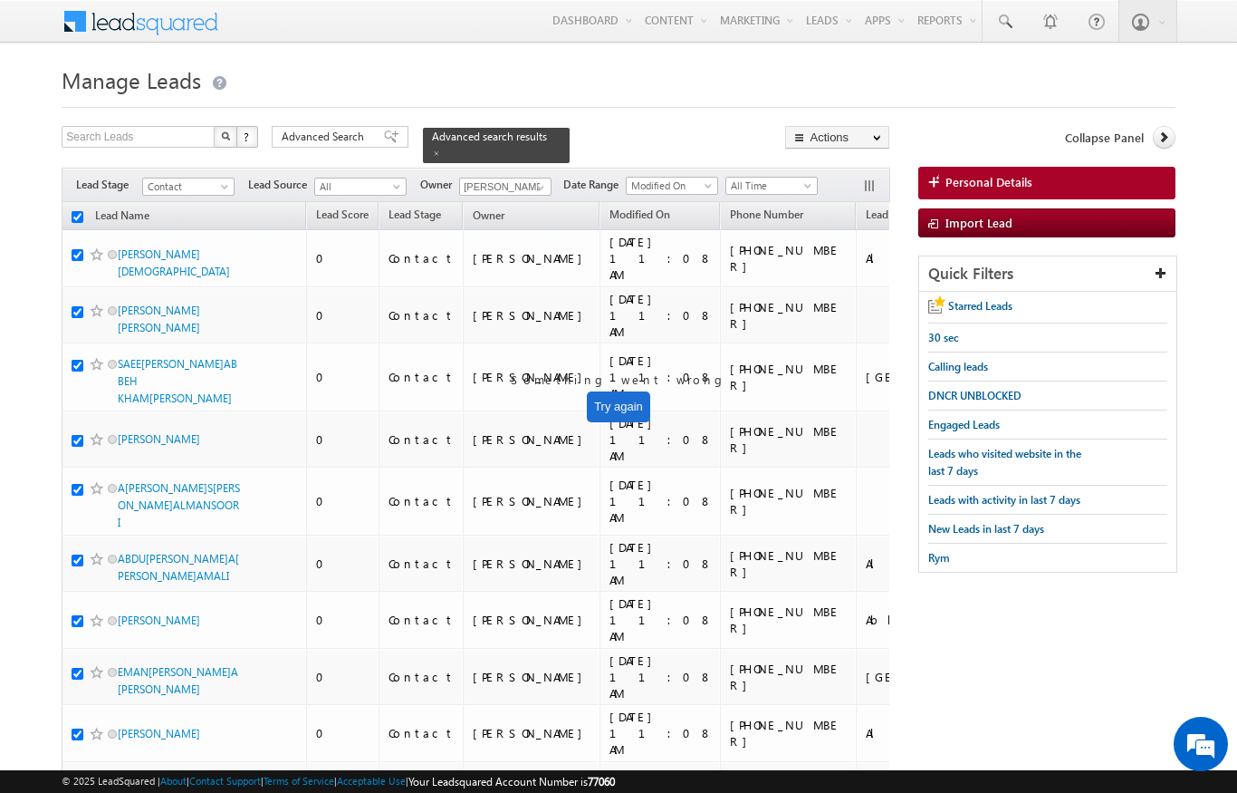
checkbox input "true"
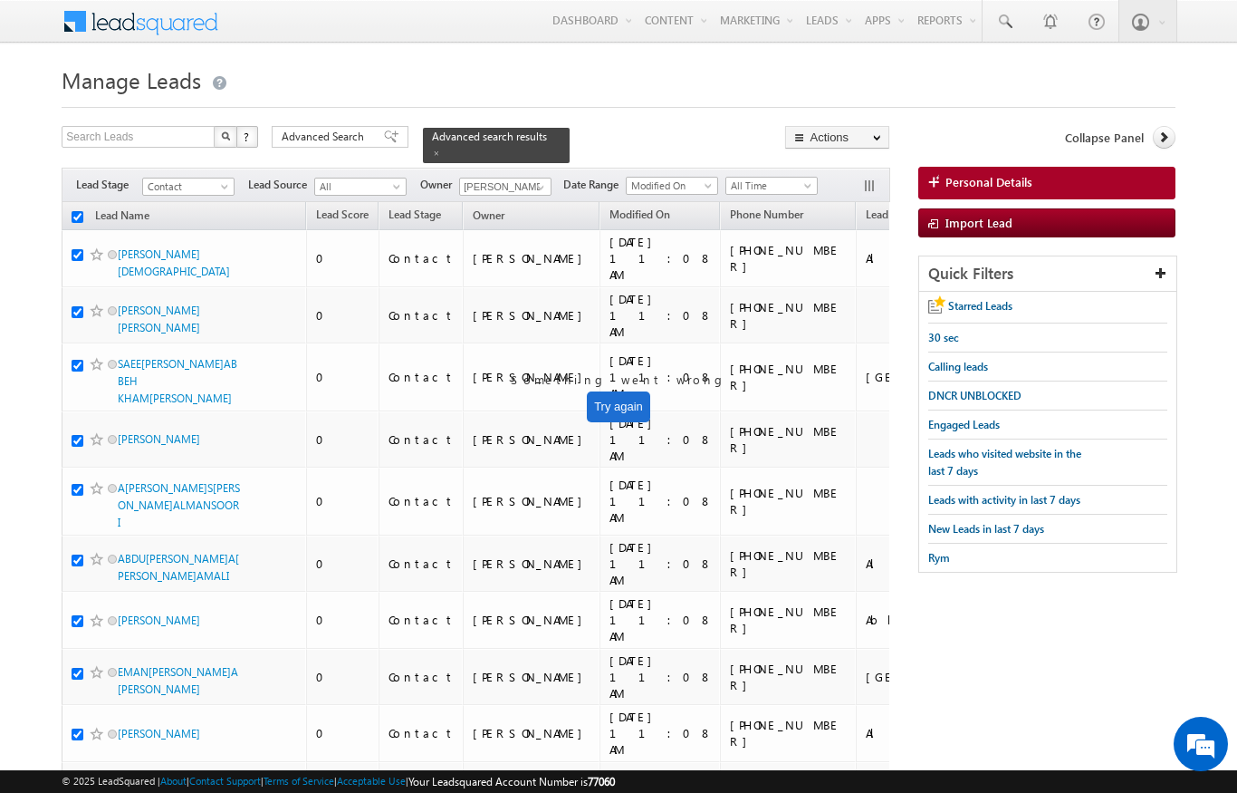
checkbox input "true"
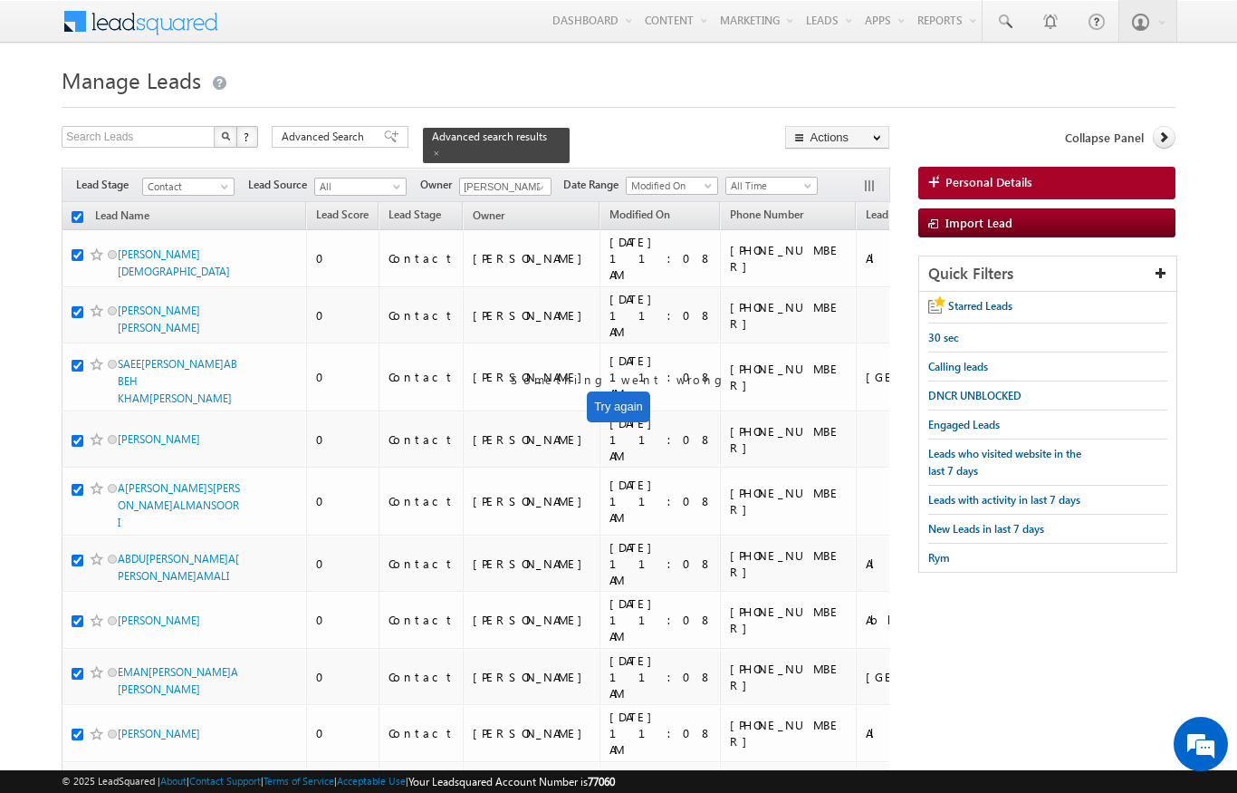
checkbox input "true"
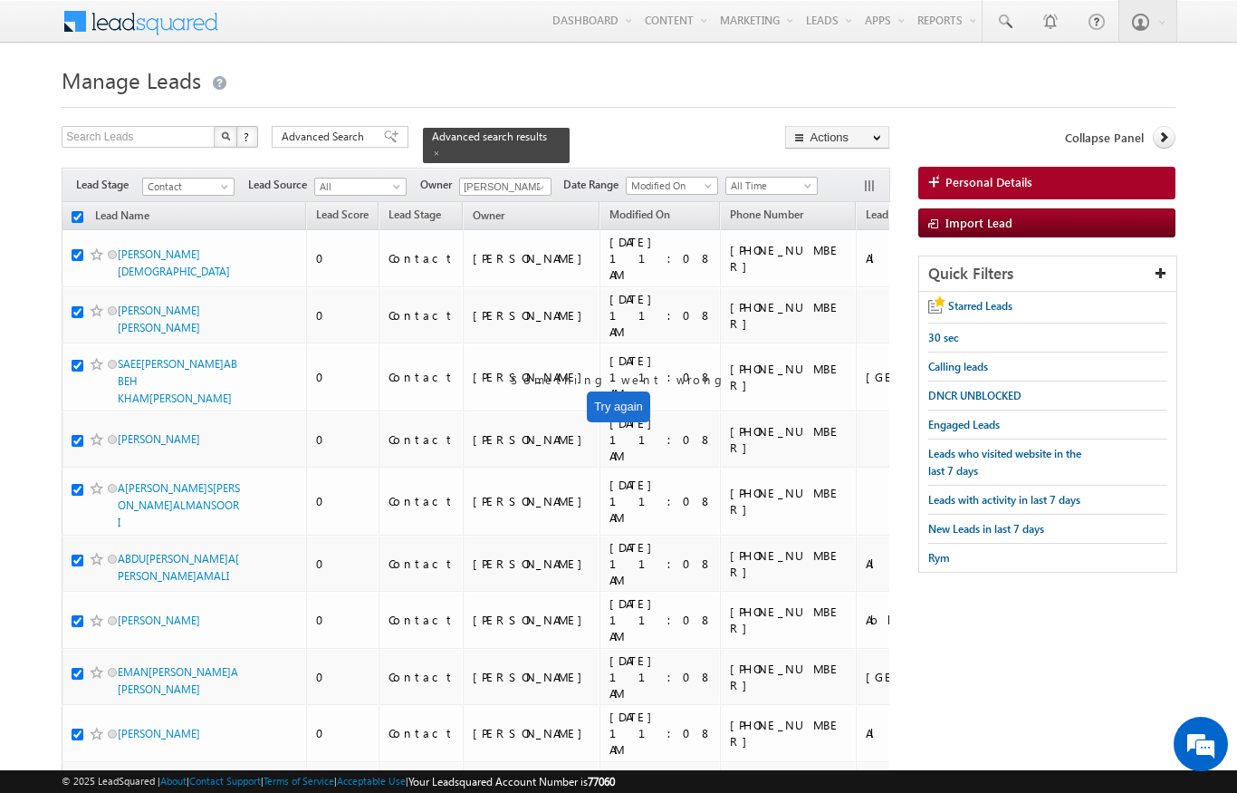
checkbox input "true"
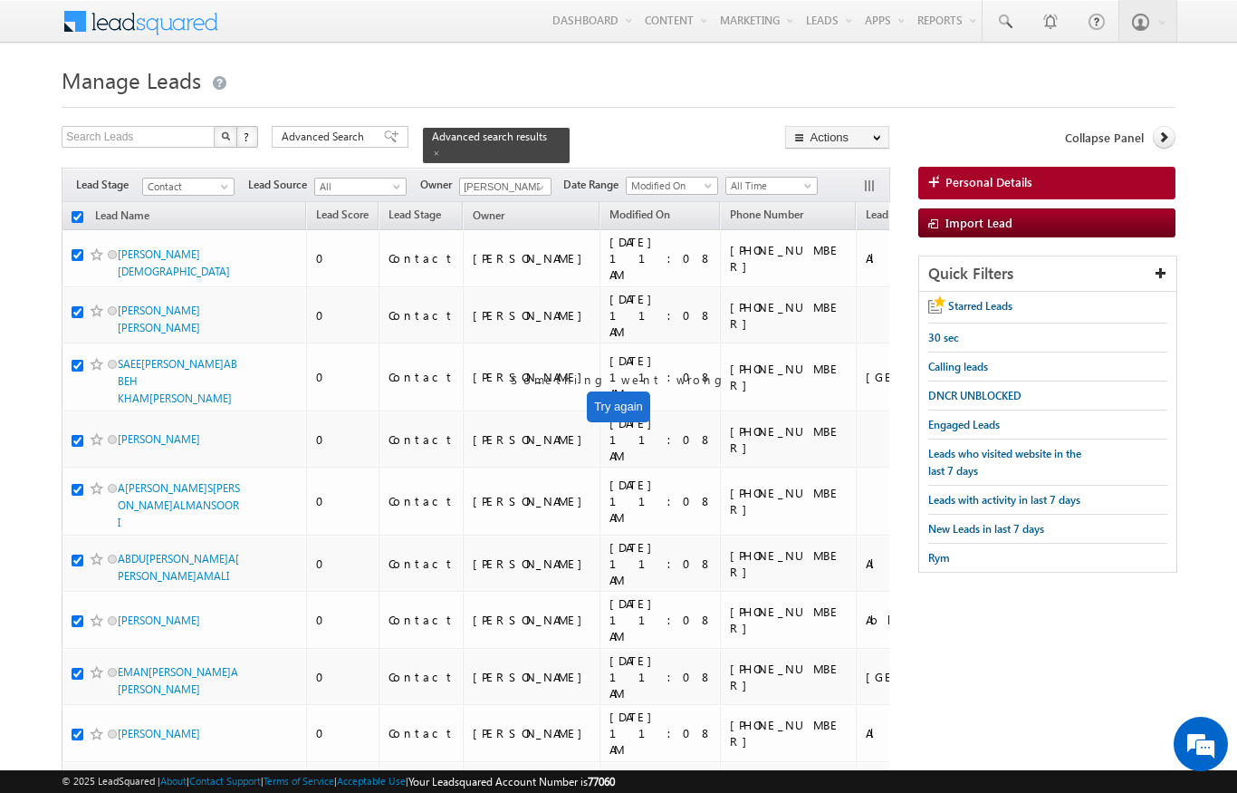
checkbox input "true"
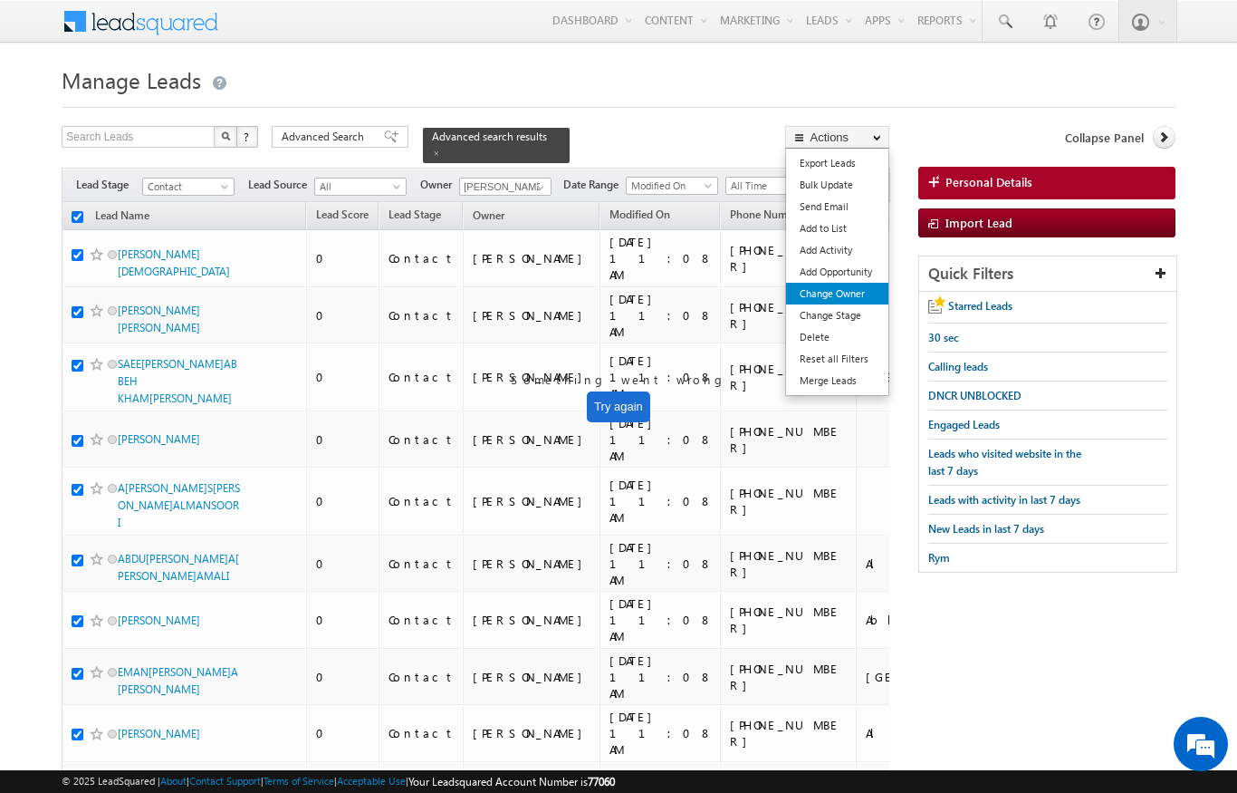
click at [851, 292] on link "Change Owner" at bounding box center [837, 294] width 102 height 22
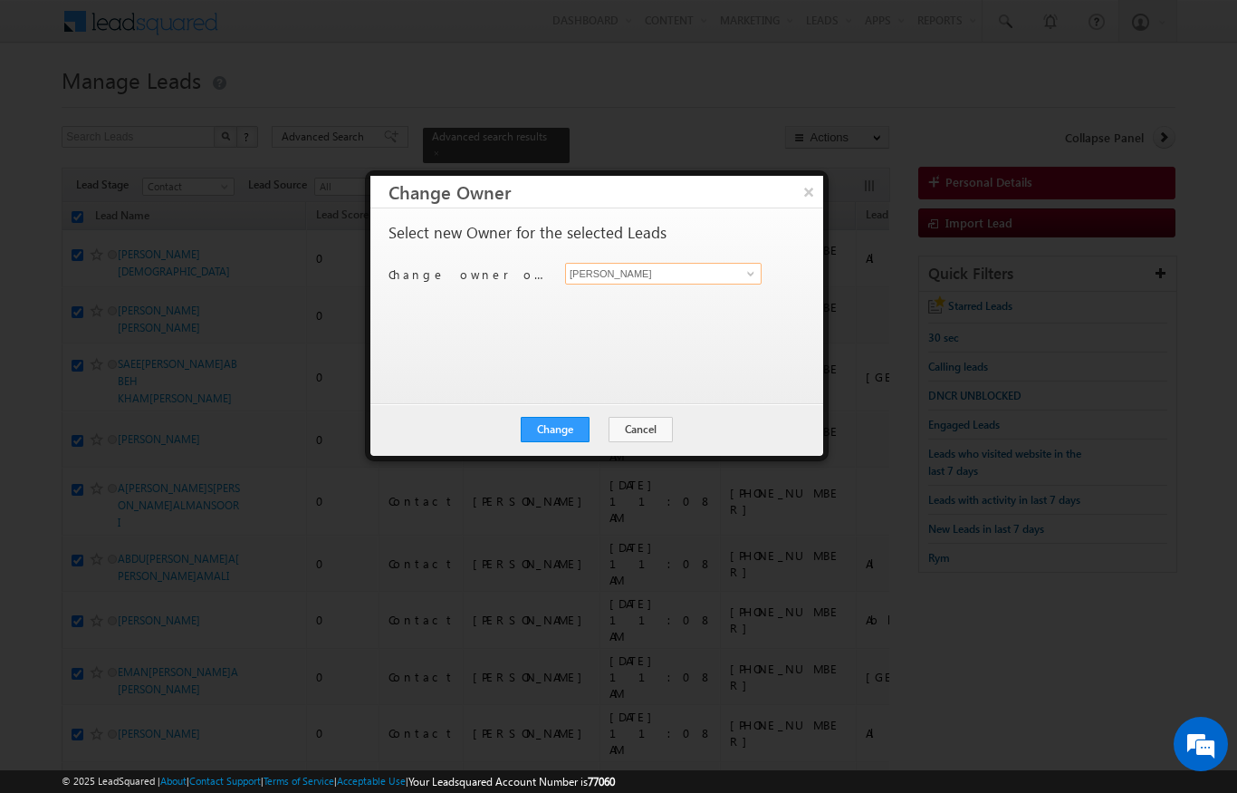
click at [716, 270] on input "[PERSON_NAME]" at bounding box center [663, 274] width 197 height 22
click at [685, 309] on span "[EMAIL_ADDRESS][PERSON_NAME][DOMAIN_NAME]" at bounding box center [654, 309] width 163 height 14
click at [572, 424] on button "Change" at bounding box center [555, 429] width 69 height 25
click at [597, 428] on button "Close" at bounding box center [600, 429] width 58 height 25
